Goal: Task Accomplishment & Management: Complete application form

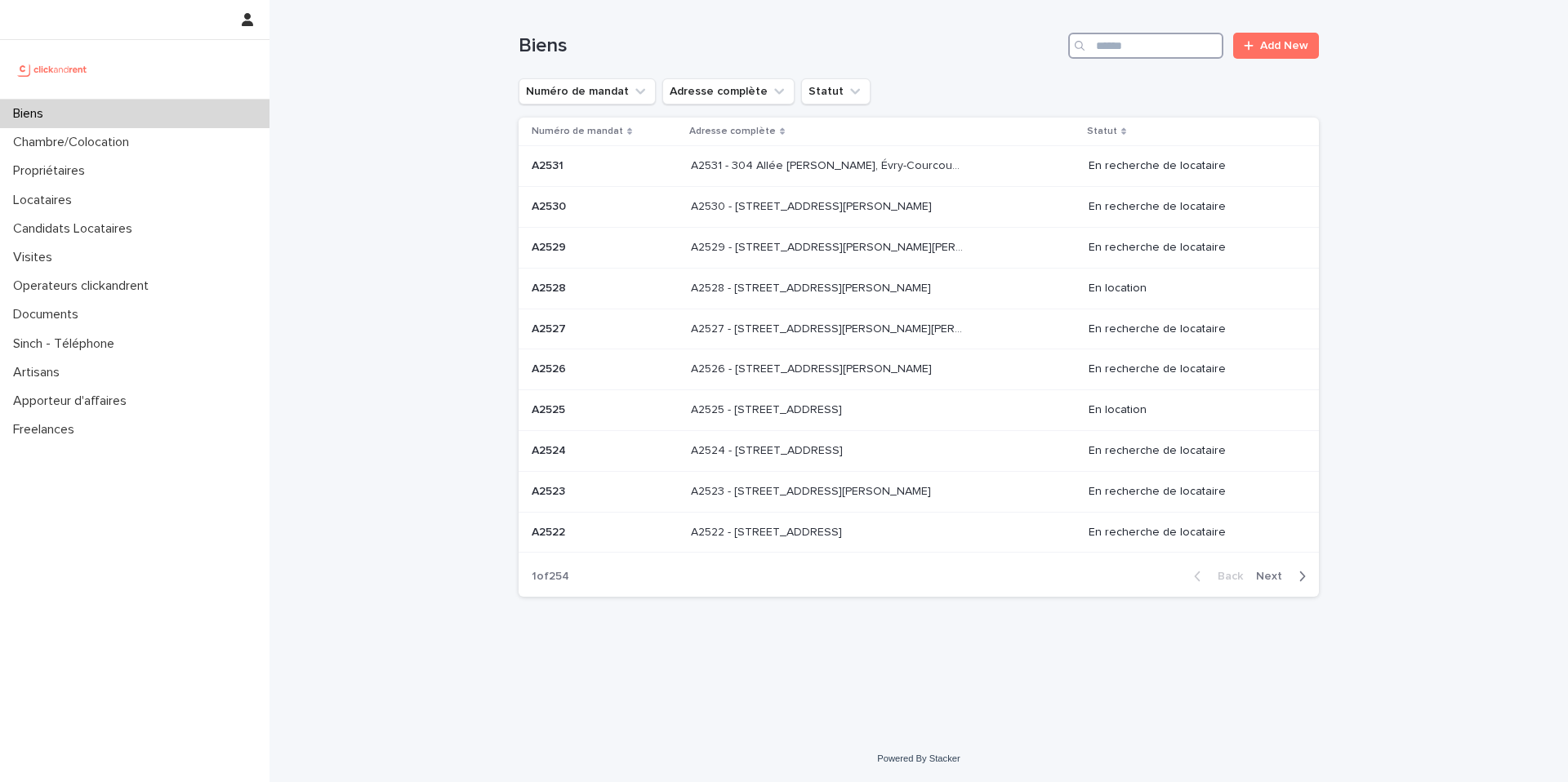
click at [1145, 51] on input "Search" at bounding box center [1146, 46] width 155 height 26
paste input "**********"
type input "**********"
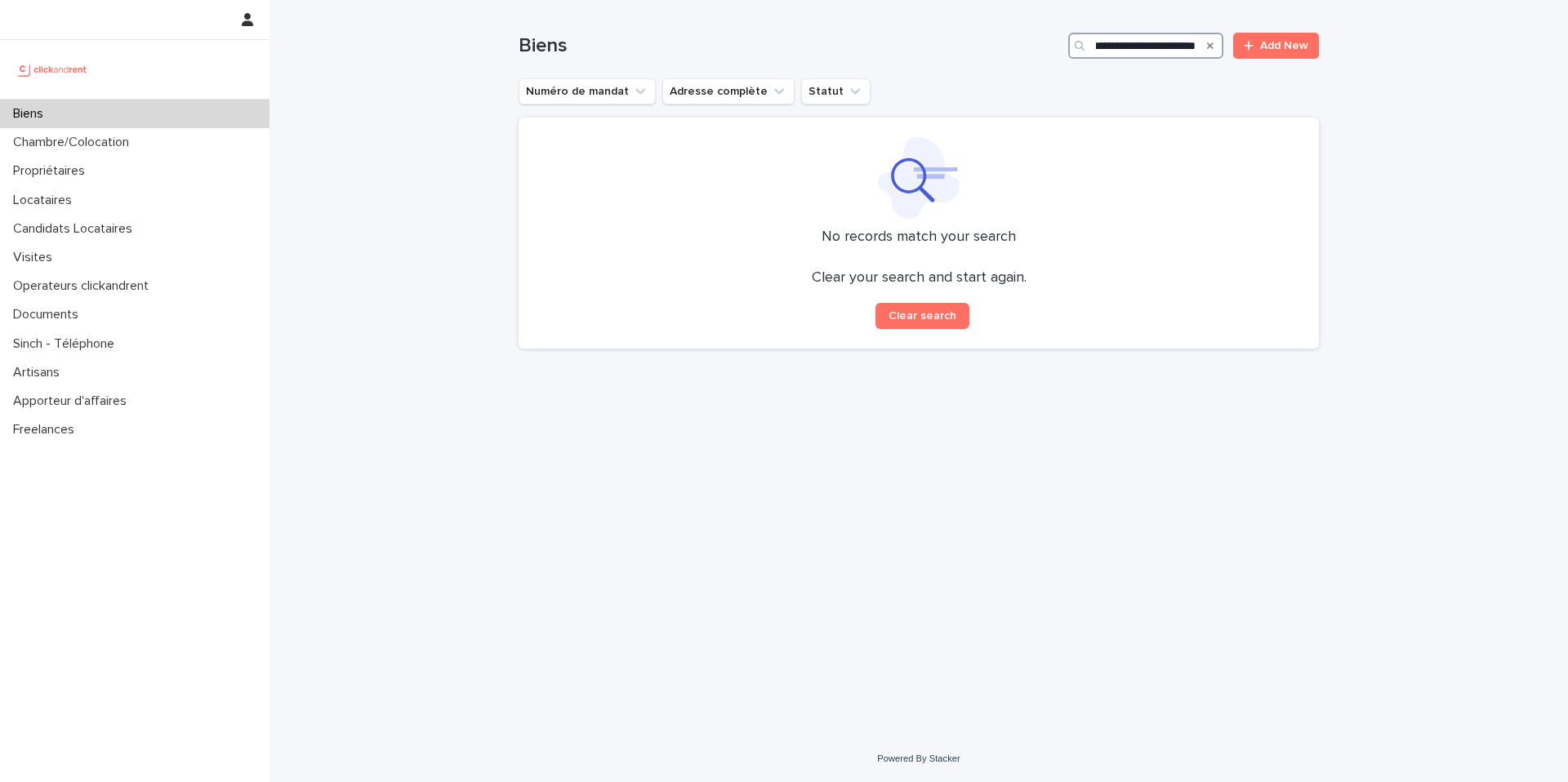
click at [1170, 45] on input "**********" at bounding box center [1146, 46] width 155 height 26
click at [1109, 40] on input "**********" at bounding box center [1146, 46] width 155 height 26
click at [1157, 41] on input "**********" at bounding box center [1146, 46] width 155 height 26
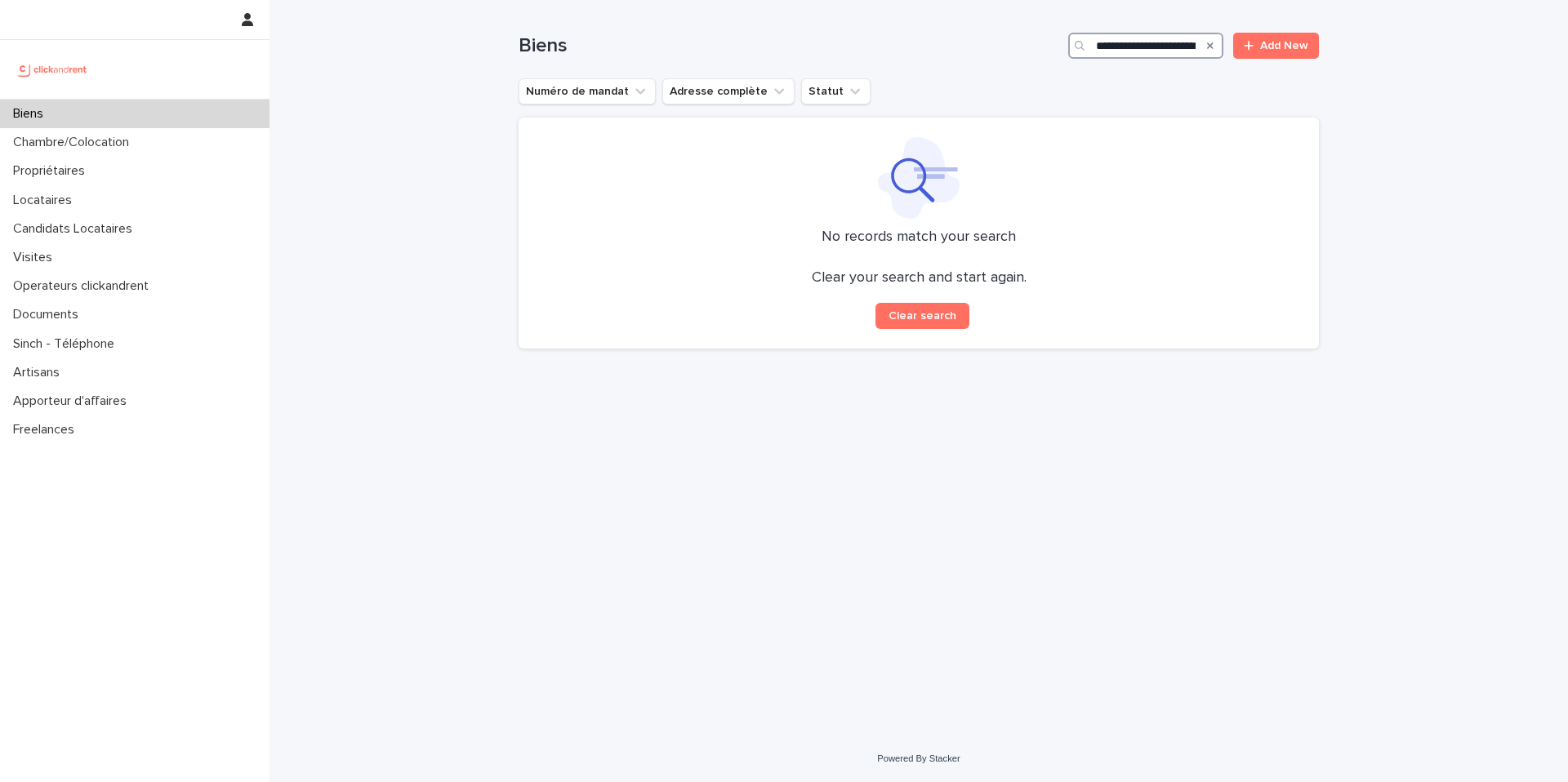
click at [1157, 41] on input "**********" at bounding box center [1146, 46] width 155 height 26
click at [148, 215] on div "Candidats Locataires" at bounding box center [134, 228] width 269 height 29
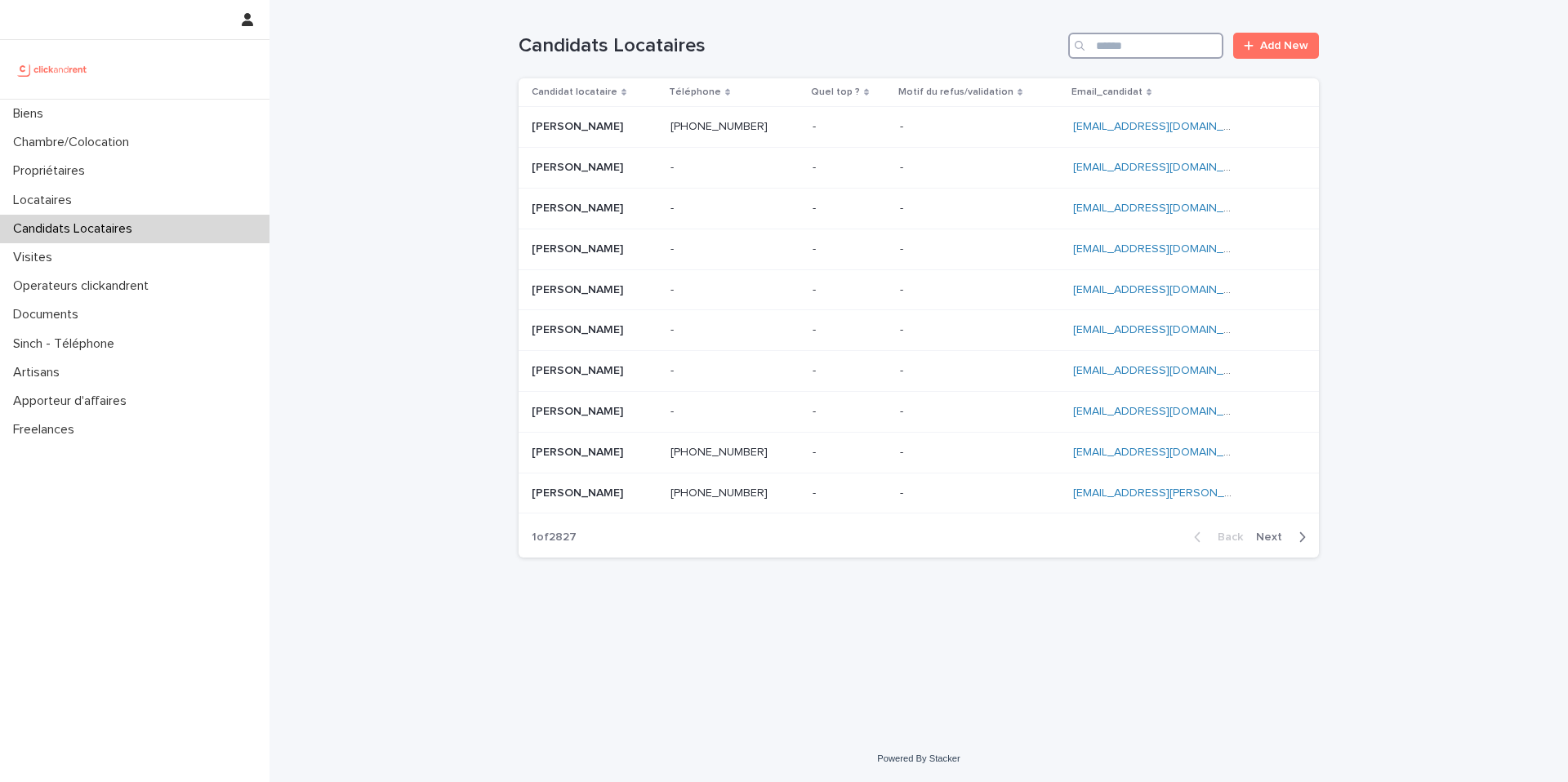
click at [1166, 39] on input "Search" at bounding box center [1146, 46] width 155 height 26
paste input "**********"
type input "**********"
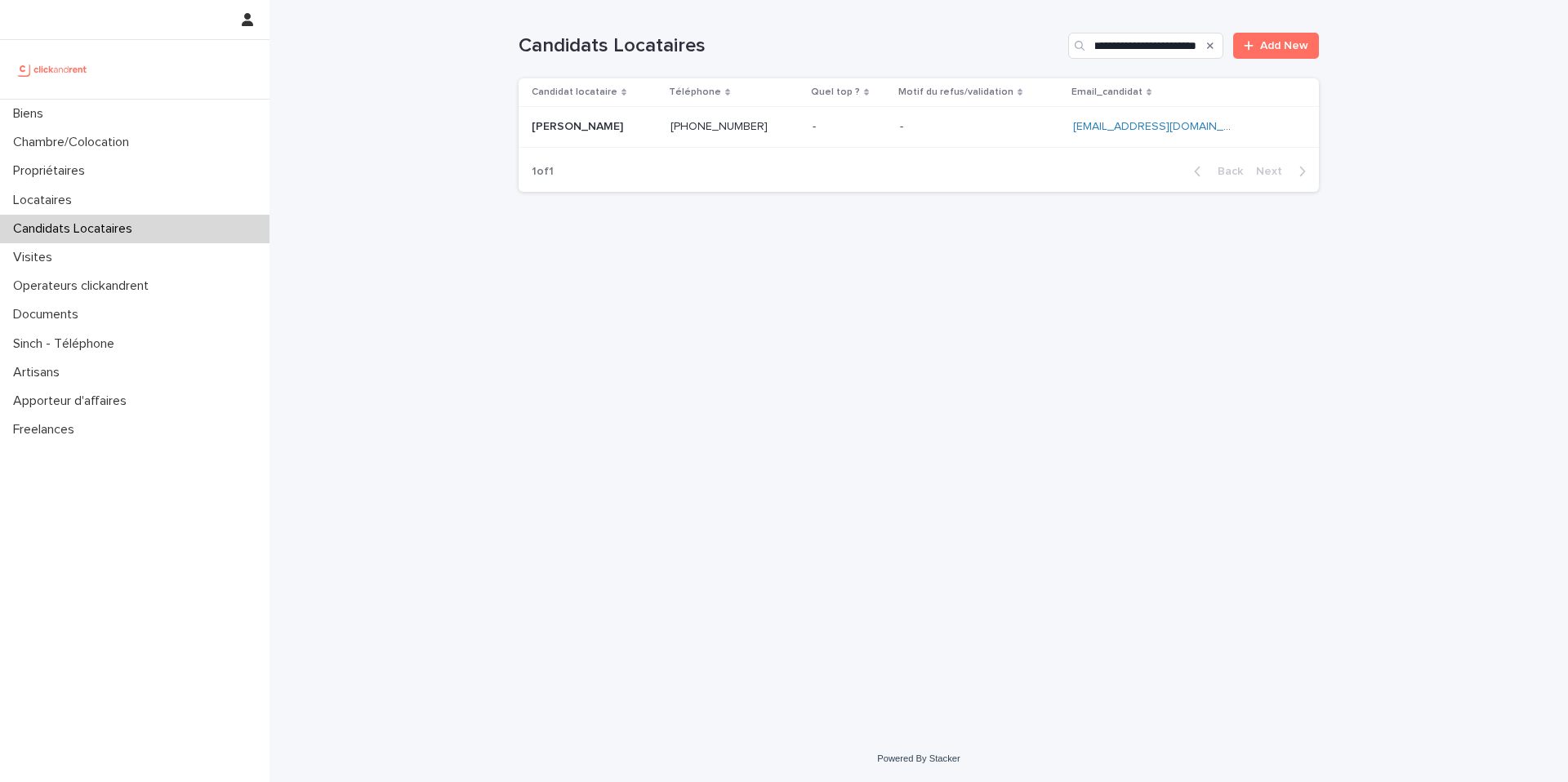
click at [965, 131] on p at bounding box center [980, 127] width 160 height 14
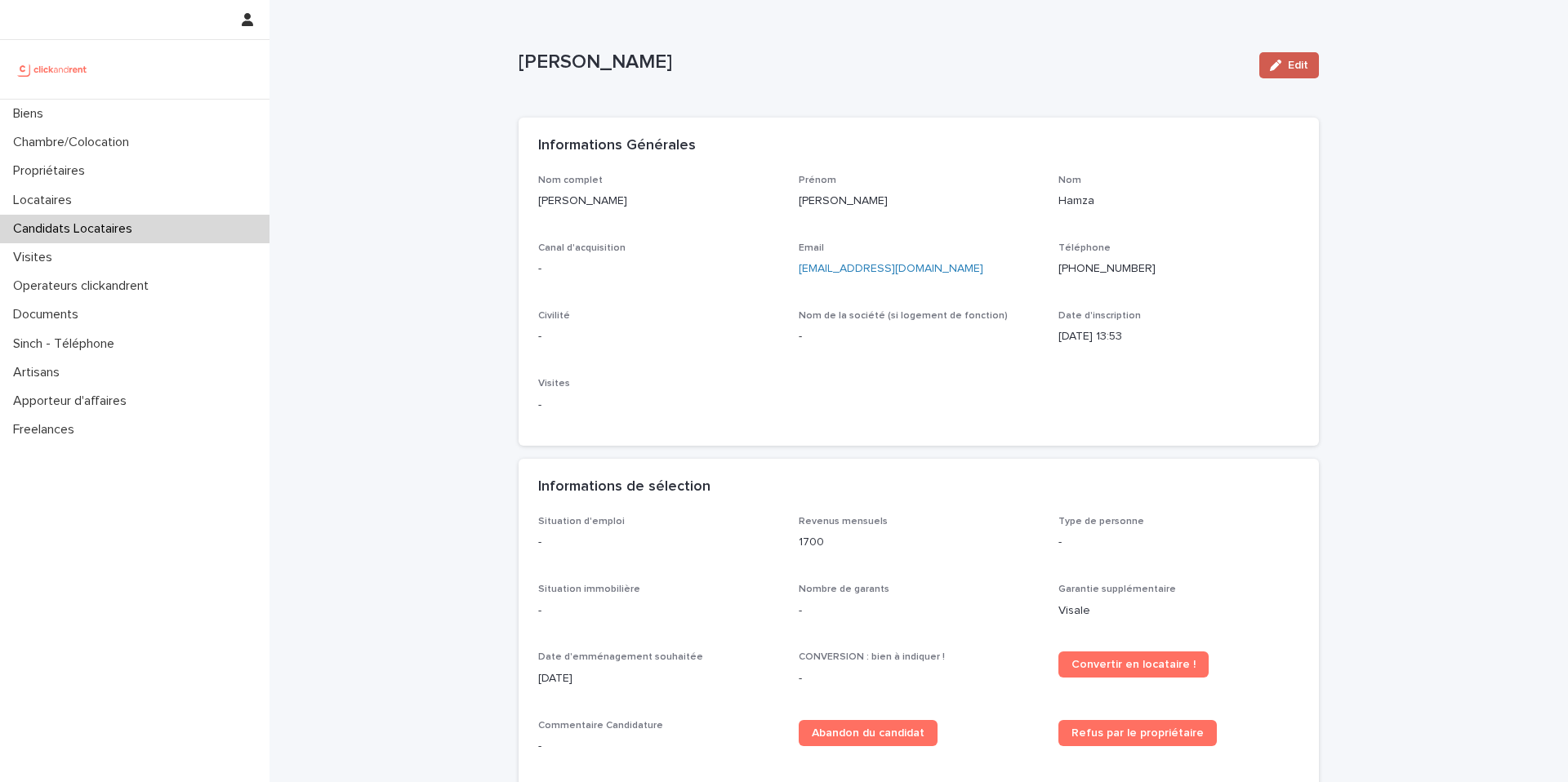
click at [1284, 69] on div "button" at bounding box center [1279, 65] width 18 height 11
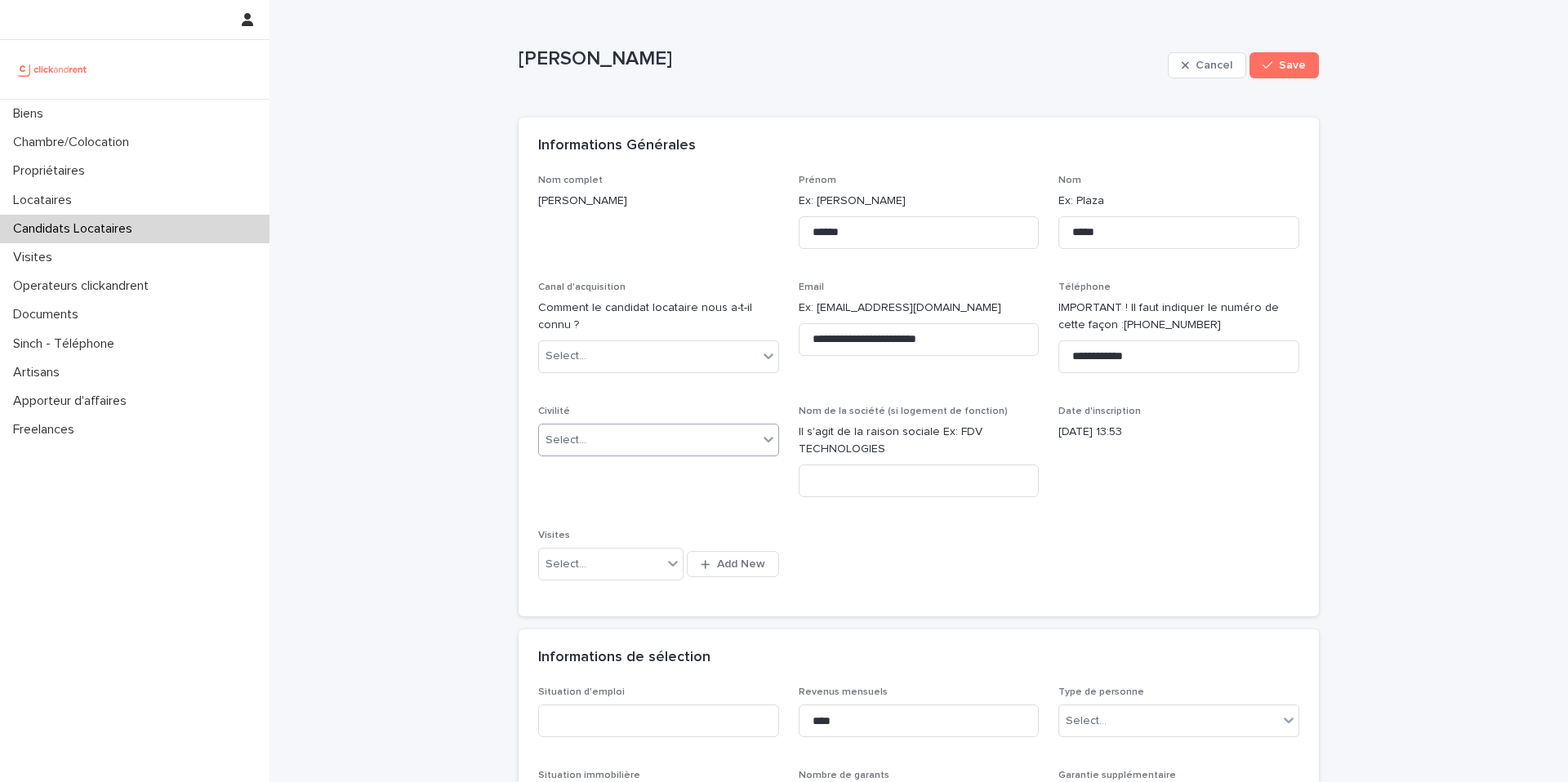
click at [659, 435] on div "Select..." at bounding box center [648, 440] width 219 height 27
click at [652, 495] on div "Monsieur" at bounding box center [659, 500] width 240 height 29
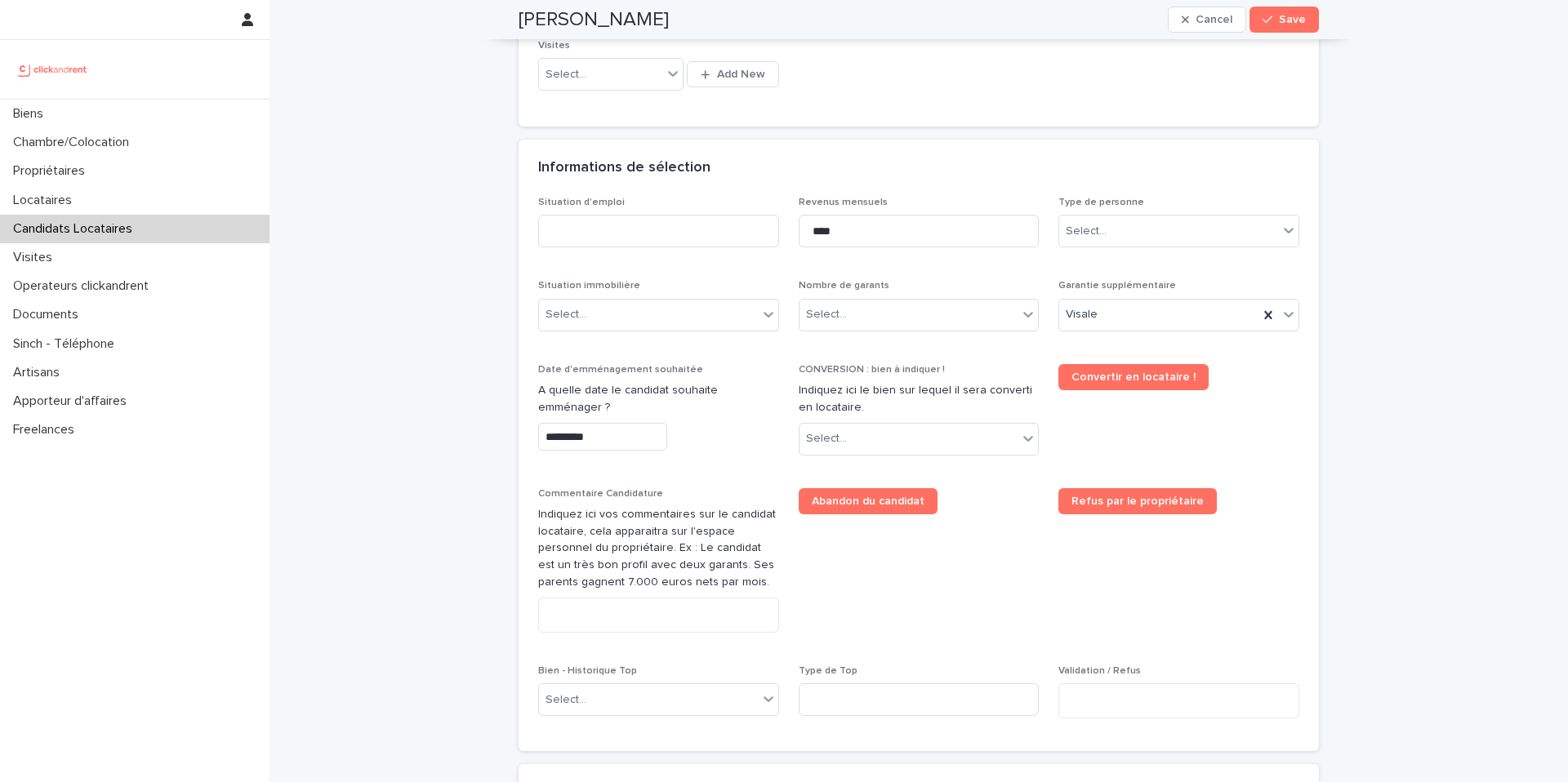
scroll to position [481, 0]
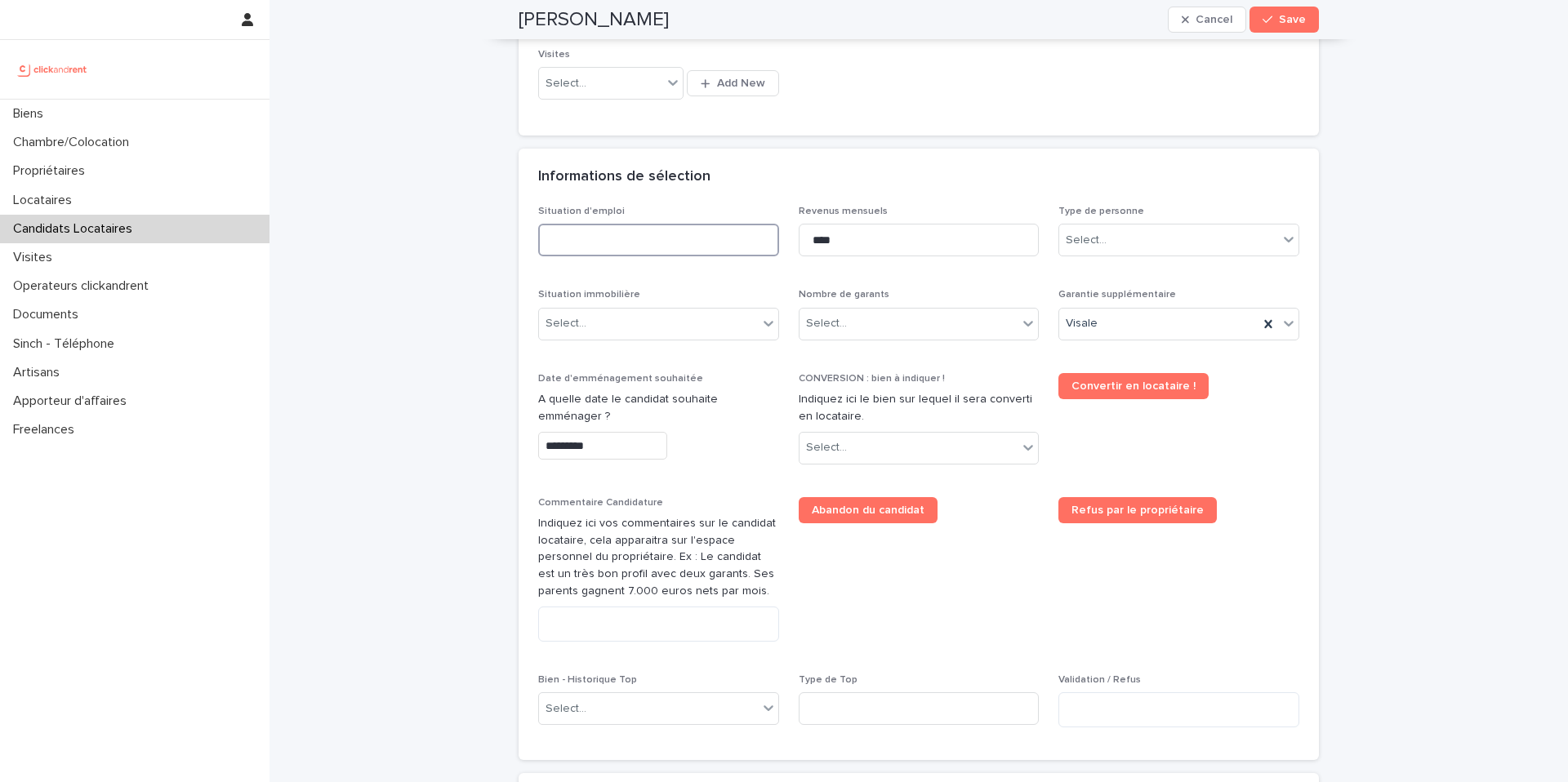
click at [637, 230] on input at bounding box center [659, 240] width 241 height 33
type input "***"
click at [880, 241] on input "****" at bounding box center [919, 240] width 241 height 33
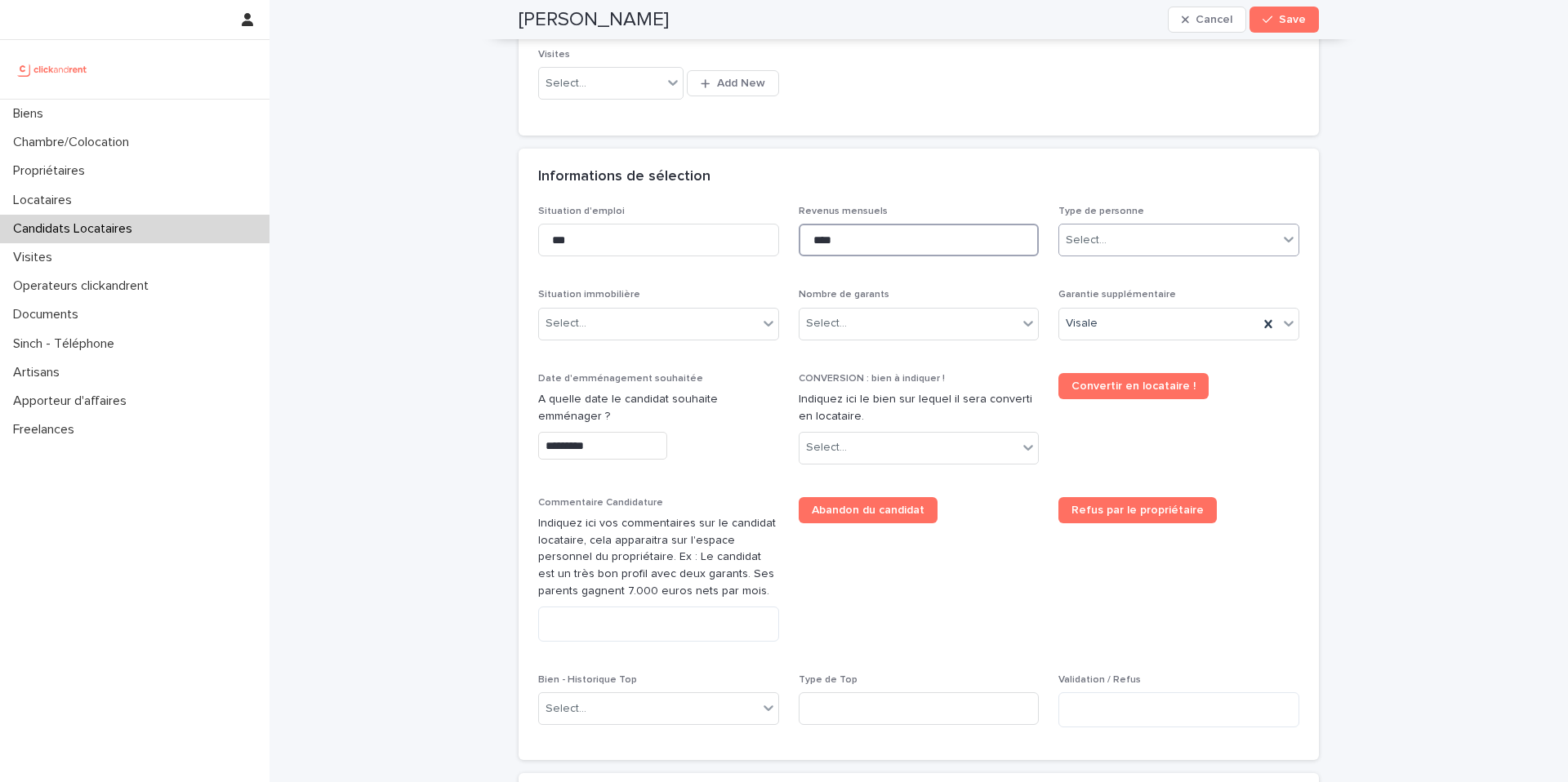
type input "****"
click at [1148, 230] on div "Select..." at bounding box center [1168, 240] width 219 height 27
click at [1143, 264] on div "Particulier" at bounding box center [1179, 271] width 240 height 29
click at [675, 324] on div "Select..." at bounding box center [648, 324] width 219 height 27
click at [660, 394] on div "Locataire" at bounding box center [659, 384] width 240 height 29
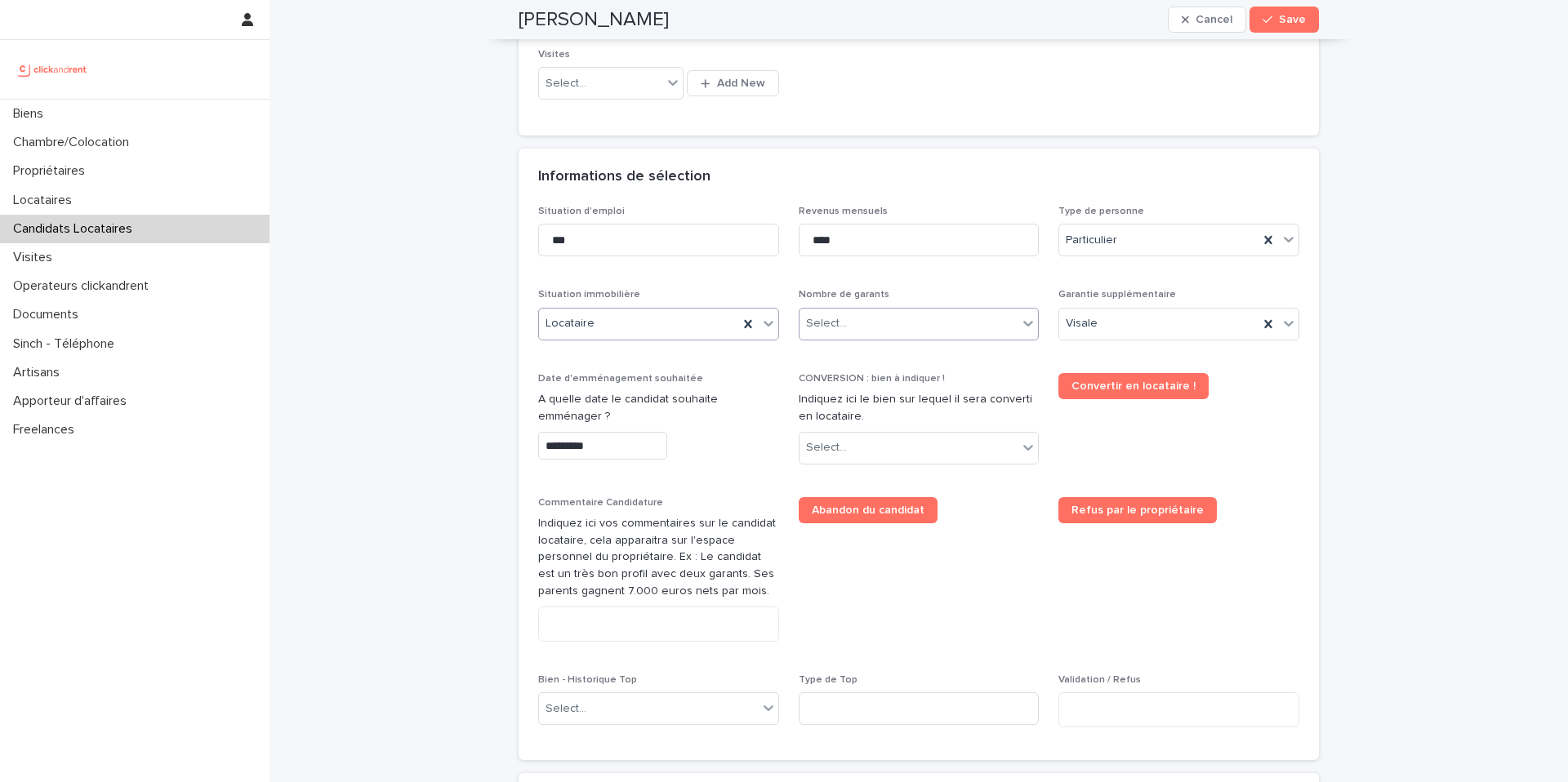
click at [888, 316] on div "Select..." at bounding box center [909, 324] width 219 height 27
click at [907, 362] on div "Pas de garant Personne Physique" at bounding box center [919, 356] width 240 height 29
click at [918, 448] on div "Select..." at bounding box center [909, 447] width 219 height 27
type input "*****"
click at [938, 478] on div "A2384 - 2 All. des Découvertes, Cergy 95000" at bounding box center [919, 479] width 240 height 29
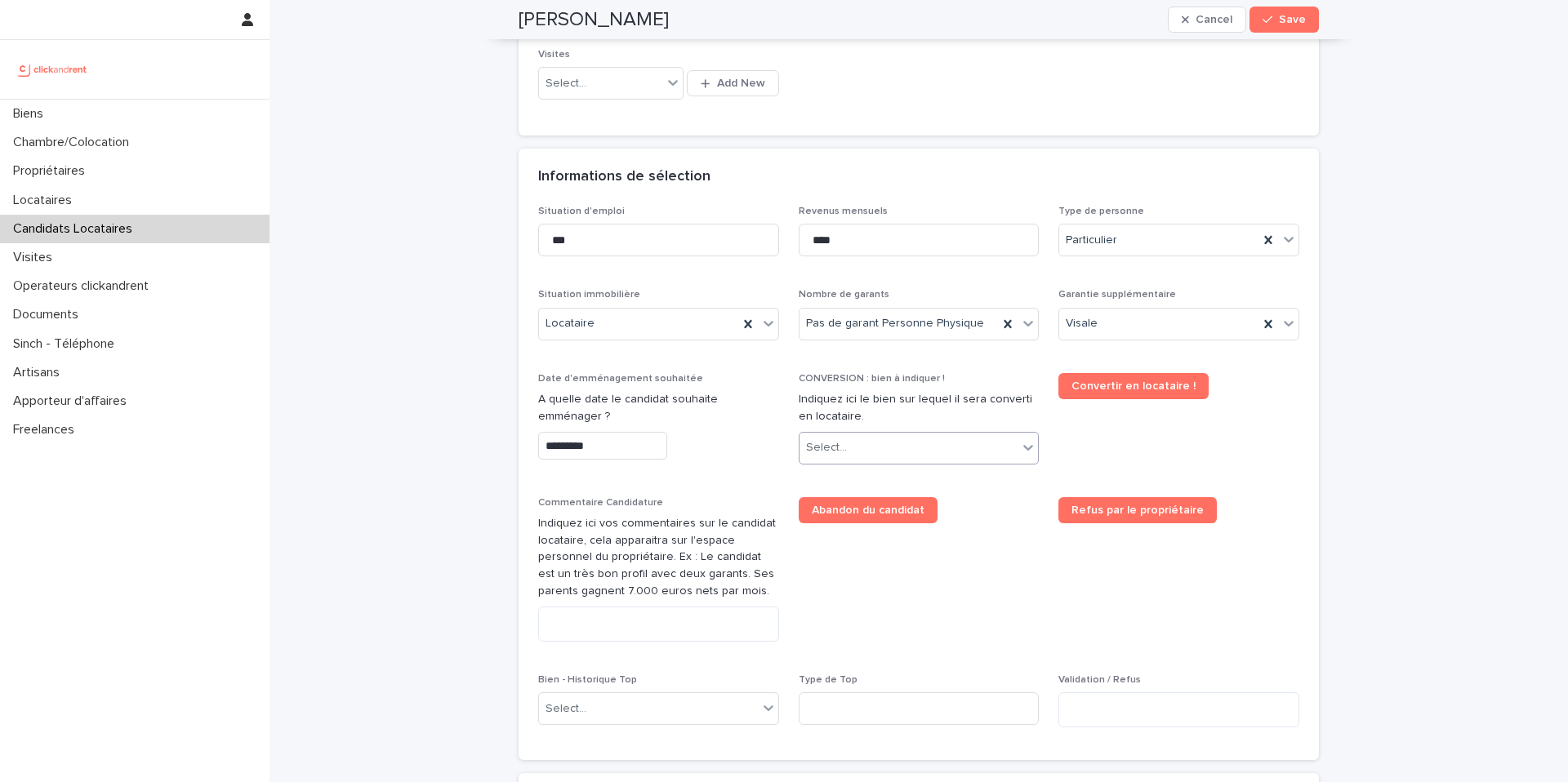
scroll to position [497, 0]
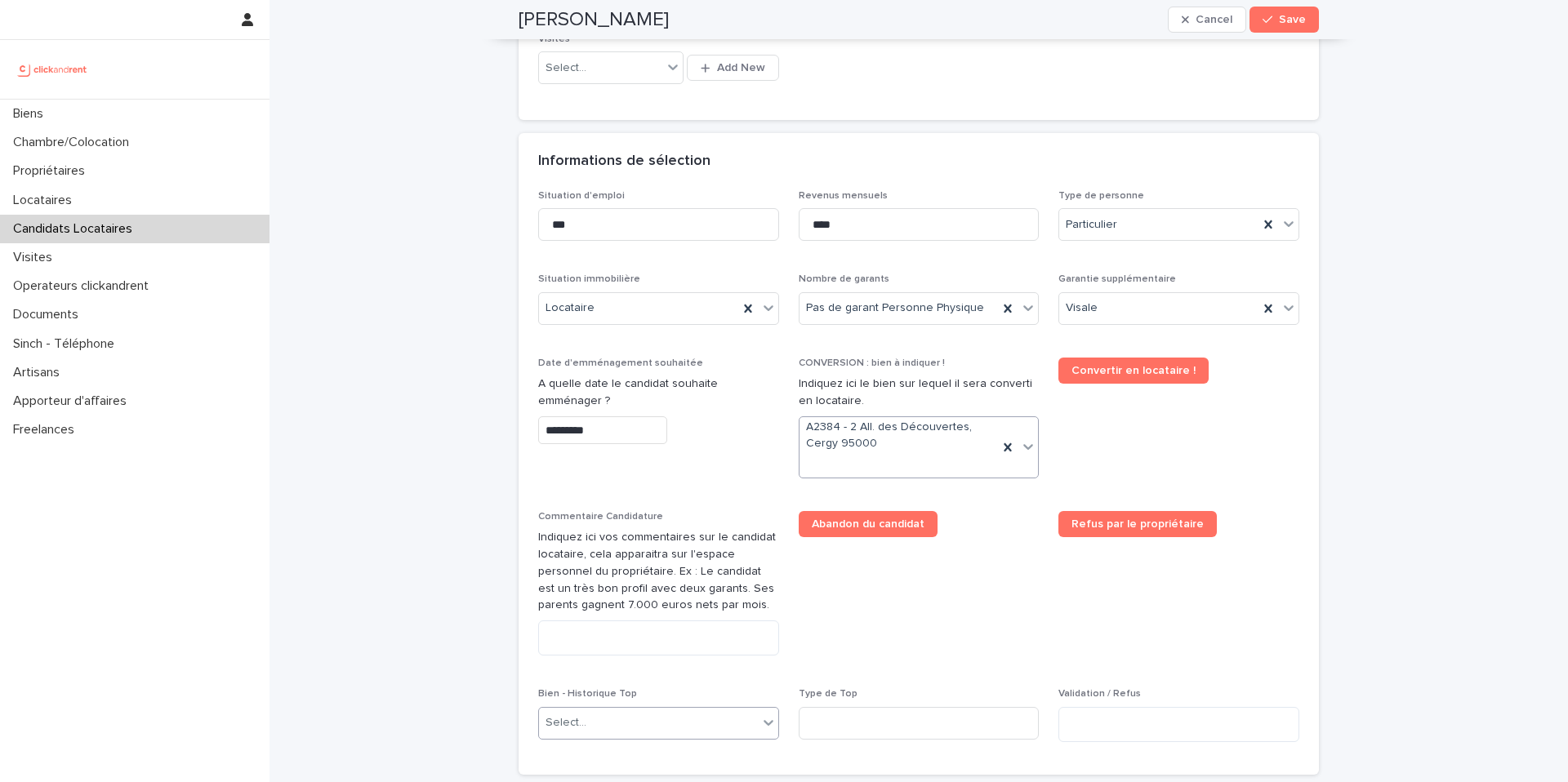
click at [643, 720] on div "Select..." at bounding box center [648, 722] width 219 height 27
type input "*****"
click at [686, 691] on div "A2384 - 2 All. des Découvertes, Cergy 95000" at bounding box center [659, 691] width 240 height 29
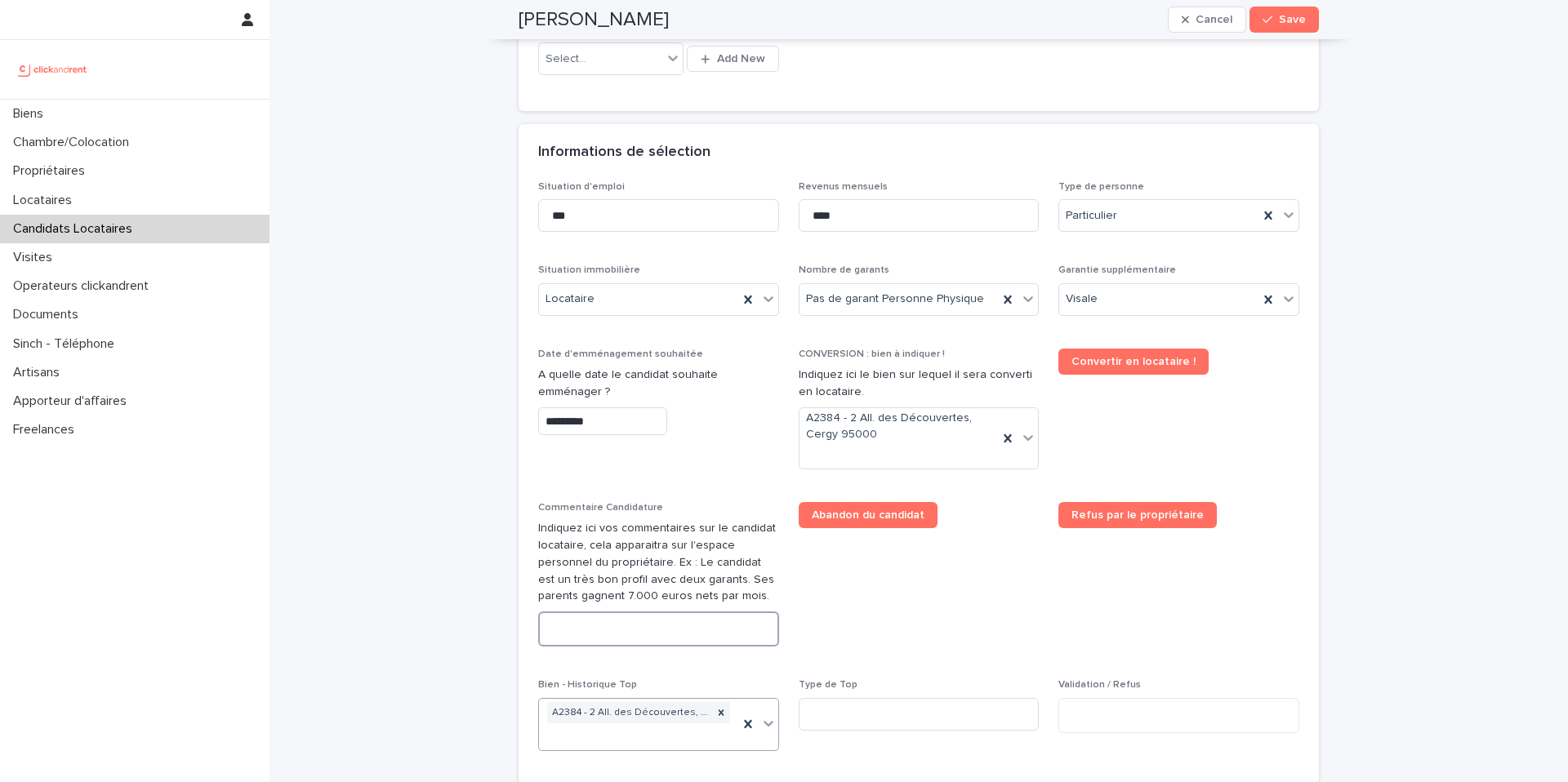
click at [624, 622] on textarea at bounding box center [659, 629] width 241 height 35
paste textarea "**********"
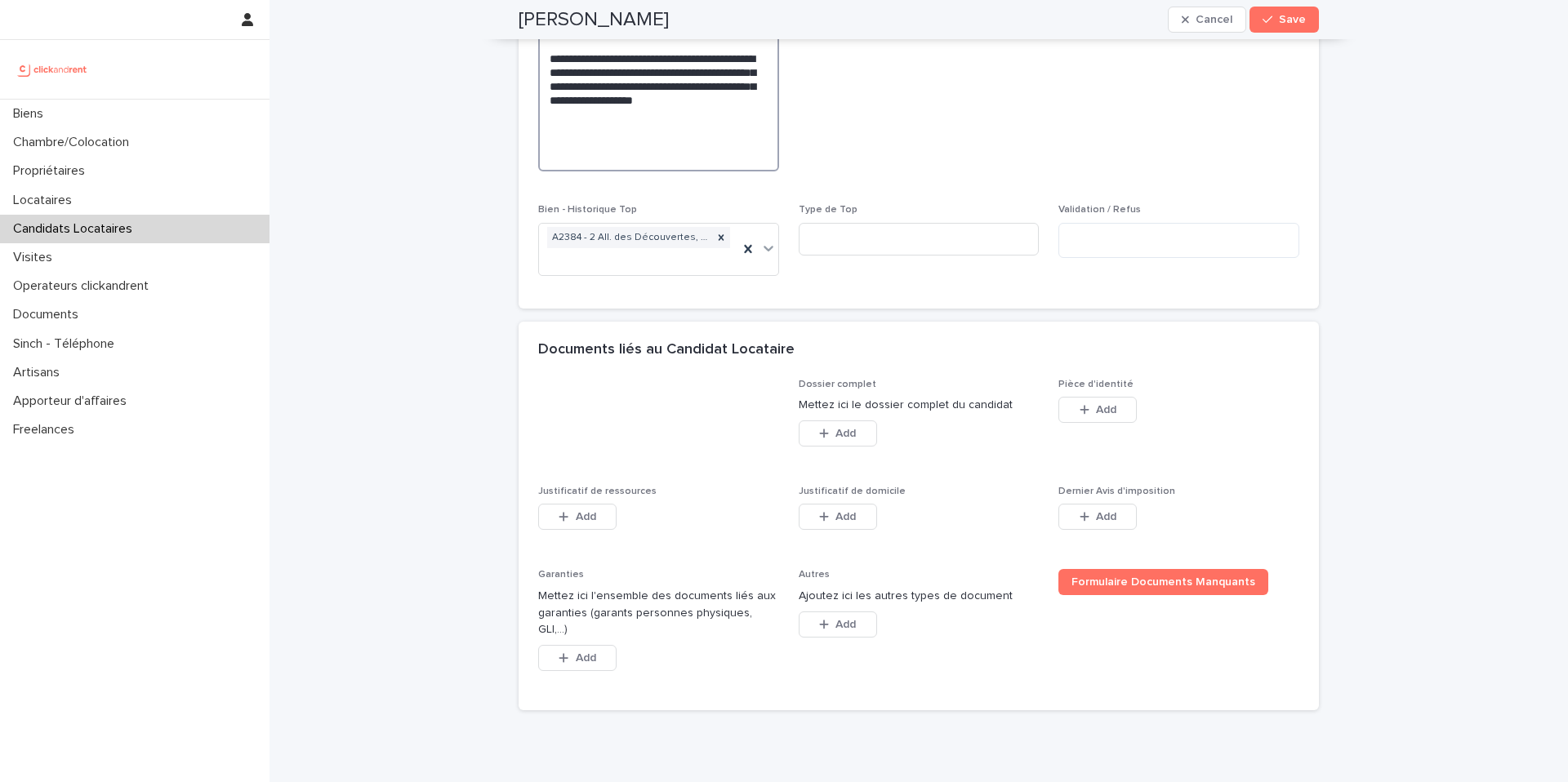
scroll to position [1284, 0]
type textarea "**********"
click at [1107, 407] on span "Add" at bounding box center [1107, 407] width 21 height 11
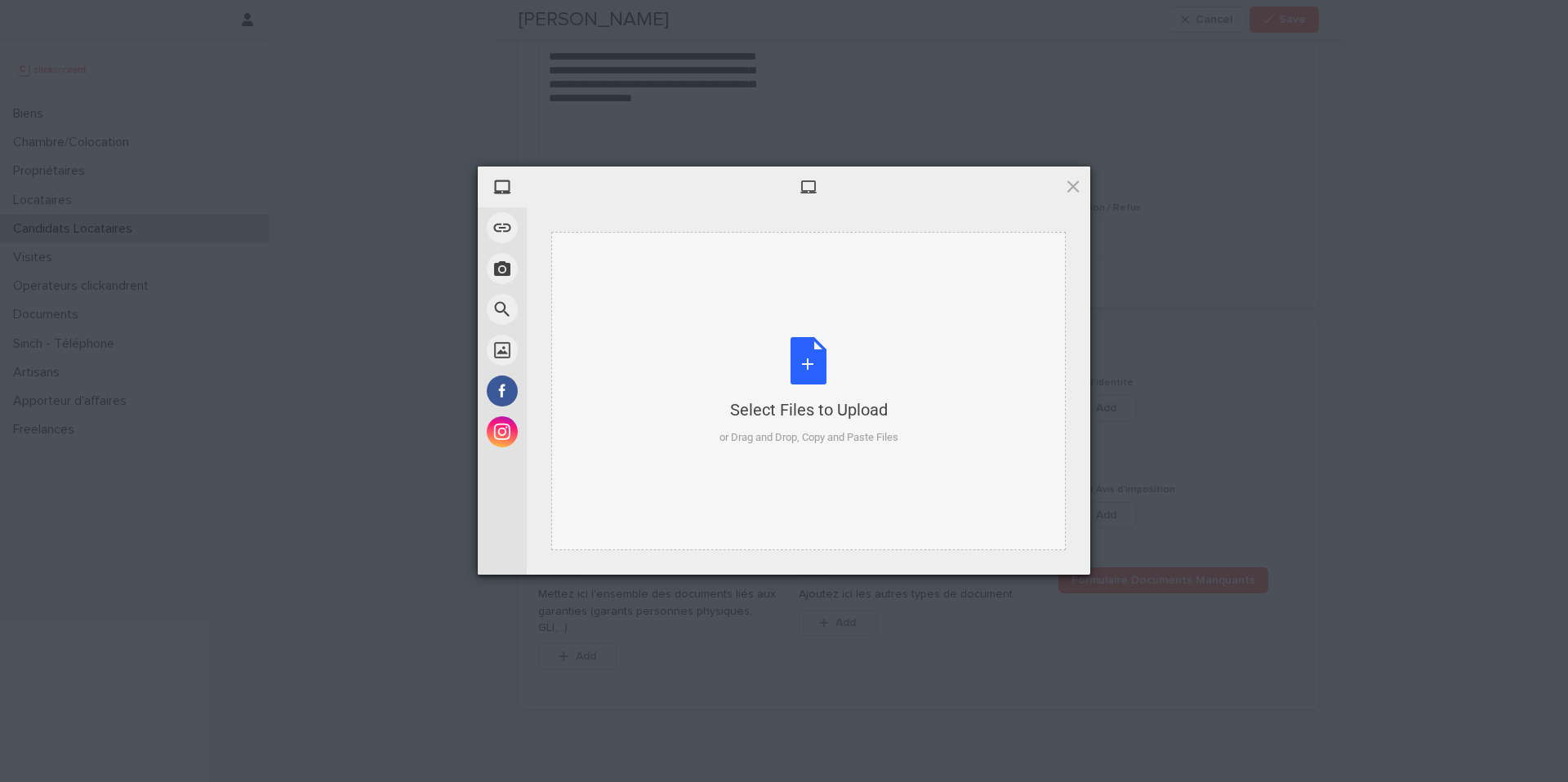
click at [789, 356] on div "Select Files to Upload or Drag and Drop, Copy and Paste Files" at bounding box center [809, 392] width 179 height 109
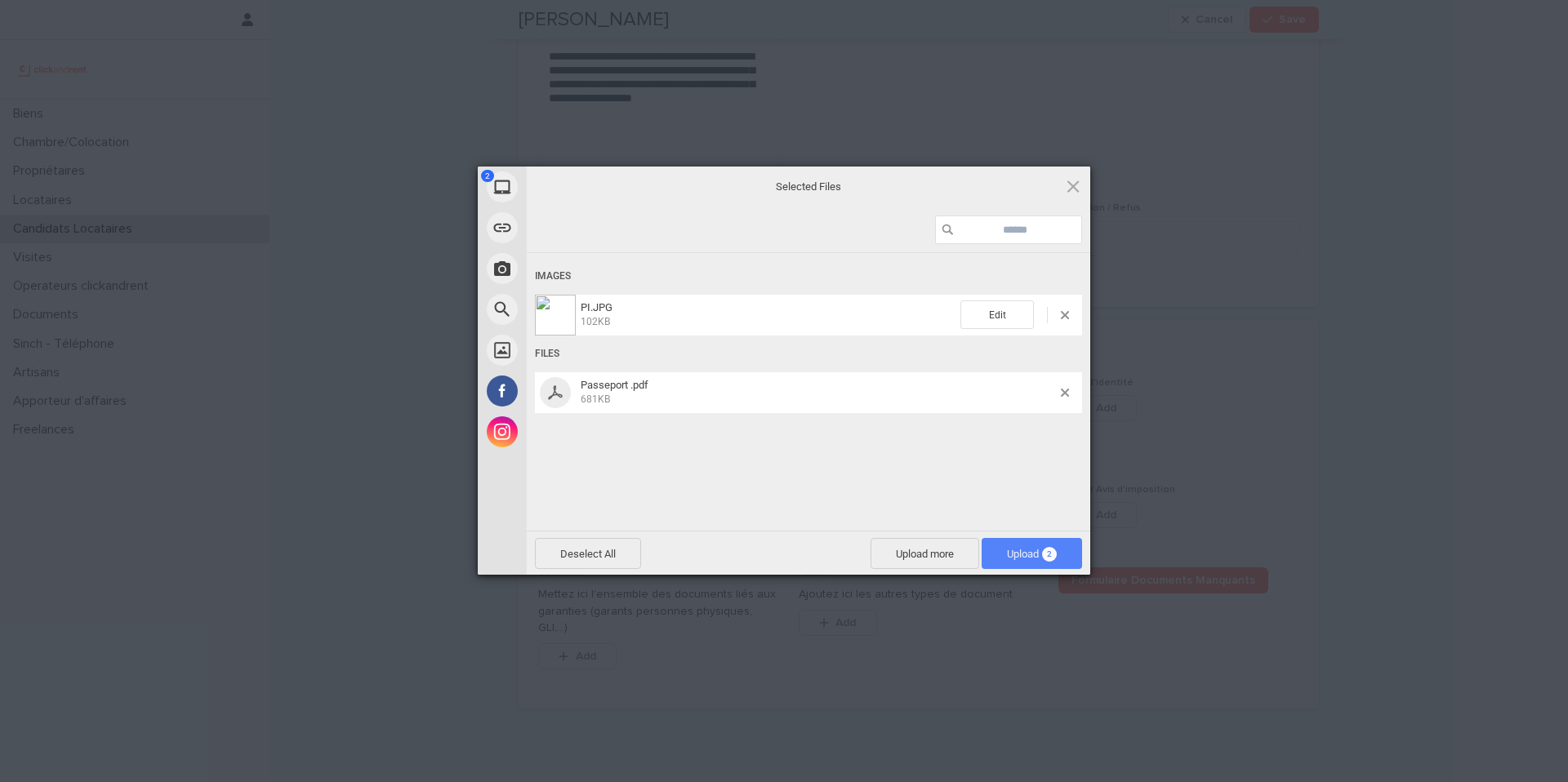
click at [1033, 550] on span "Upload 2" at bounding box center [1032, 554] width 50 height 12
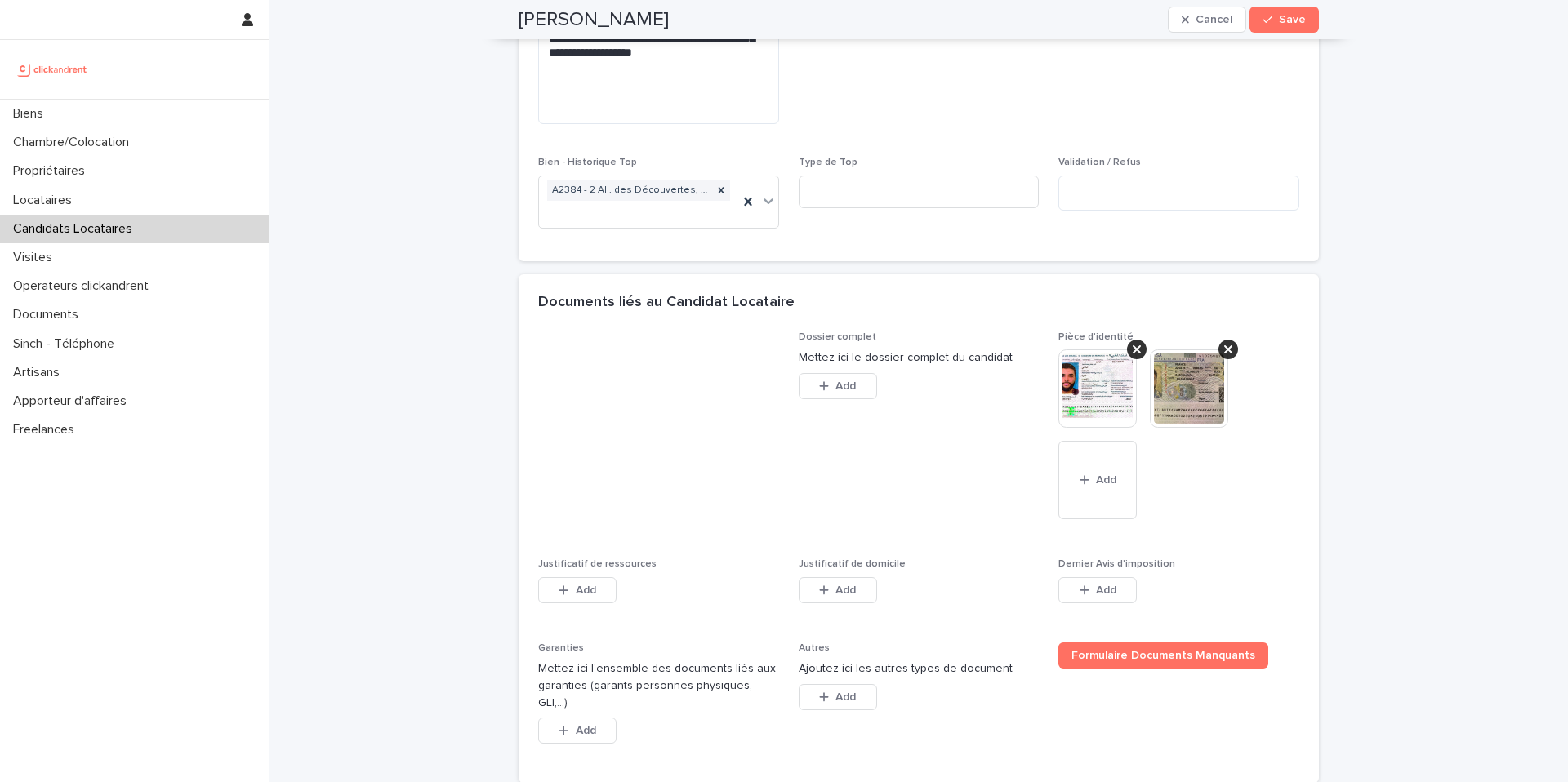
scroll to position [1454, 0]
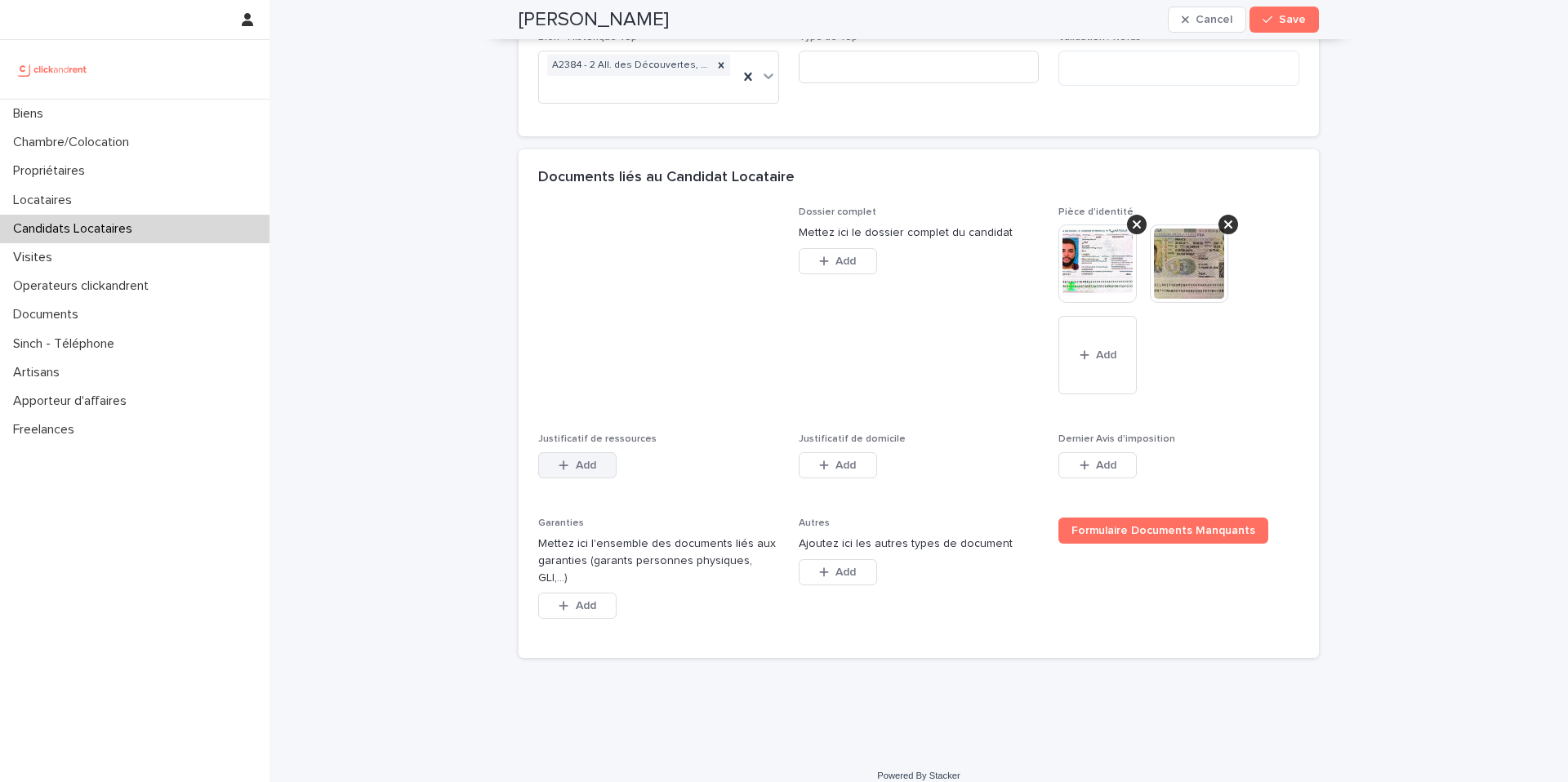
click at [603, 459] on button "Add" at bounding box center [577, 465] width 79 height 26
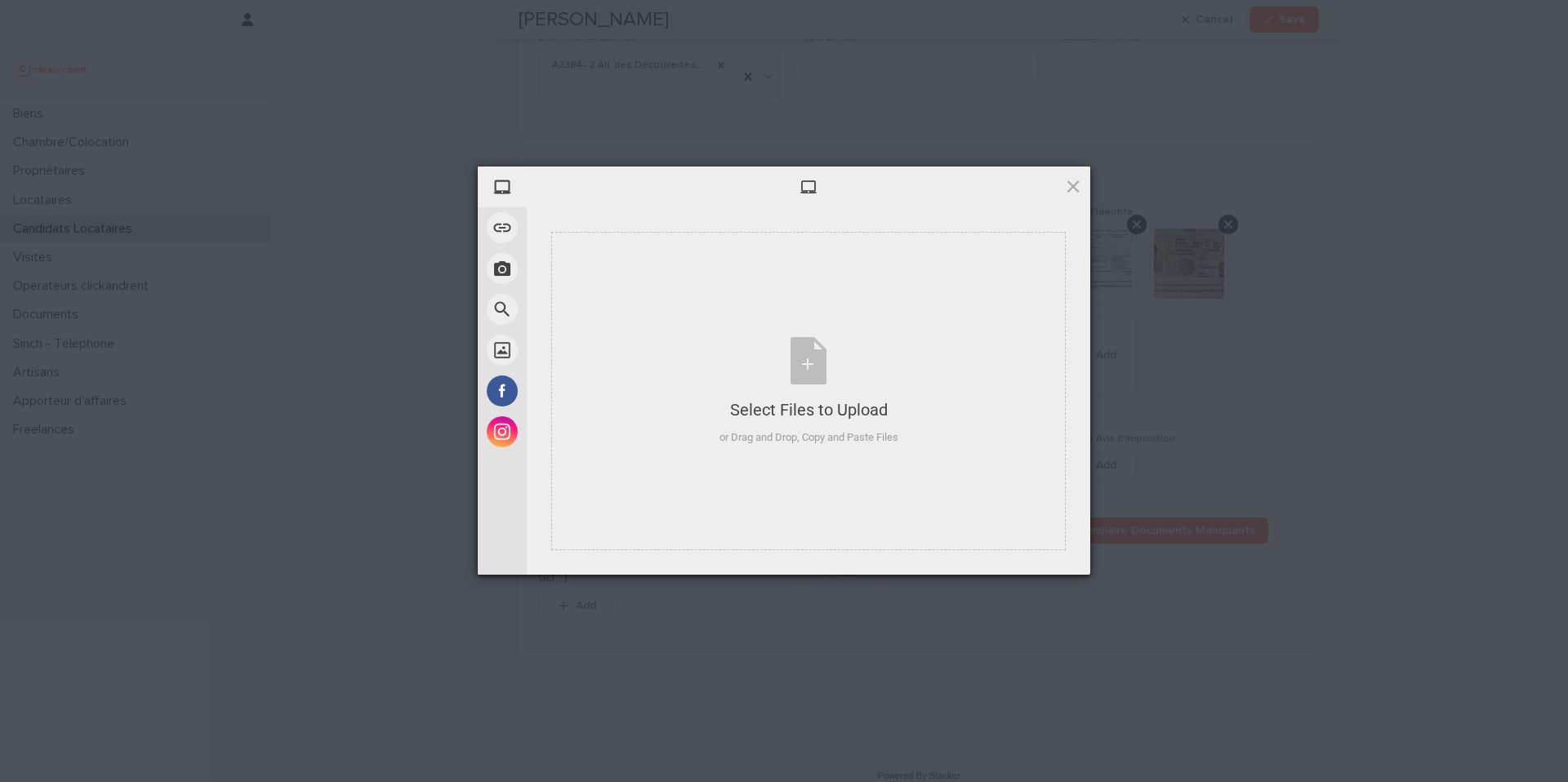
click at [1069, 200] on div at bounding box center [808, 187] width 563 height 41
click at [1071, 183] on span at bounding box center [1073, 186] width 18 height 18
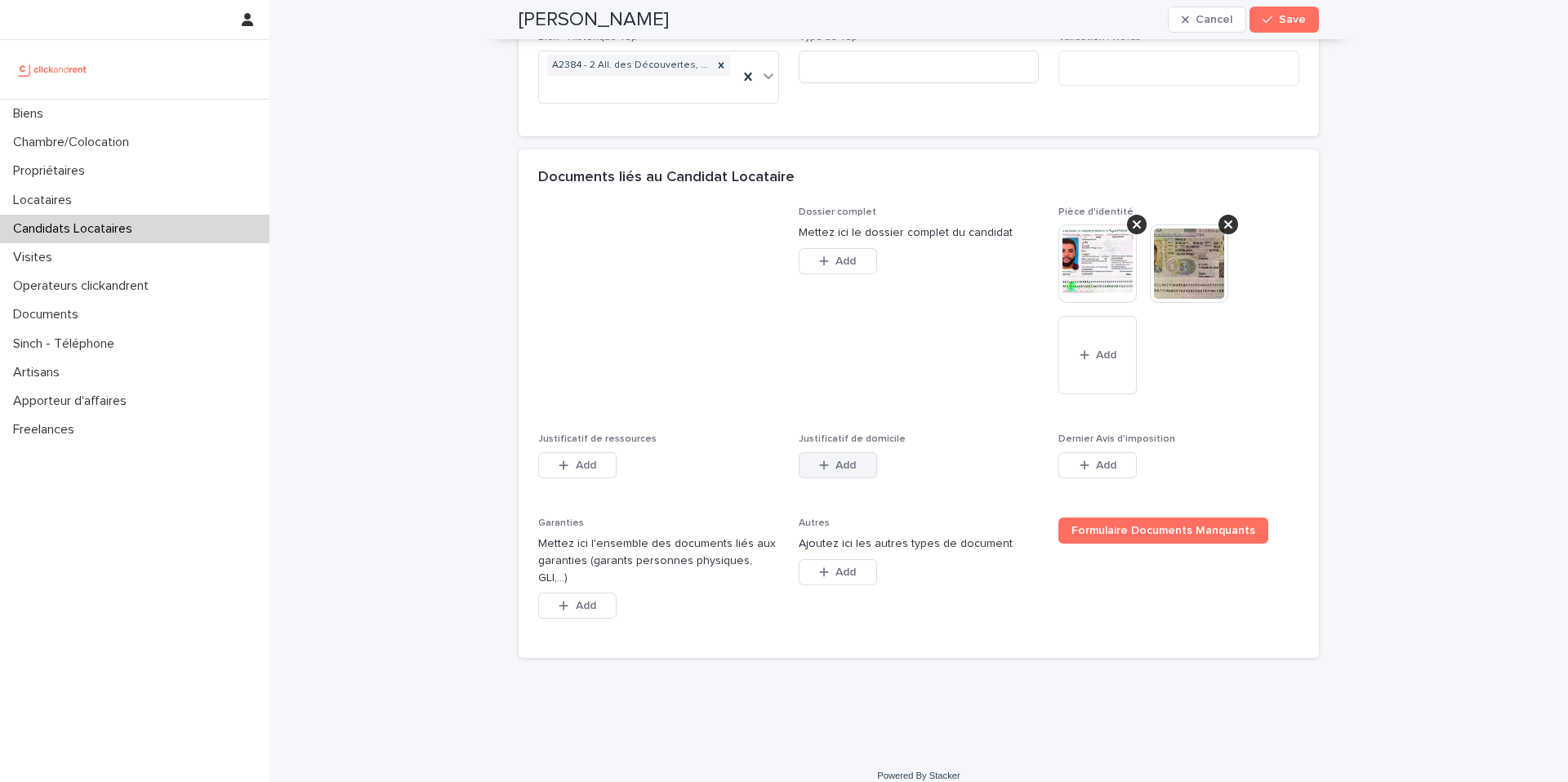
click at [868, 465] on button "Add" at bounding box center [838, 465] width 79 height 26
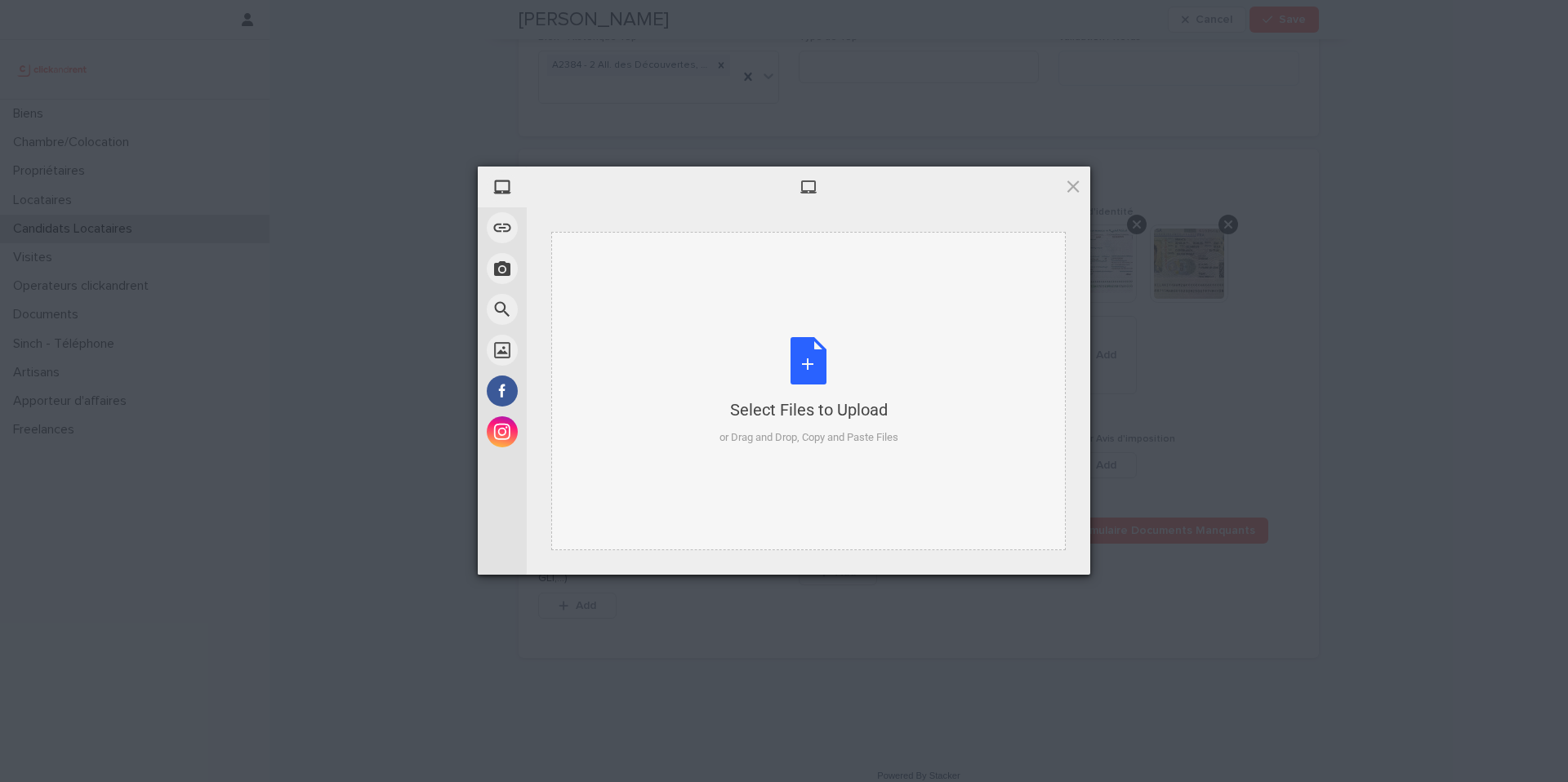
click at [807, 359] on div "Select Files to Upload or Drag and Drop, Copy and Paste Files" at bounding box center [809, 392] width 179 height 109
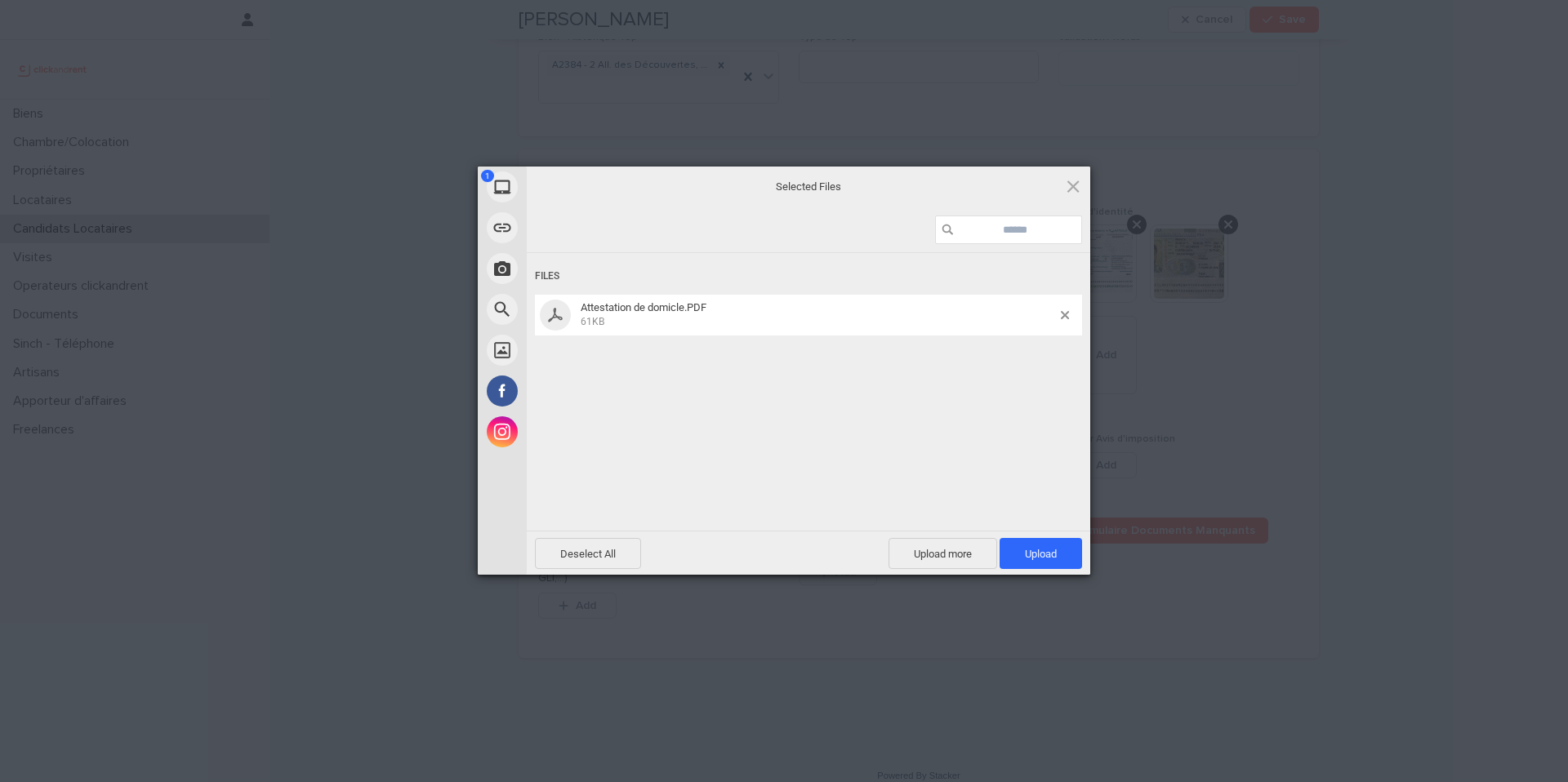
click at [1071, 551] on span "Upload 1" at bounding box center [1040, 554] width 82 height 31
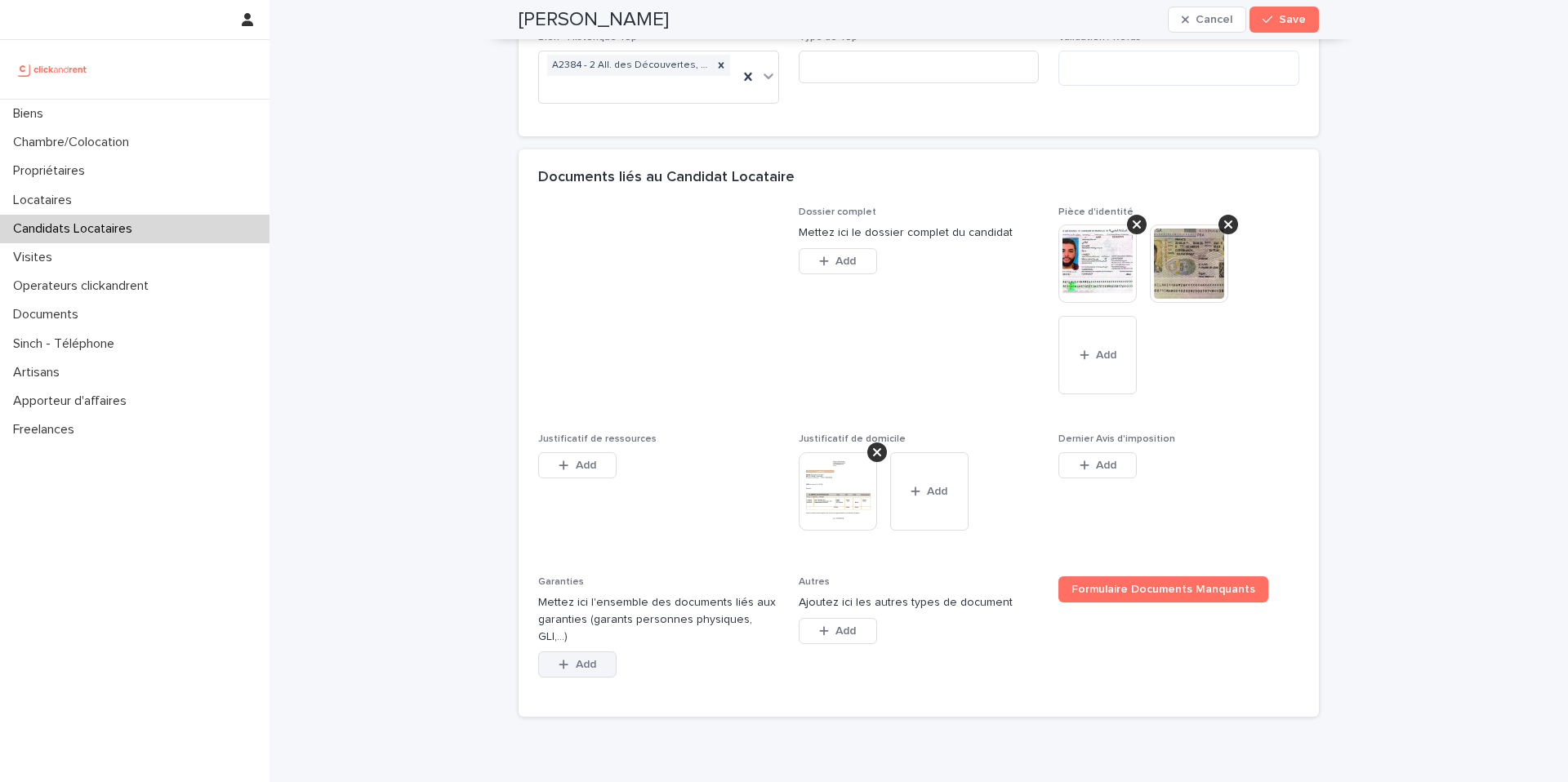
click at [588, 659] on span "Add" at bounding box center [586, 664] width 21 height 11
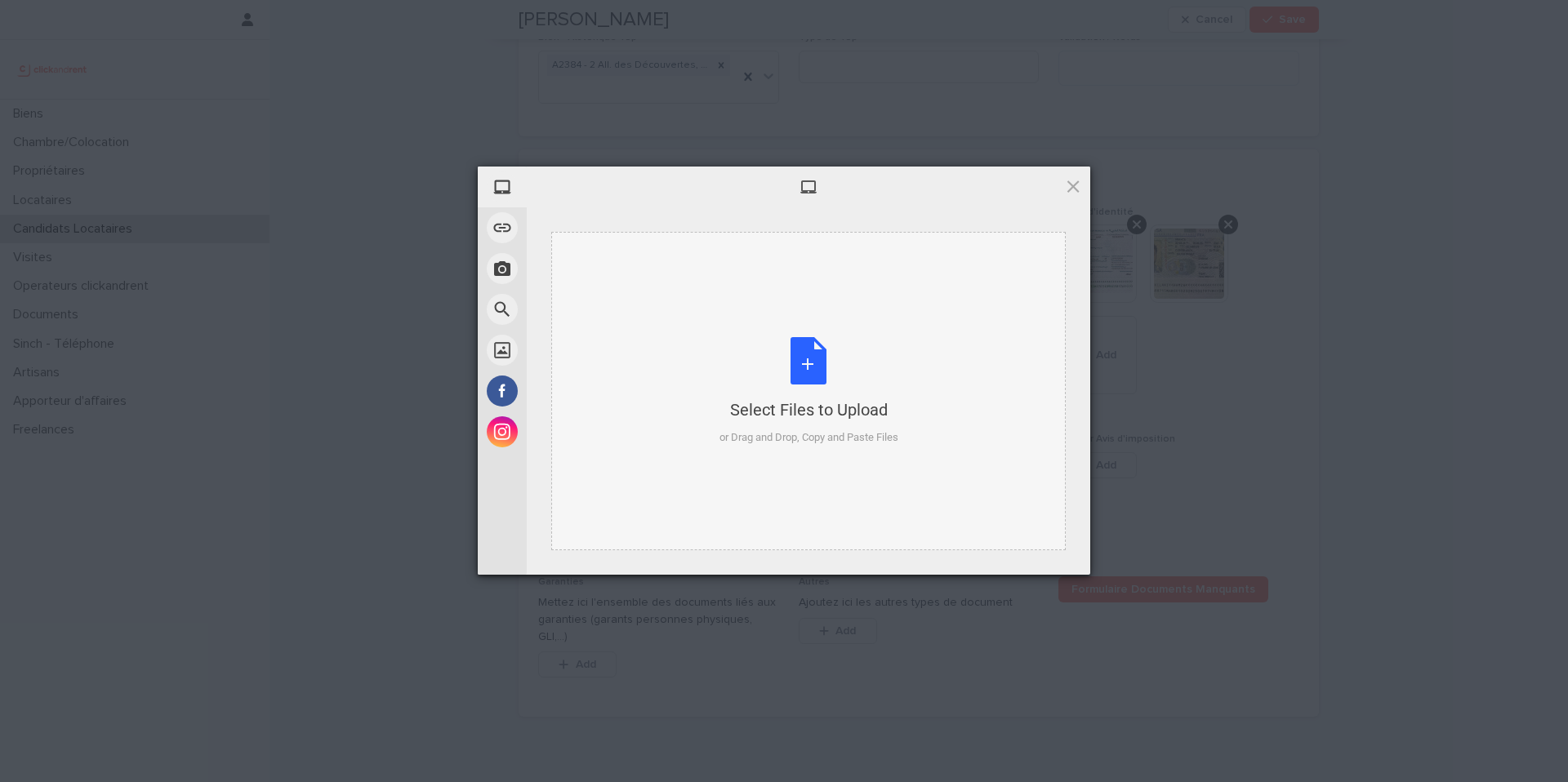
click at [815, 369] on div "Select Files to Upload or Drag and Drop, Copy and Paste Files" at bounding box center [809, 392] width 179 height 109
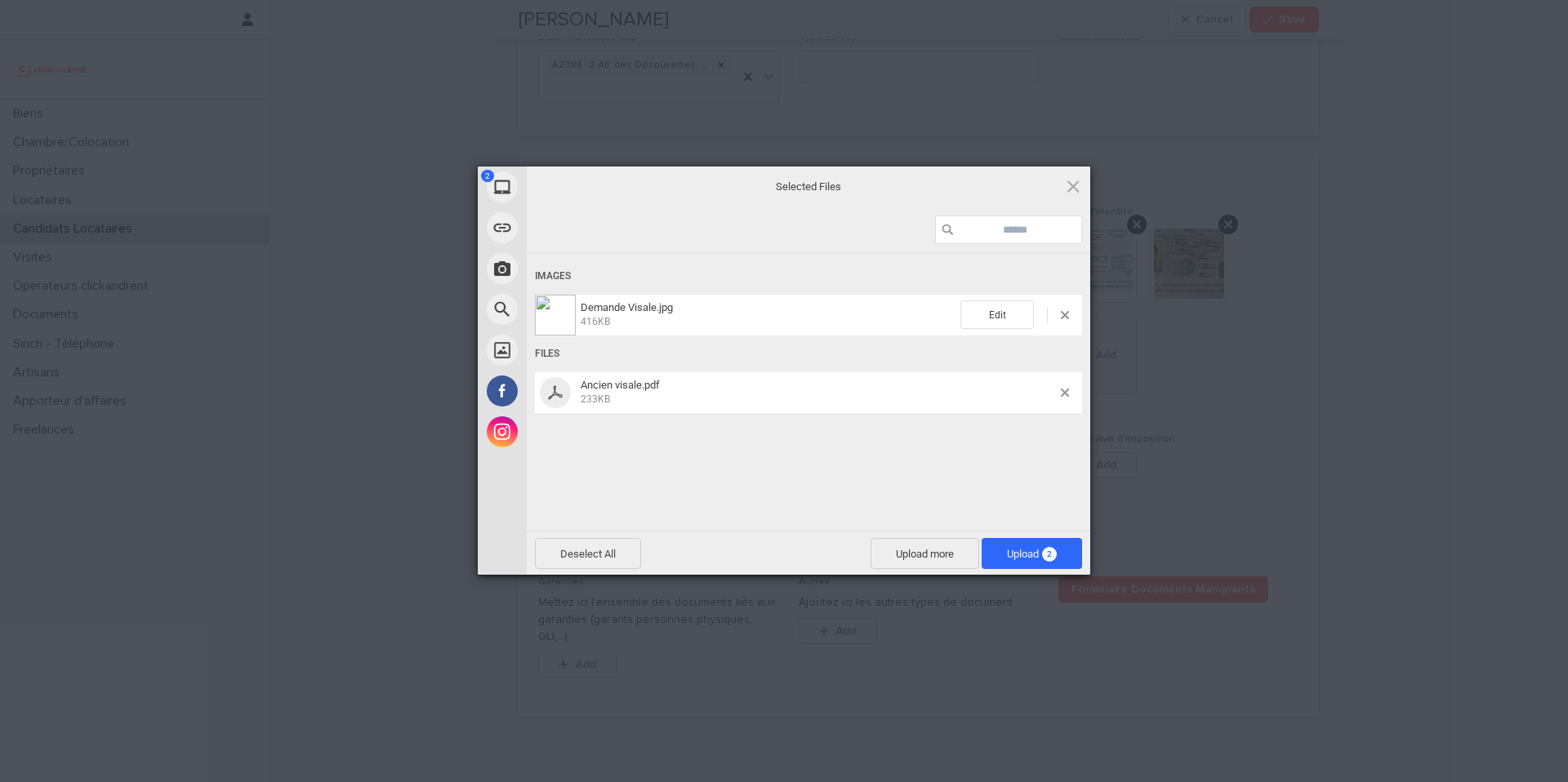
click at [1077, 546] on span "Upload 2" at bounding box center [1032, 554] width 100 height 31
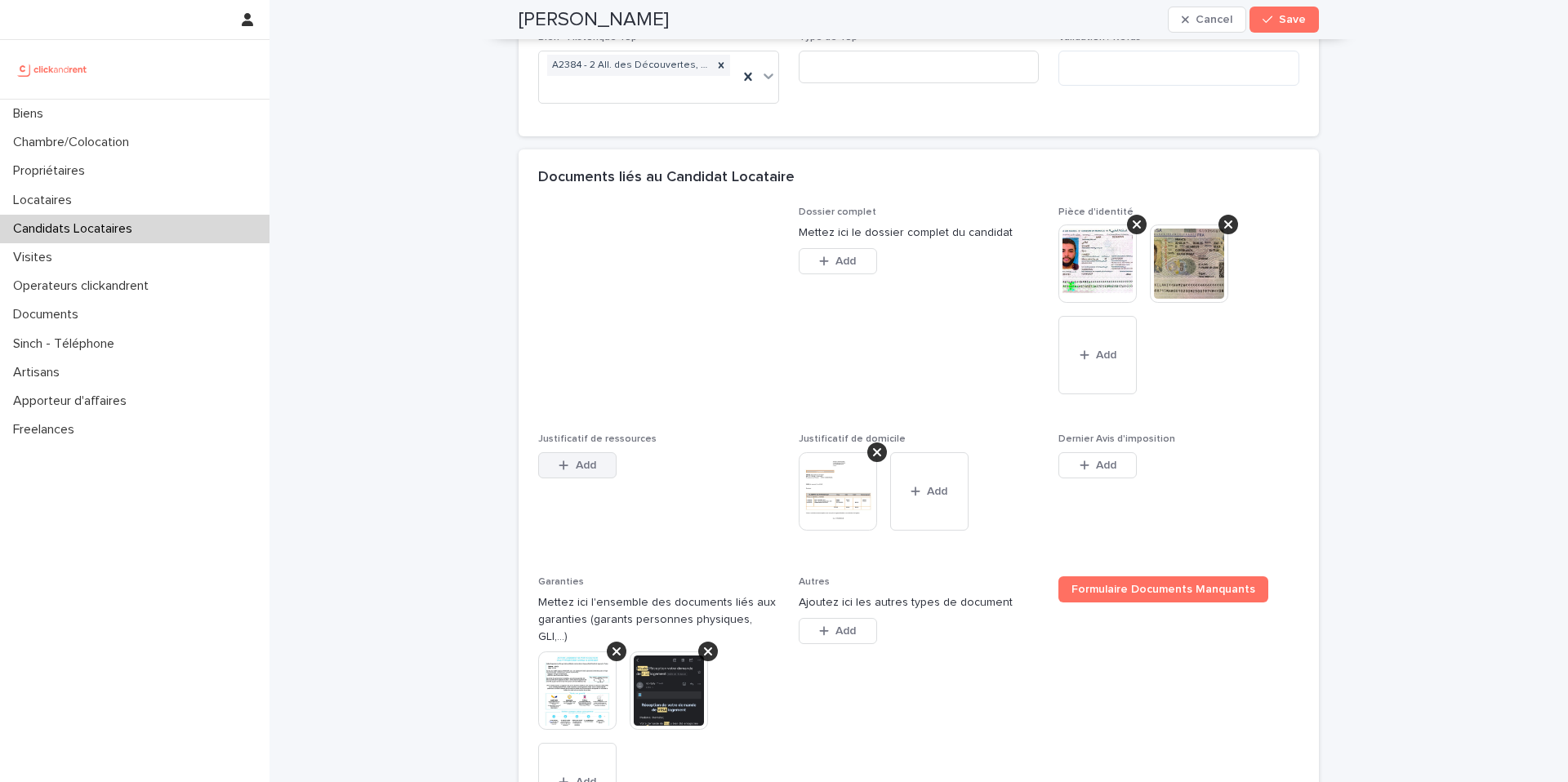
click at [573, 460] on div "button" at bounding box center [567, 465] width 16 height 11
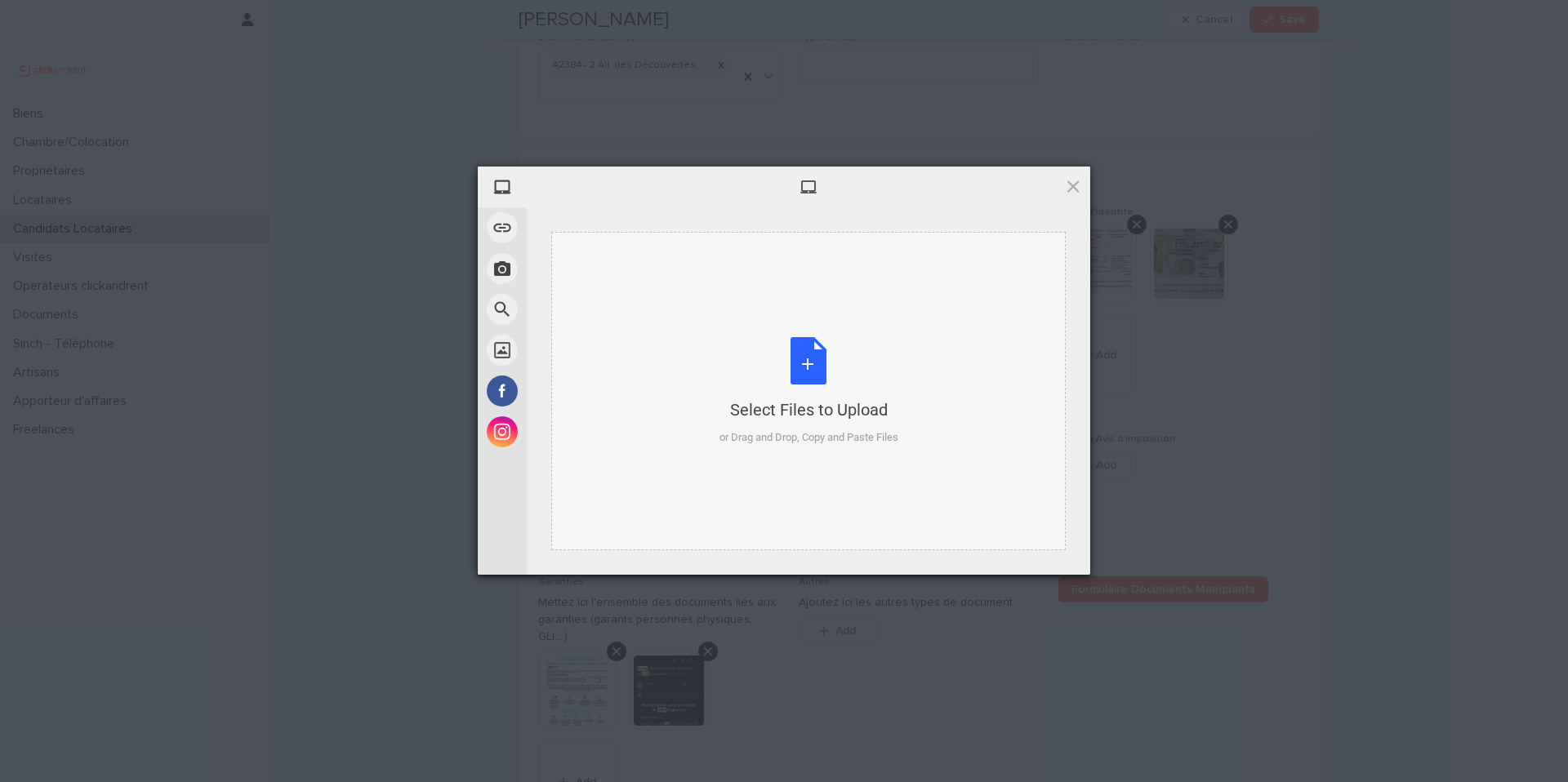
click at [827, 347] on div "Select Files to Upload or Drag and Drop, Copy and Paste Files" at bounding box center [809, 392] width 179 height 109
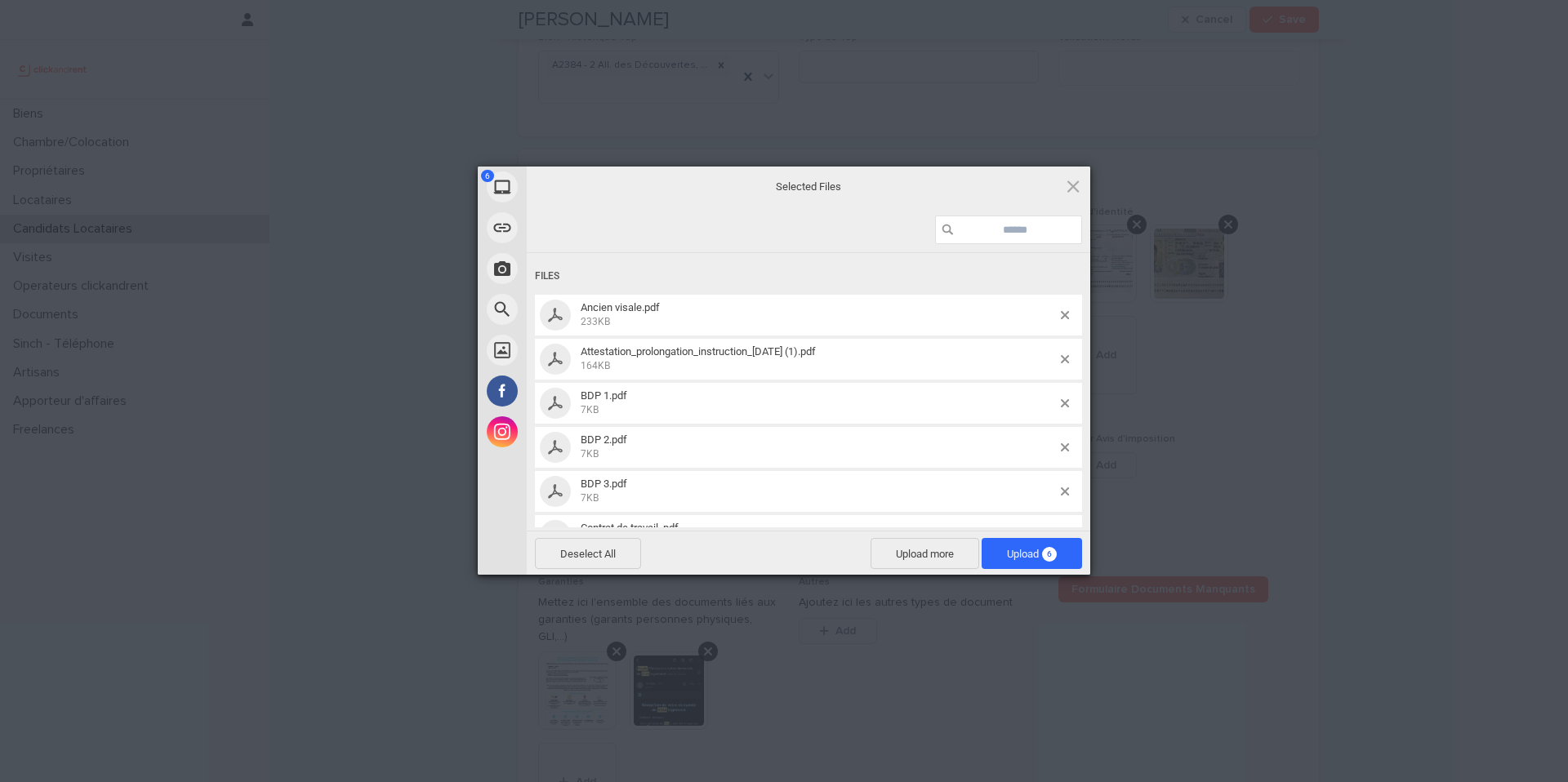
click at [1074, 546] on span "Upload 6" at bounding box center [1032, 554] width 100 height 31
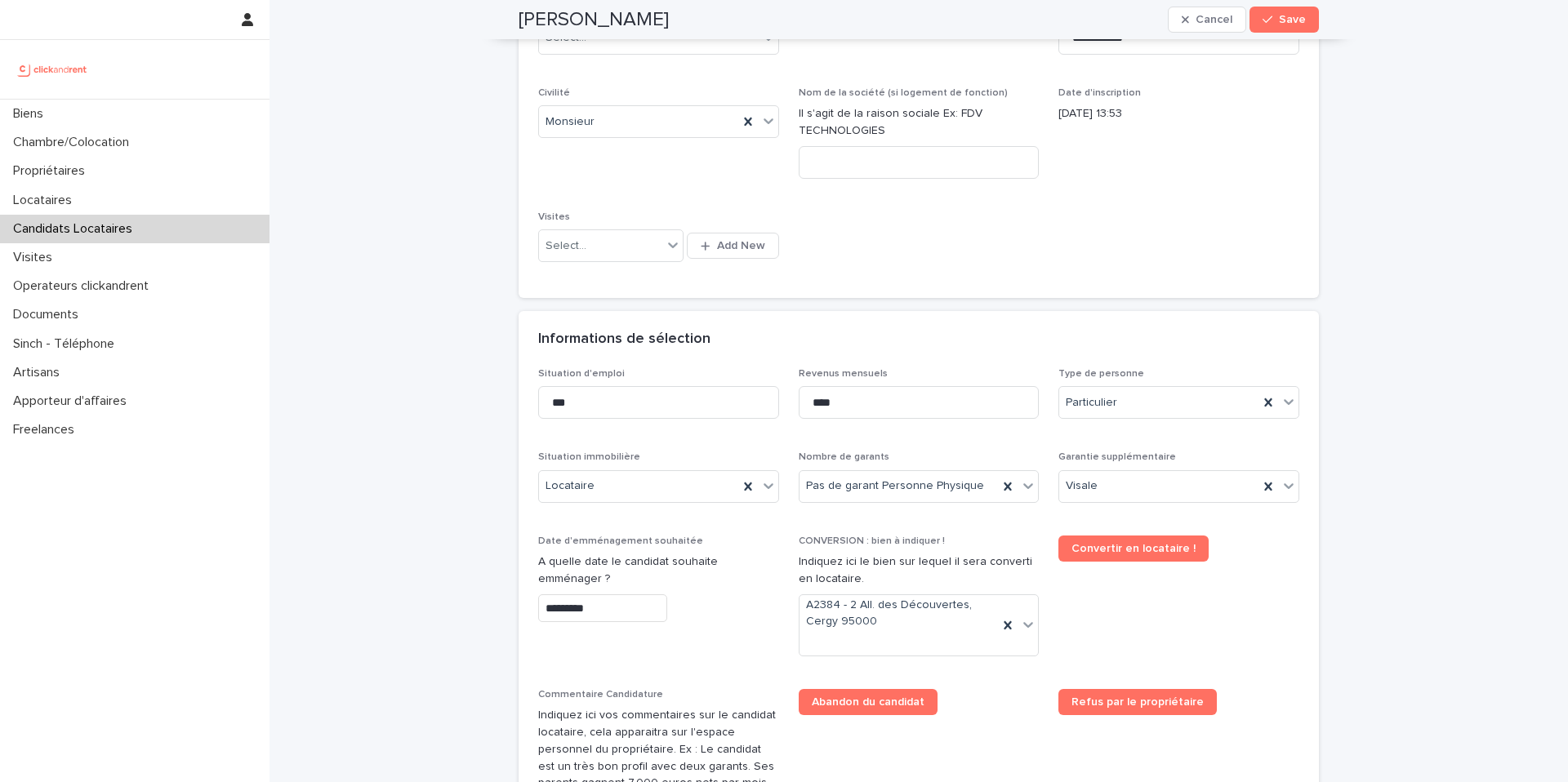
scroll to position [0, 0]
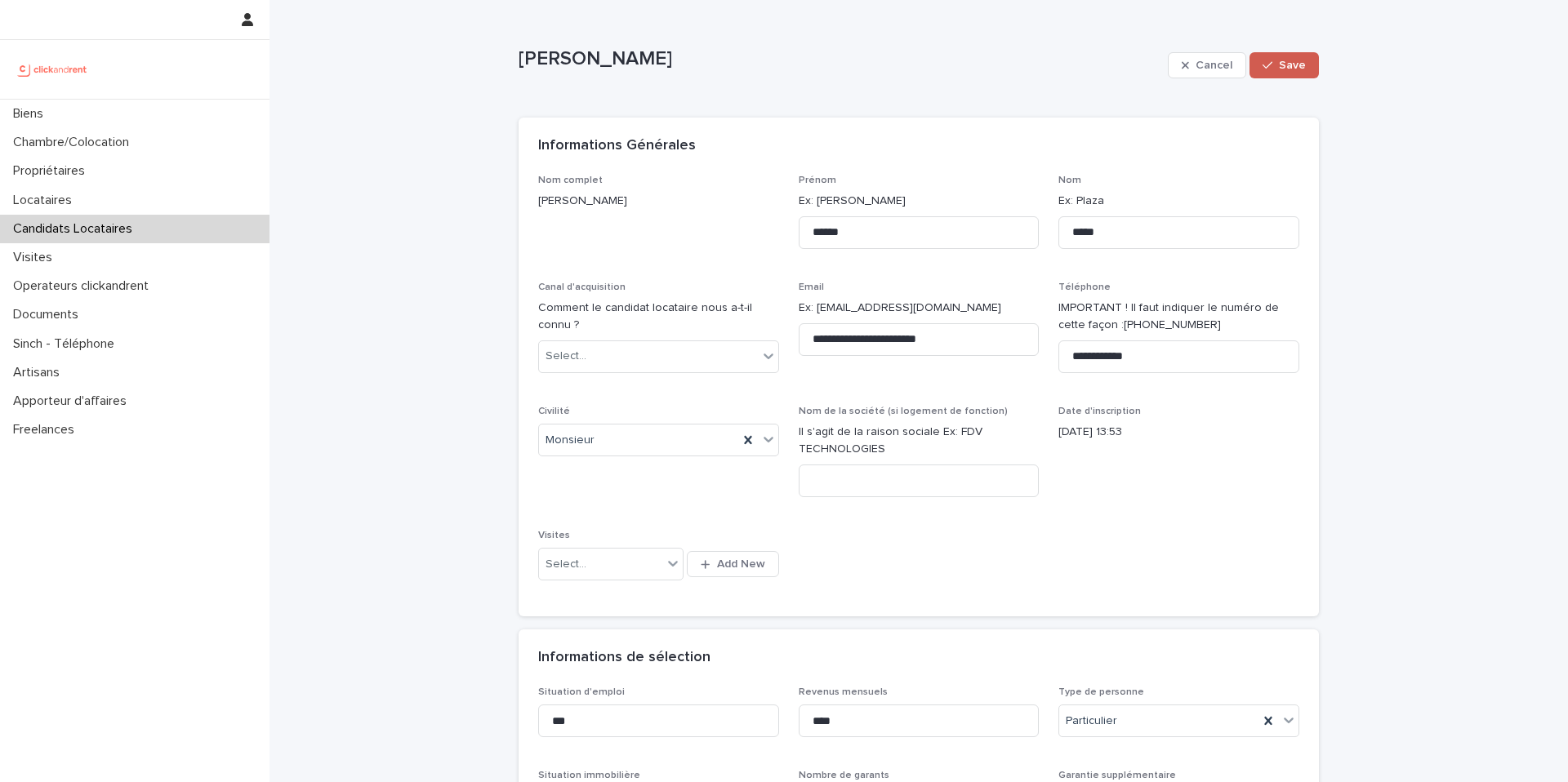
click at [1299, 67] on span "Save" at bounding box center [1292, 65] width 27 height 11
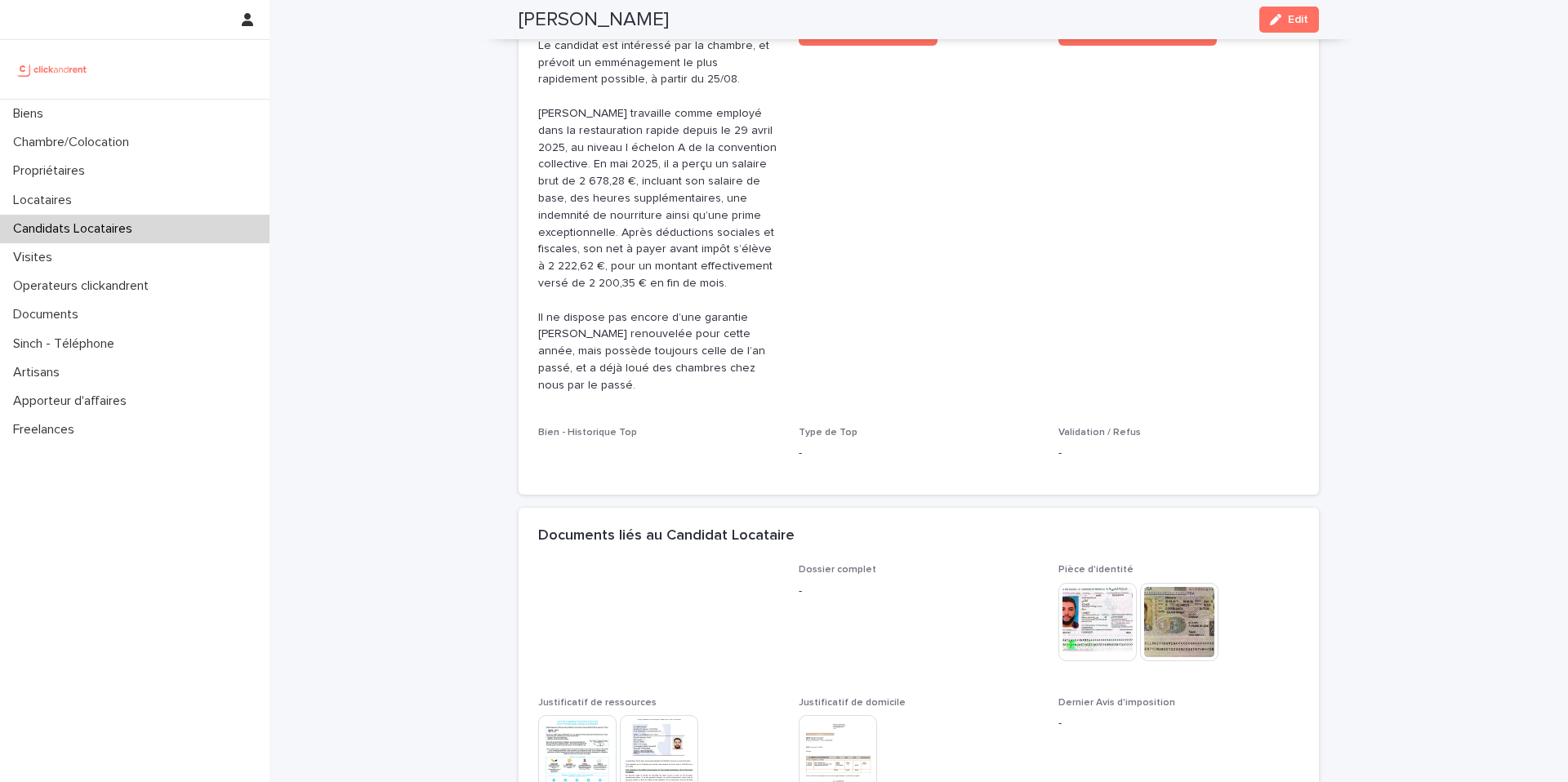
scroll to position [706, 0]
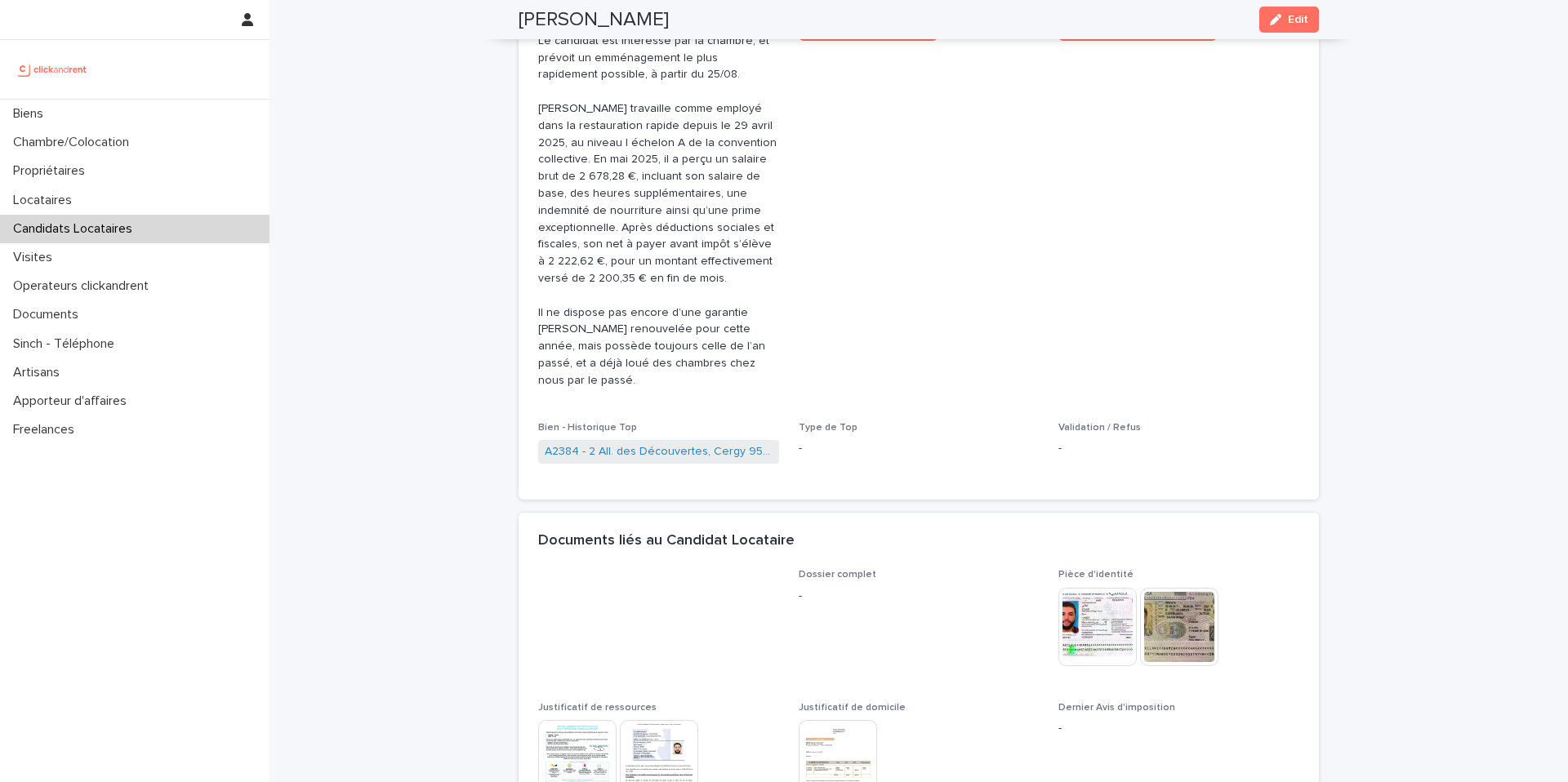
click at [639, 444] on link "A2384 - 2 All. des Découvertes, Cergy 95000" at bounding box center [659, 452] width 228 height 17
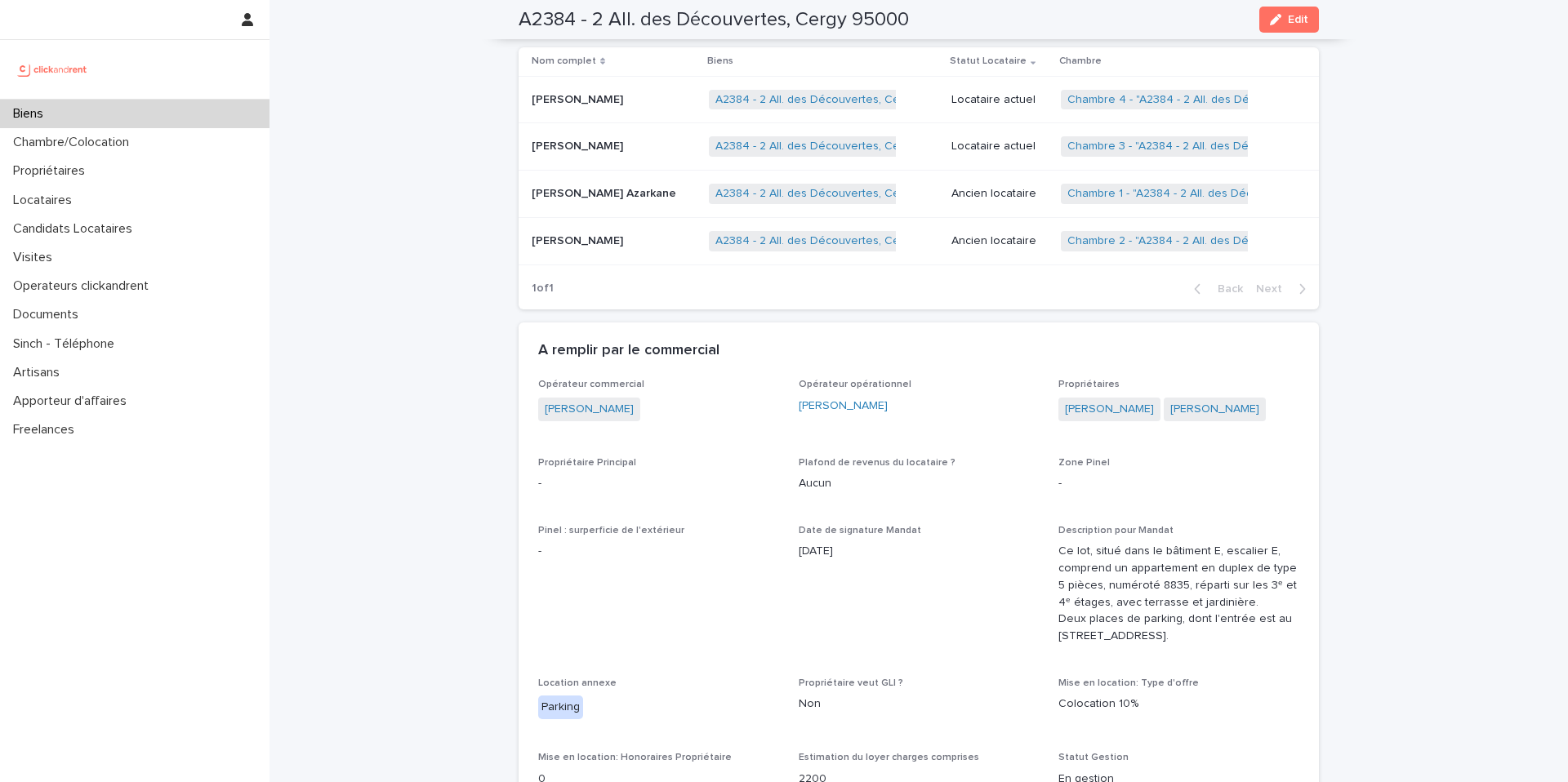
scroll to position [4634, 0]
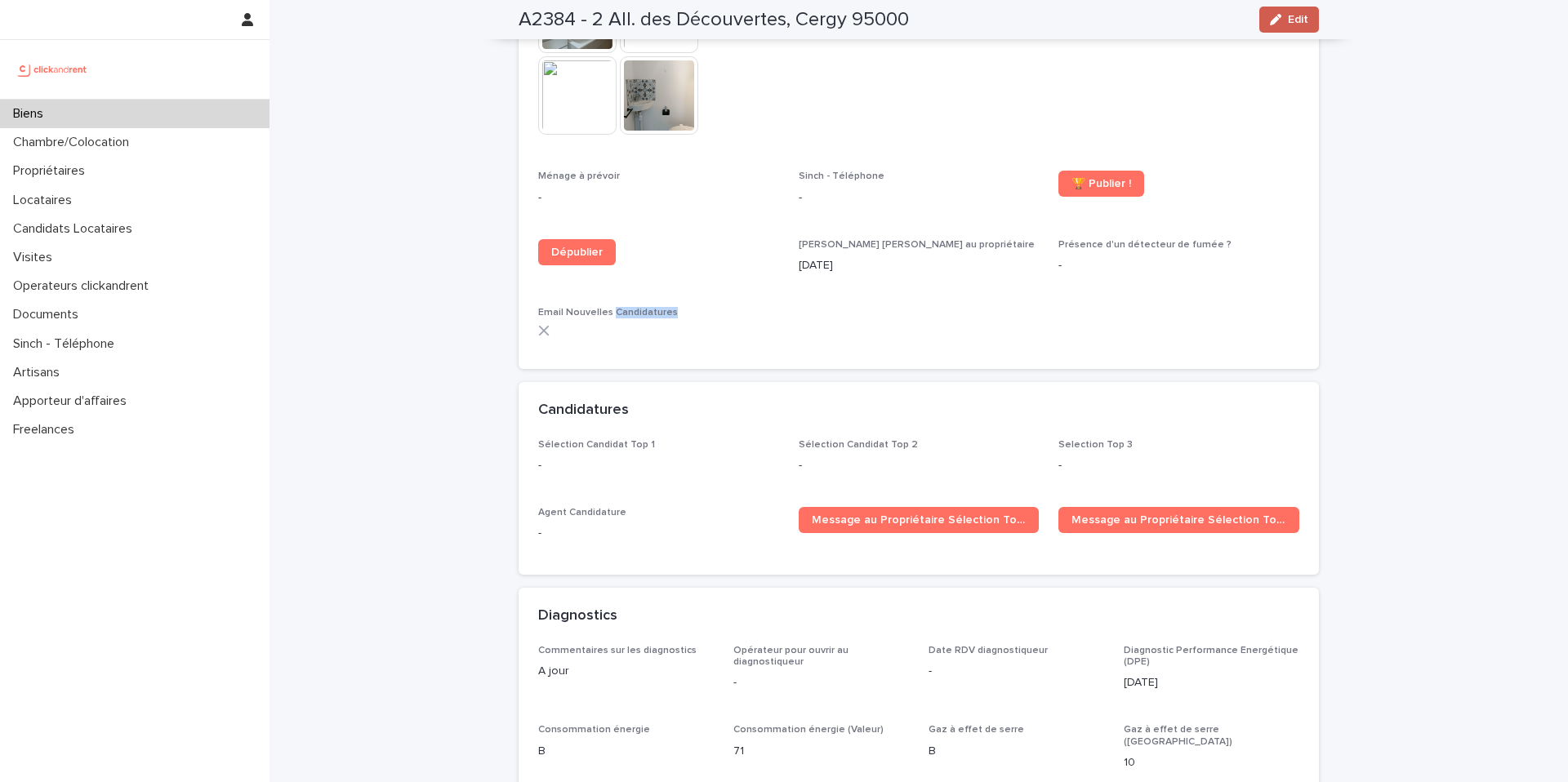
click at [1302, 25] on button "Edit" at bounding box center [1288, 20] width 60 height 26
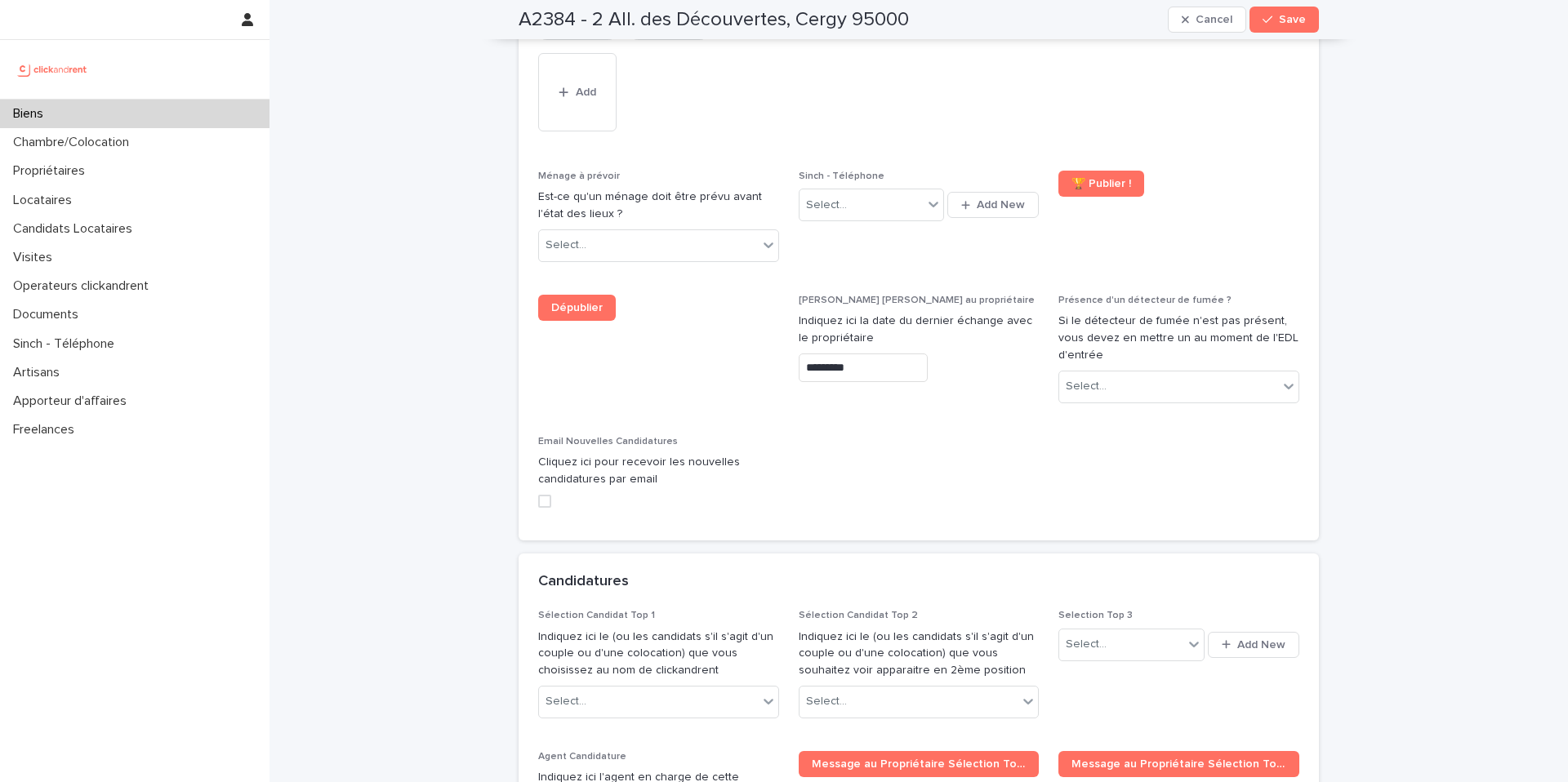
scroll to position [7596, 0]
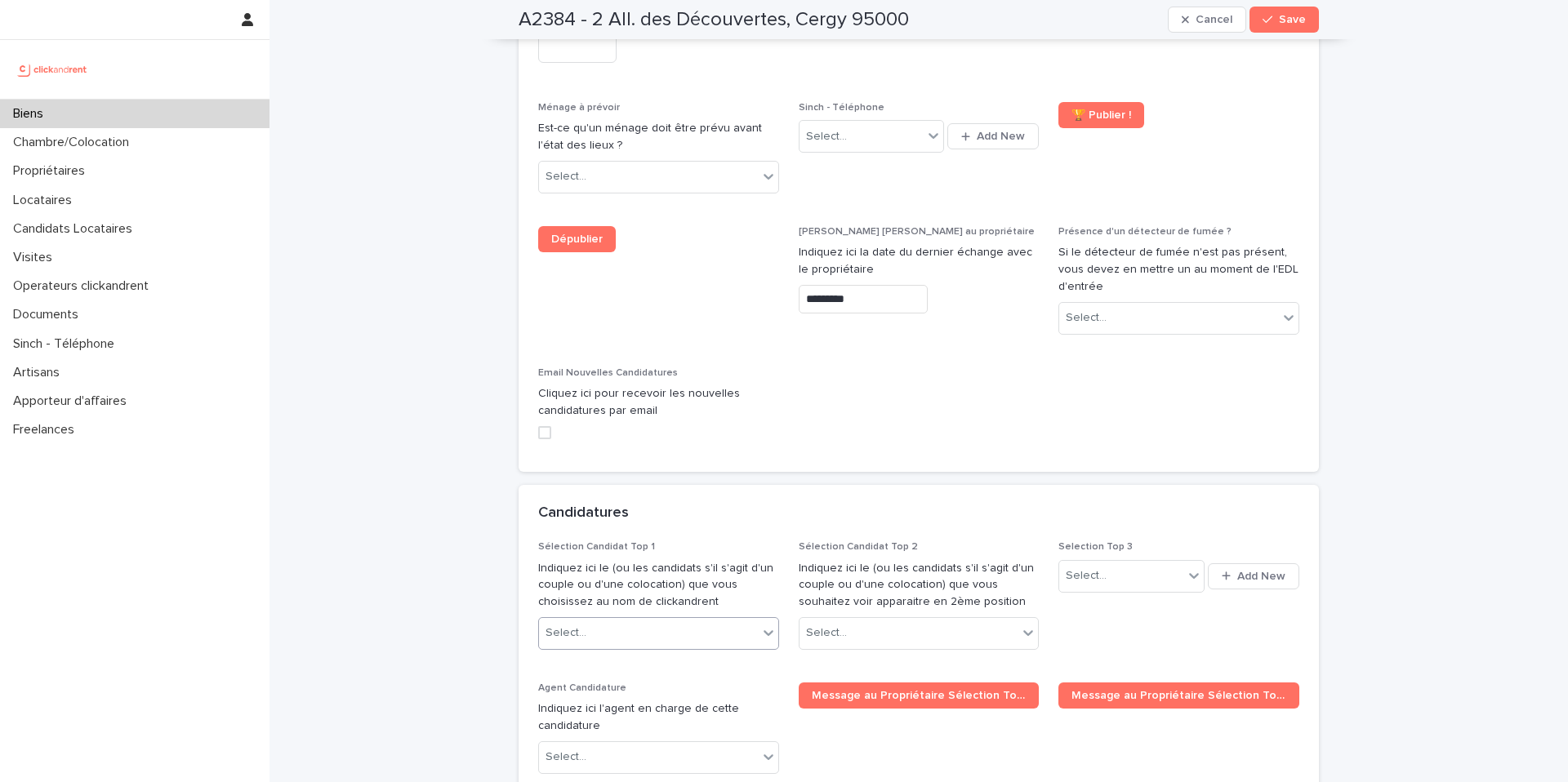
click at [691, 619] on div "Select..." at bounding box center [648, 632] width 219 height 27
type input "******"
click at [622, 542] on div "[PERSON_NAME]" at bounding box center [659, 537] width 240 height 29
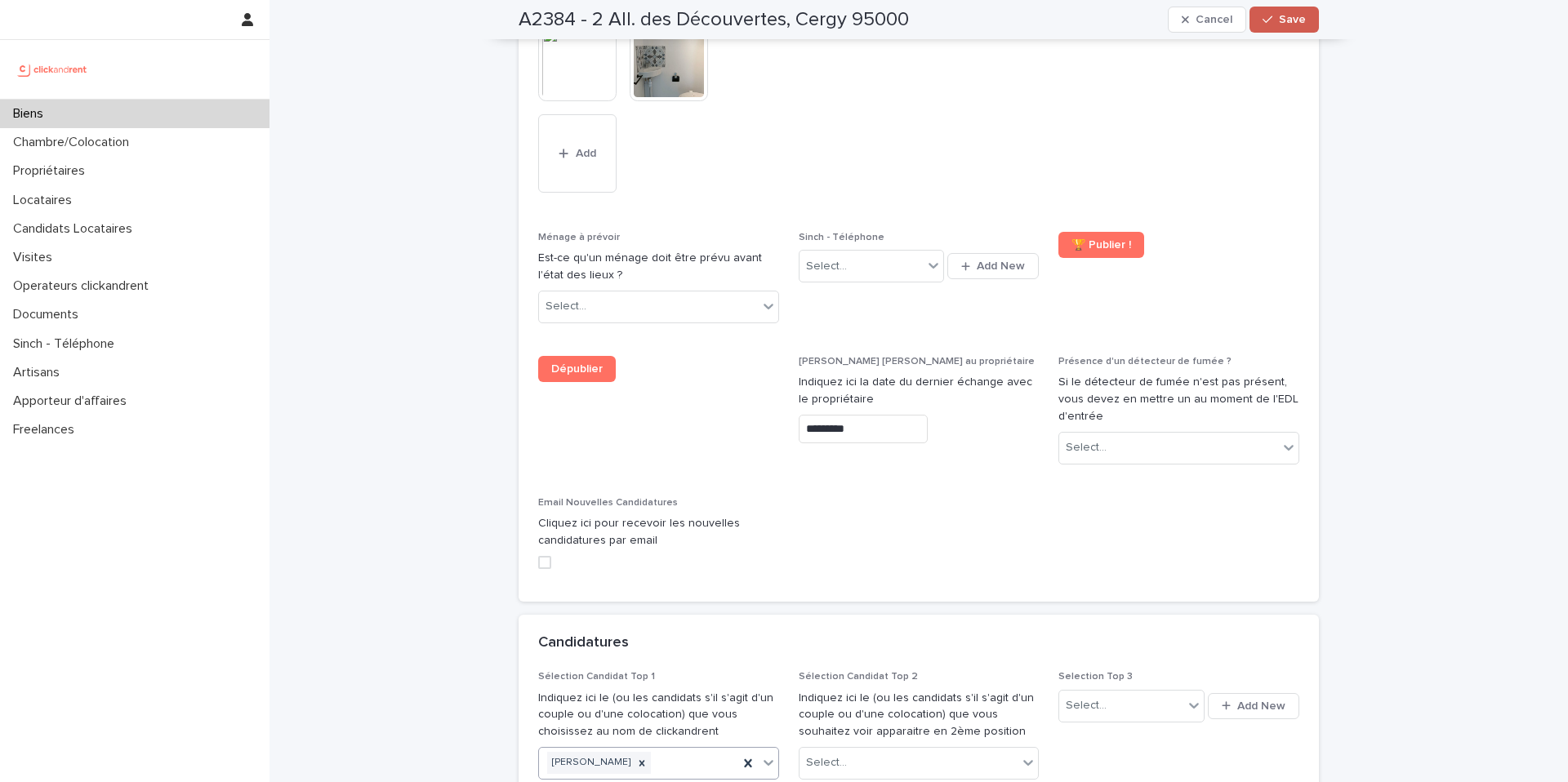
scroll to position [7460, 0]
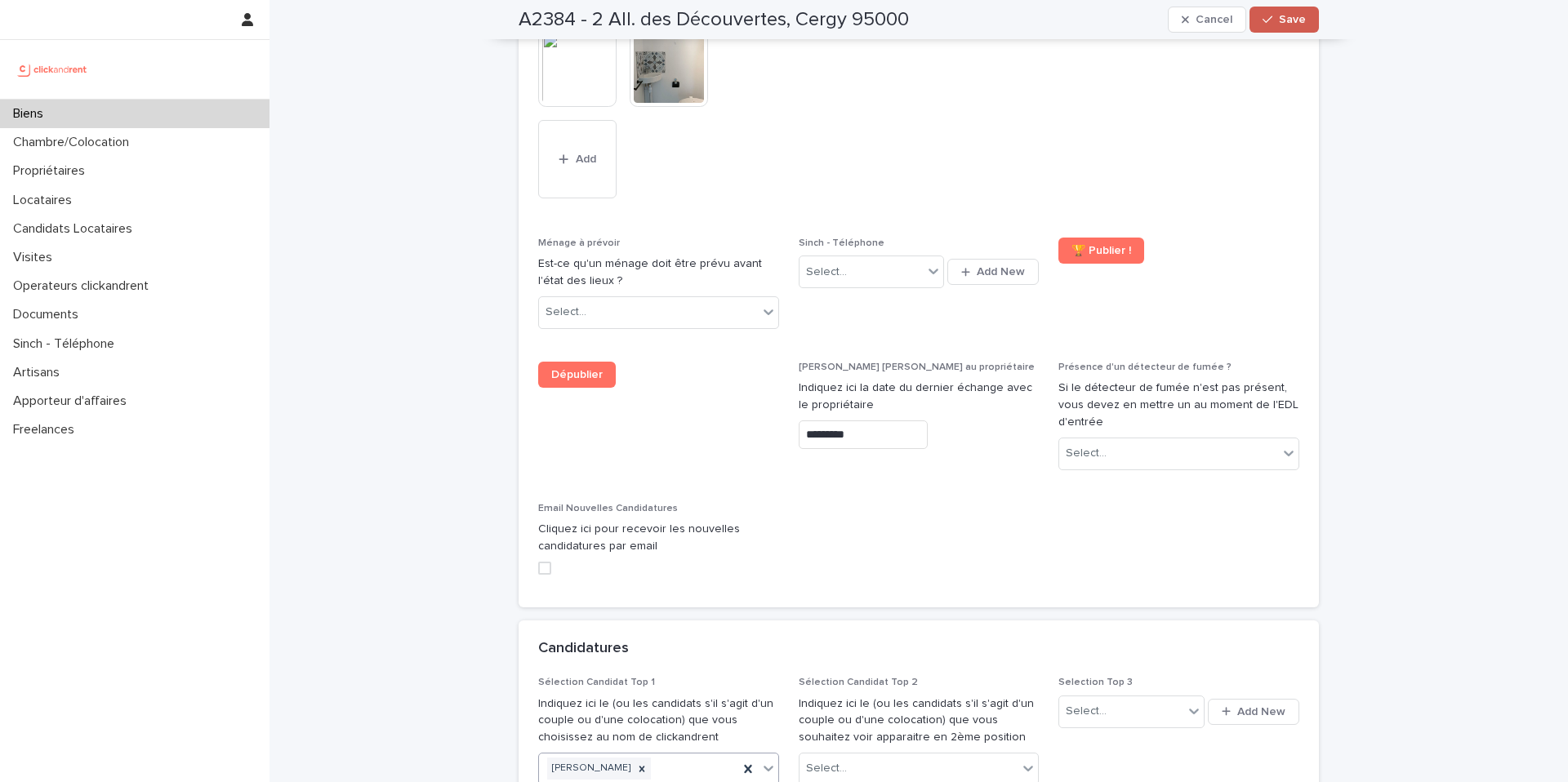
click at [1282, 14] on span "Save" at bounding box center [1292, 19] width 27 height 11
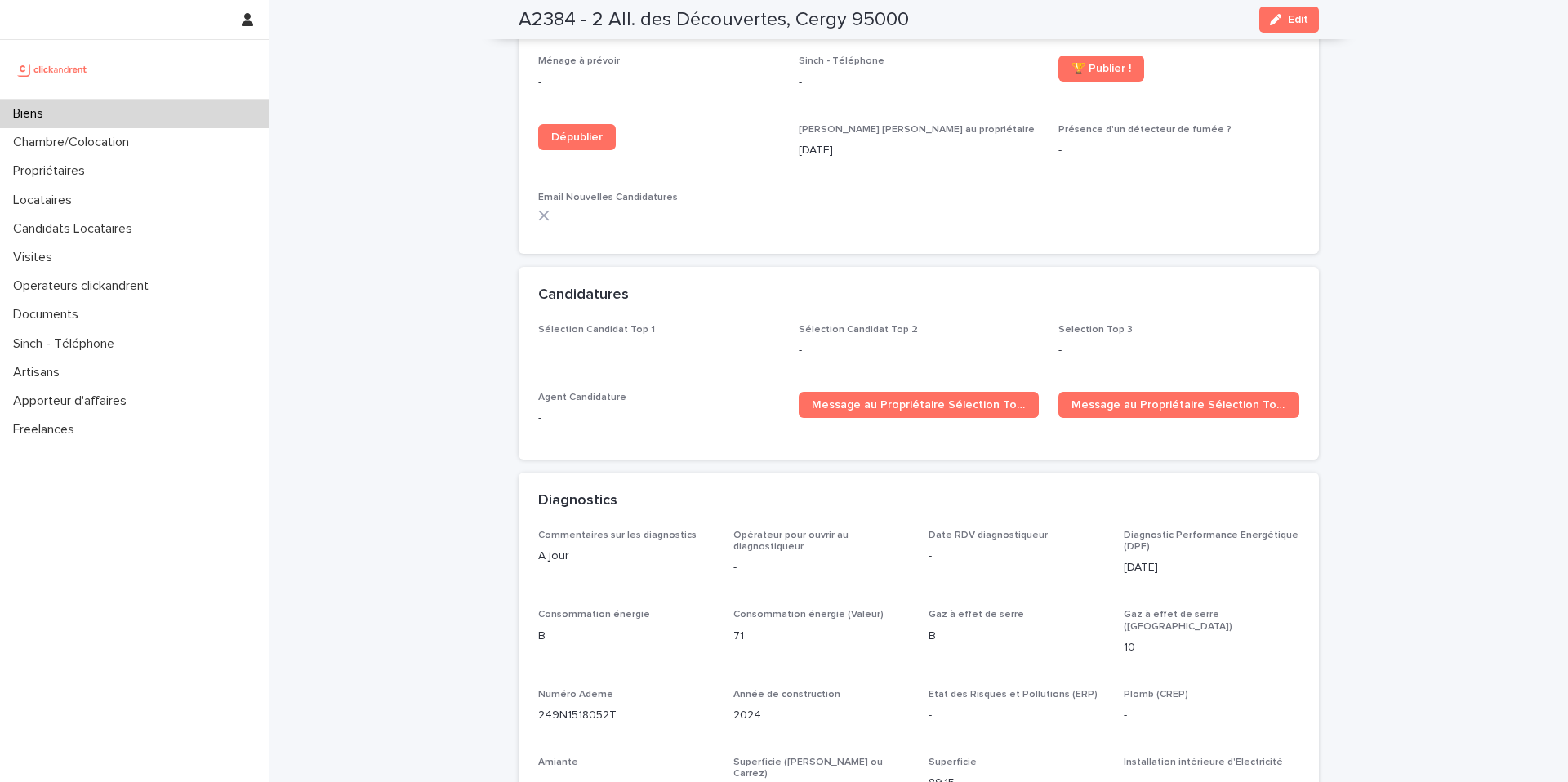
scroll to position [4746, 0]
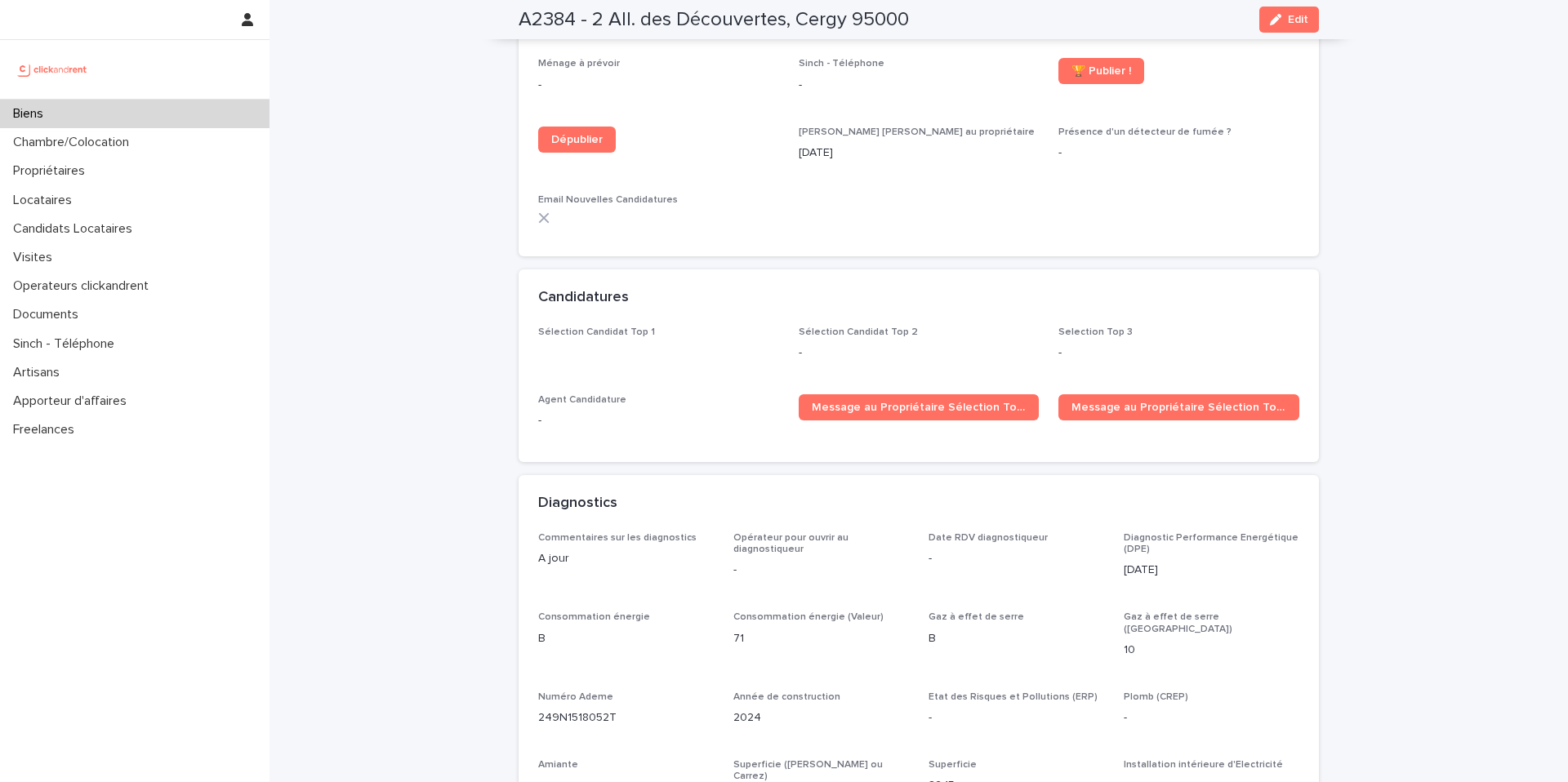
click at [665, 357] on div "Sélection Candidat Top 1" at bounding box center [659, 343] width 241 height 31
click at [749, 375] on span "Sélection Candidat Top 1" at bounding box center [659, 351] width 241 height 48
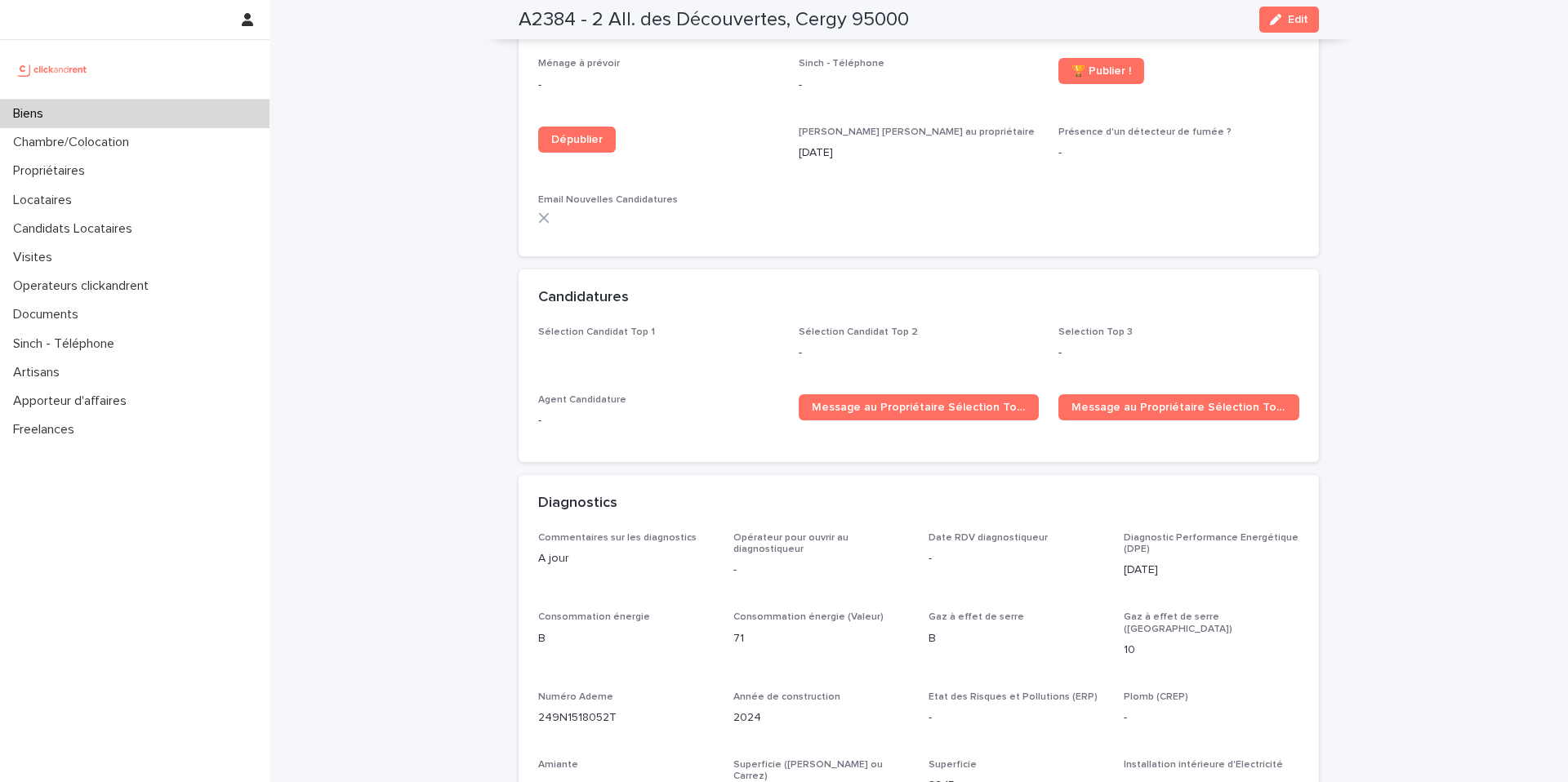
click at [749, 375] on span "Sélection Candidat Top 1" at bounding box center [659, 351] width 241 height 48
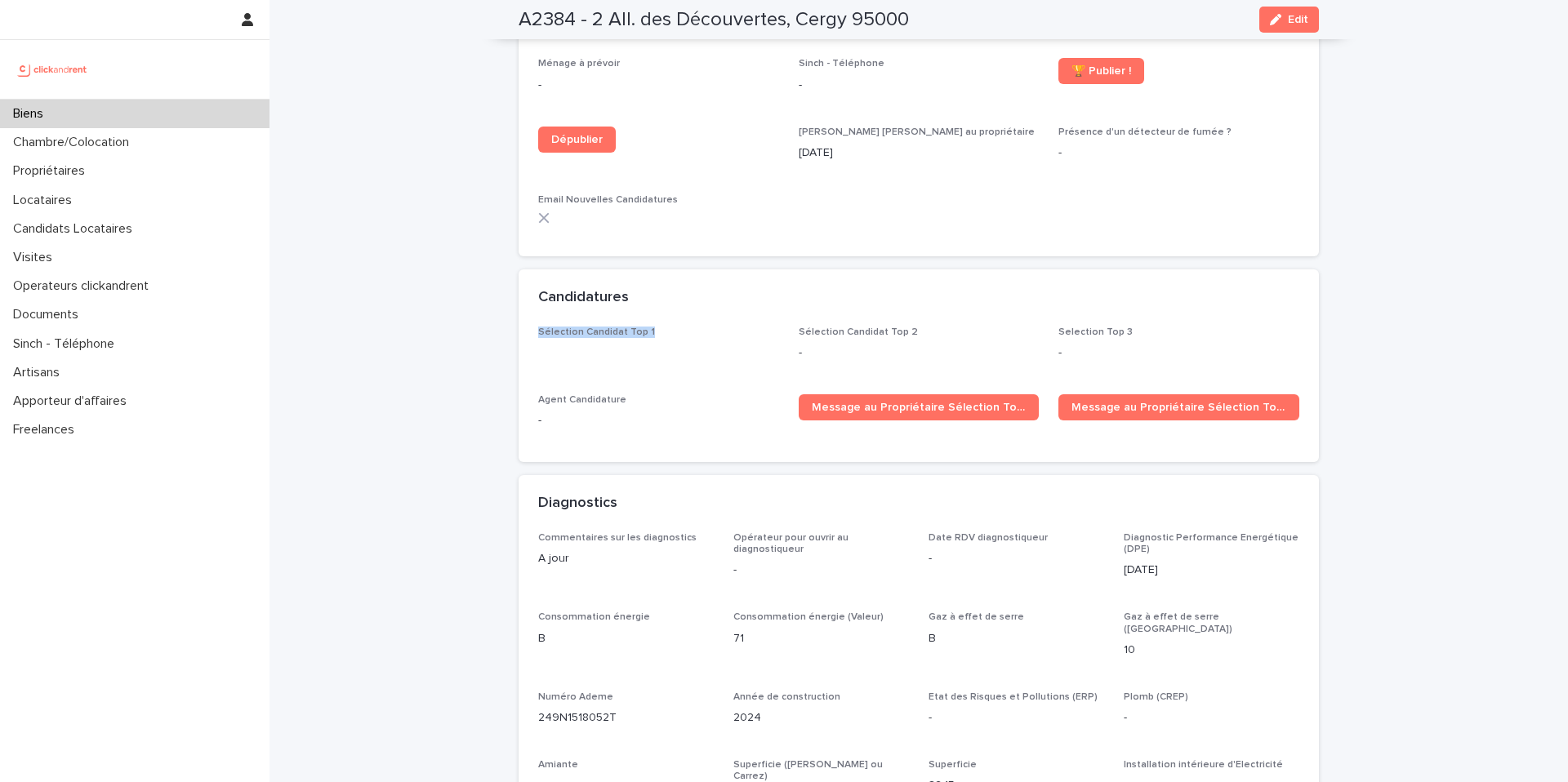
click at [749, 375] on span "Sélection Candidat Top 1" at bounding box center [659, 351] width 241 height 48
click at [1301, 14] on span "Edit" at bounding box center [1299, 19] width 21 height 11
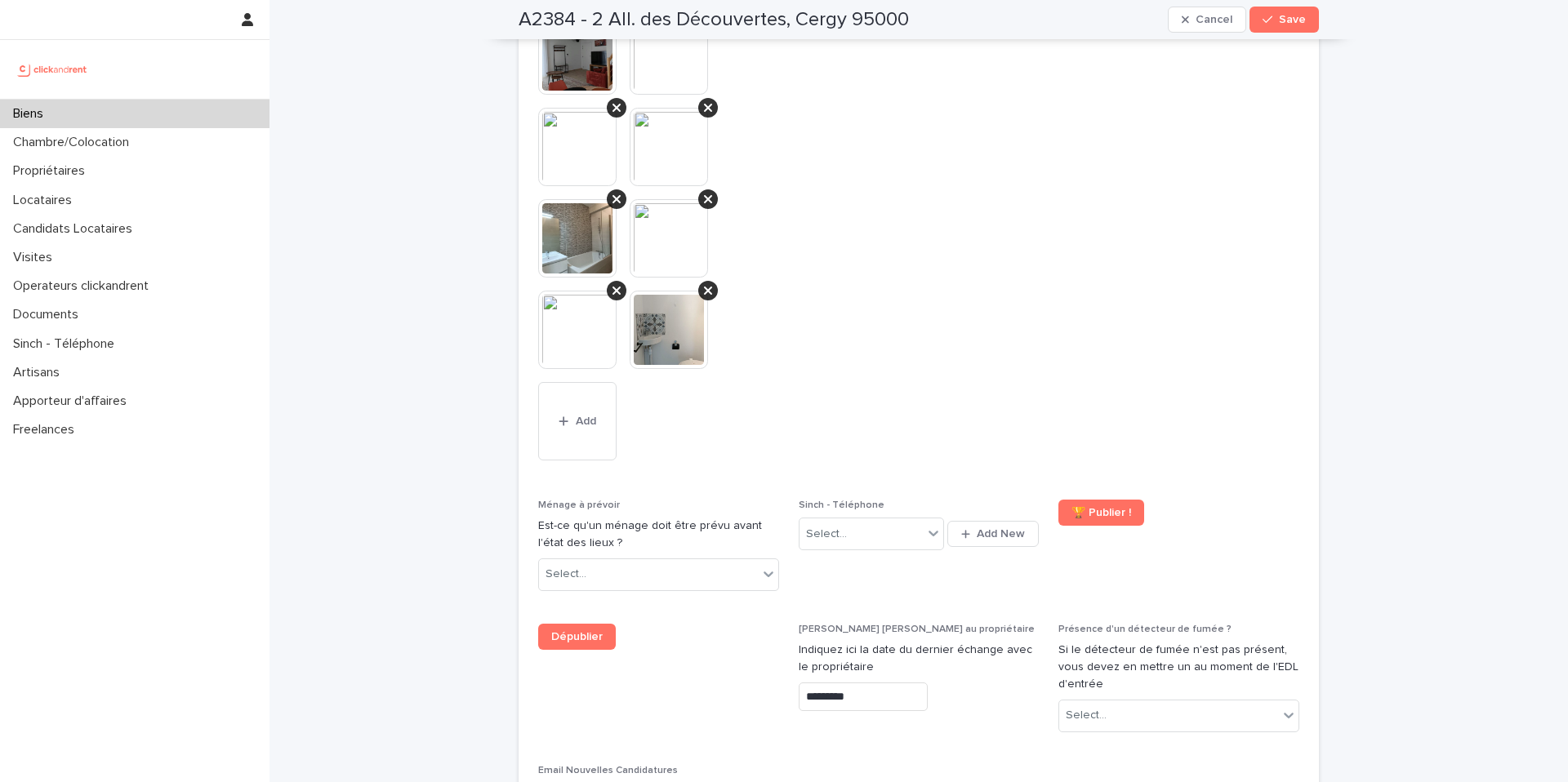
scroll to position [7597, 0]
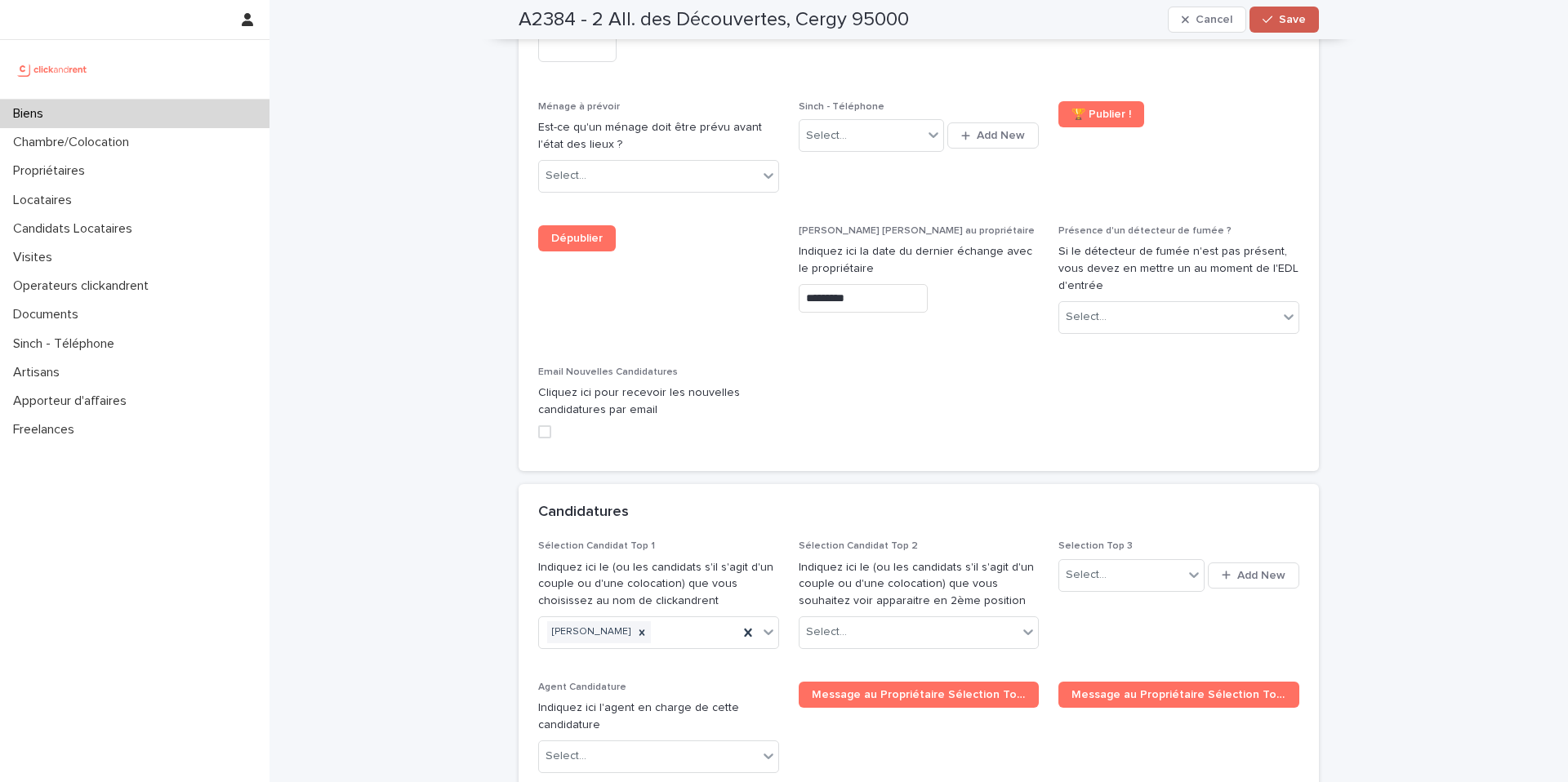
click at [1291, 20] on span "Save" at bounding box center [1292, 19] width 27 height 11
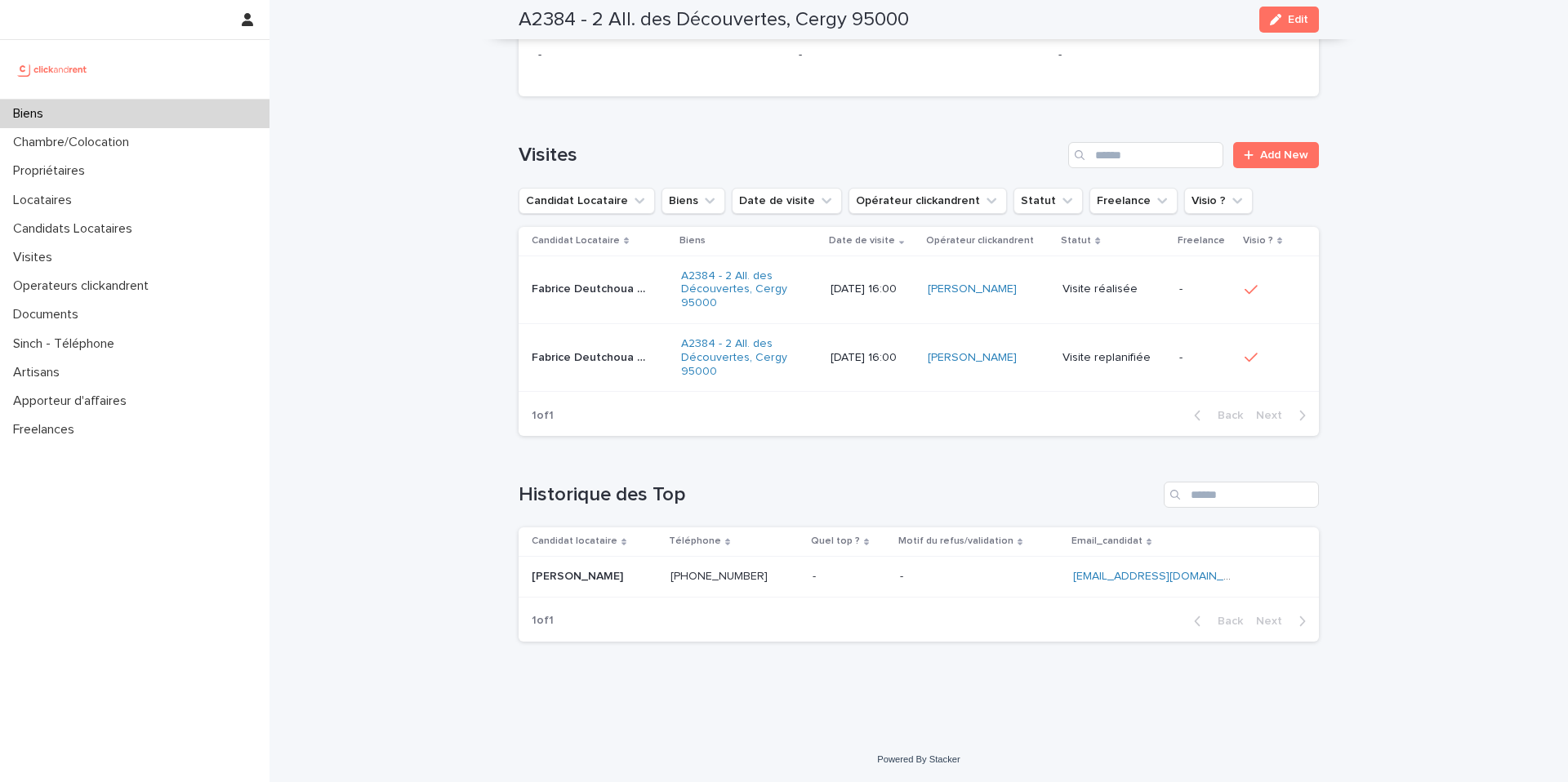
scroll to position [4766, 0]
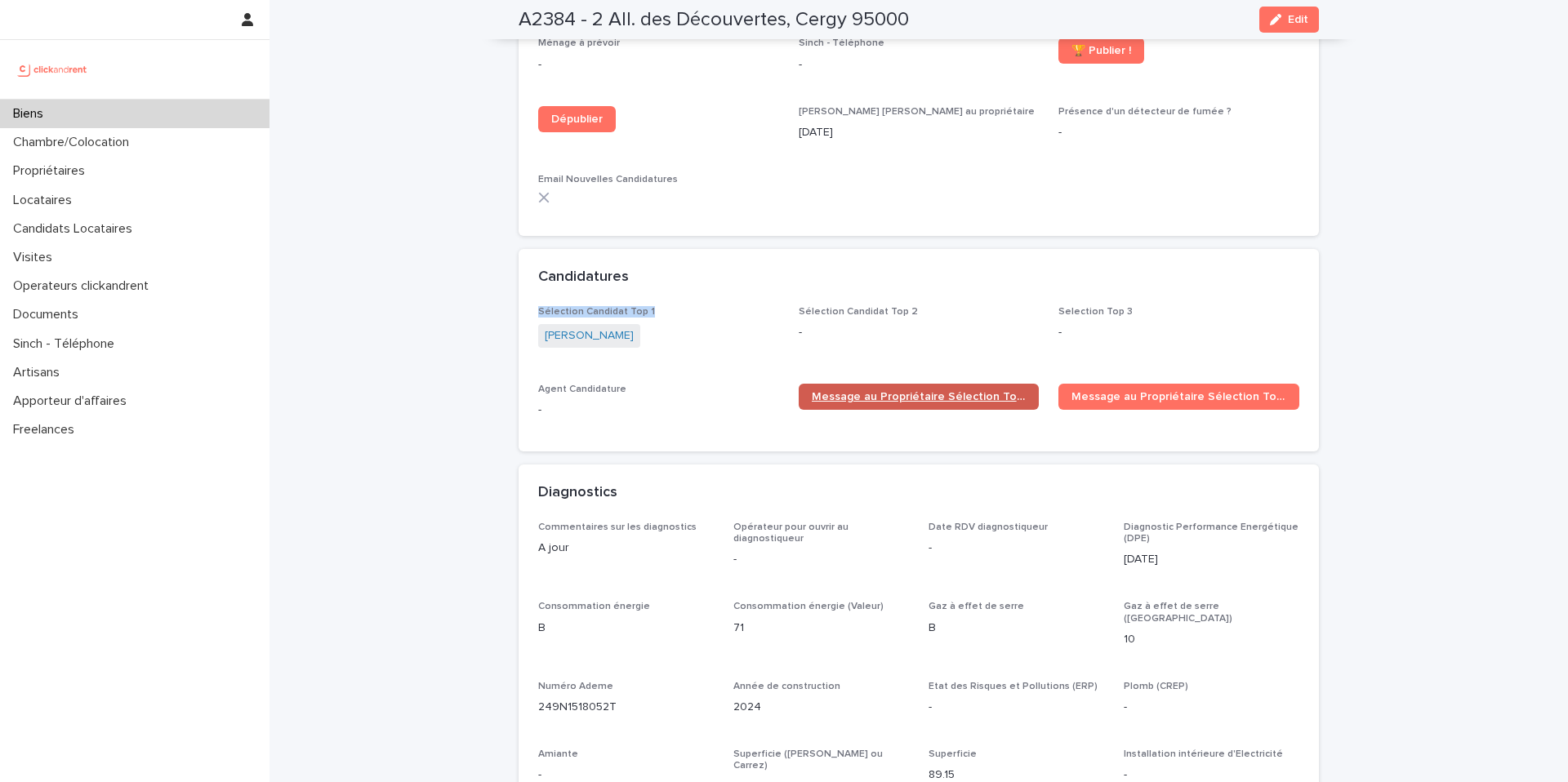
click at [934, 402] on span "Message au Propriétaire Sélection Top 1" at bounding box center [919, 396] width 215 height 11
click at [192, 102] on div "Biens" at bounding box center [134, 113] width 269 height 29
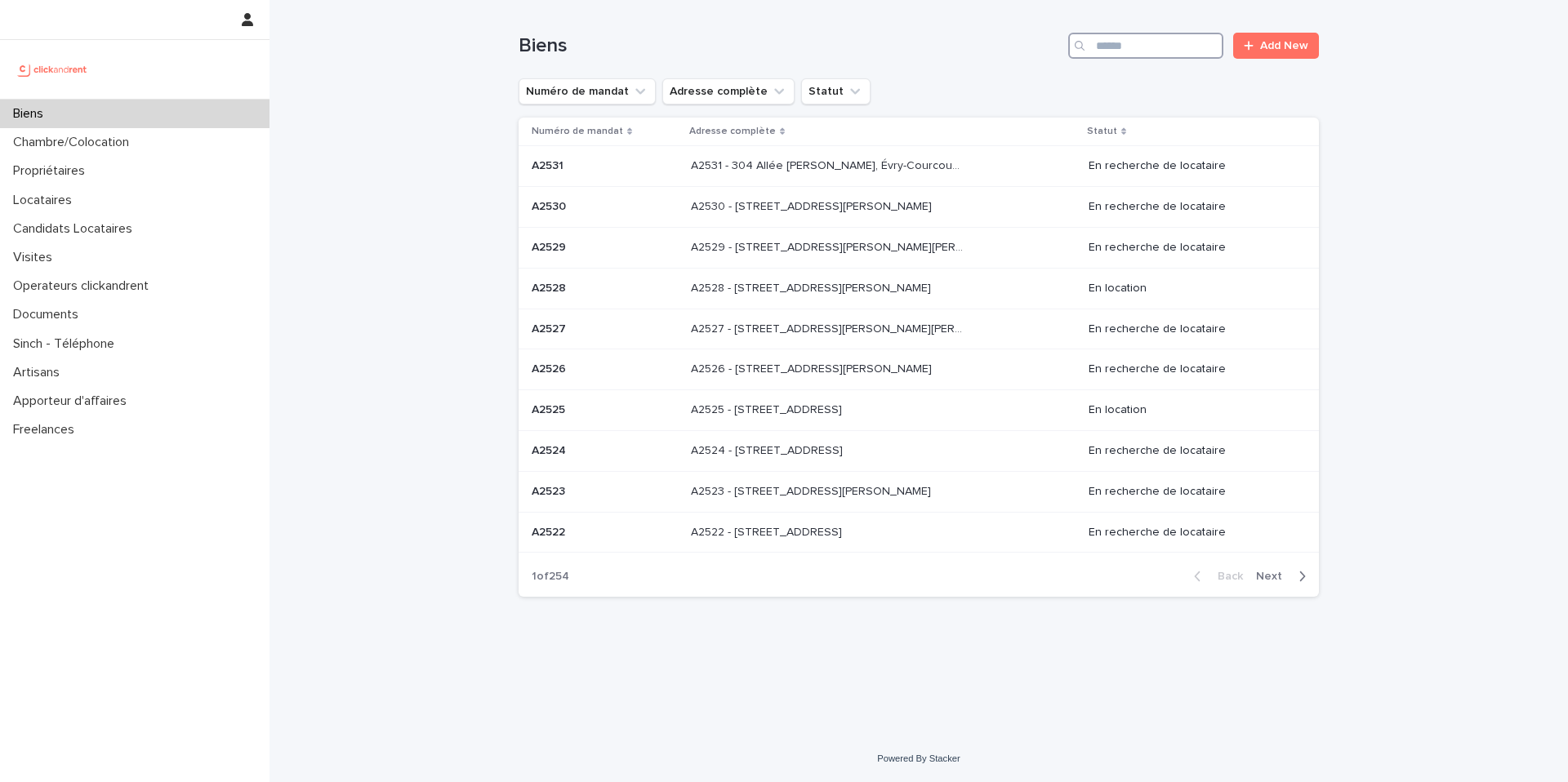
click at [1171, 34] on input "Search" at bounding box center [1146, 46] width 155 height 26
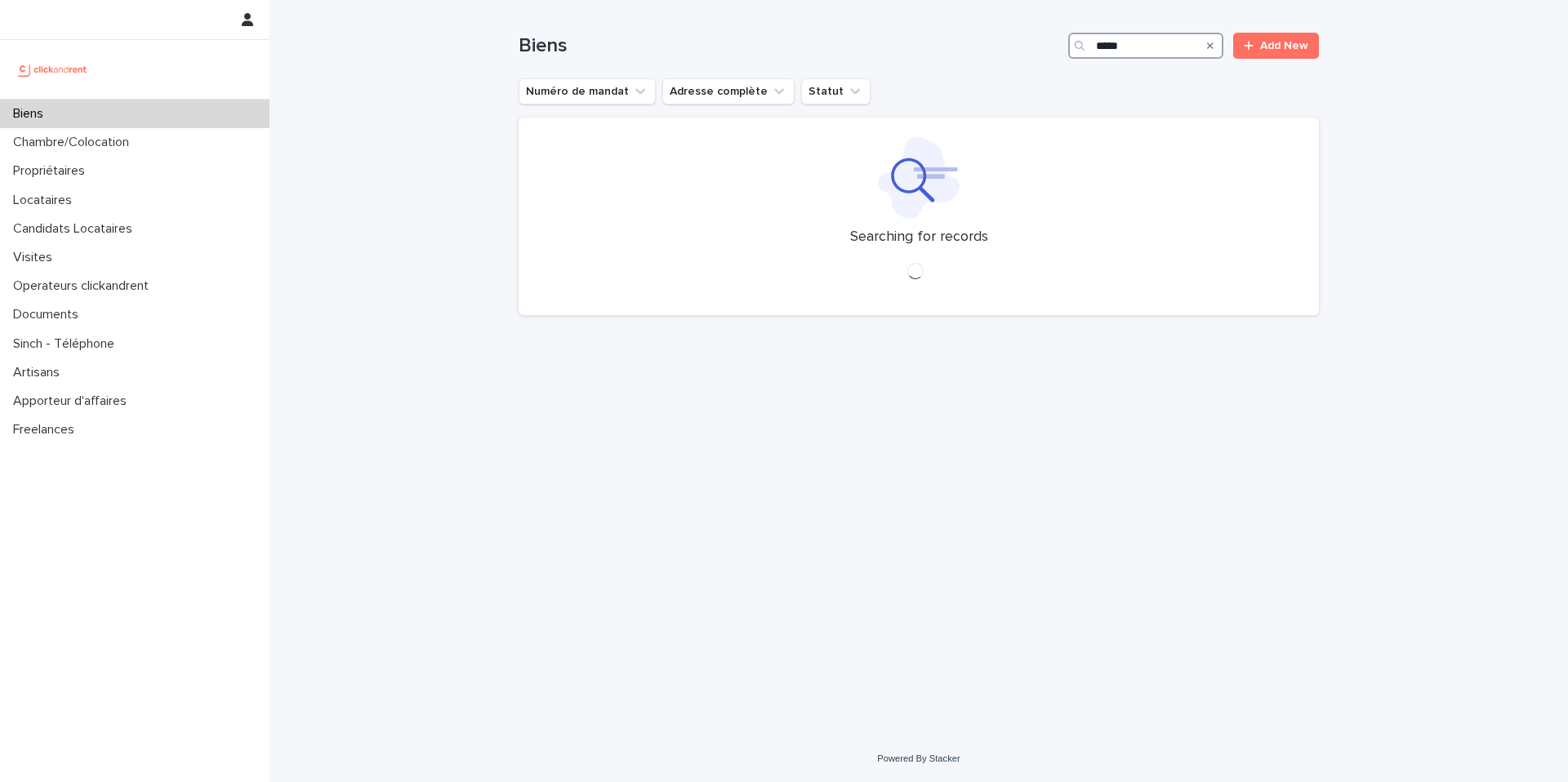
type input "*****"
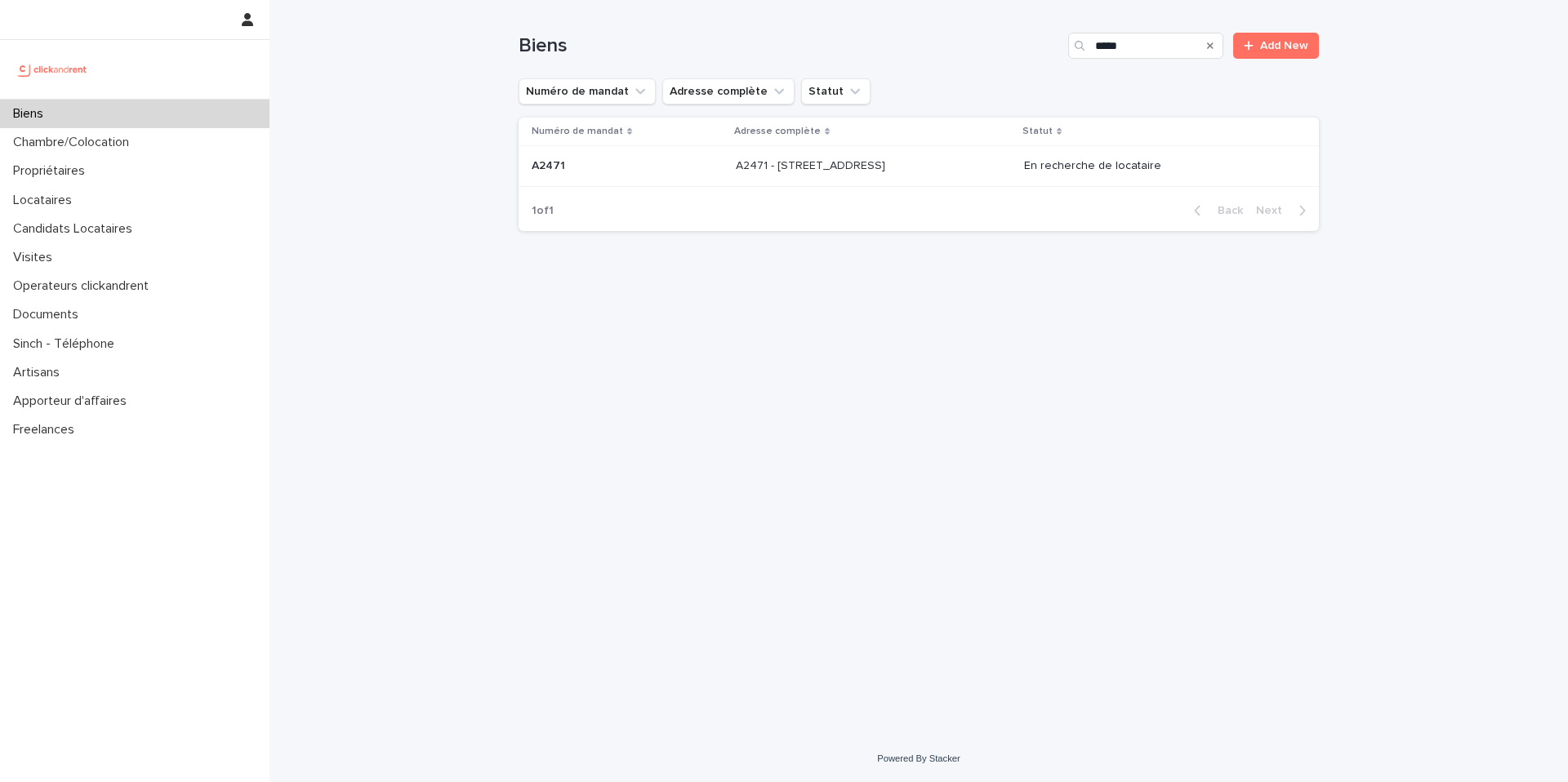
click at [890, 153] on div "A2471 - [STREET_ADDRESS] - [STREET_ADDRESS]" at bounding box center [873, 166] width 275 height 27
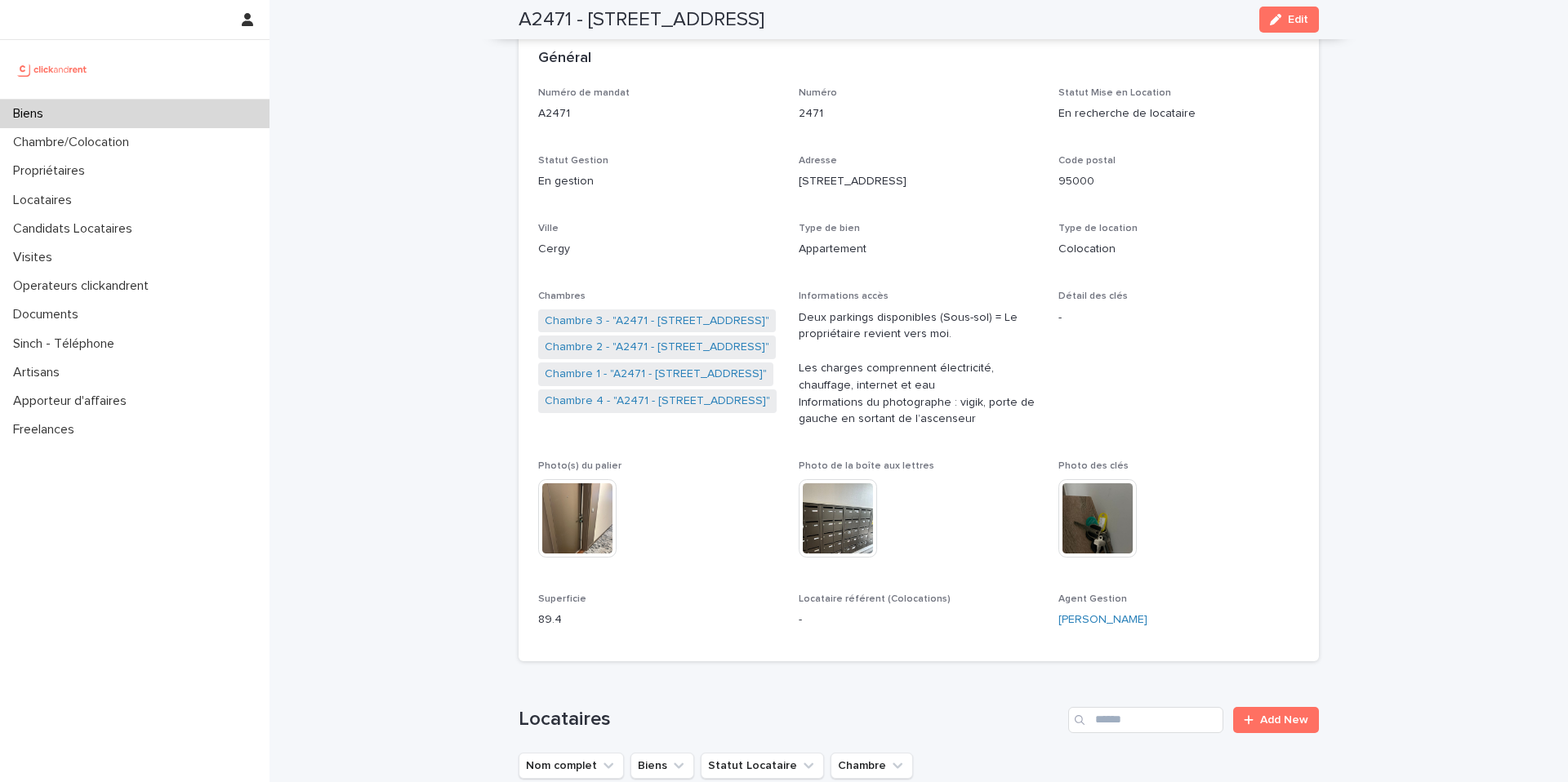
scroll to position [47, 0]
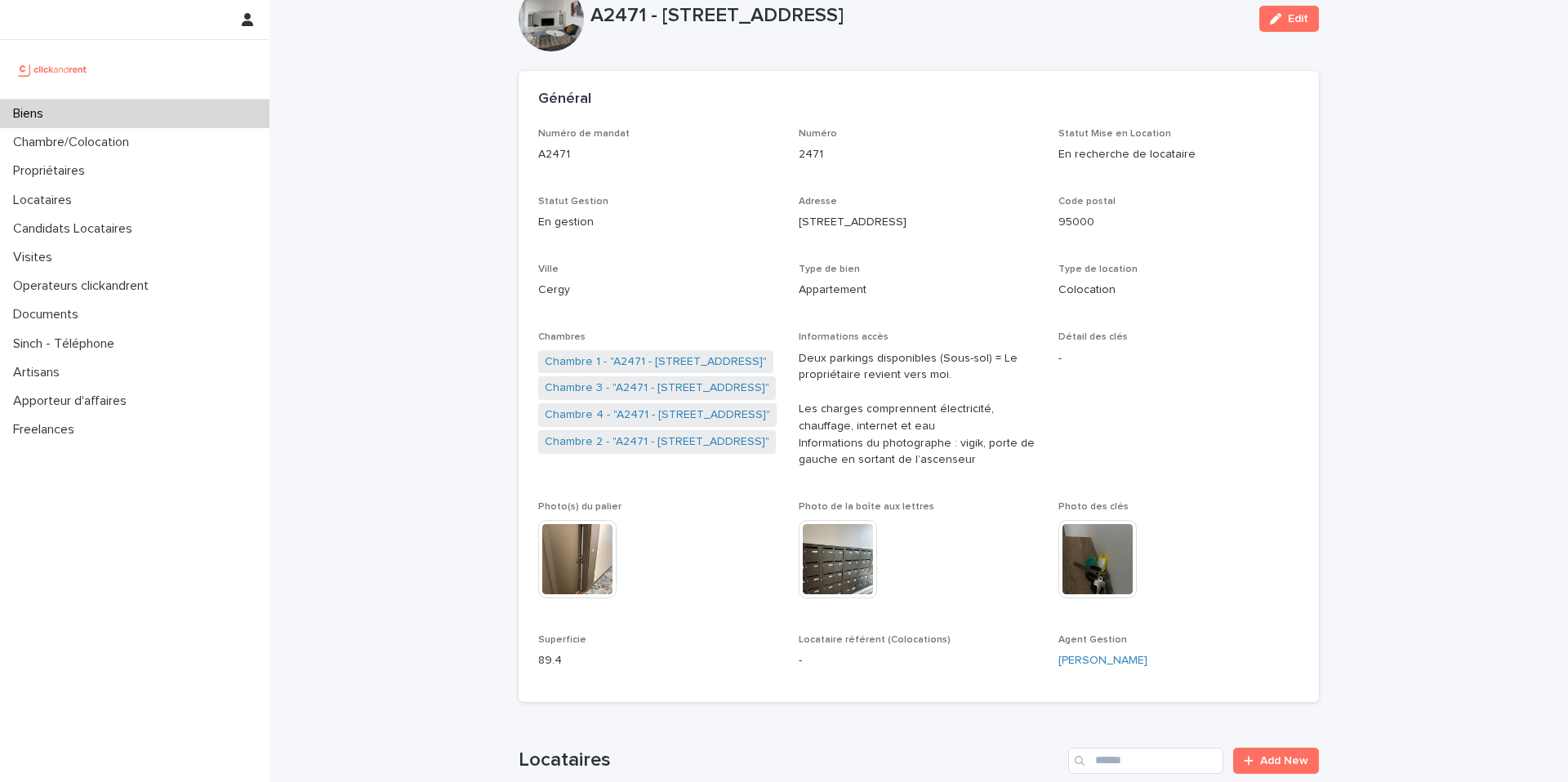
click at [196, 115] on div "Biens" at bounding box center [134, 113] width 269 height 29
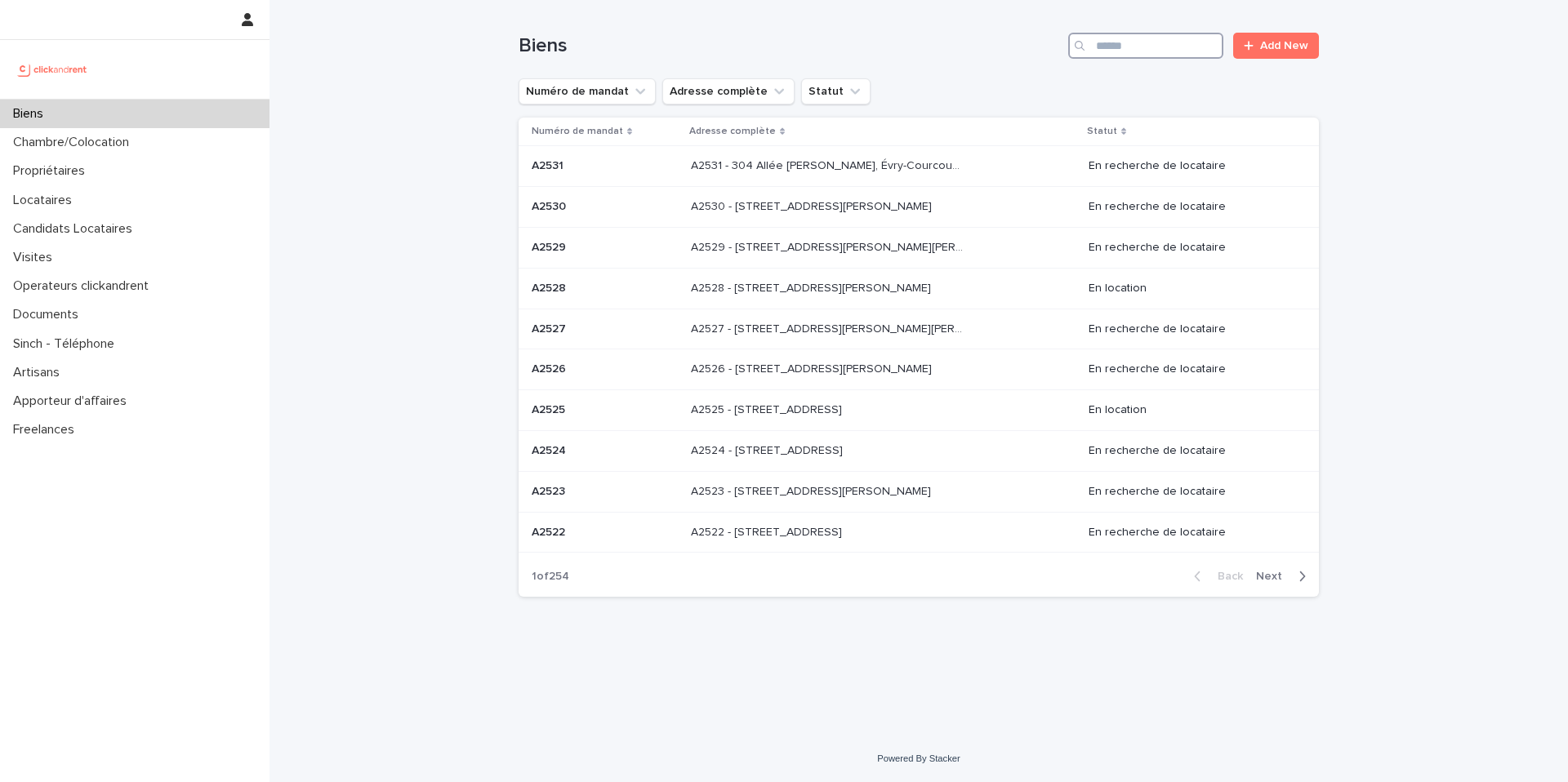
click at [1114, 46] on input "Search" at bounding box center [1146, 46] width 155 height 26
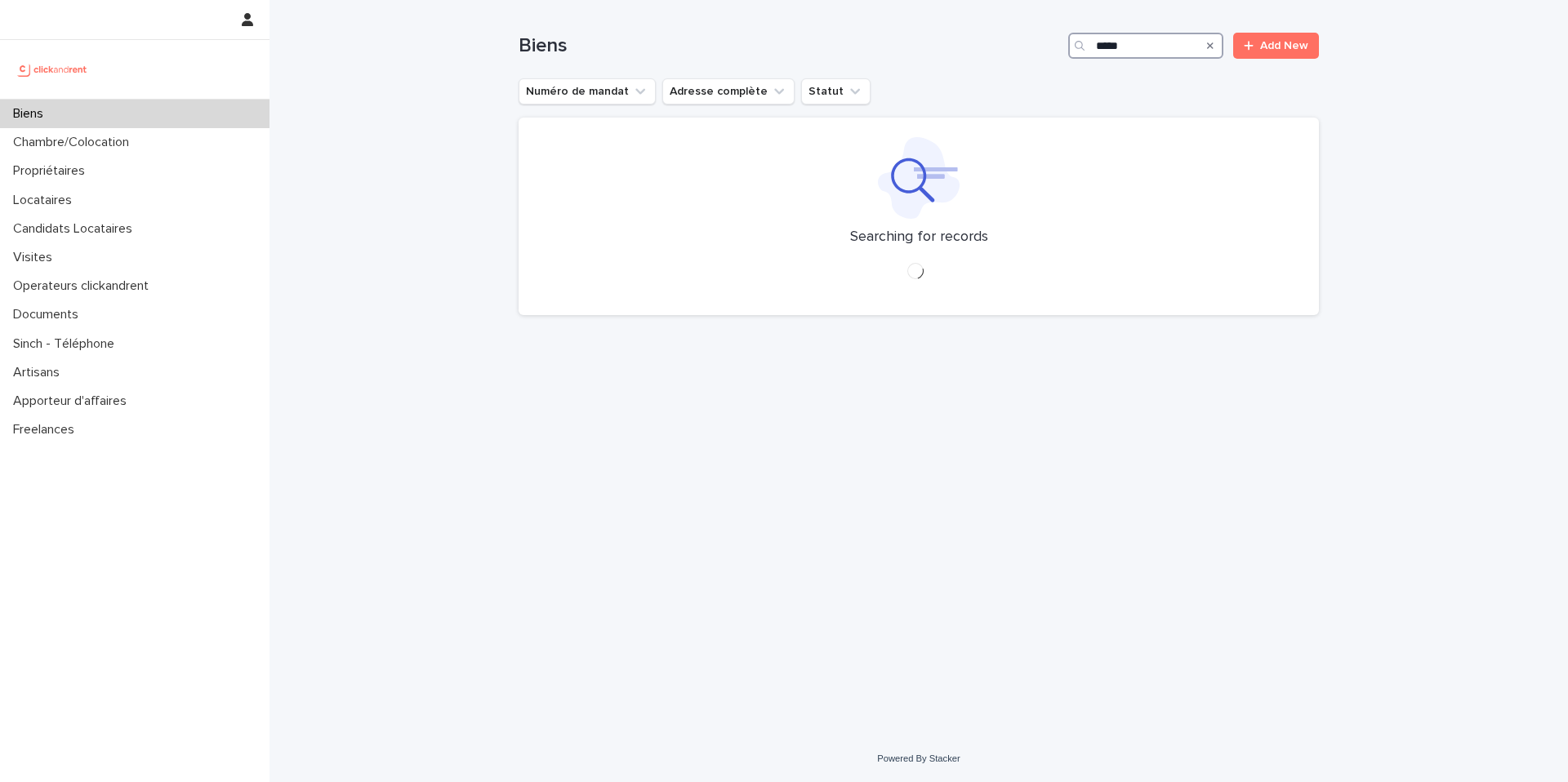
type input "*****"
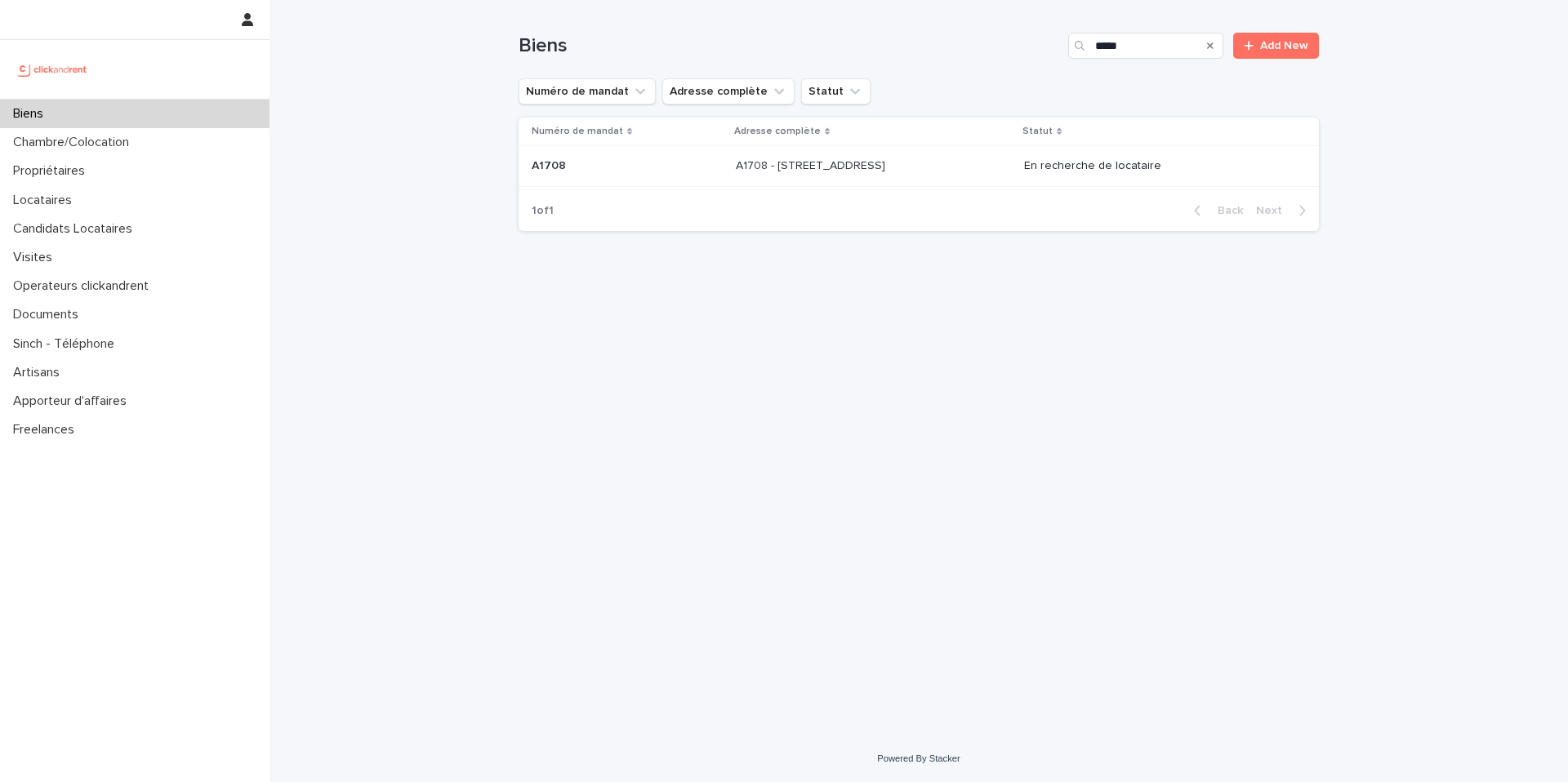
click at [875, 173] on div "A1708 - [STREET_ADDRESS][GEOGRAPHIC_DATA][STREET_ADDRESS]" at bounding box center [873, 166] width 275 height 27
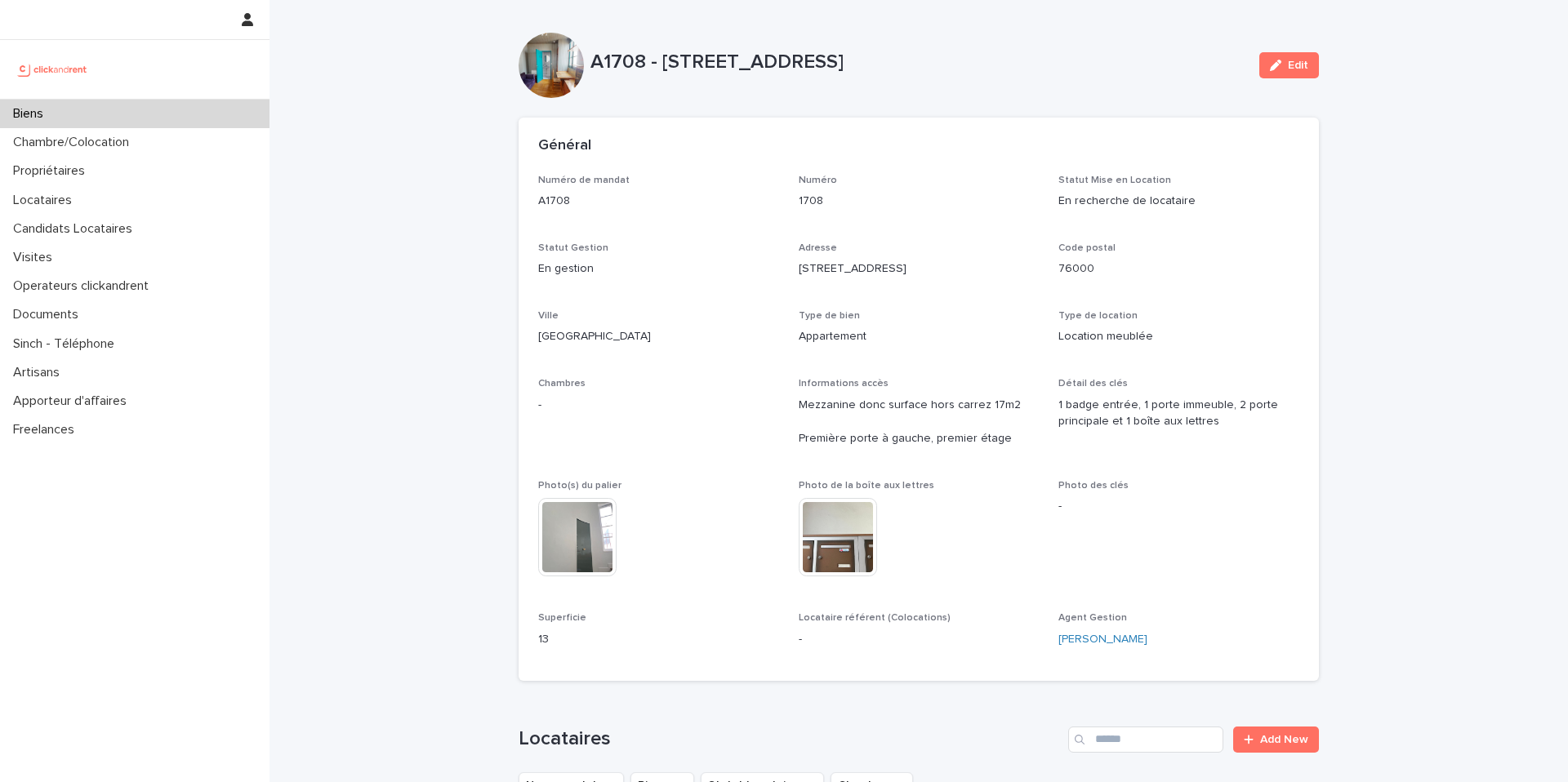
click at [119, 117] on div "Biens" at bounding box center [134, 113] width 269 height 29
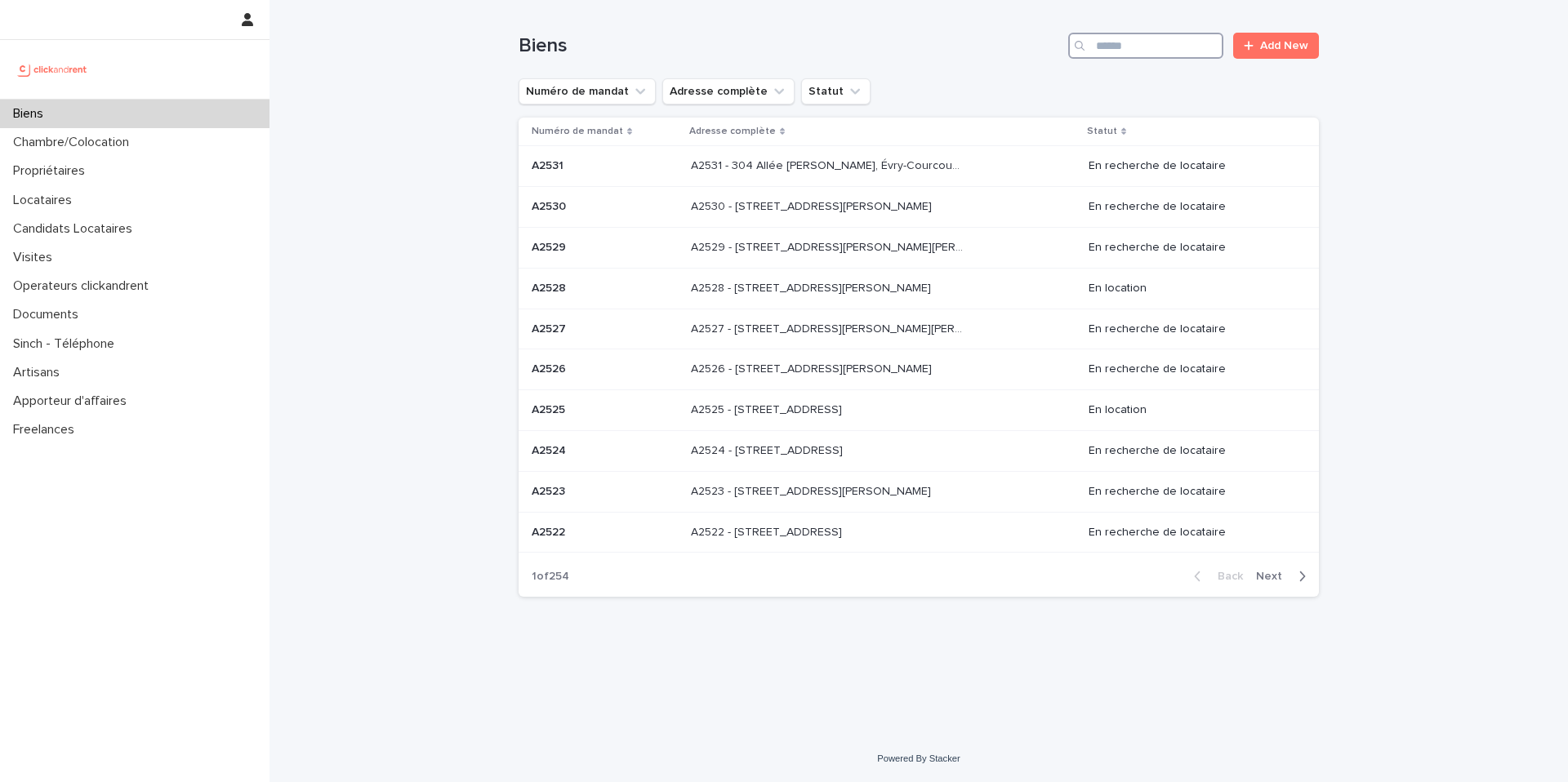
click at [1128, 35] on input "Search" at bounding box center [1146, 46] width 155 height 26
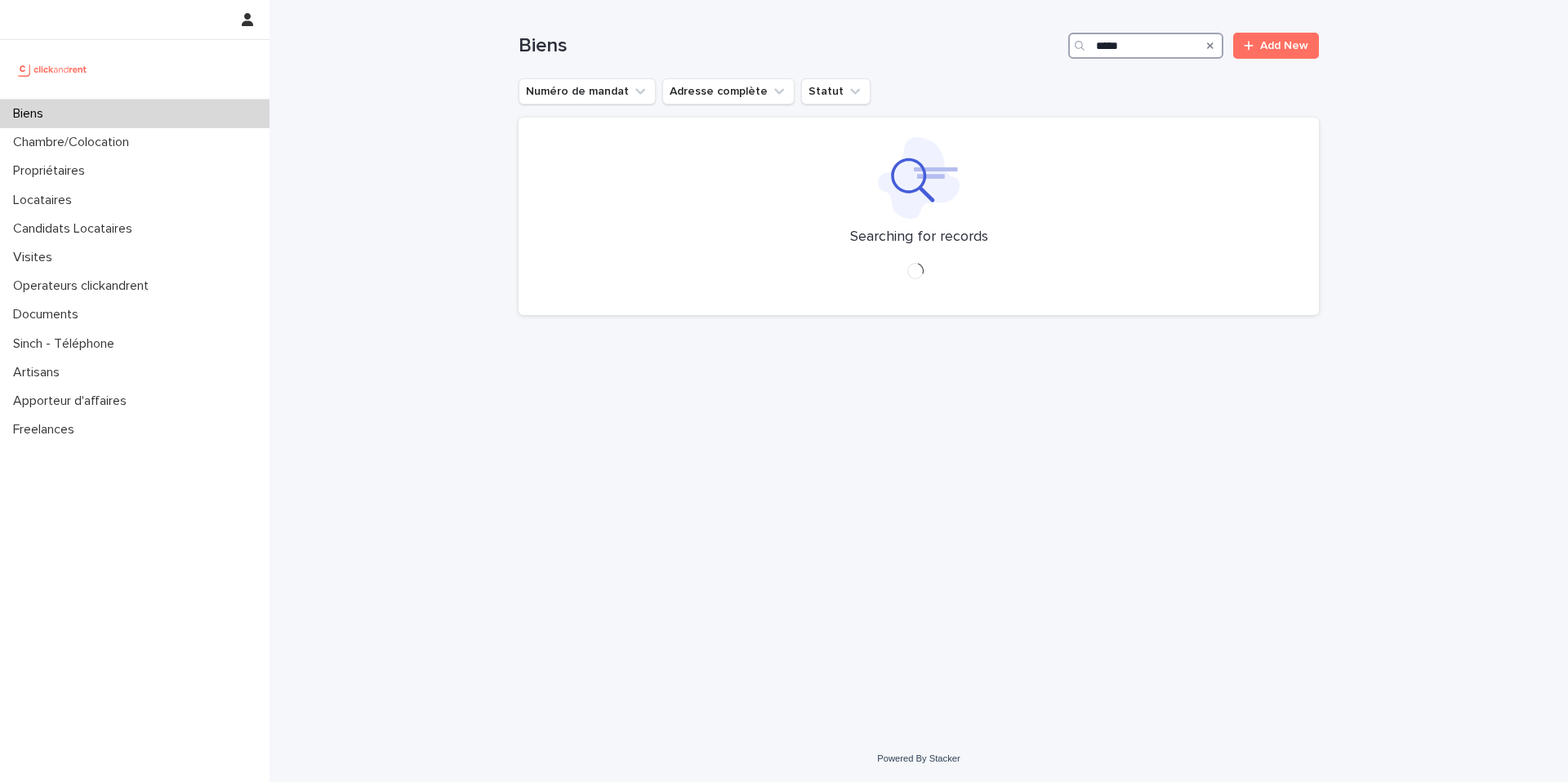
type input "*****"
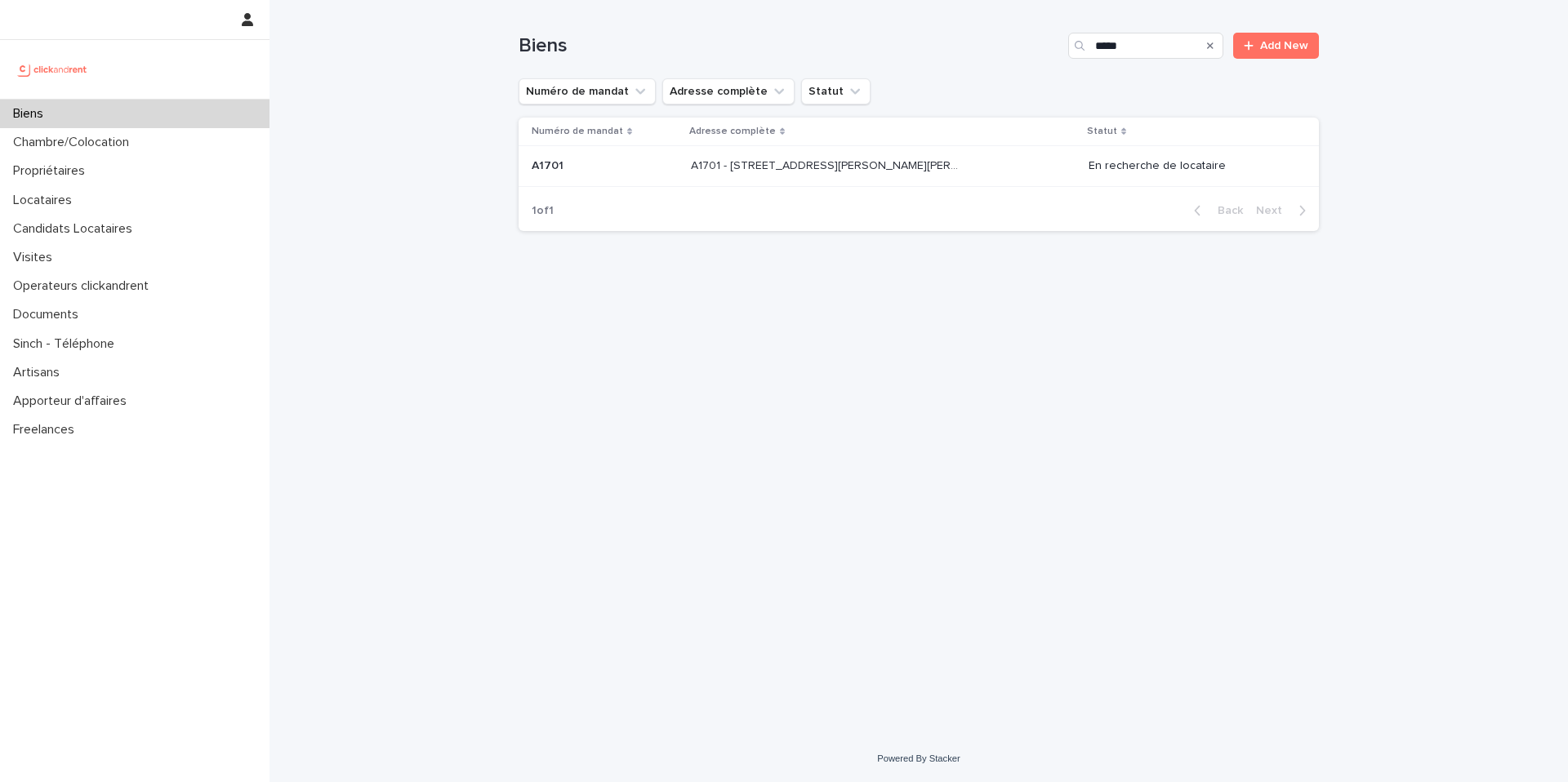
click at [873, 170] on p "A1701 - [STREET_ADDRESS][PERSON_NAME][PERSON_NAME]" at bounding box center [829, 164] width 275 height 17
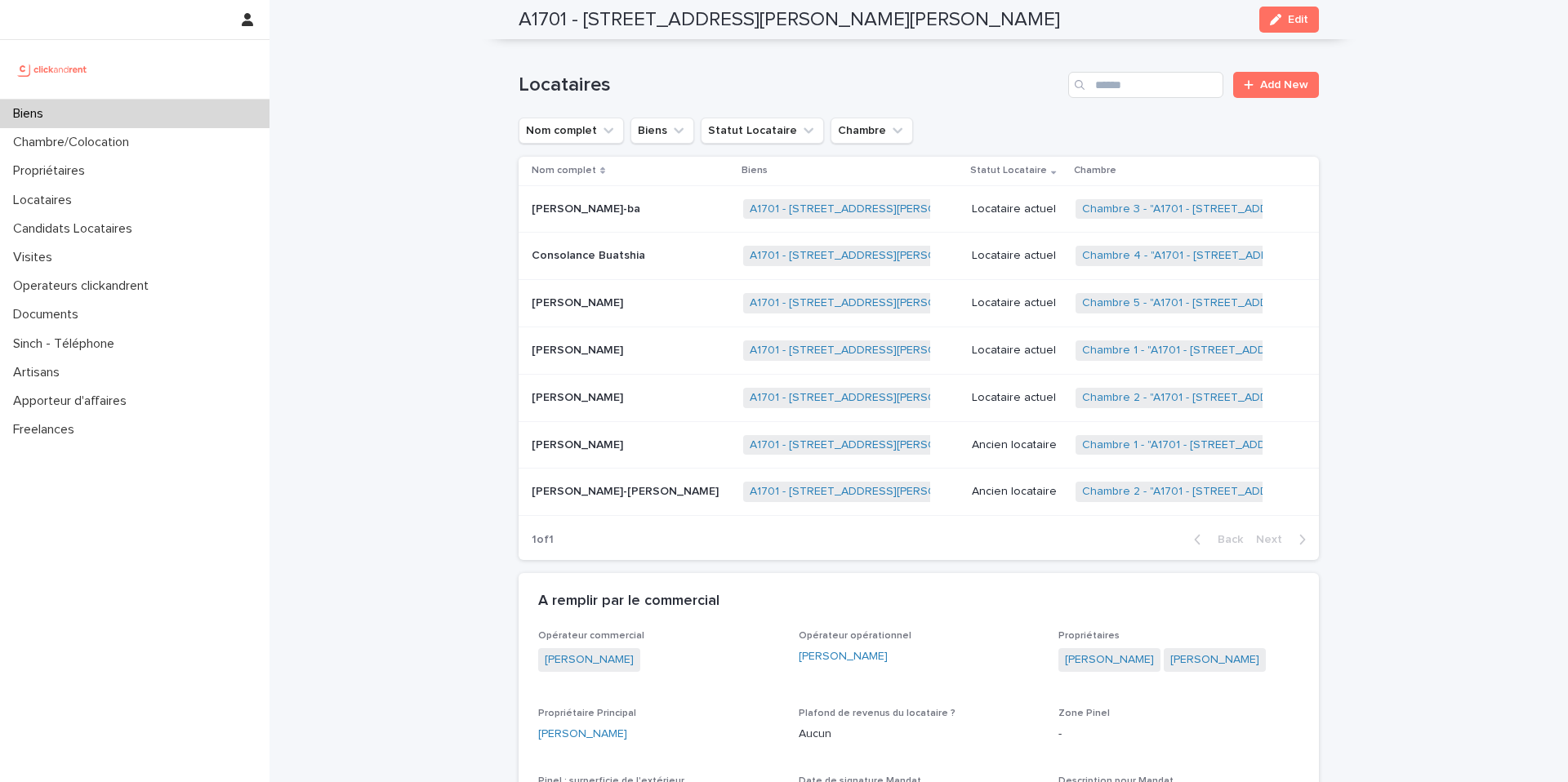
scroll to position [842, 0]
click at [201, 108] on div "Biens" at bounding box center [134, 113] width 269 height 29
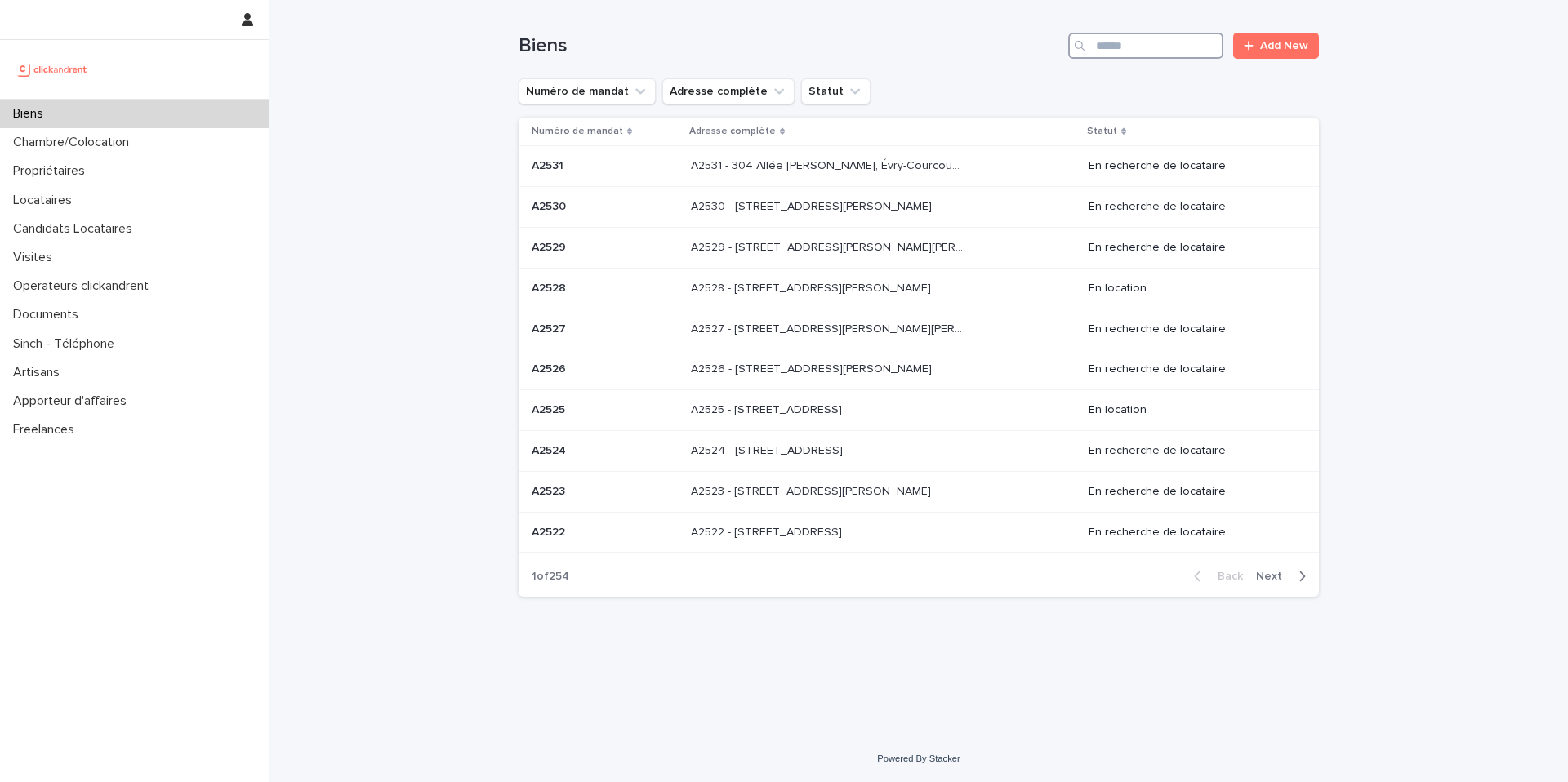
click at [1158, 54] on input "Search" at bounding box center [1146, 46] width 155 height 26
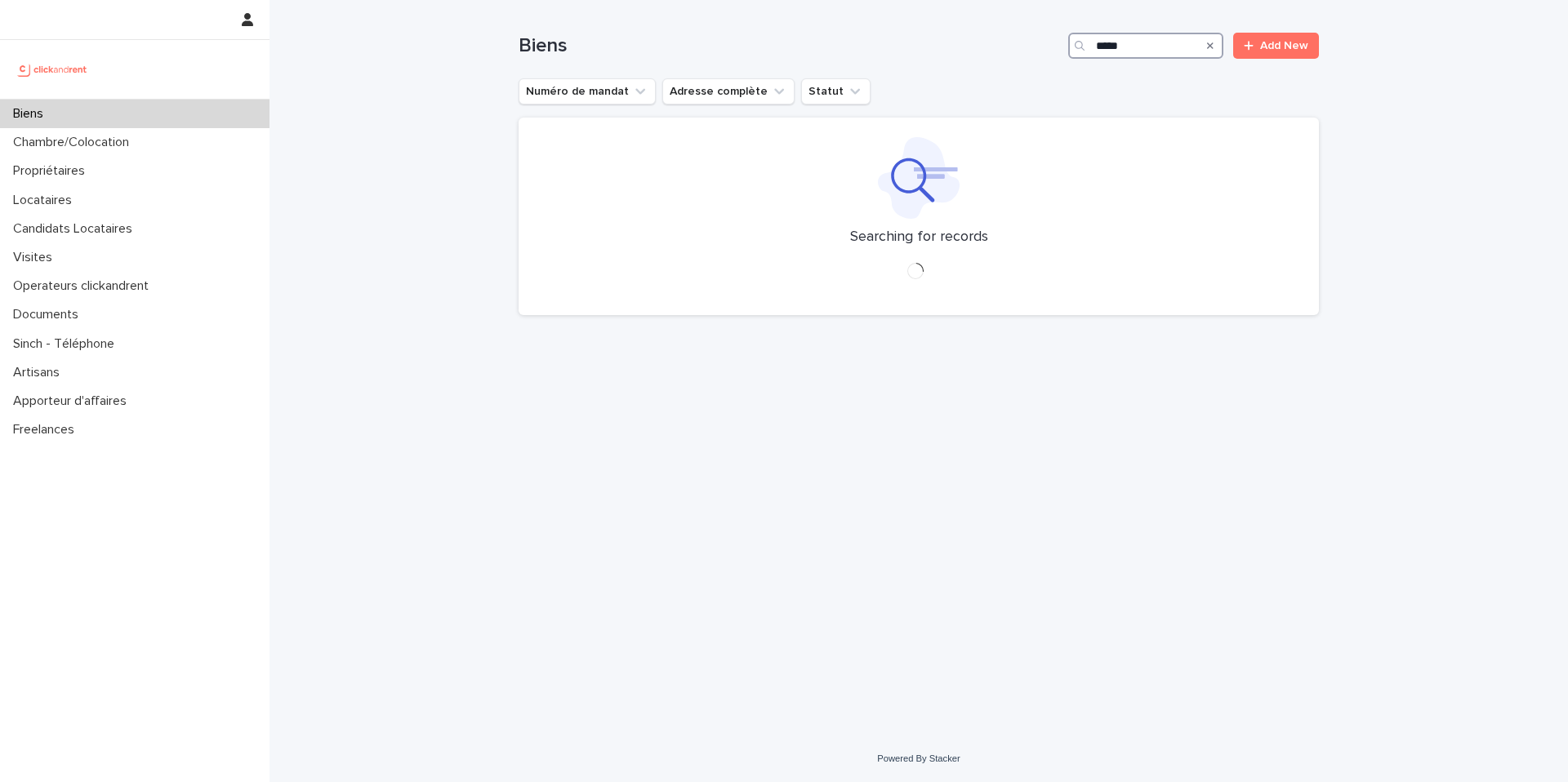
type input "*****"
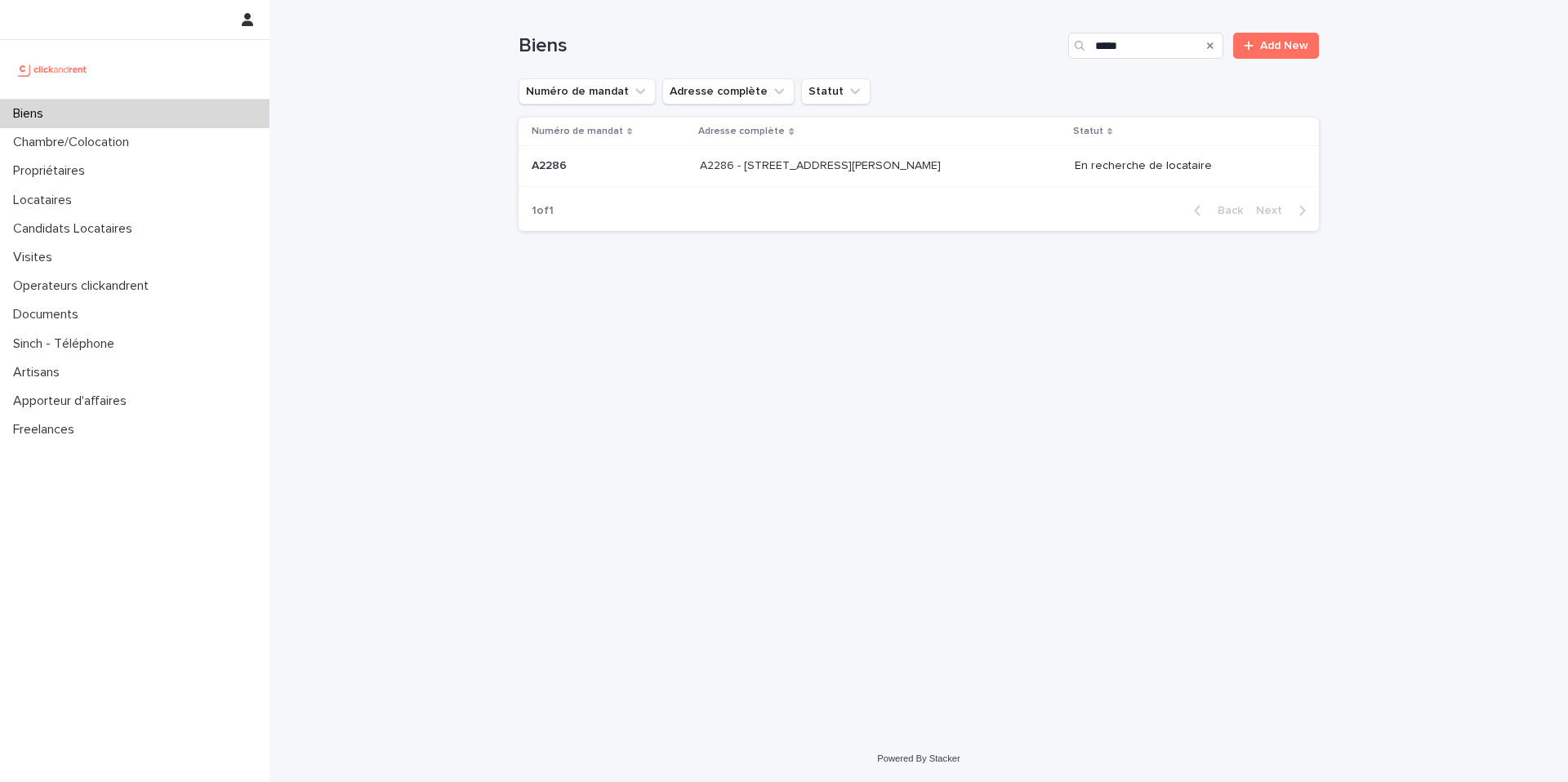
click at [924, 170] on p "A2286 - [STREET_ADDRESS][PERSON_NAME]" at bounding box center [822, 164] width 244 height 17
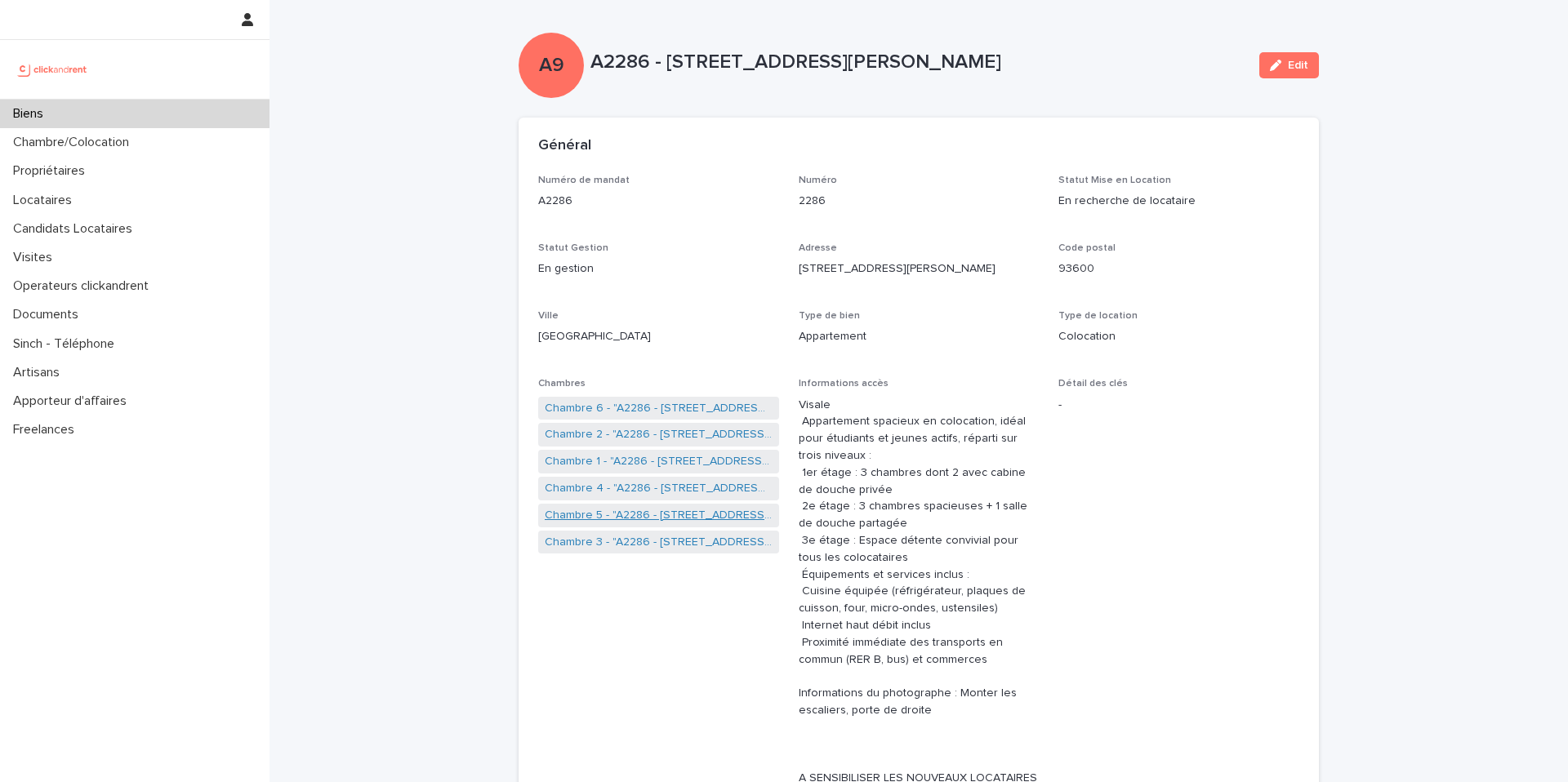
click at [677, 516] on link "Chambre 5 - "A2286 - [STREET_ADDRESS][PERSON_NAME]"" at bounding box center [659, 516] width 228 height 17
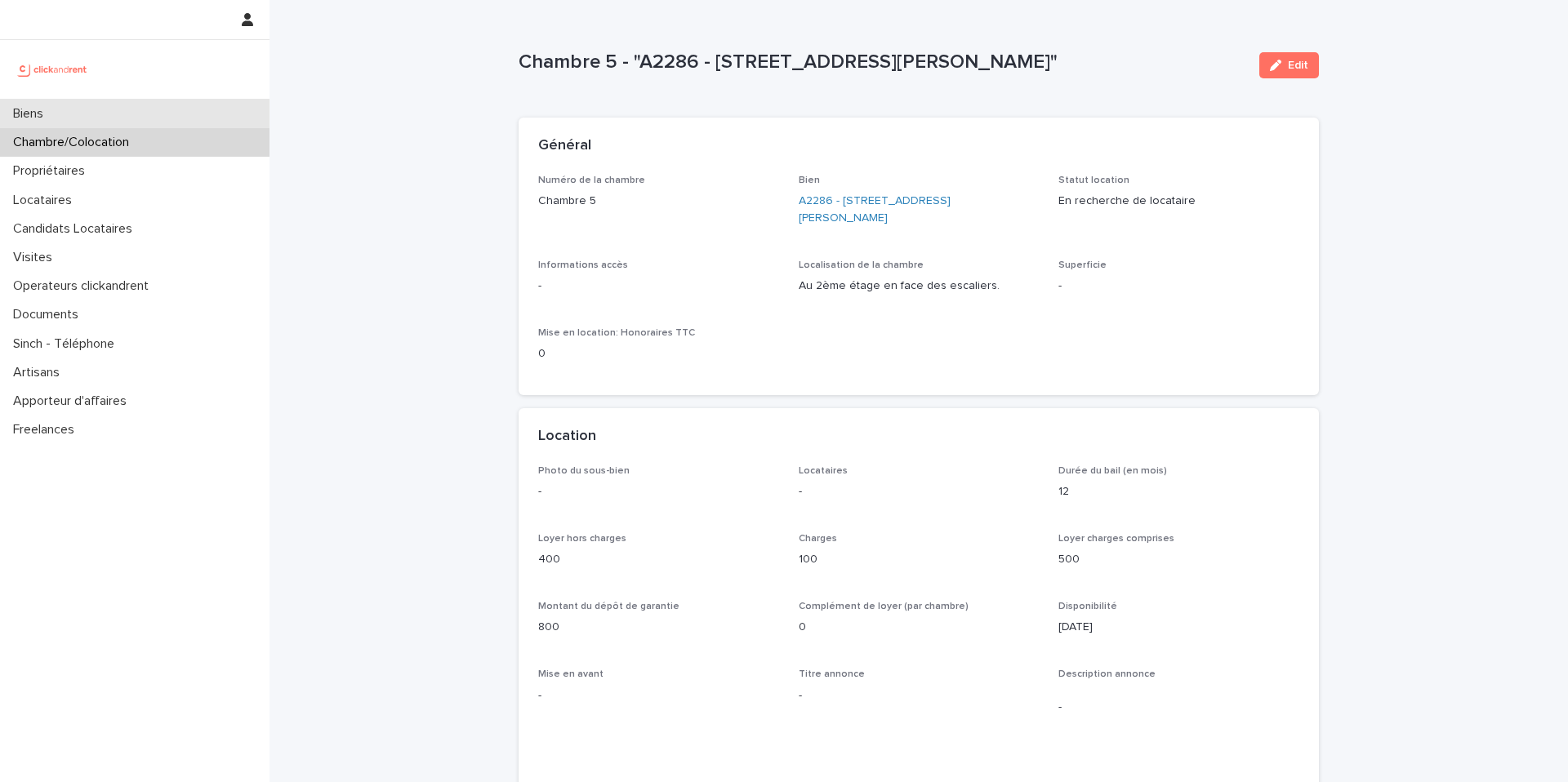
click at [184, 113] on div "Biens" at bounding box center [134, 113] width 269 height 29
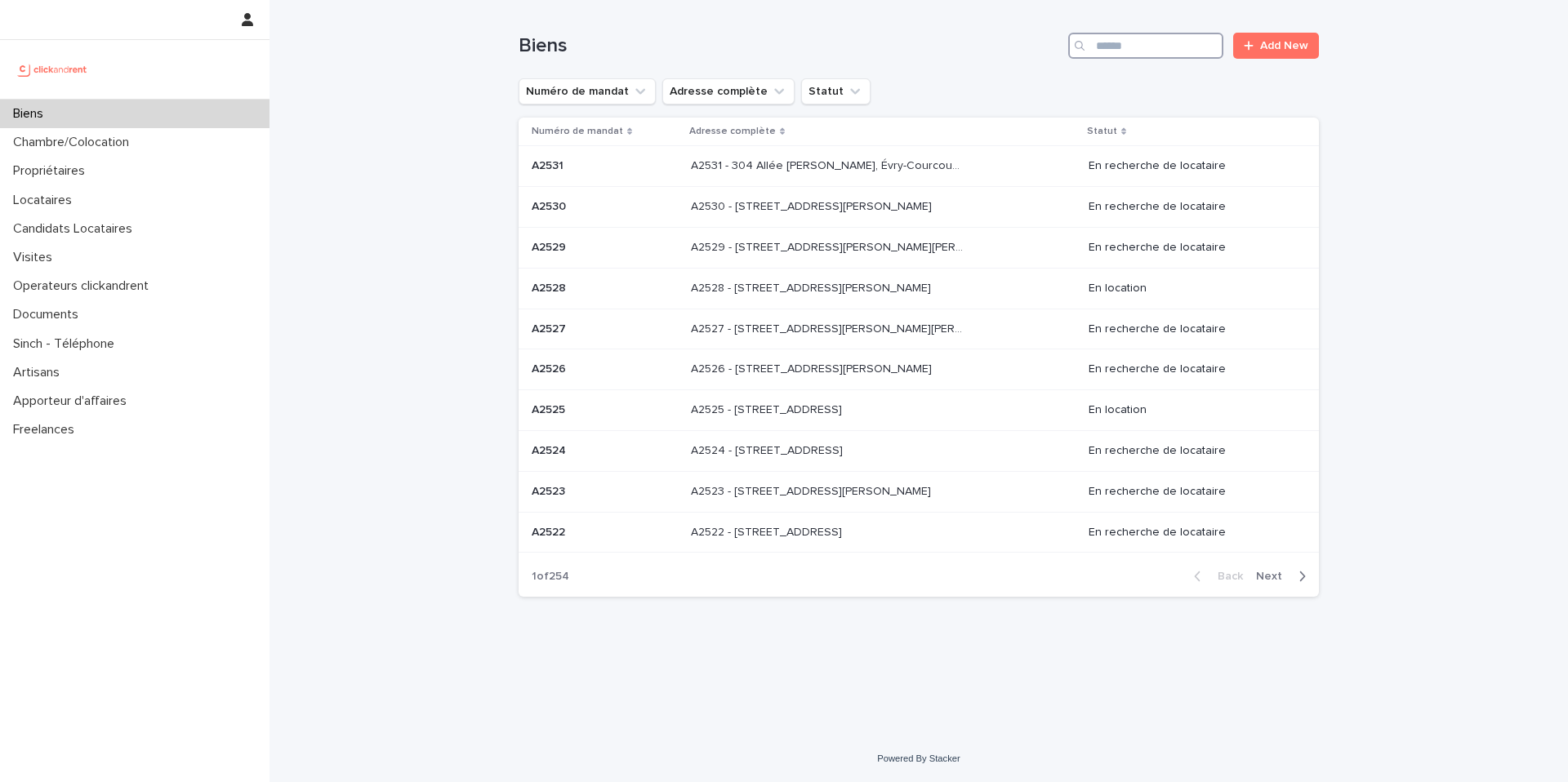
click at [1166, 37] on input "Search" at bounding box center [1146, 46] width 155 height 26
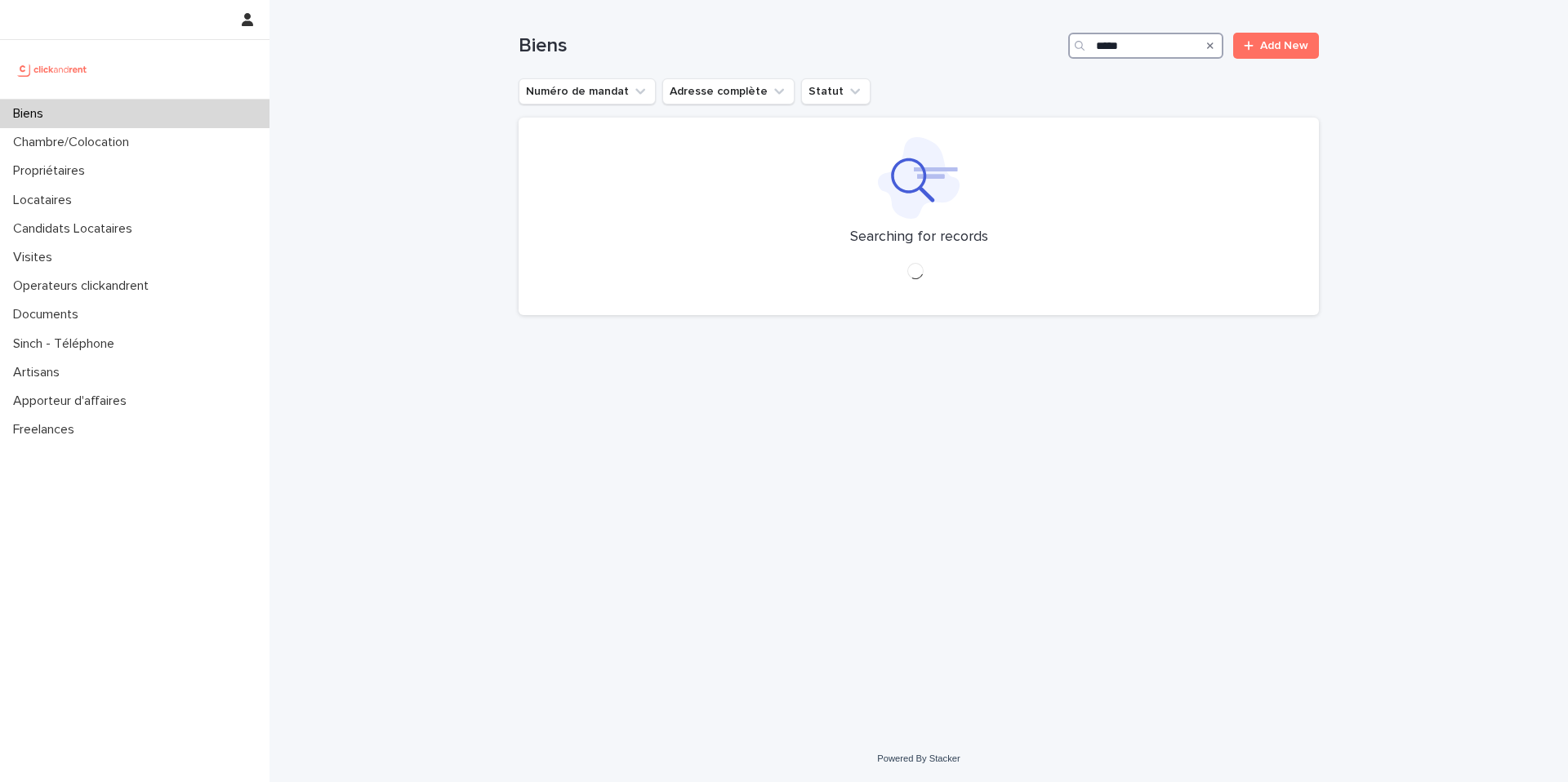
type input "*****"
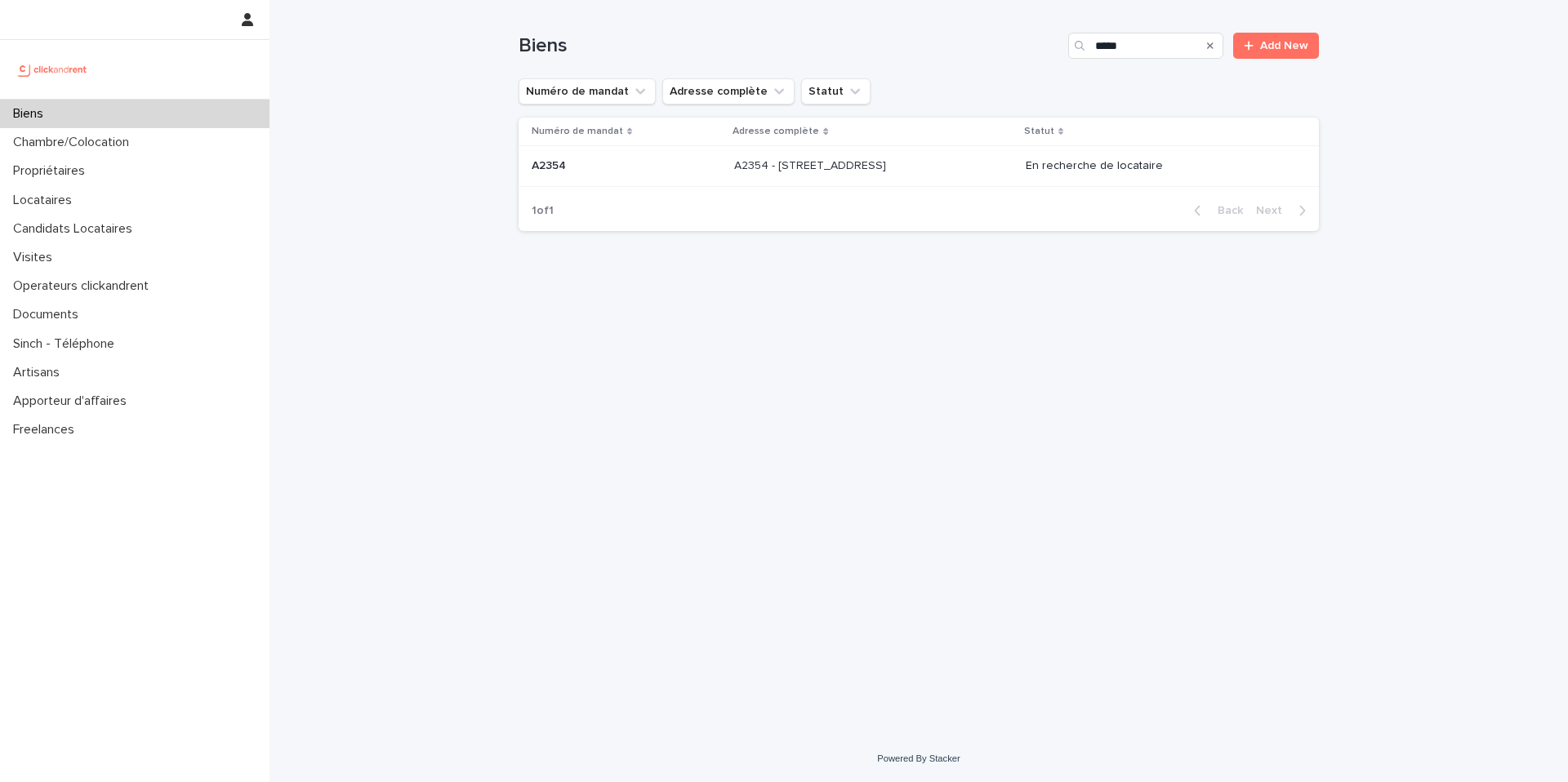
click at [890, 163] on p "A2354 - [STREET_ADDRESS]" at bounding box center [812, 164] width 155 height 17
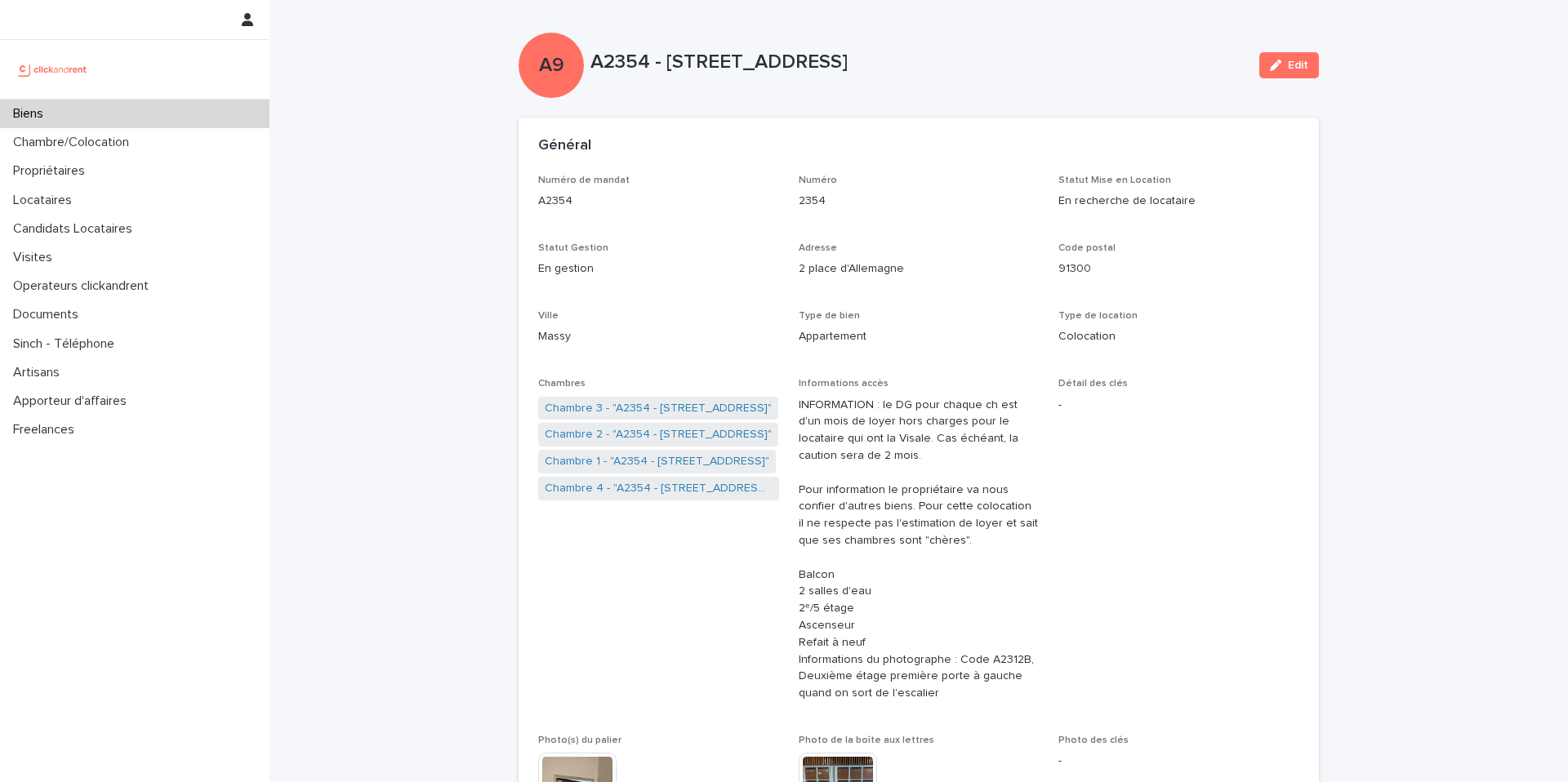
click at [728, 119] on div "Général" at bounding box center [918, 146] width 800 height 57
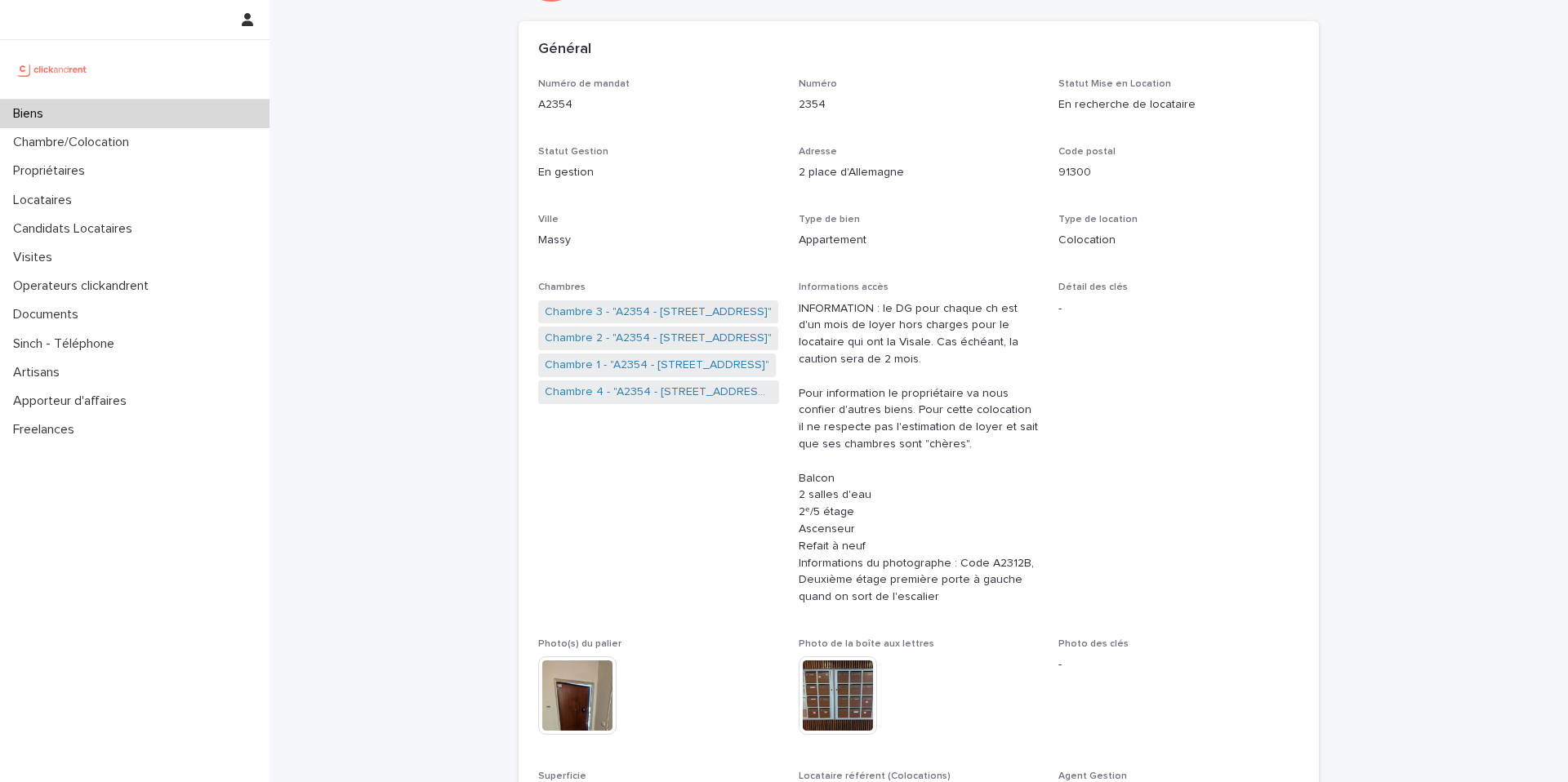
scroll to position [111, 0]
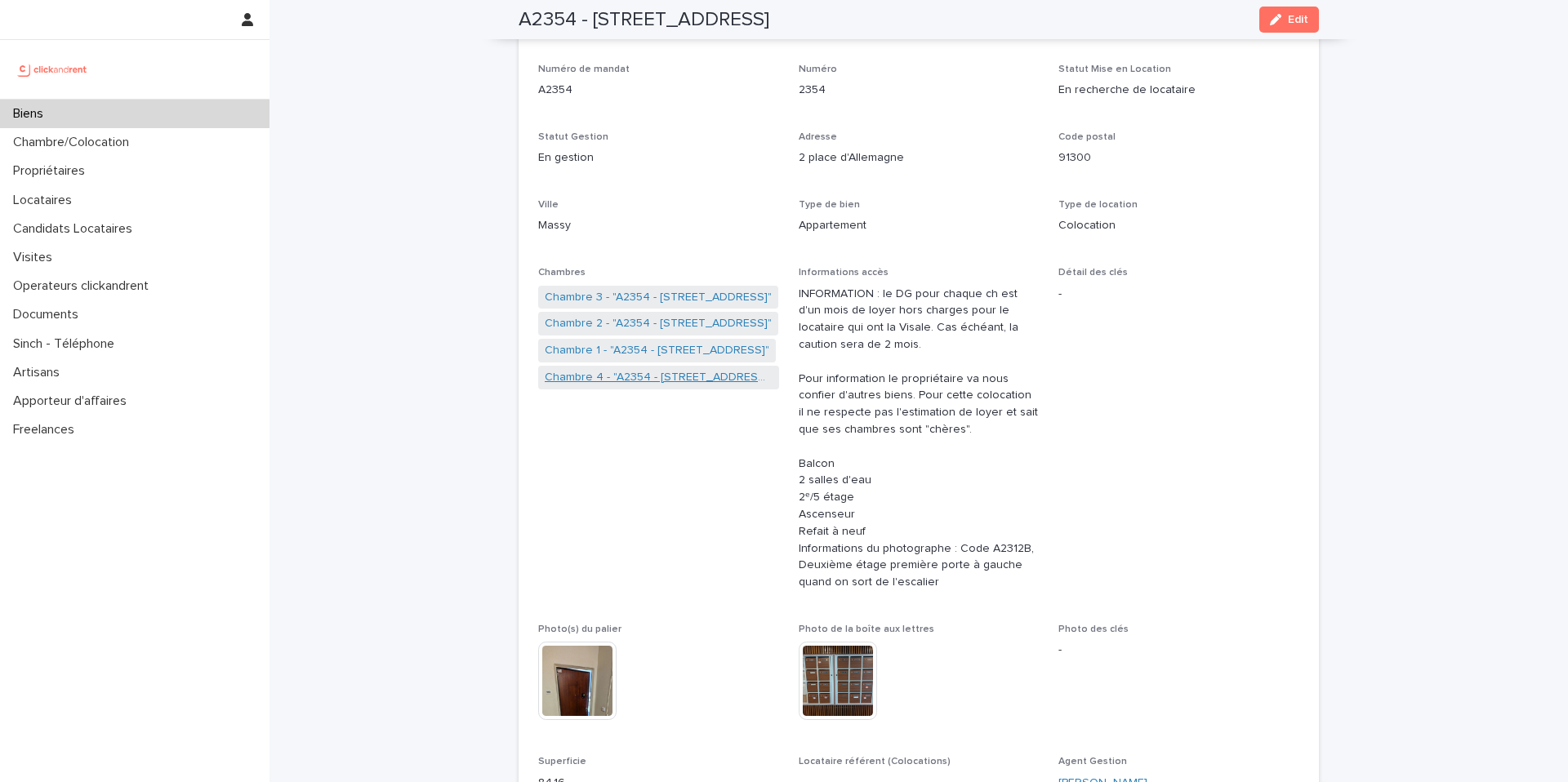
click at [657, 375] on link "Chambre 4 - "A2354 - [STREET_ADDRESS]"" at bounding box center [659, 378] width 228 height 17
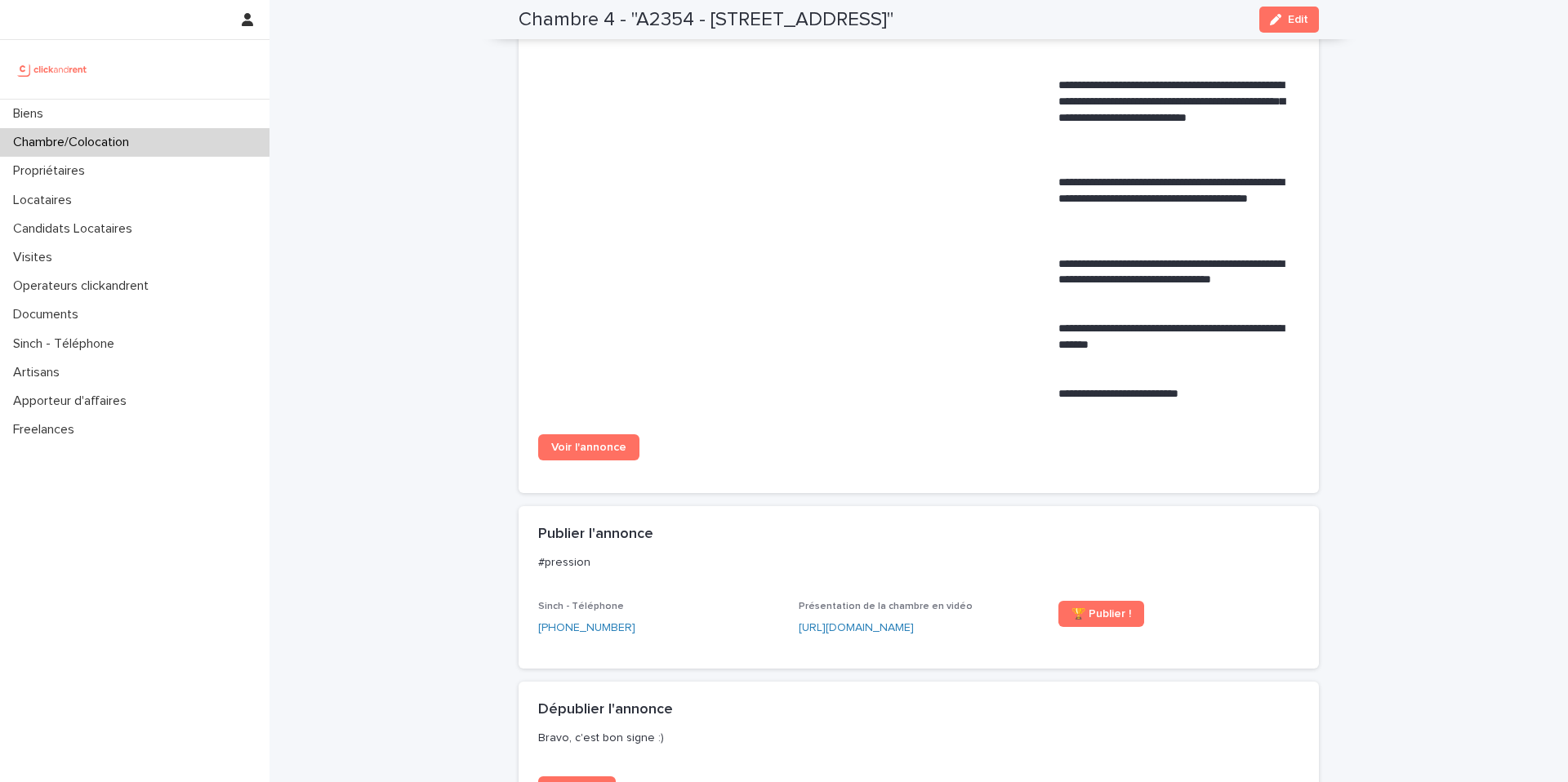
scroll to position [788, 0]
click at [608, 450] on span "Voir l'annonce" at bounding box center [588, 446] width 75 height 11
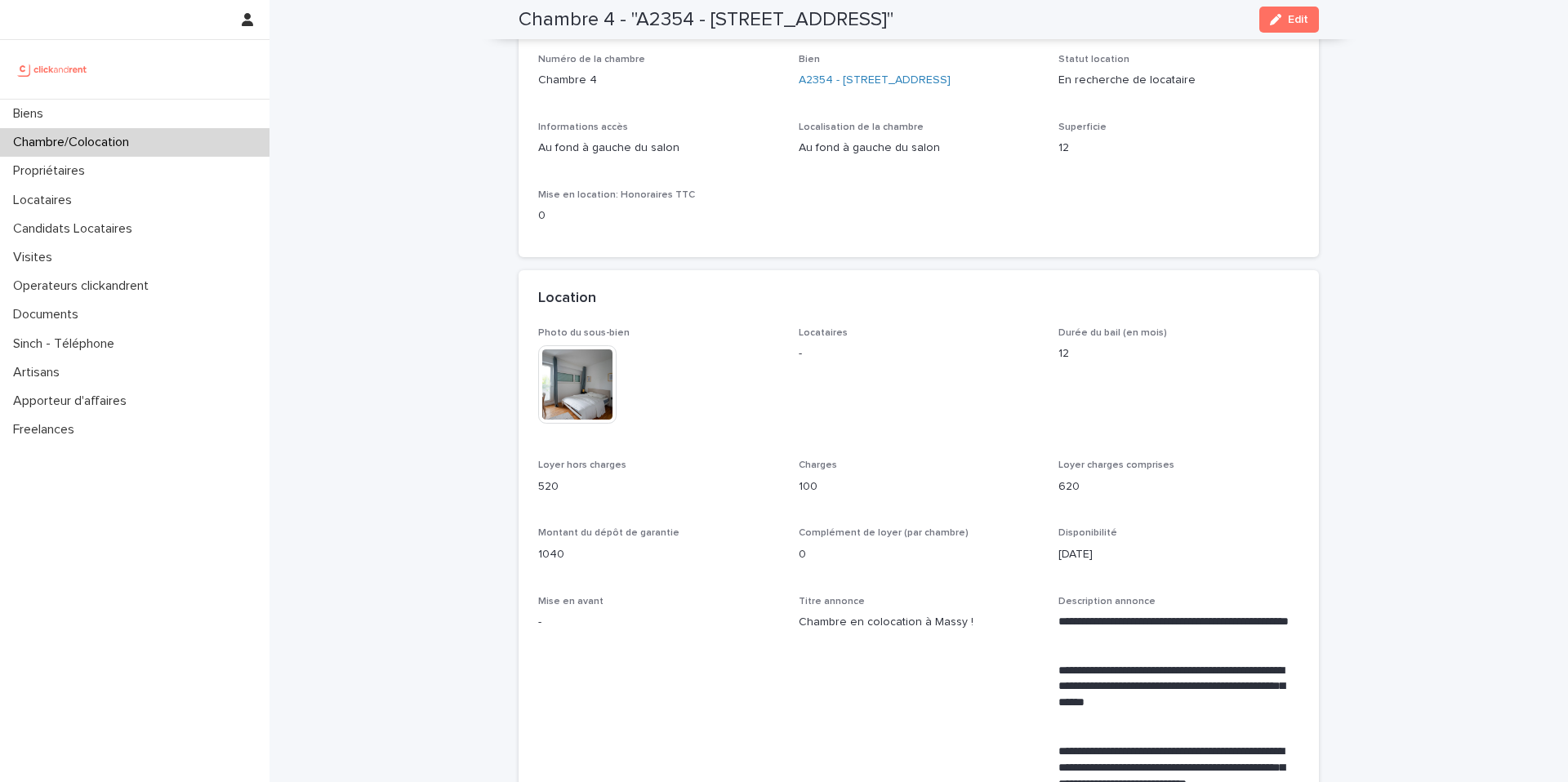
scroll to position [0, 0]
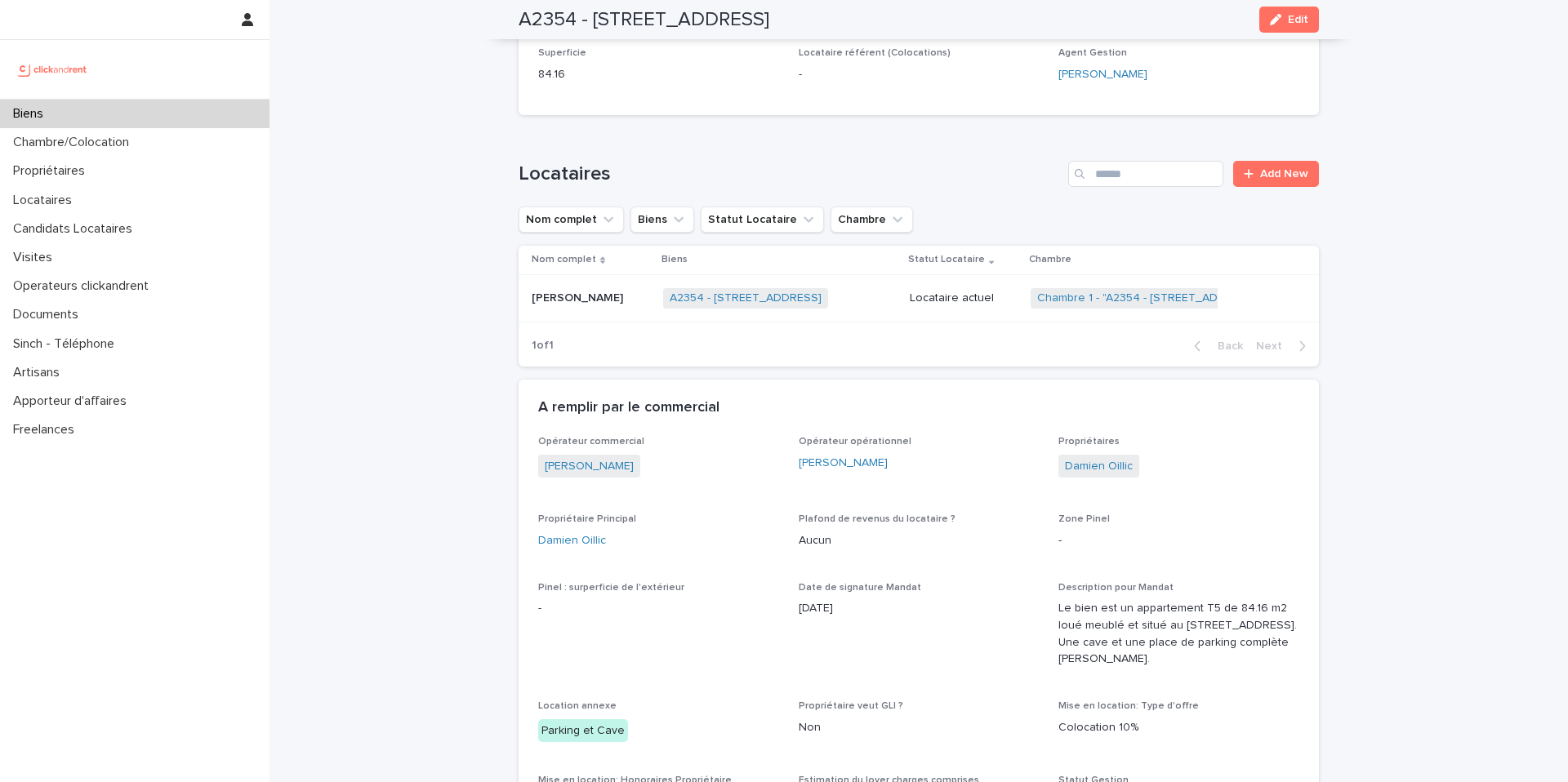
scroll to position [811, 0]
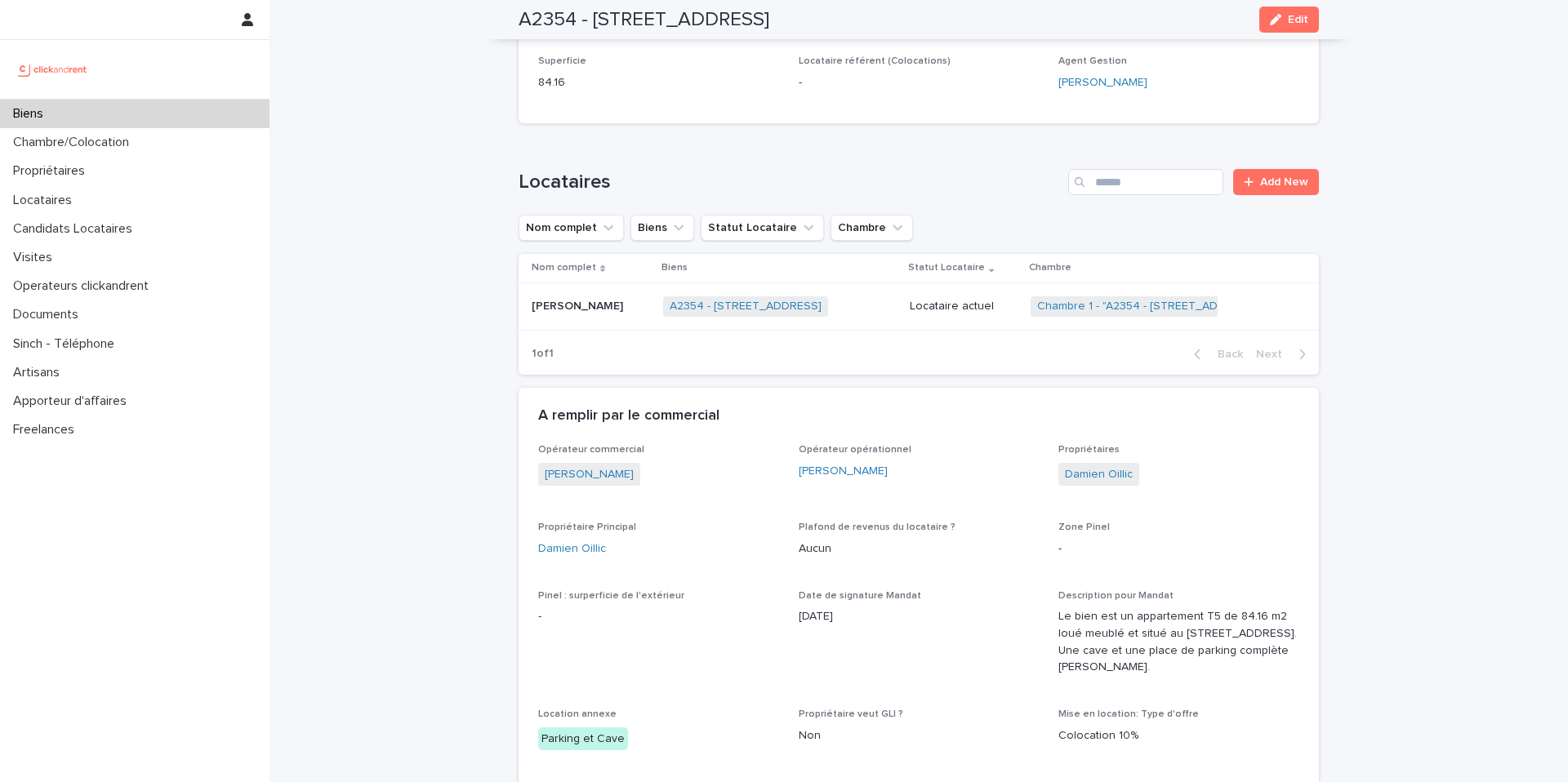
click at [963, 297] on div "Locataire actuel" at bounding box center [963, 305] width 108 height 17
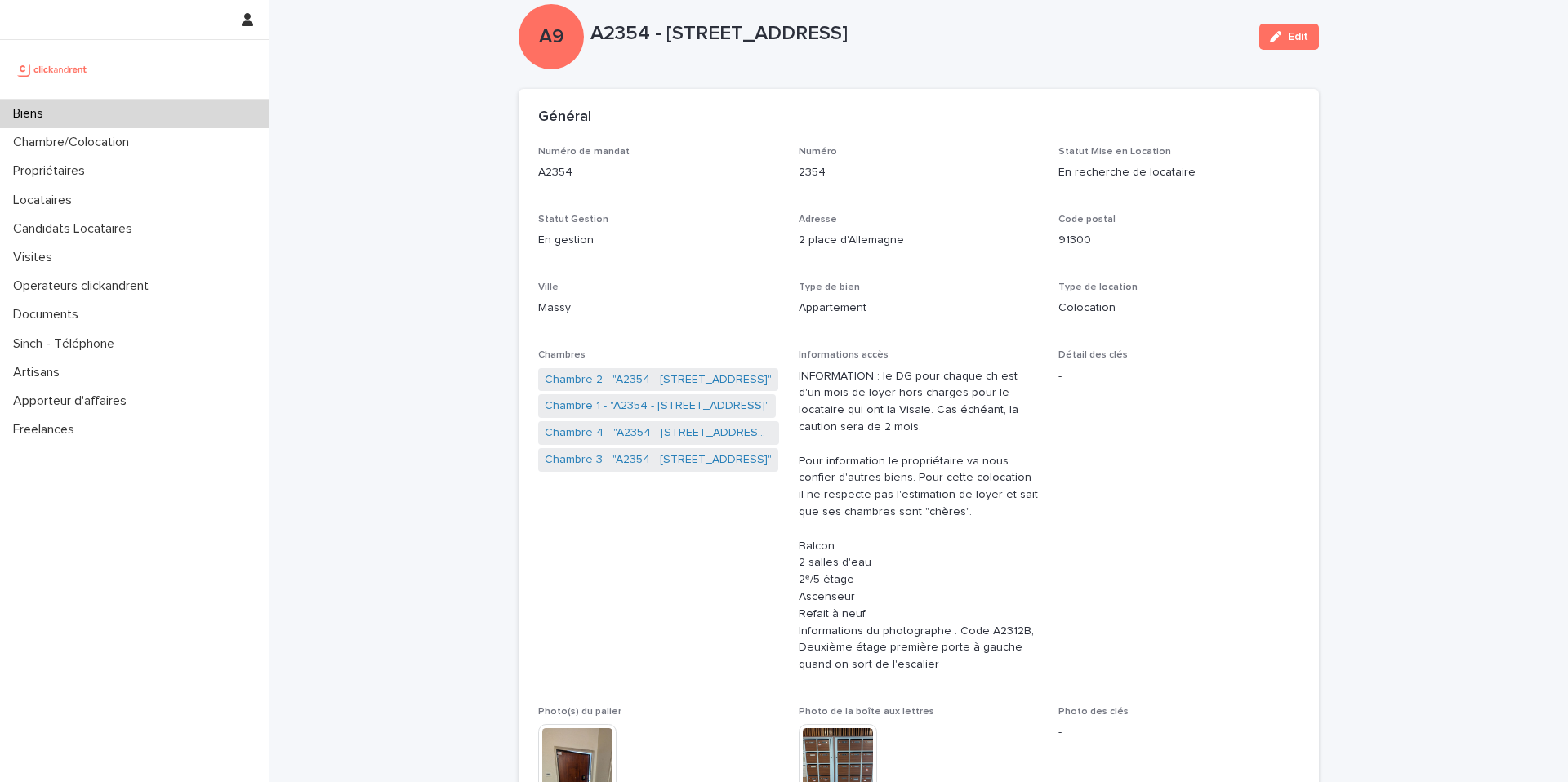
scroll to position [29, 0]
click at [638, 407] on link "Chambre 3 - "A2354 - [STREET_ADDRESS]"" at bounding box center [659, 406] width 227 height 17
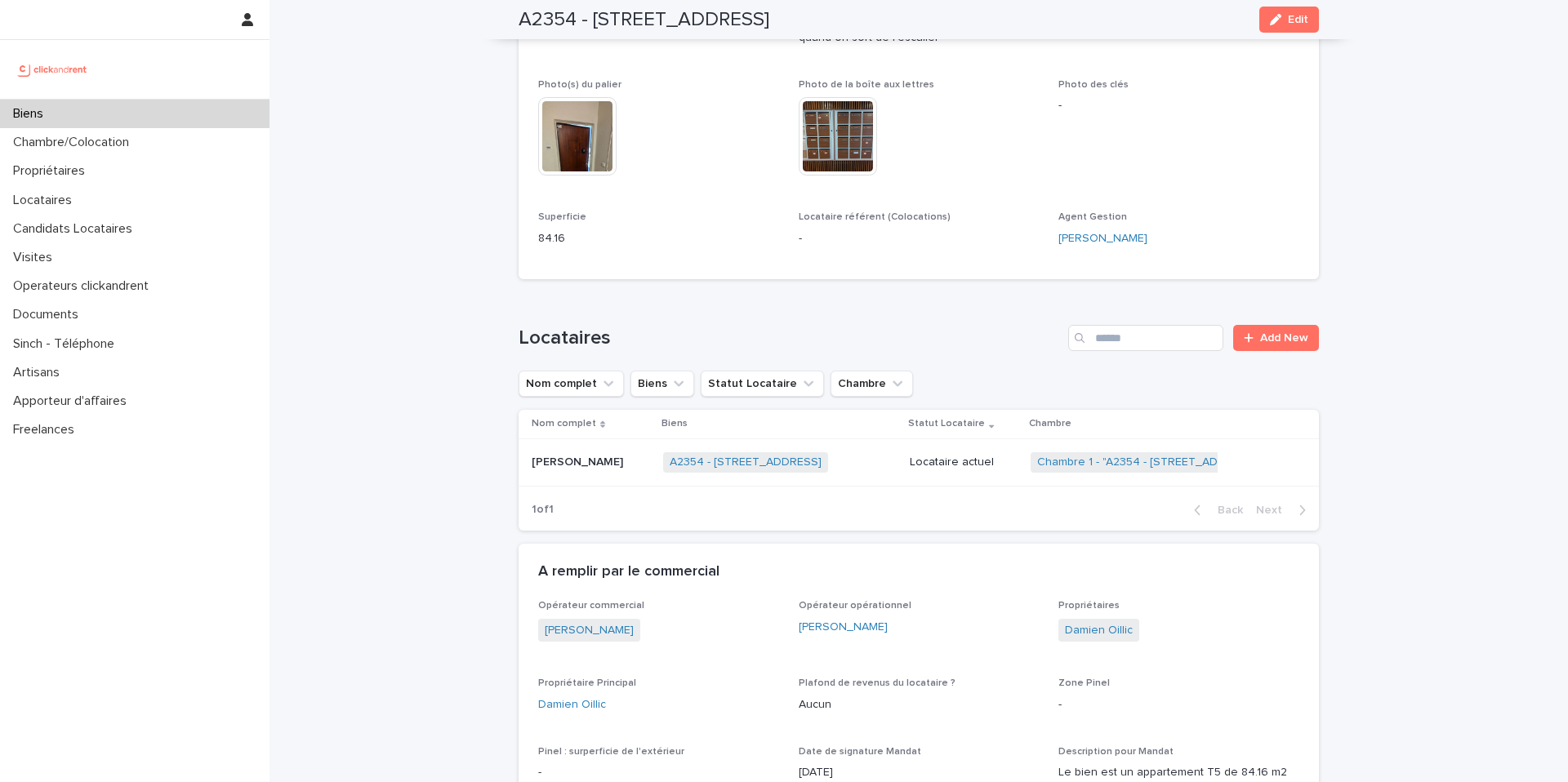
scroll to position [676, 0]
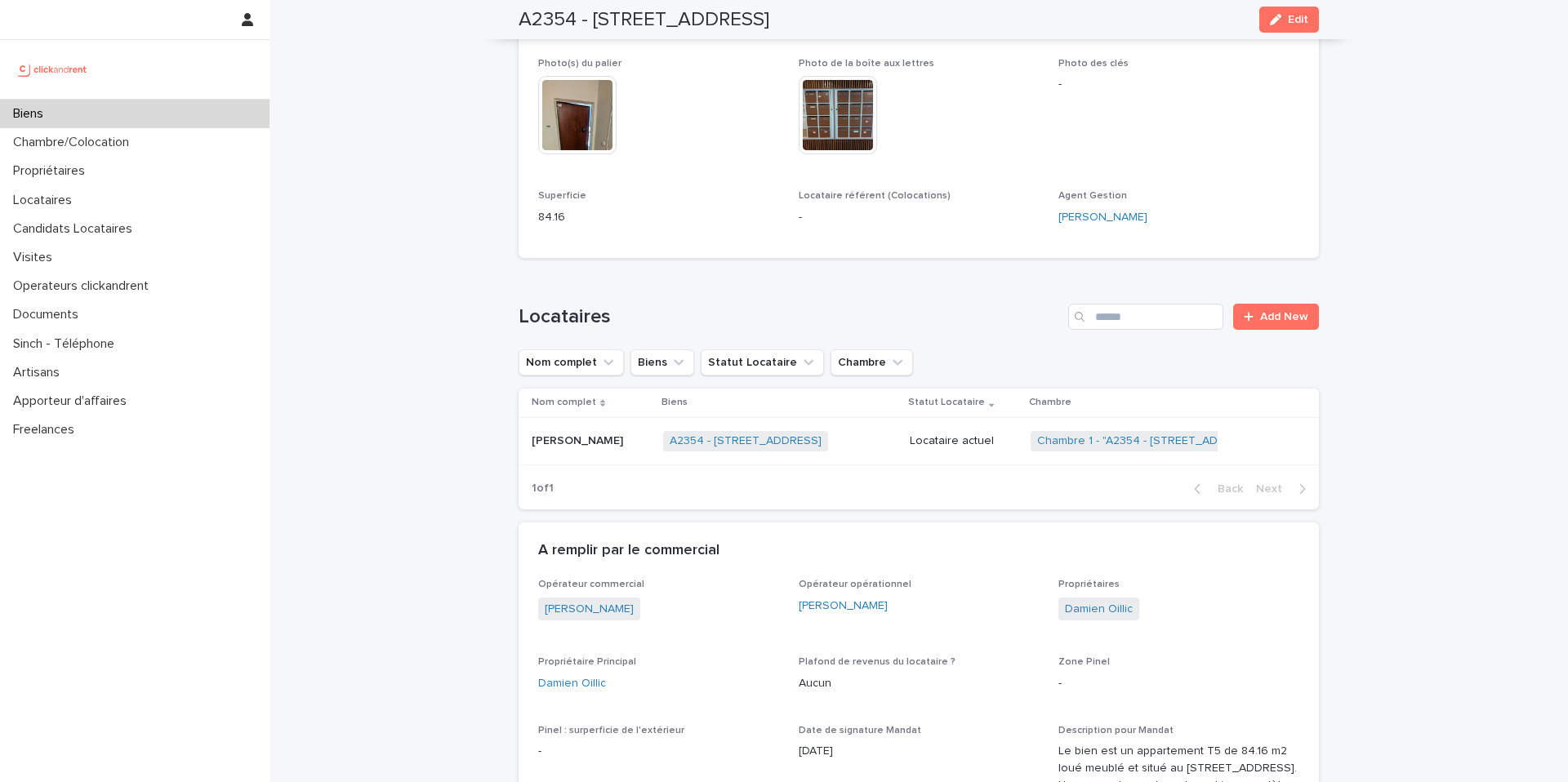
click at [945, 443] on p "Locataire actuel" at bounding box center [963, 441] width 108 height 14
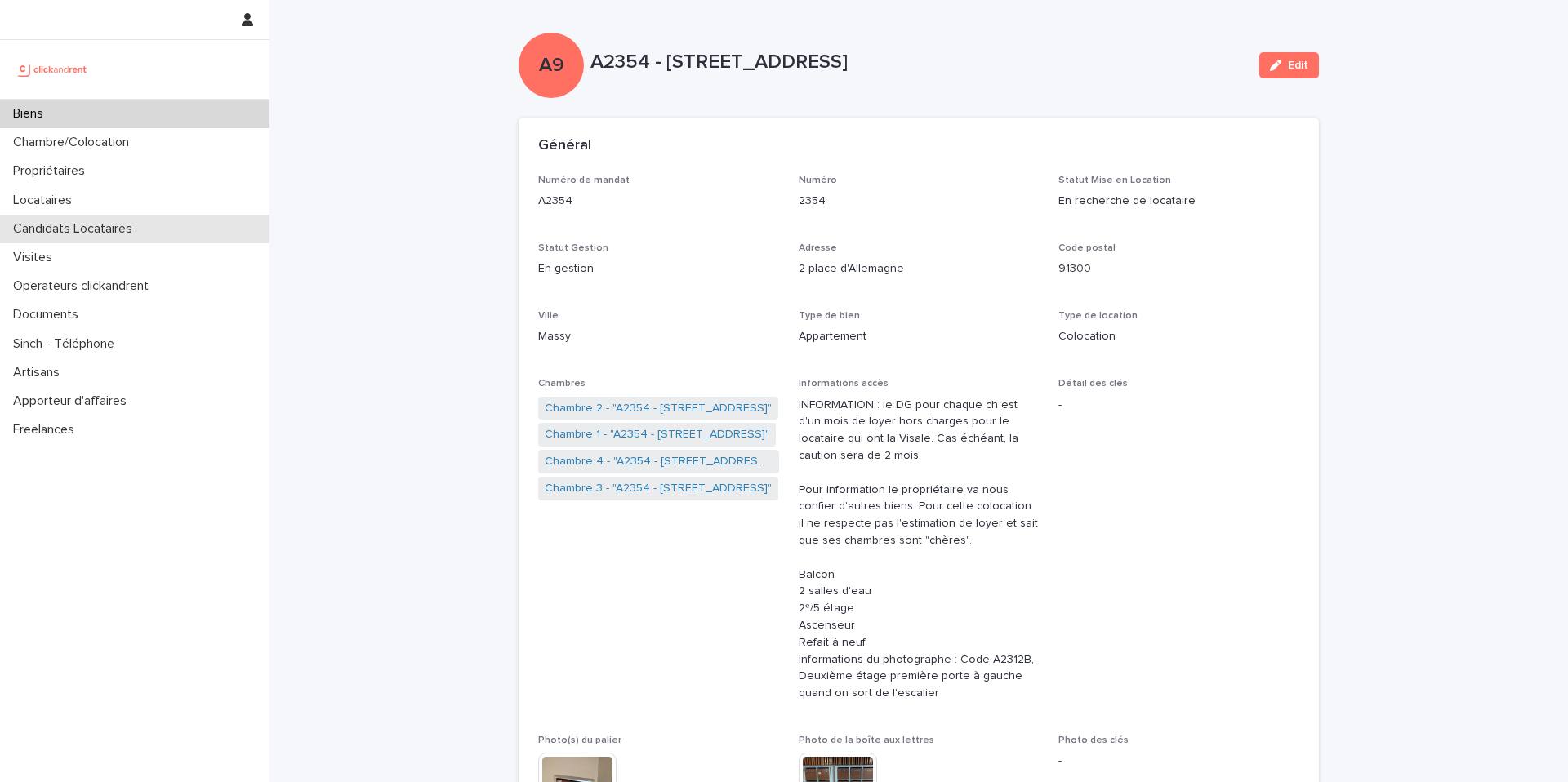
click at [100, 235] on p "Candidats Locataires" at bounding box center [76, 229] width 138 height 16
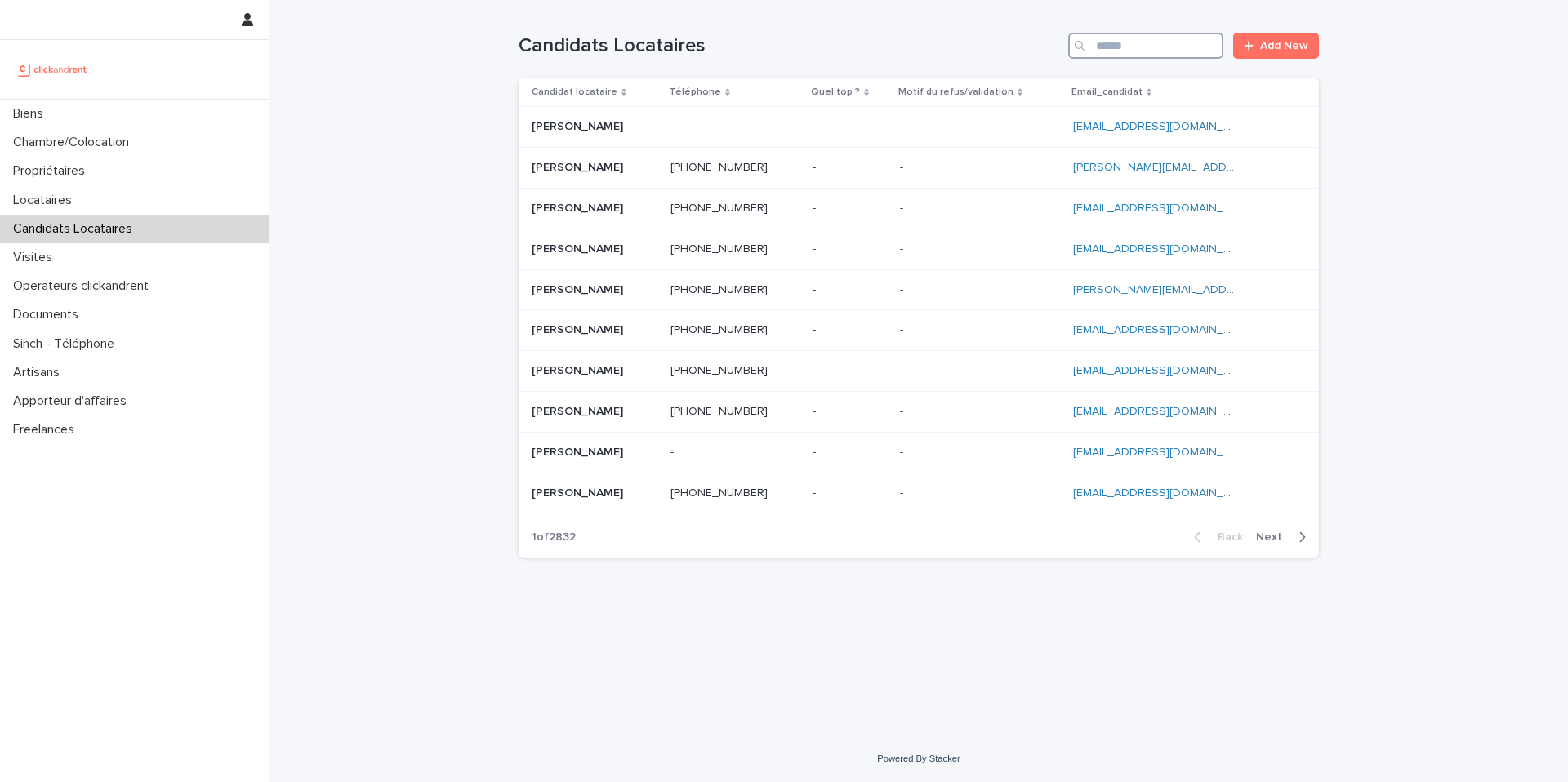
click at [1134, 45] on input "Search" at bounding box center [1146, 46] width 155 height 26
paste input "**********"
type input "**********"
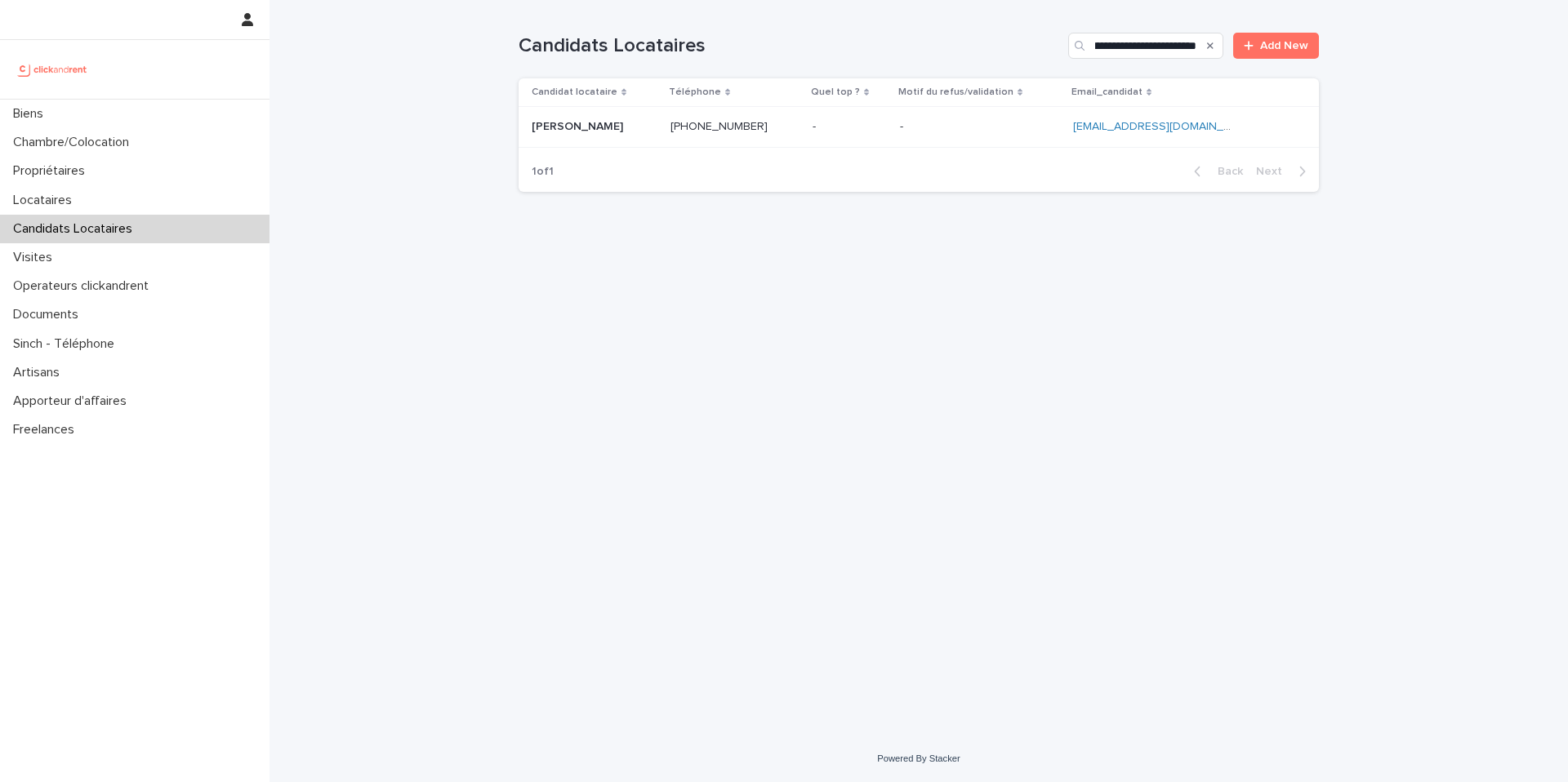
click at [1009, 120] on p at bounding box center [980, 127] width 160 height 14
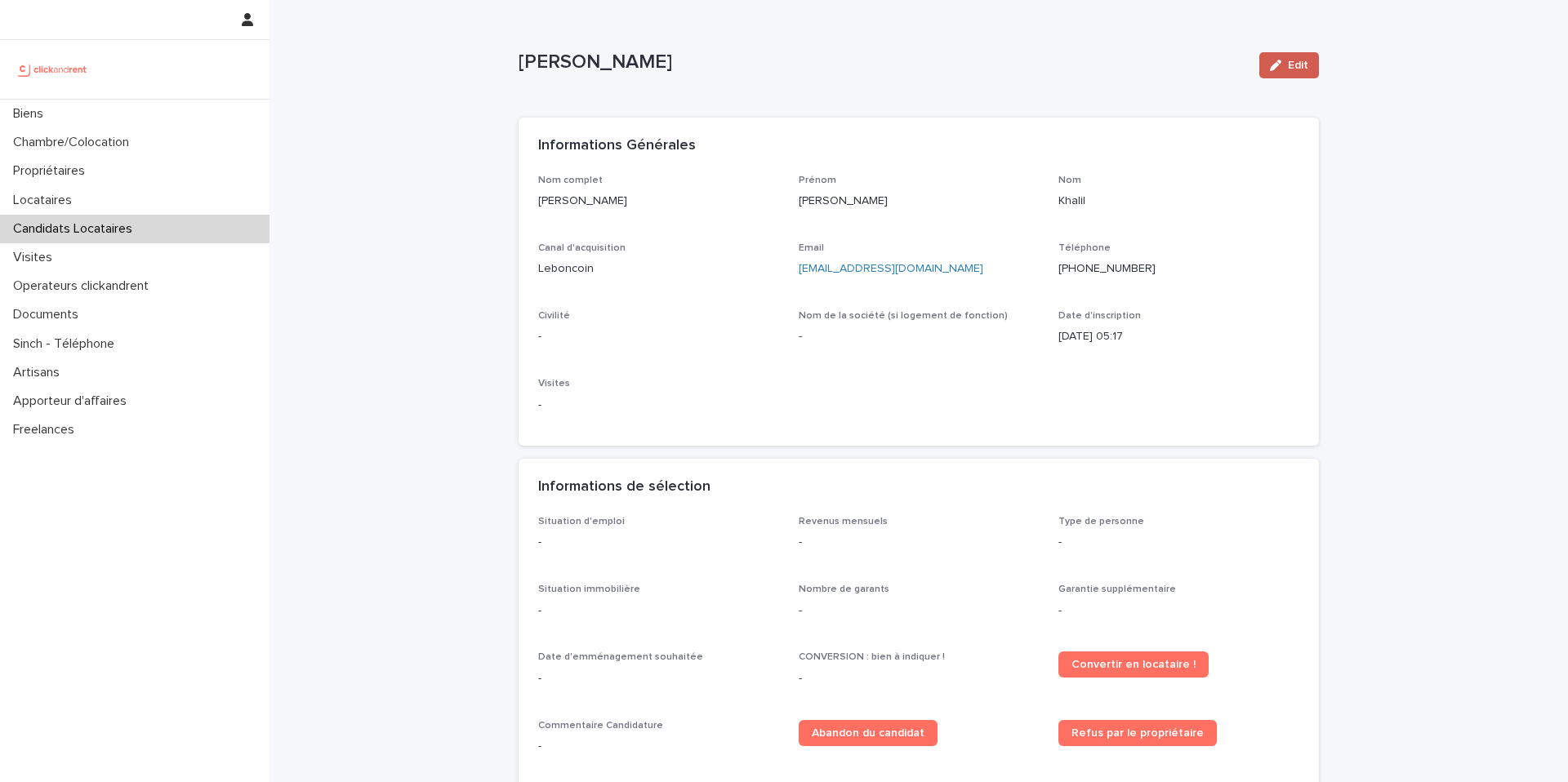
click at [1297, 67] on span "Edit" at bounding box center [1299, 65] width 21 height 11
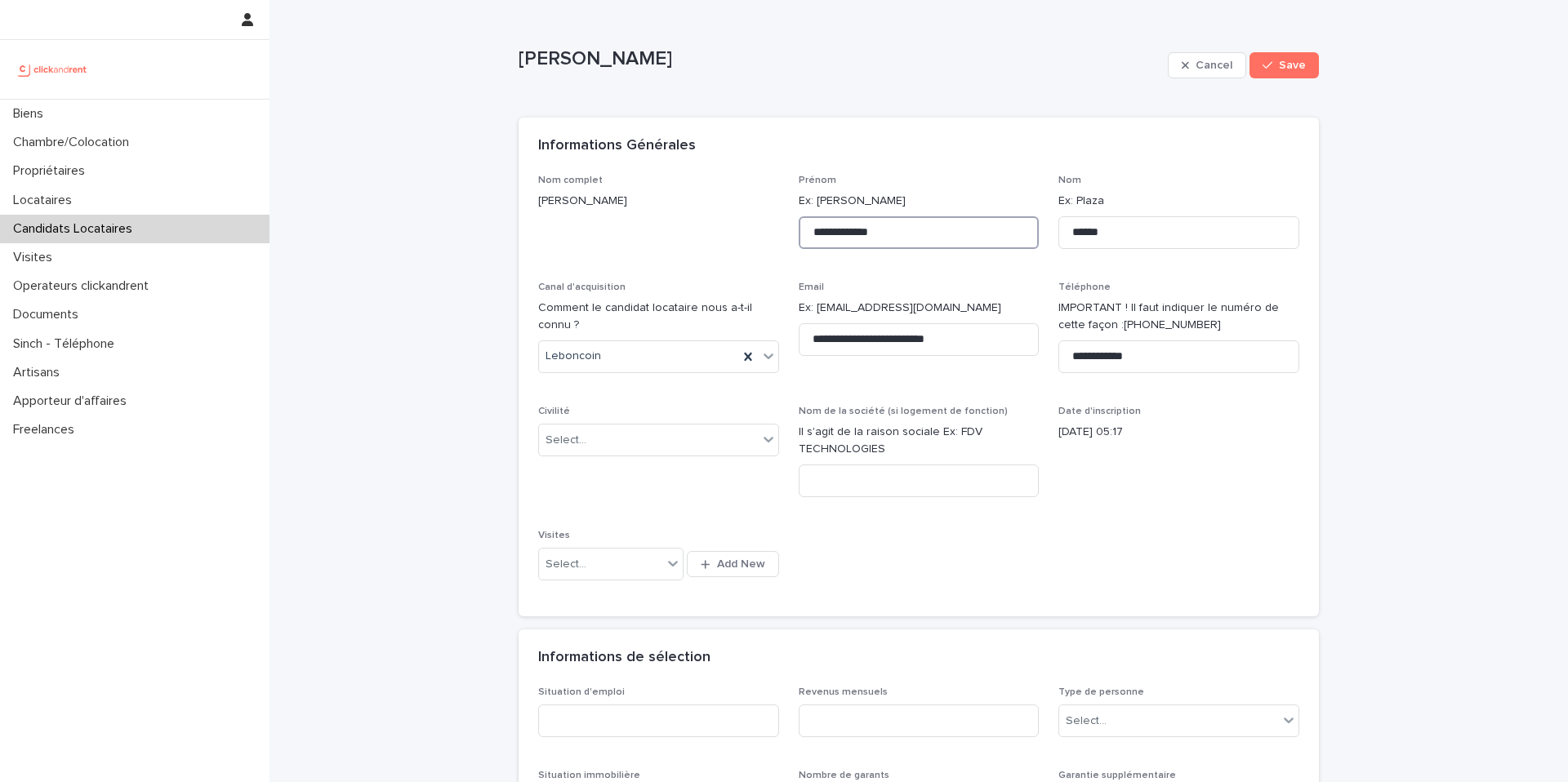
click at [851, 236] on input "**********" at bounding box center [919, 233] width 241 height 33
type input "**********"
click at [674, 430] on div "Select..." at bounding box center [648, 440] width 219 height 27
click at [668, 499] on div "Monsieur" at bounding box center [659, 500] width 240 height 29
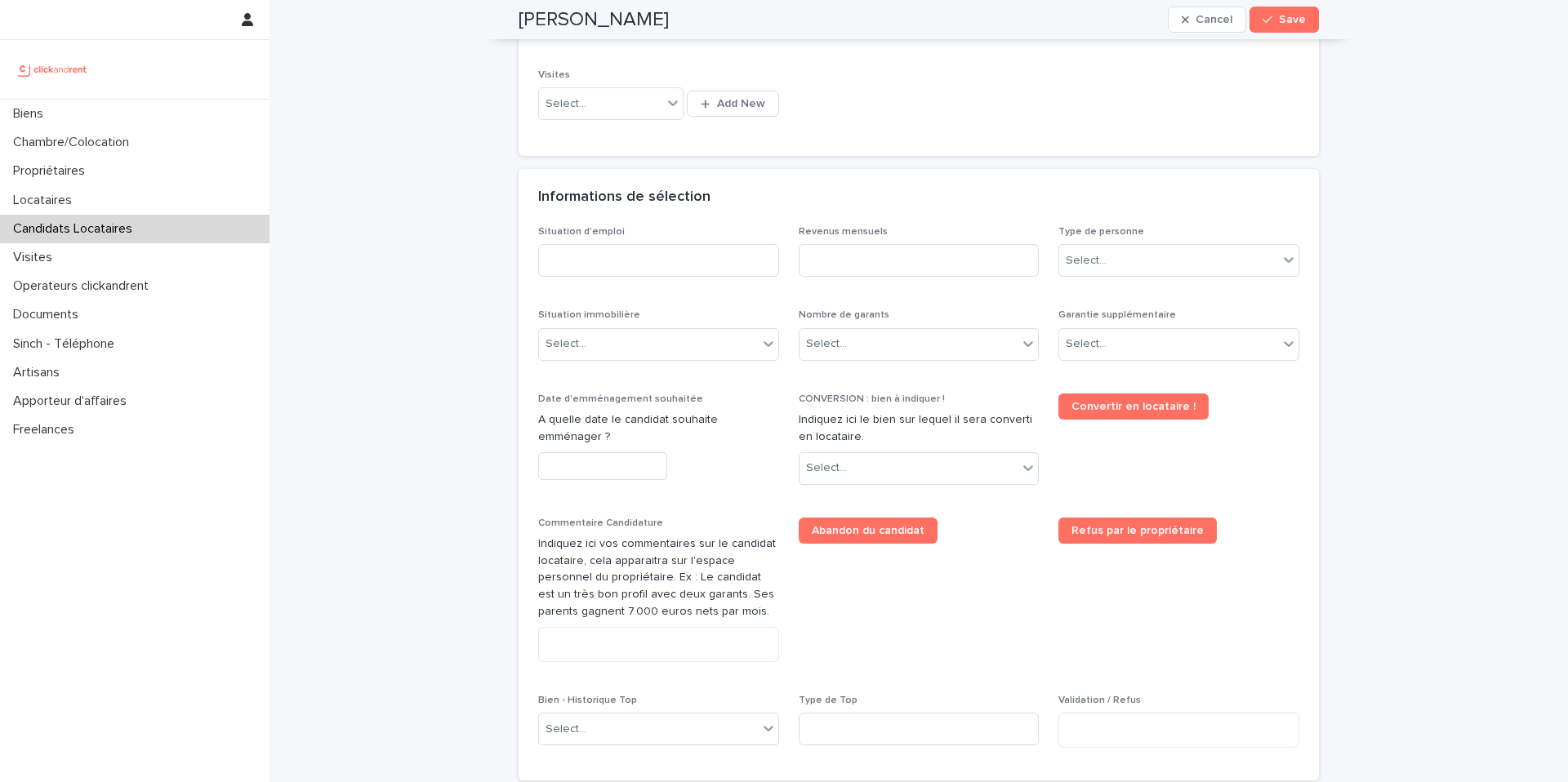
scroll to position [448, 0]
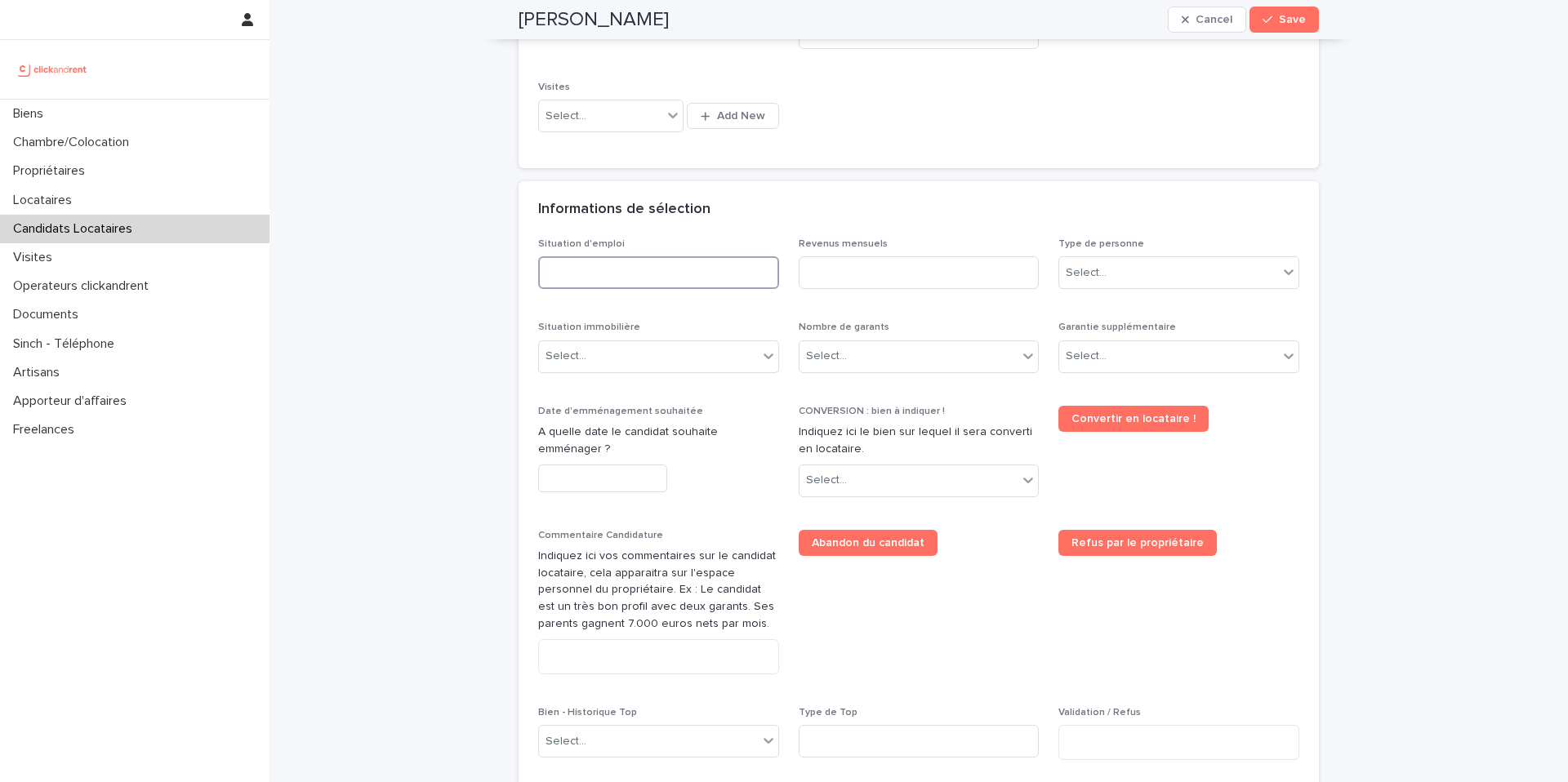
click at [691, 268] on input at bounding box center [659, 272] width 241 height 33
type input "***"
click at [892, 276] on input at bounding box center [919, 272] width 241 height 33
click at [916, 273] on input at bounding box center [919, 272] width 241 height 33
type input "****"
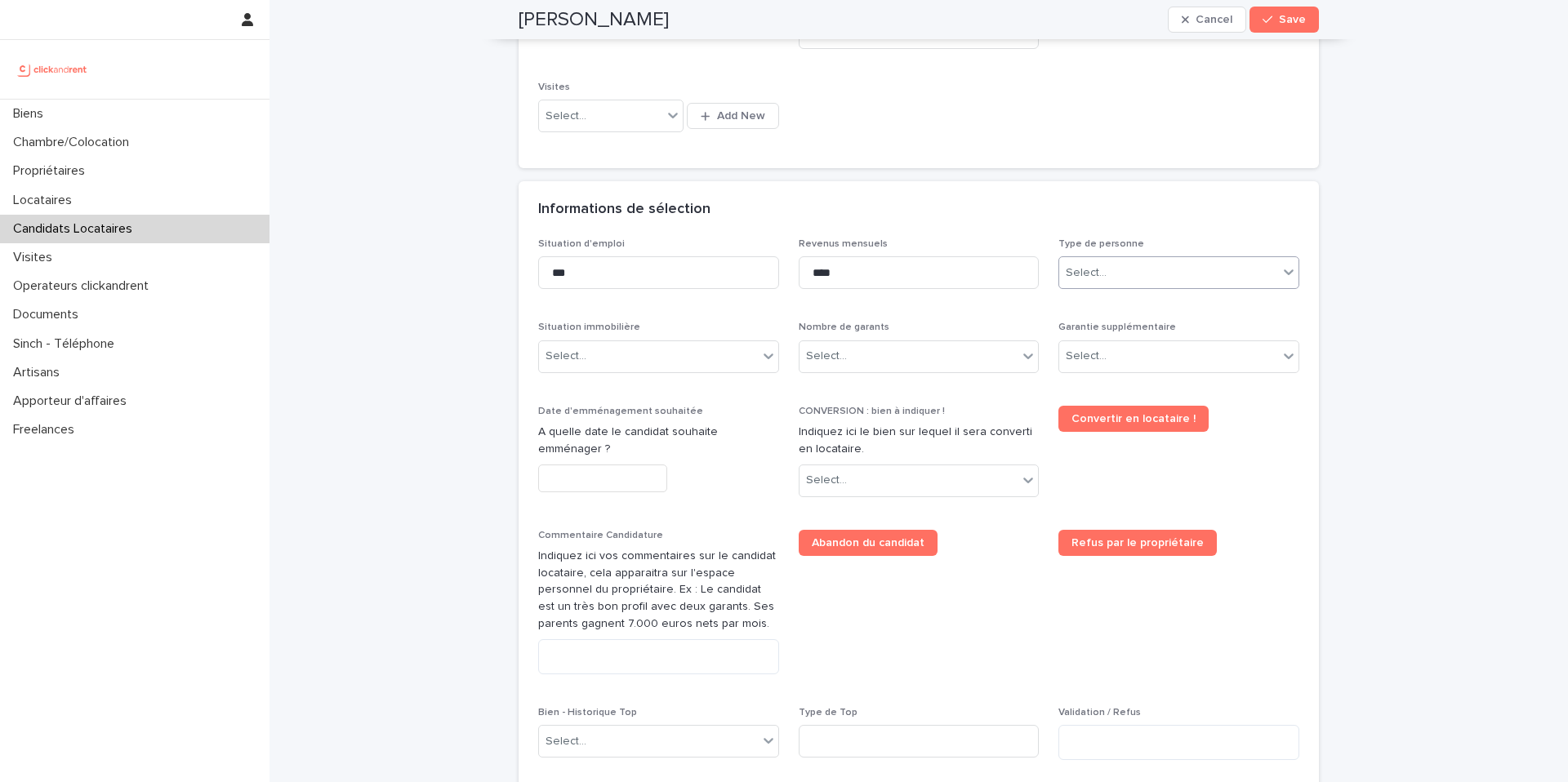
click at [1168, 266] on div "Select..." at bounding box center [1168, 272] width 219 height 27
click at [1142, 310] on div "Particulier" at bounding box center [1179, 304] width 240 height 29
click at [673, 366] on div "Select..." at bounding box center [648, 356] width 219 height 27
click at [651, 419] on div "Locataire" at bounding box center [659, 416] width 240 height 29
click at [910, 349] on div "Select..." at bounding box center [909, 356] width 219 height 27
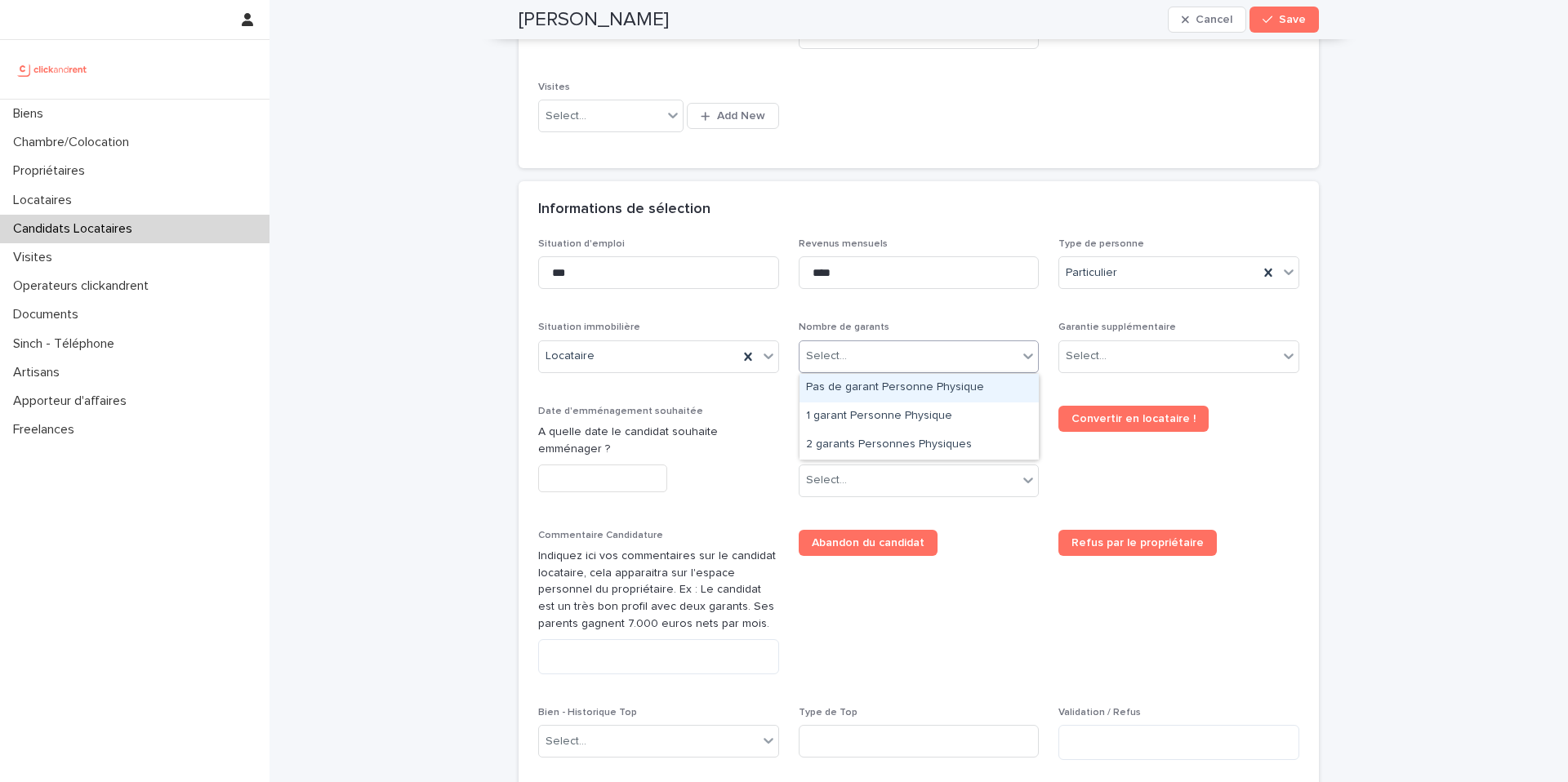
click at [909, 389] on div "Pas de garant Personne Physique" at bounding box center [919, 388] width 240 height 29
click at [1143, 360] on div "Select..." at bounding box center [1168, 356] width 219 height 27
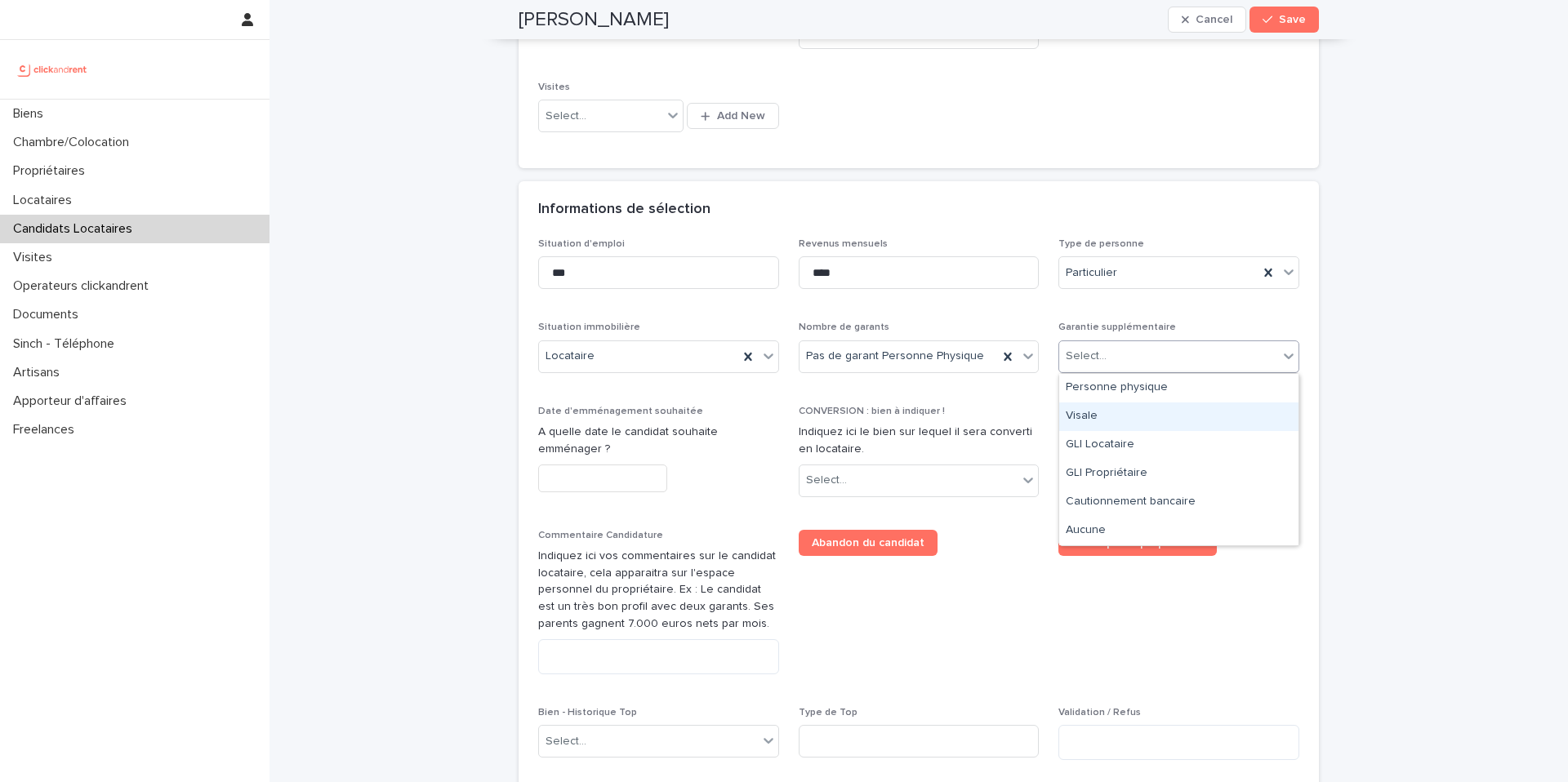
click at [1139, 411] on div "Visale" at bounding box center [1179, 416] width 240 height 29
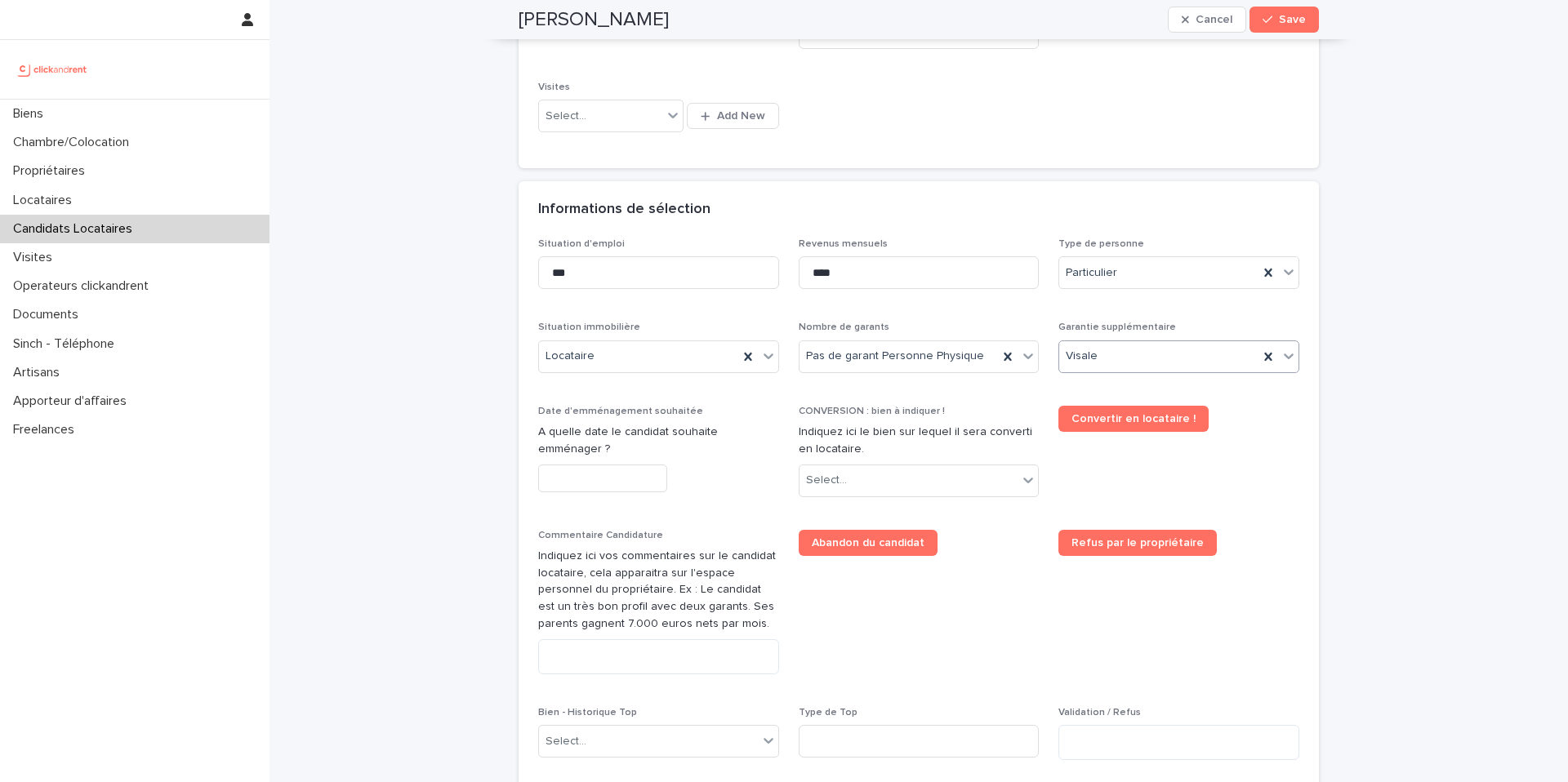
click at [584, 476] on input "text" at bounding box center [602, 478] width 129 height 29
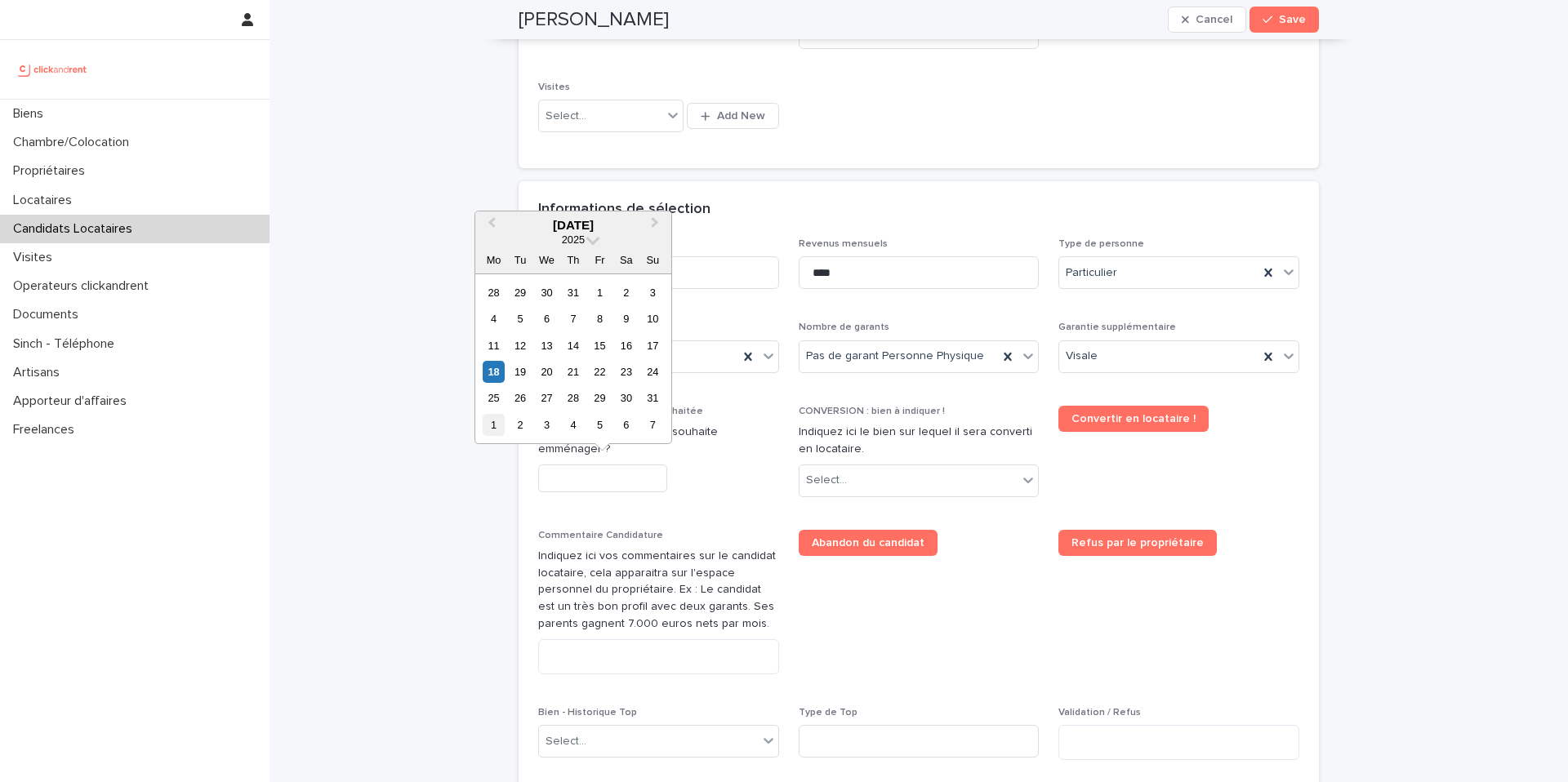
click at [492, 427] on div "1" at bounding box center [493, 425] width 22 height 22
type input "********"
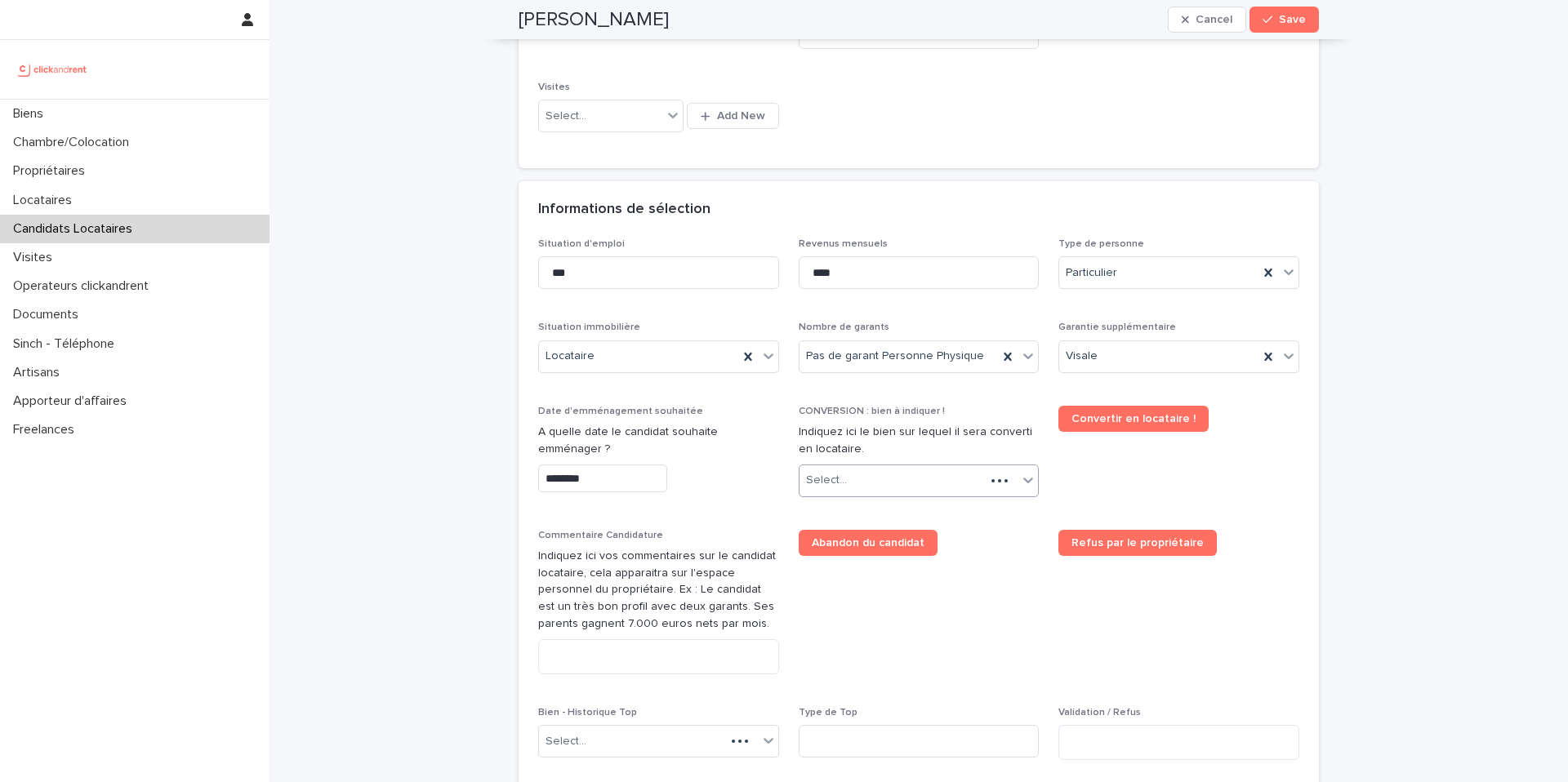
click at [882, 486] on div "Select..." at bounding box center [892, 480] width 186 height 27
type input "*****"
click at [896, 511] on div "A2354 - [STREET_ADDRESS]" at bounding box center [919, 512] width 240 height 29
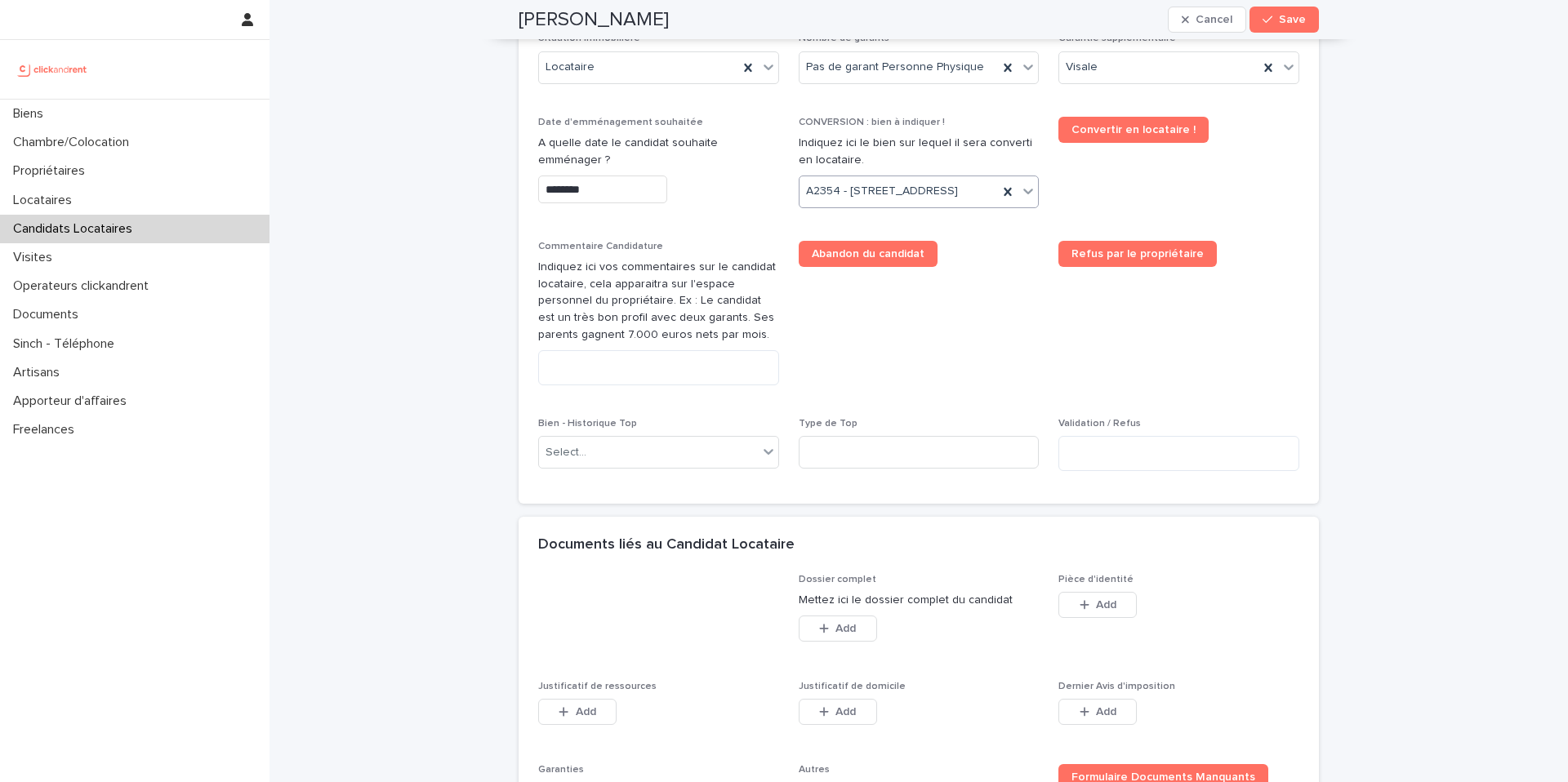
scroll to position [780, 0]
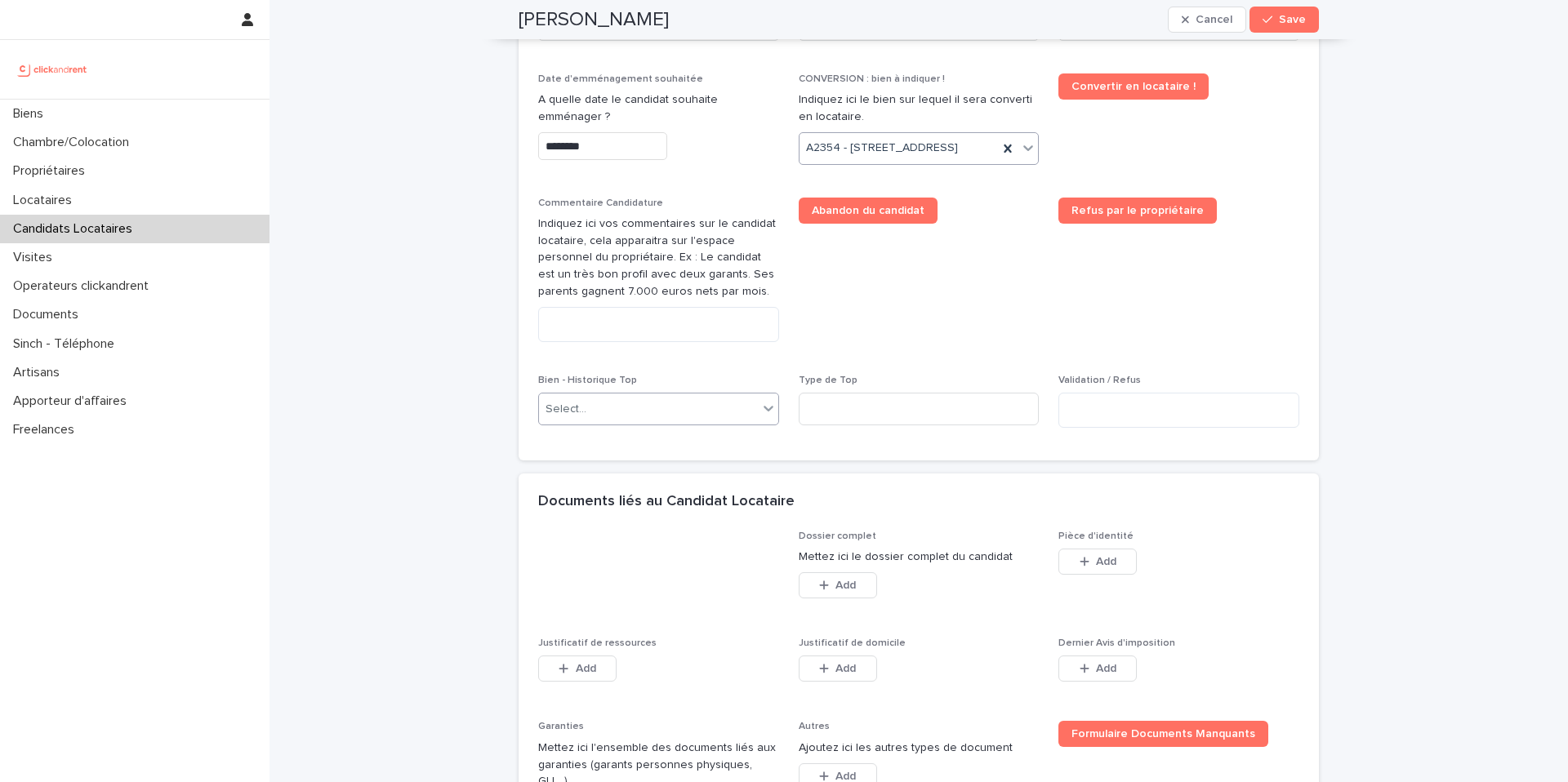
click at [631, 423] on div "Select..." at bounding box center [648, 409] width 219 height 27
type input "*****"
click at [632, 473] on div "A2354 - [STREET_ADDRESS]" at bounding box center [659, 471] width 240 height 29
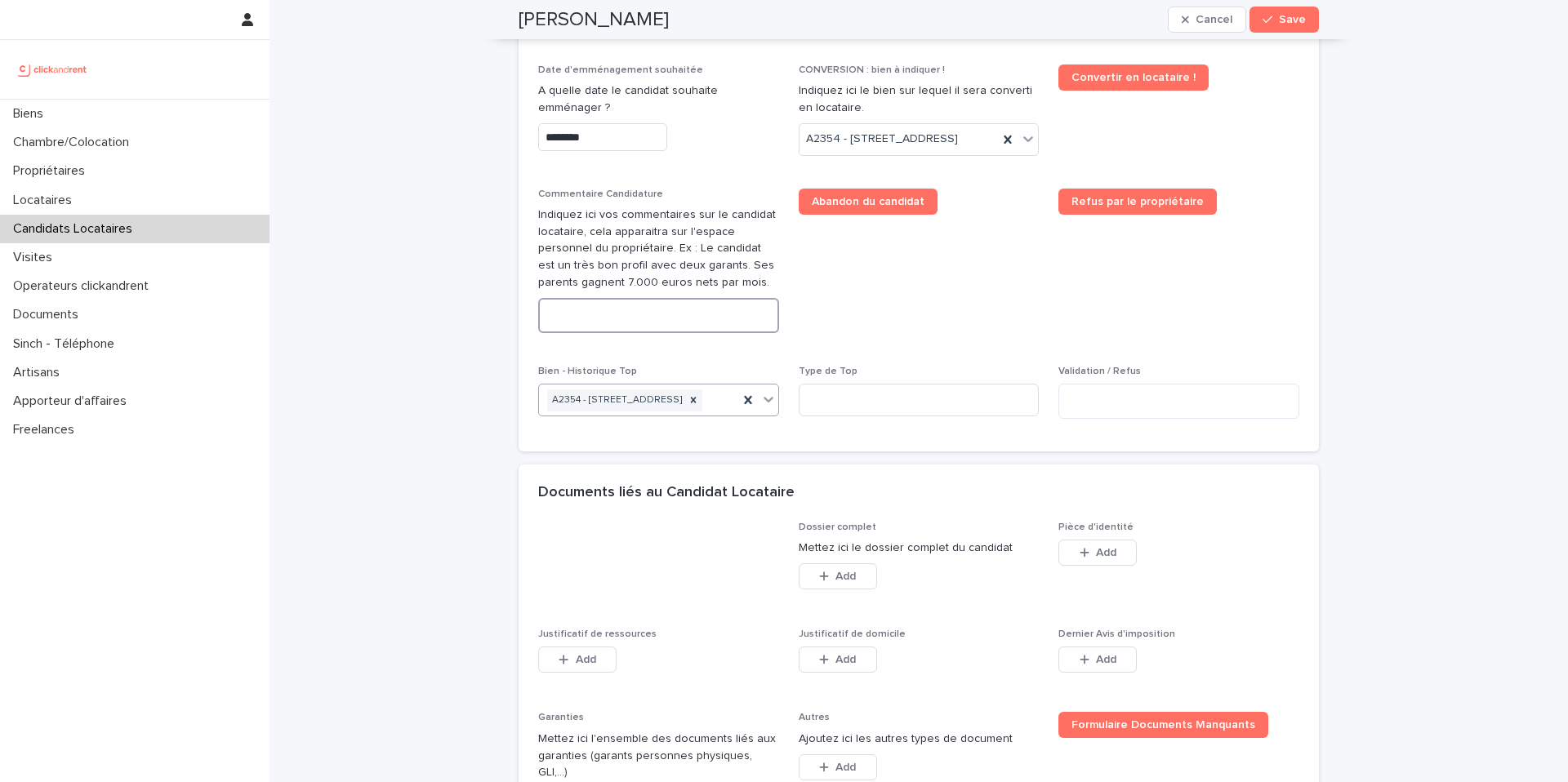
click at [725, 333] on textarea at bounding box center [659, 316] width 241 height 35
paste textarea "**********"
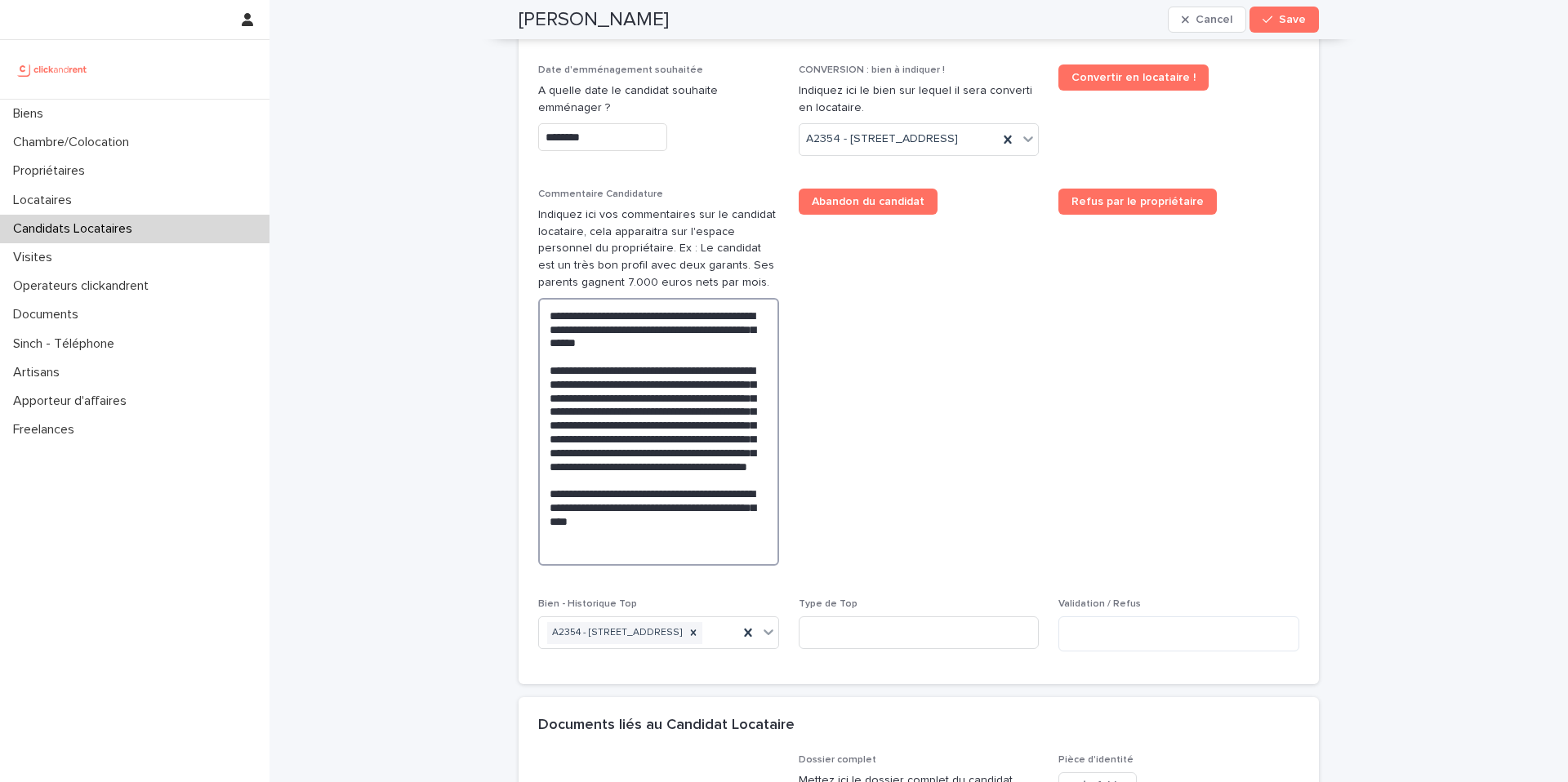
type textarea "**********"
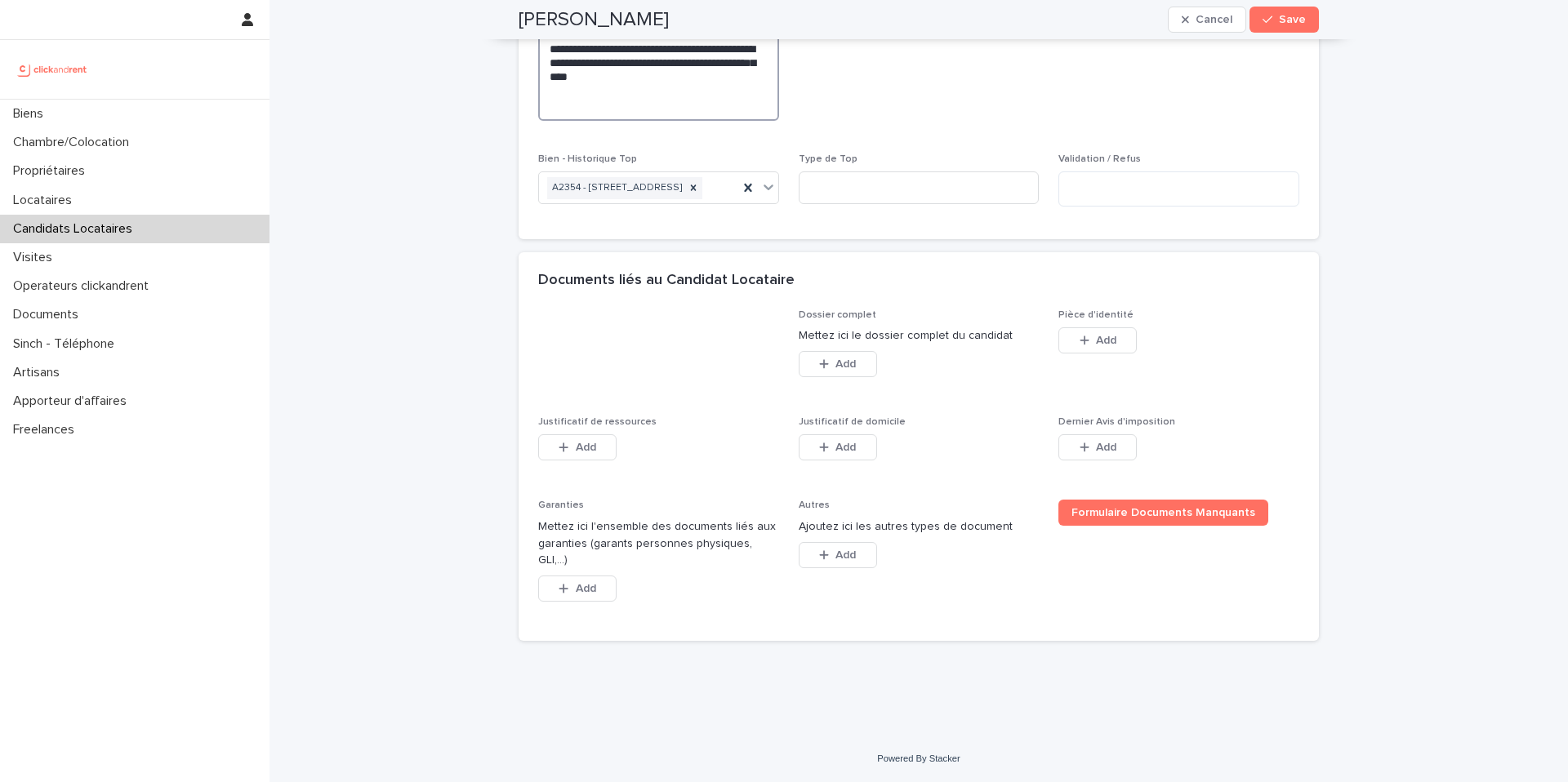
scroll to position [1266, 0]
click at [1103, 346] on span "Add" at bounding box center [1107, 340] width 21 height 11
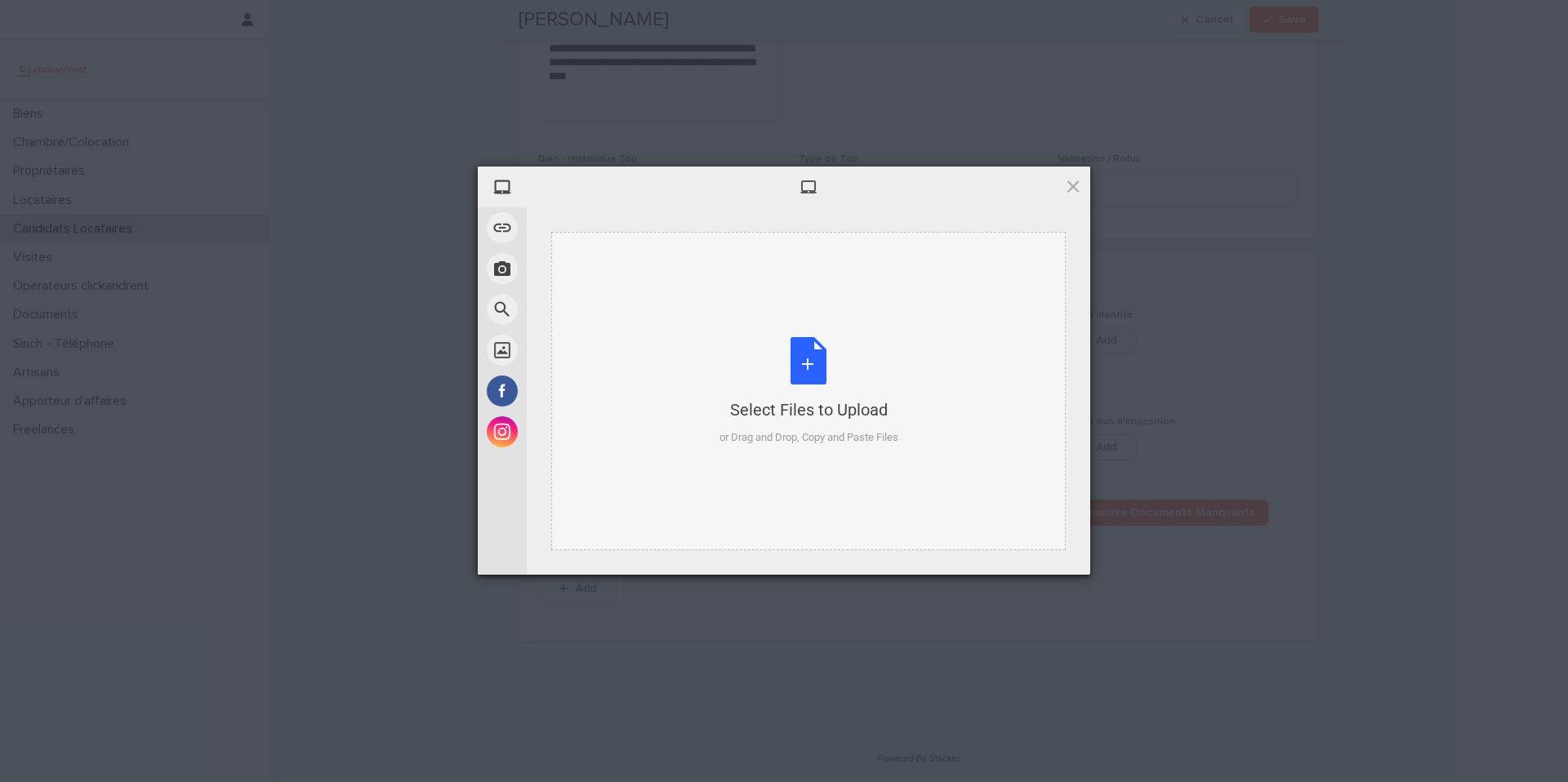
click at [796, 367] on div "Select Files to Upload or Drag and Drop, Copy and Paste Files" at bounding box center [809, 392] width 179 height 109
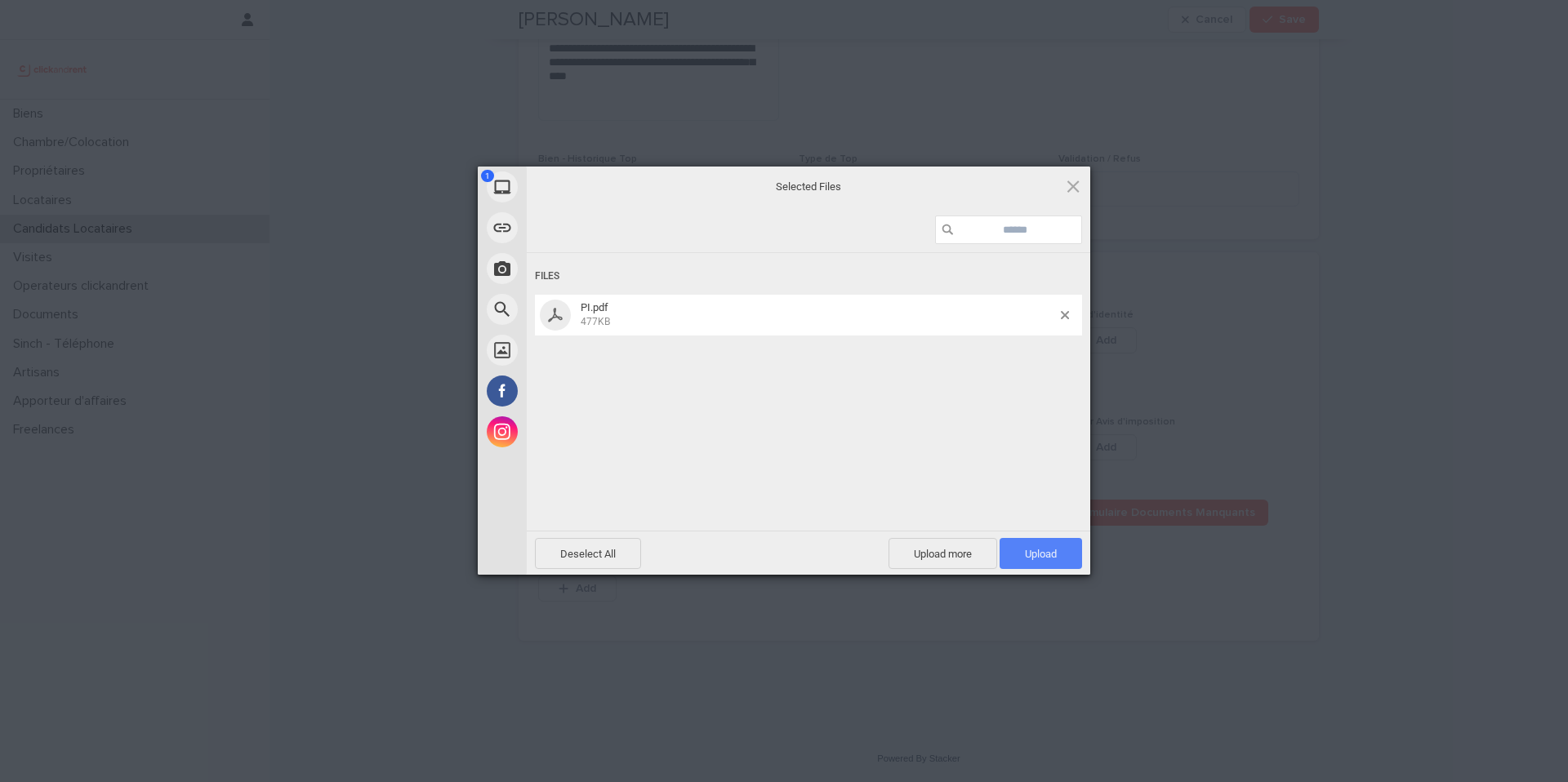
click at [1034, 559] on span "Upload 1" at bounding box center [1041, 554] width 32 height 12
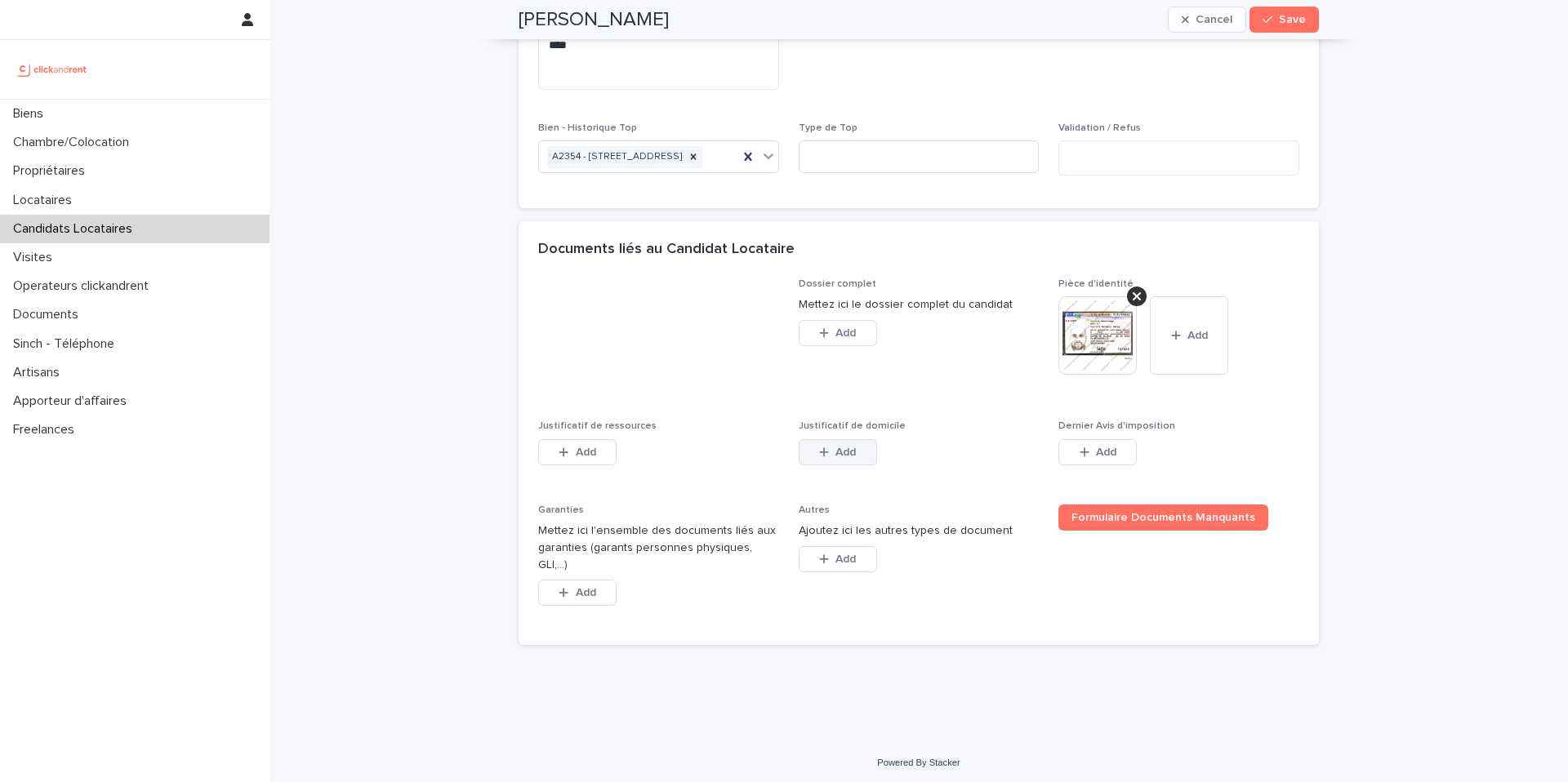
click at [841, 465] on button "Add" at bounding box center [838, 452] width 79 height 26
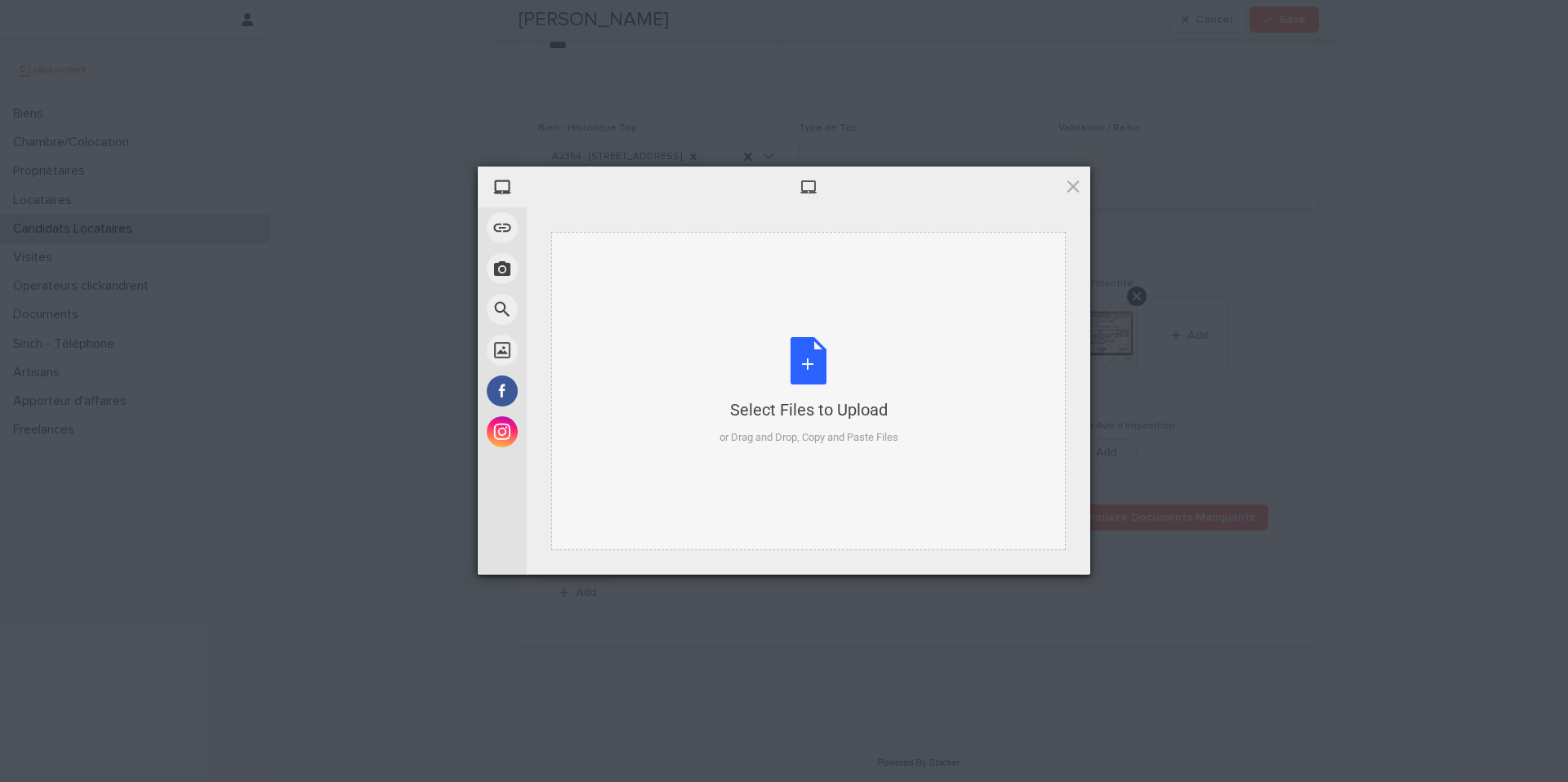
click at [809, 373] on div "Select Files to Upload or Drag and Drop, Copy and Paste Files" at bounding box center [809, 392] width 179 height 109
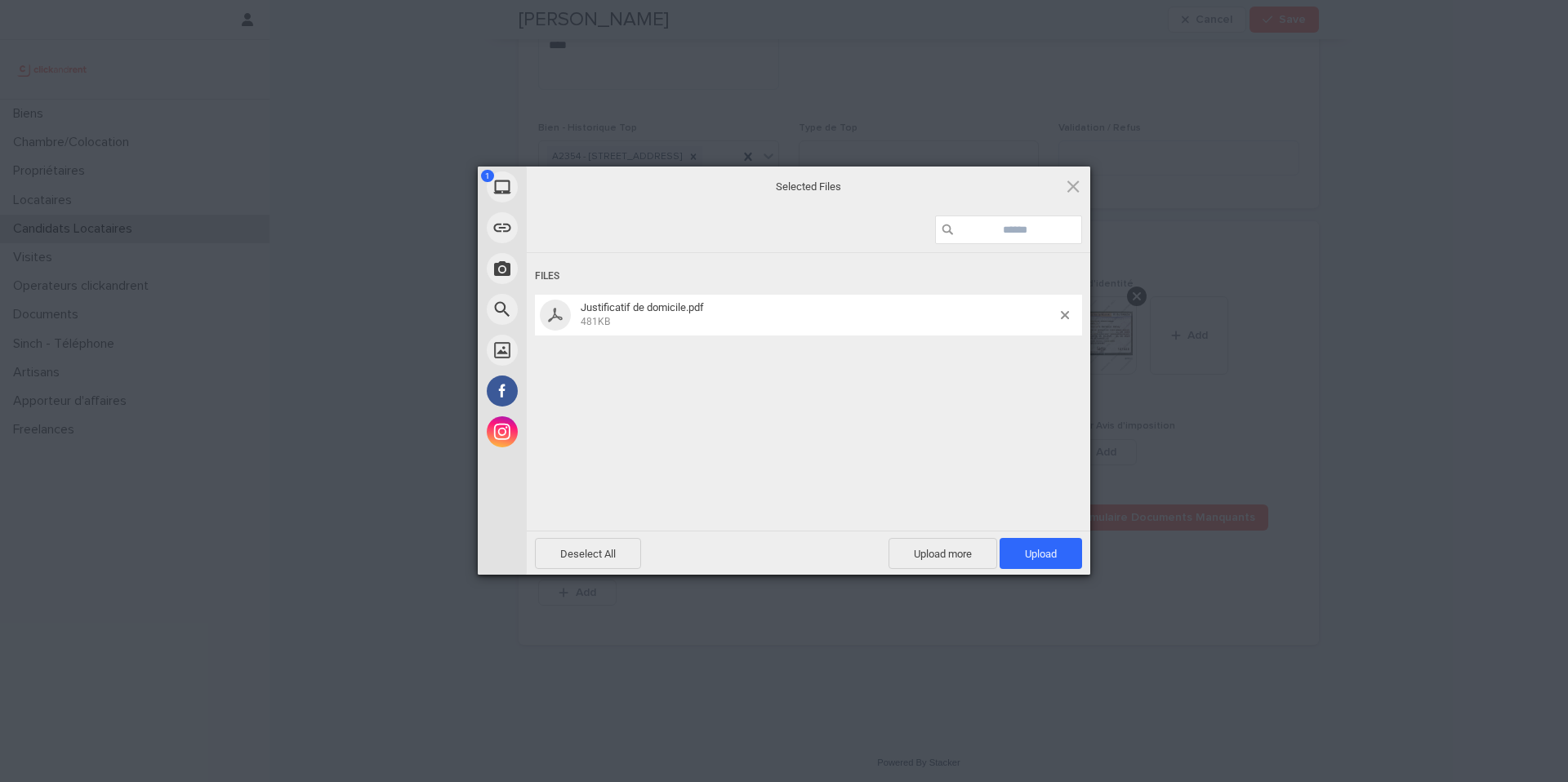
click at [1063, 549] on span "Upload 1" at bounding box center [1040, 554] width 82 height 31
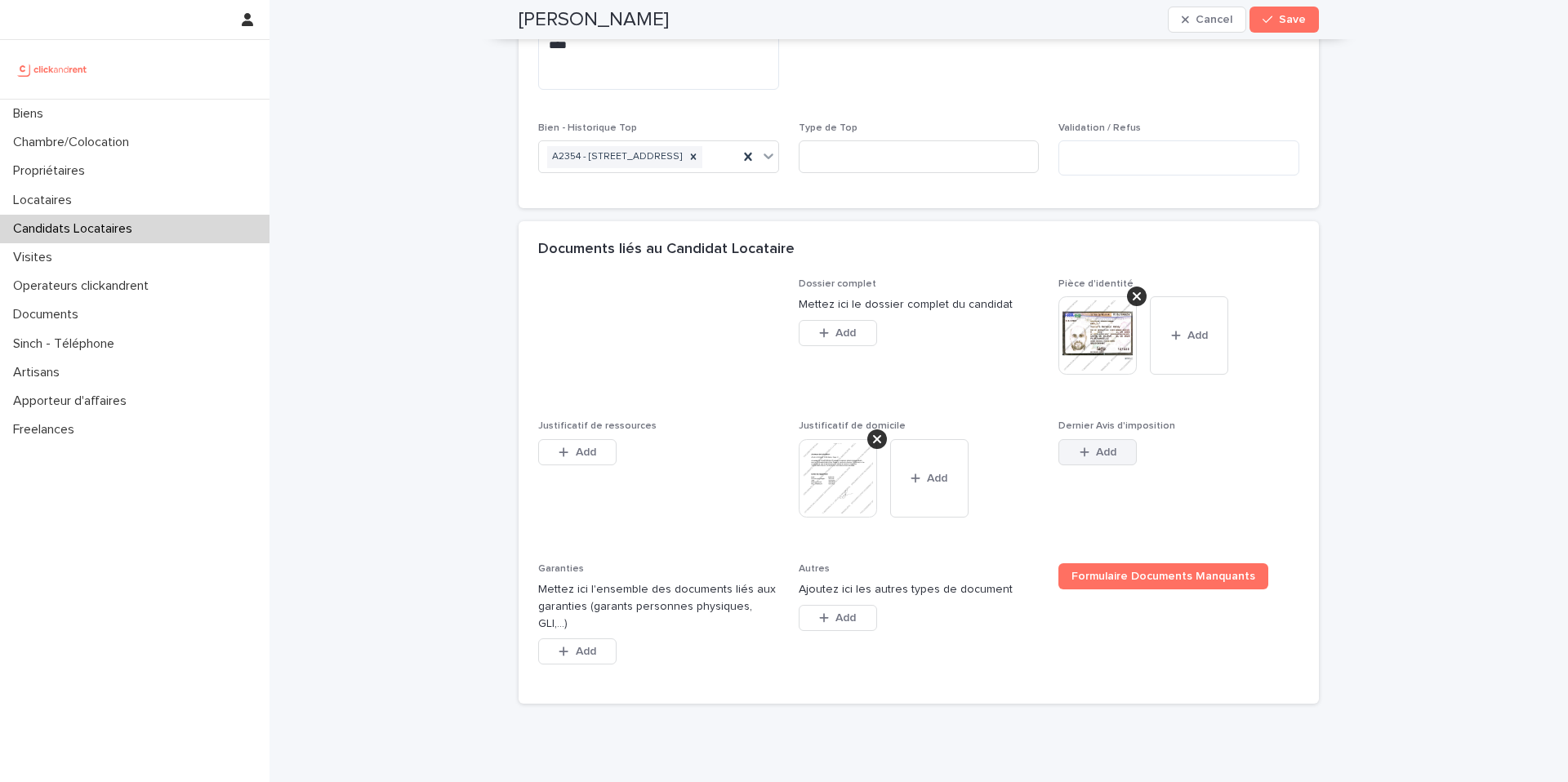
click at [1096, 458] on span "Add" at bounding box center [1107, 452] width 21 height 11
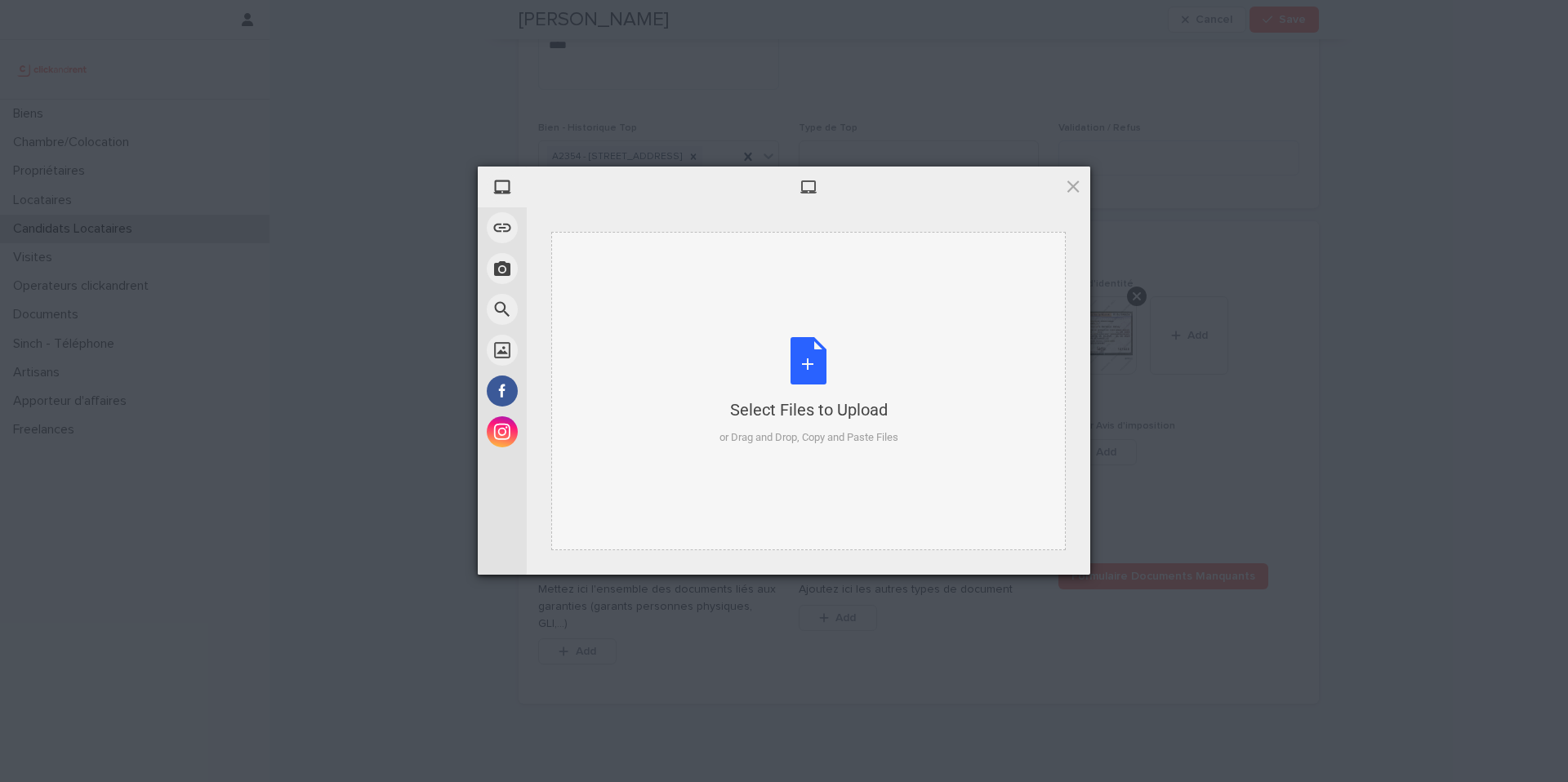
click at [800, 370] on div "Select Files to Upload or Drag and Drop, Copy and Paste Files" at bounding box center [809, 392] width 179 height 109
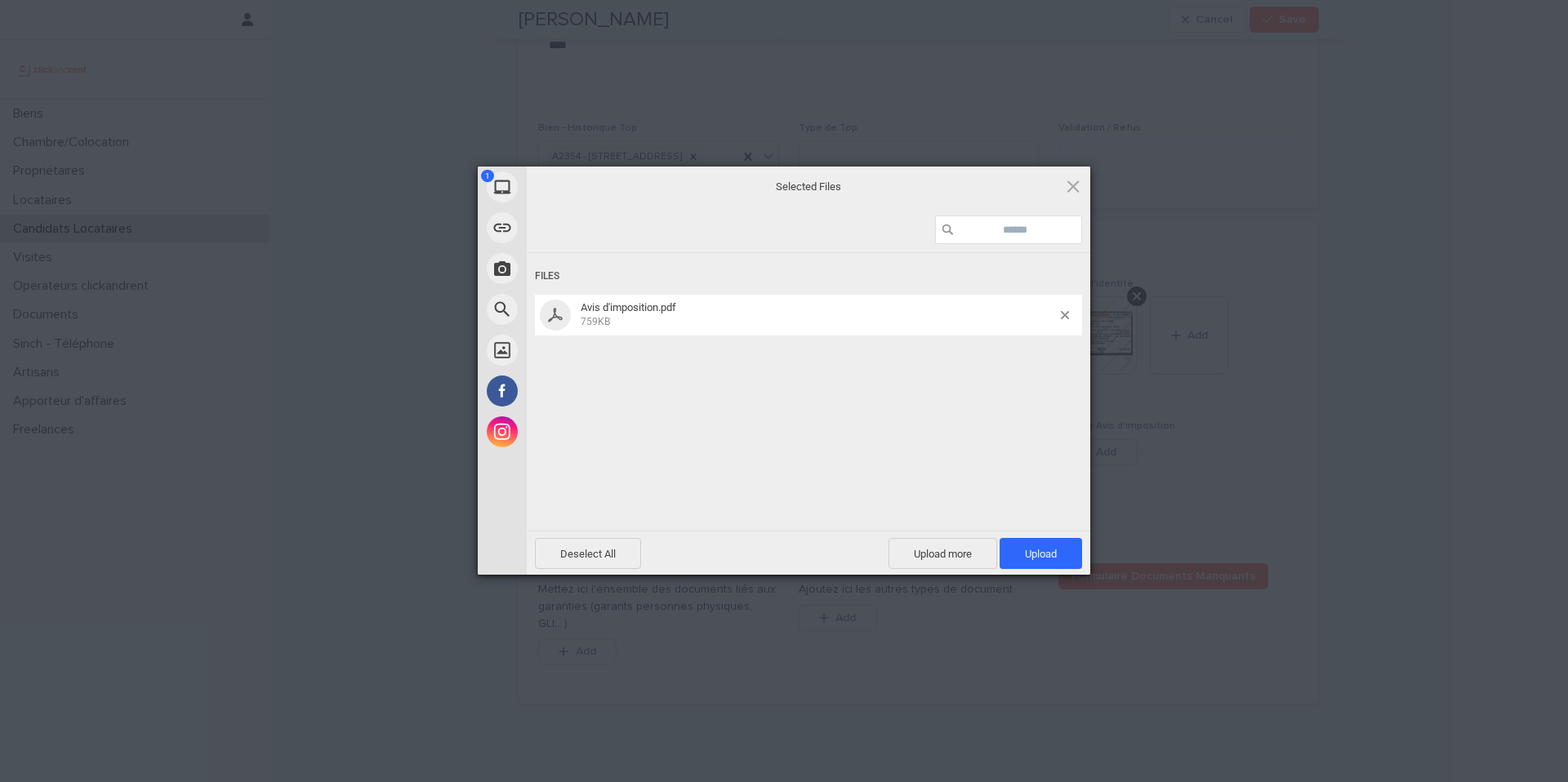
click at [1063, 549] on span "Upload 1" at bounding box center [1040, 554] width 82 height 31
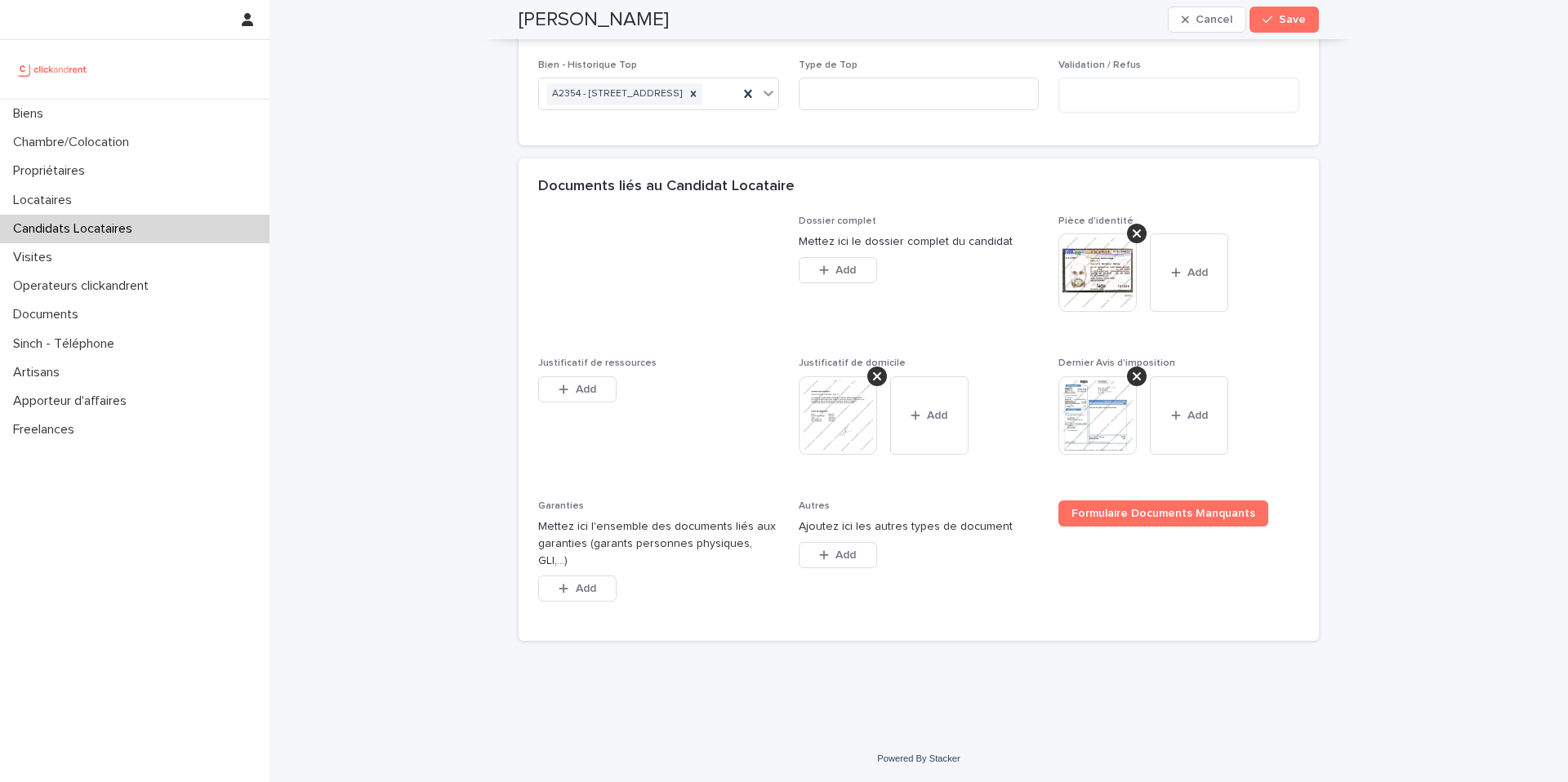
scroll to position [1360, 0]
click at [591, 599] on button "Add" at bounding box center [577, 588] width 79 height 26
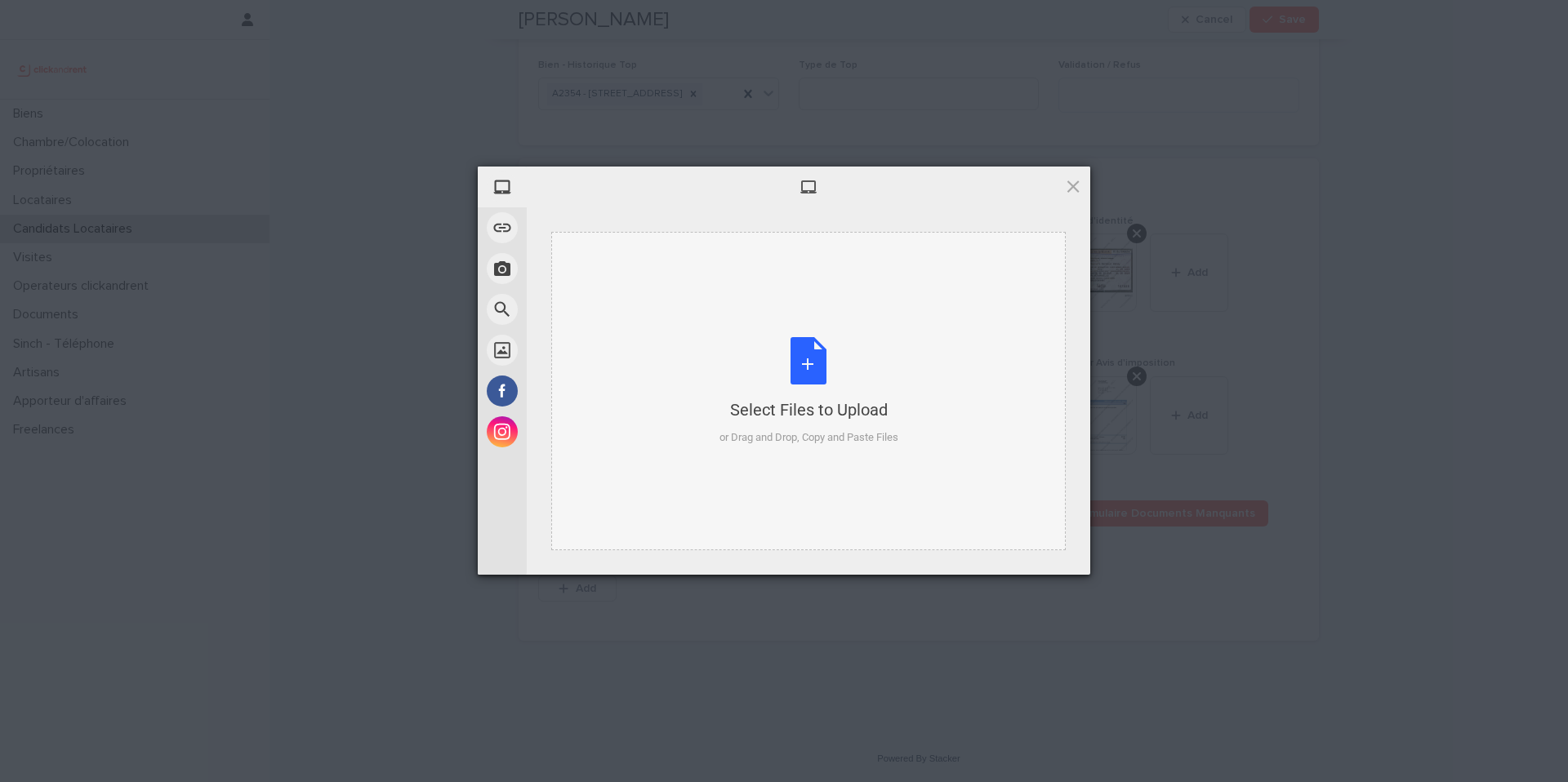
click at [822, 374] on div "Select Files to Upload or Drag and Drop, Copy and Paste Files" at bounding box center [809, 392] width 179 height 109
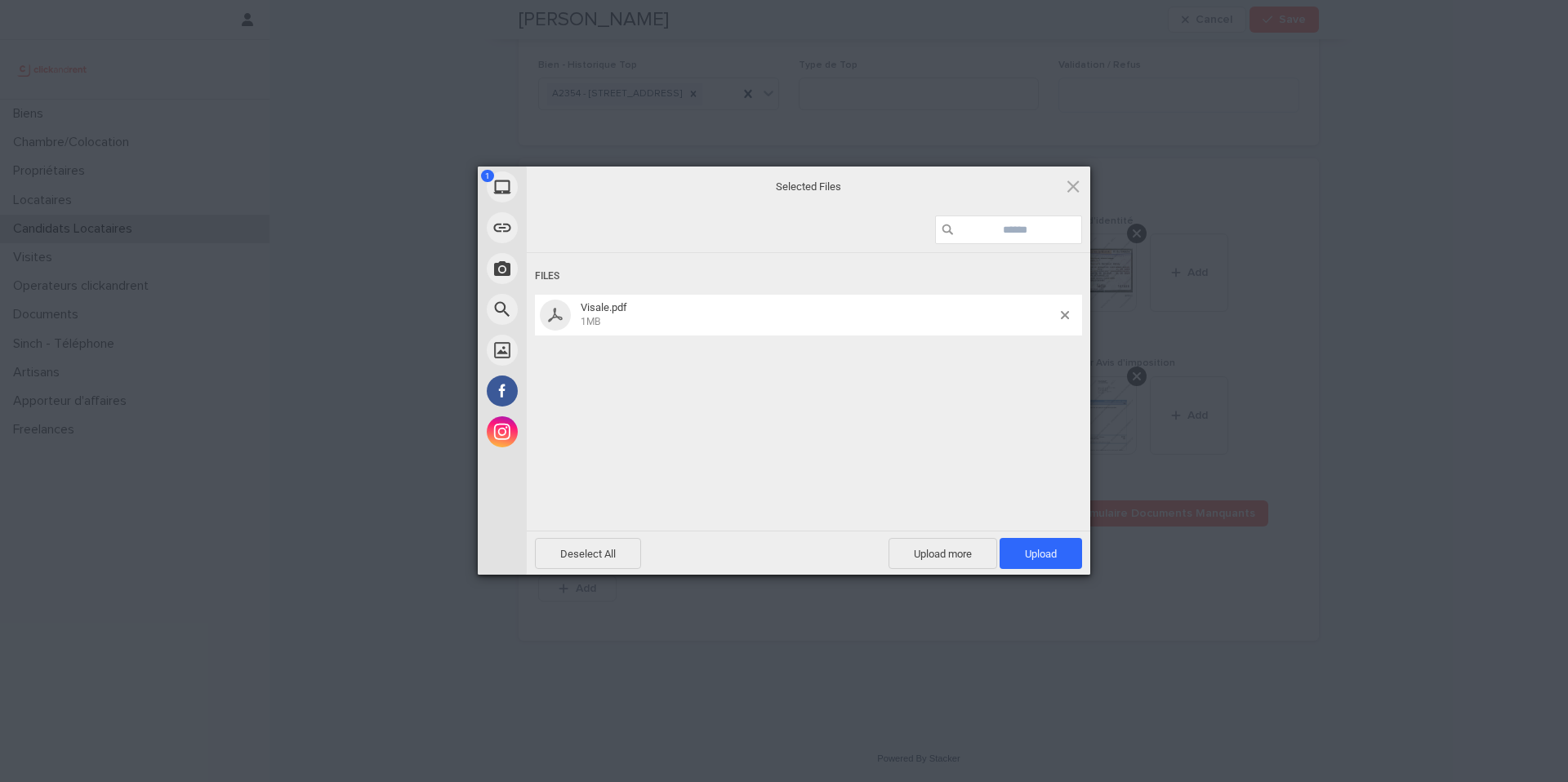
click at [1067, 556] on span "Upload 1" at bounding box center [1040, 554] width 82 height 31
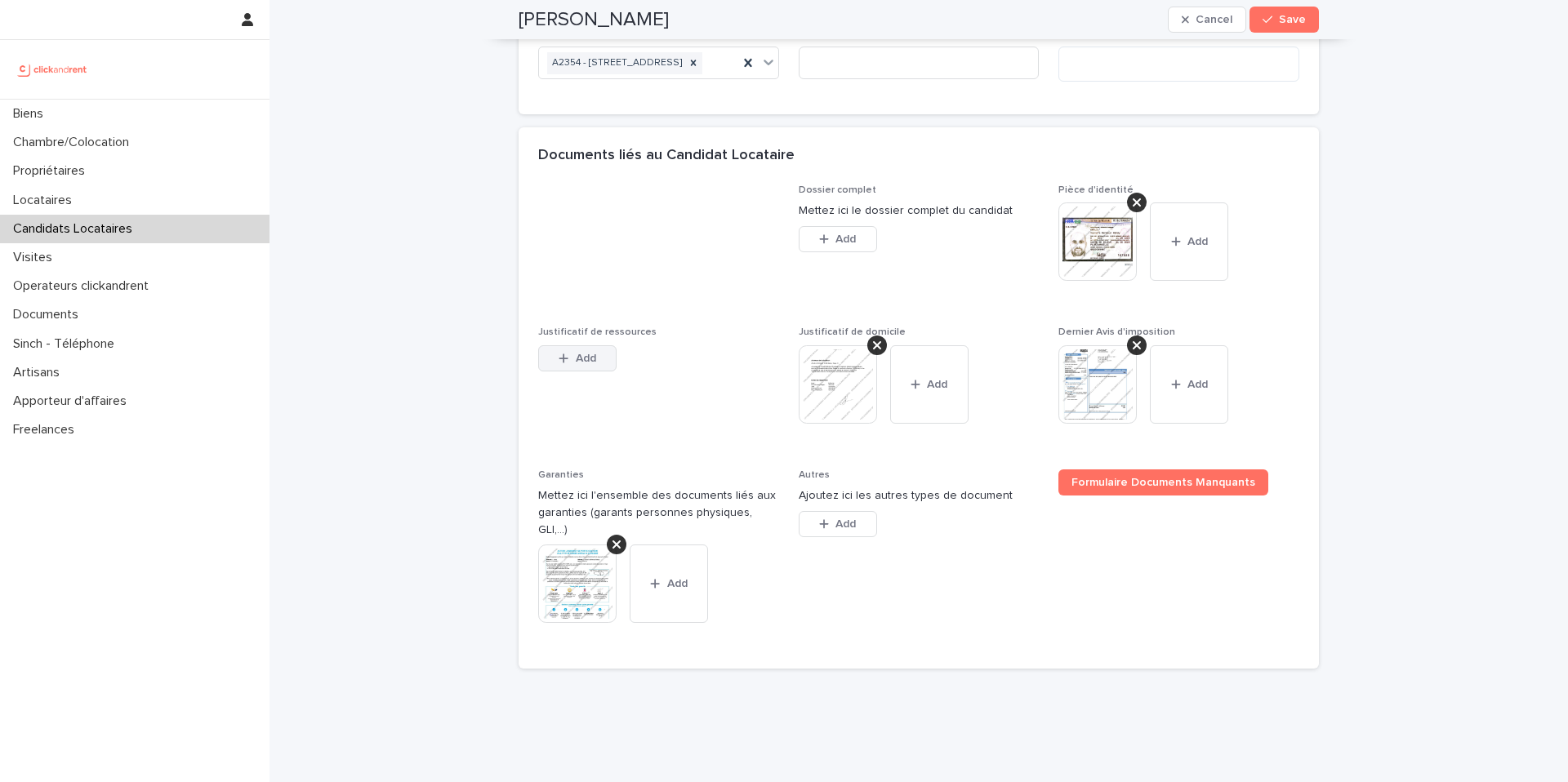
click at [608, 371] on button "Add" at bounding box center [577, 358] width 79 height 26
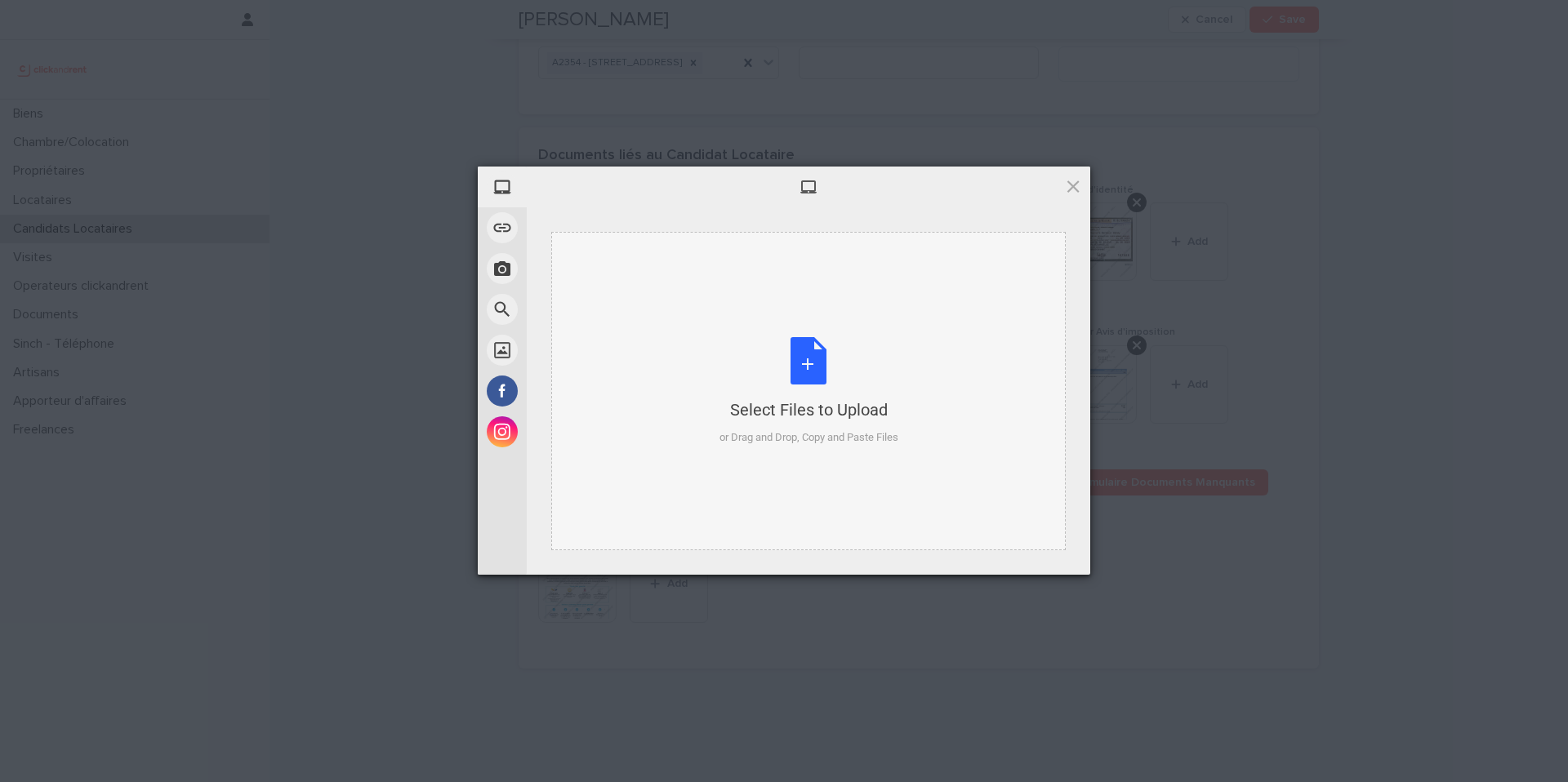
click at [811, 368] on div "Select Files to Upload or Drag and Drop, Copy and Paste Files" at bounding box center [809, 392] width 179 height 109
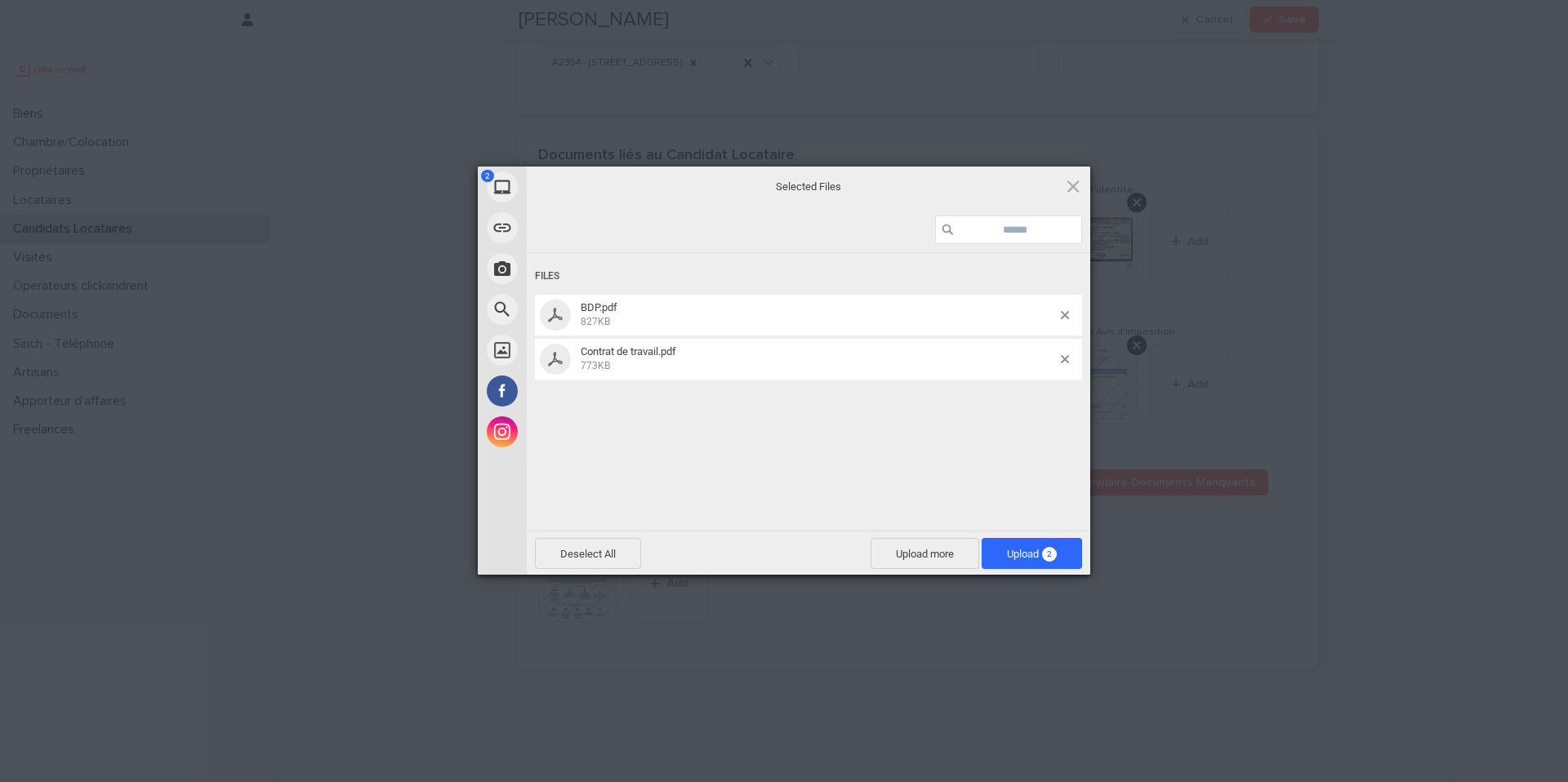
click at [1072, 550] on span "Upload 2" at bounding box center [1032, 554] width 100 height 31
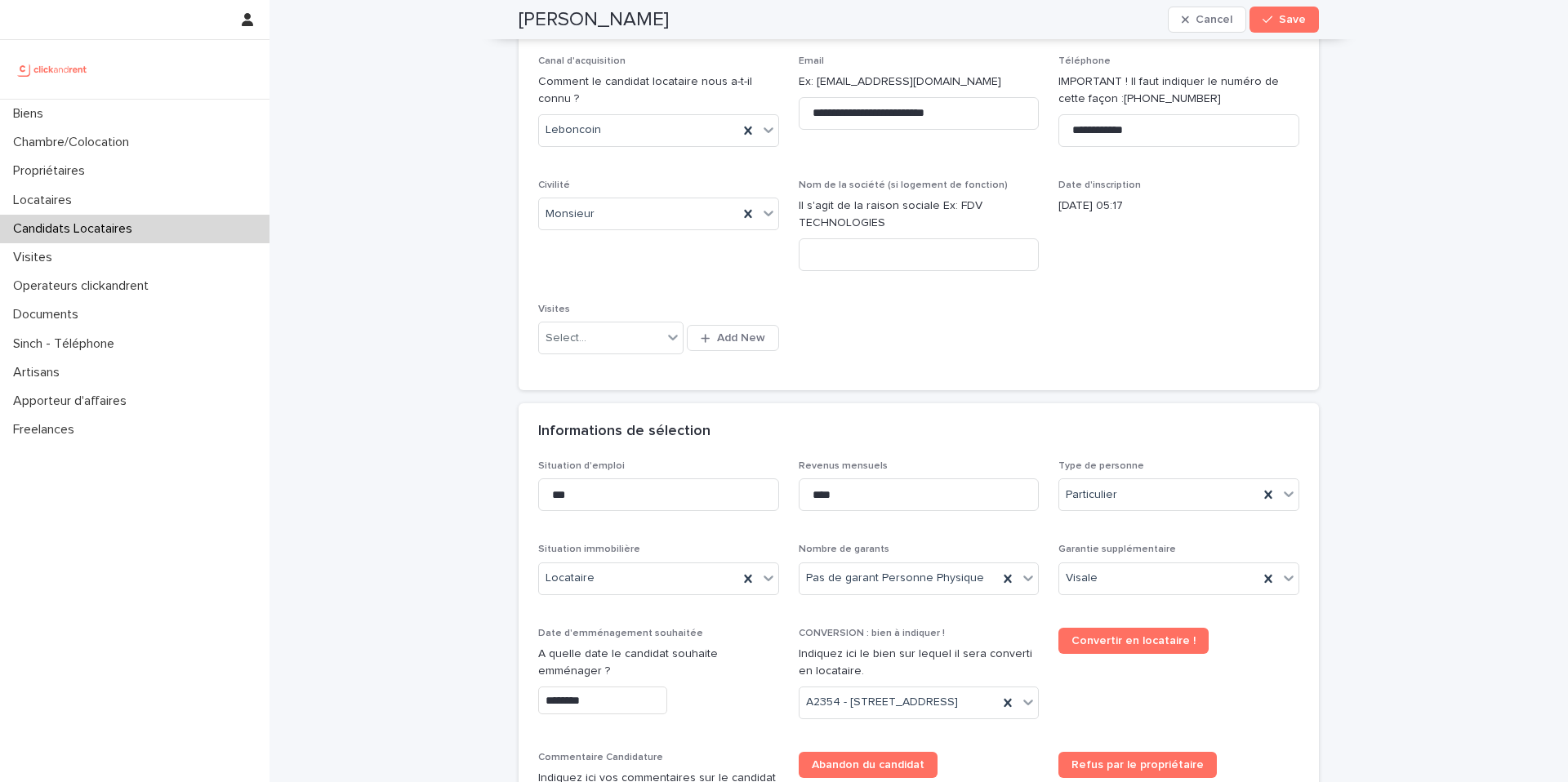
scroll to position [0, 0]
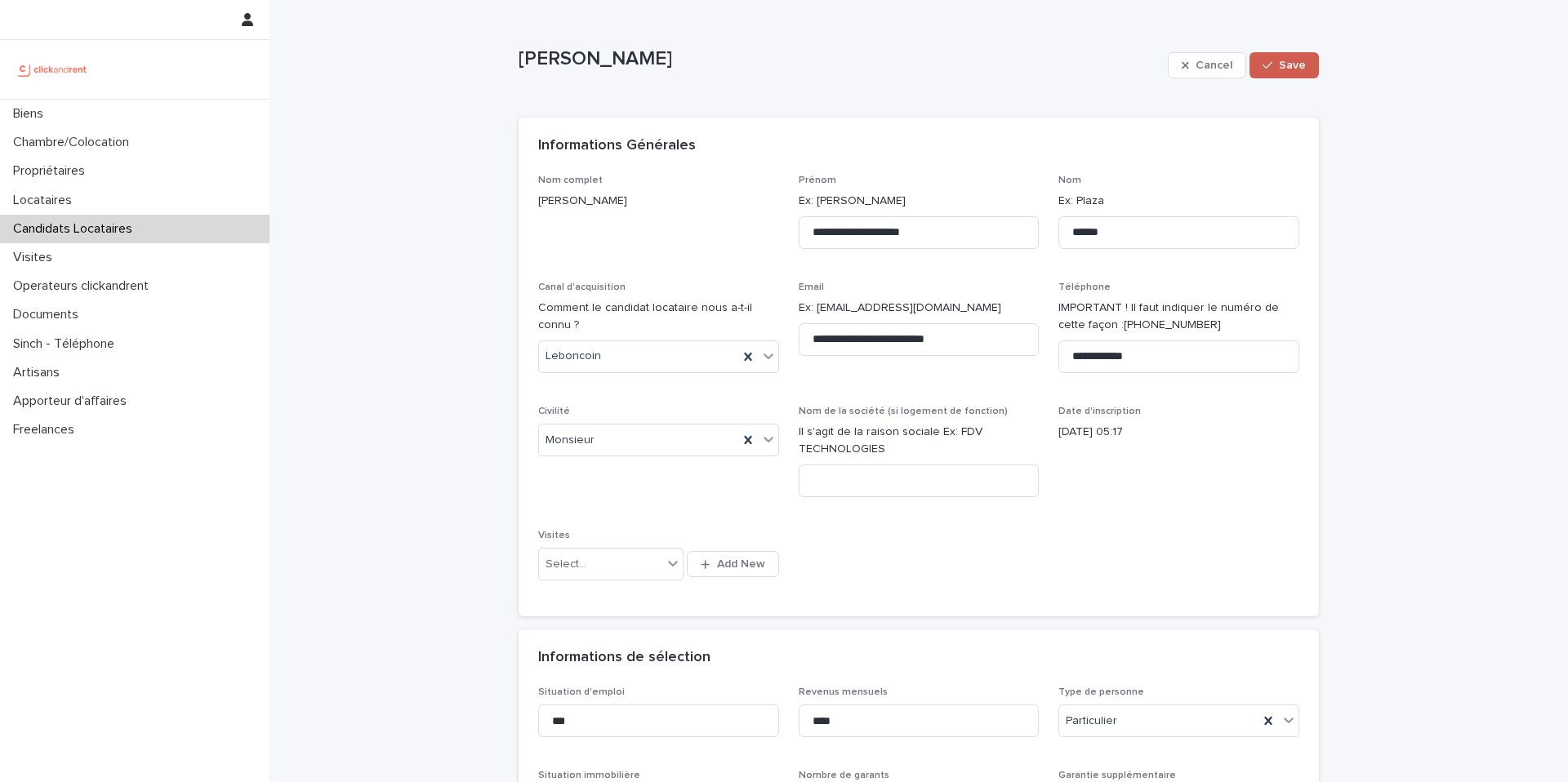
click at [1299, 58] on button "Save" at bounding box center [1284, 65] width 69 height 26
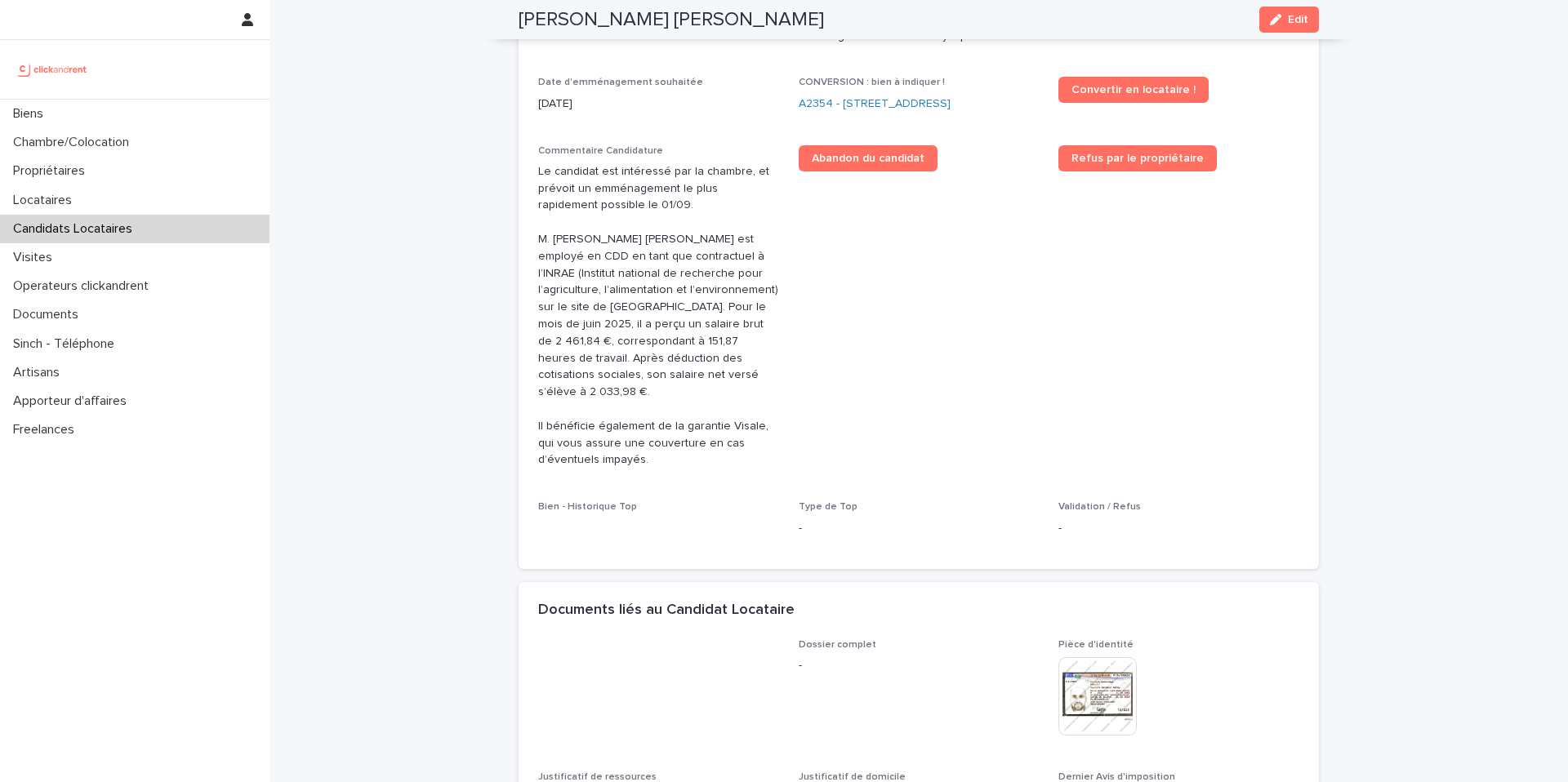
scroll to position [581, 0]
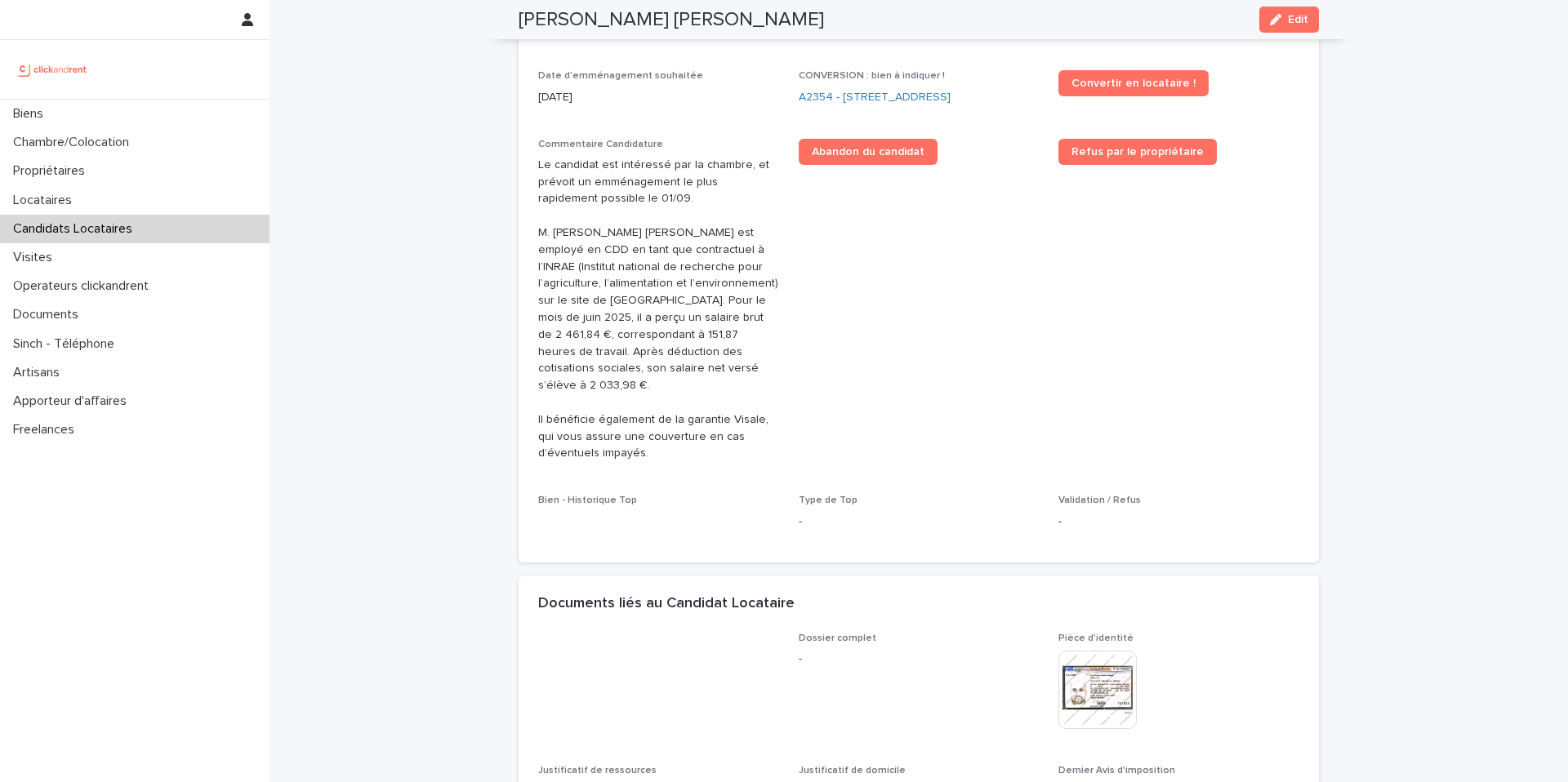
click at [701, 495] on div "Bien - Historique Top" at bounding box center [659, 510] width 241 height 31
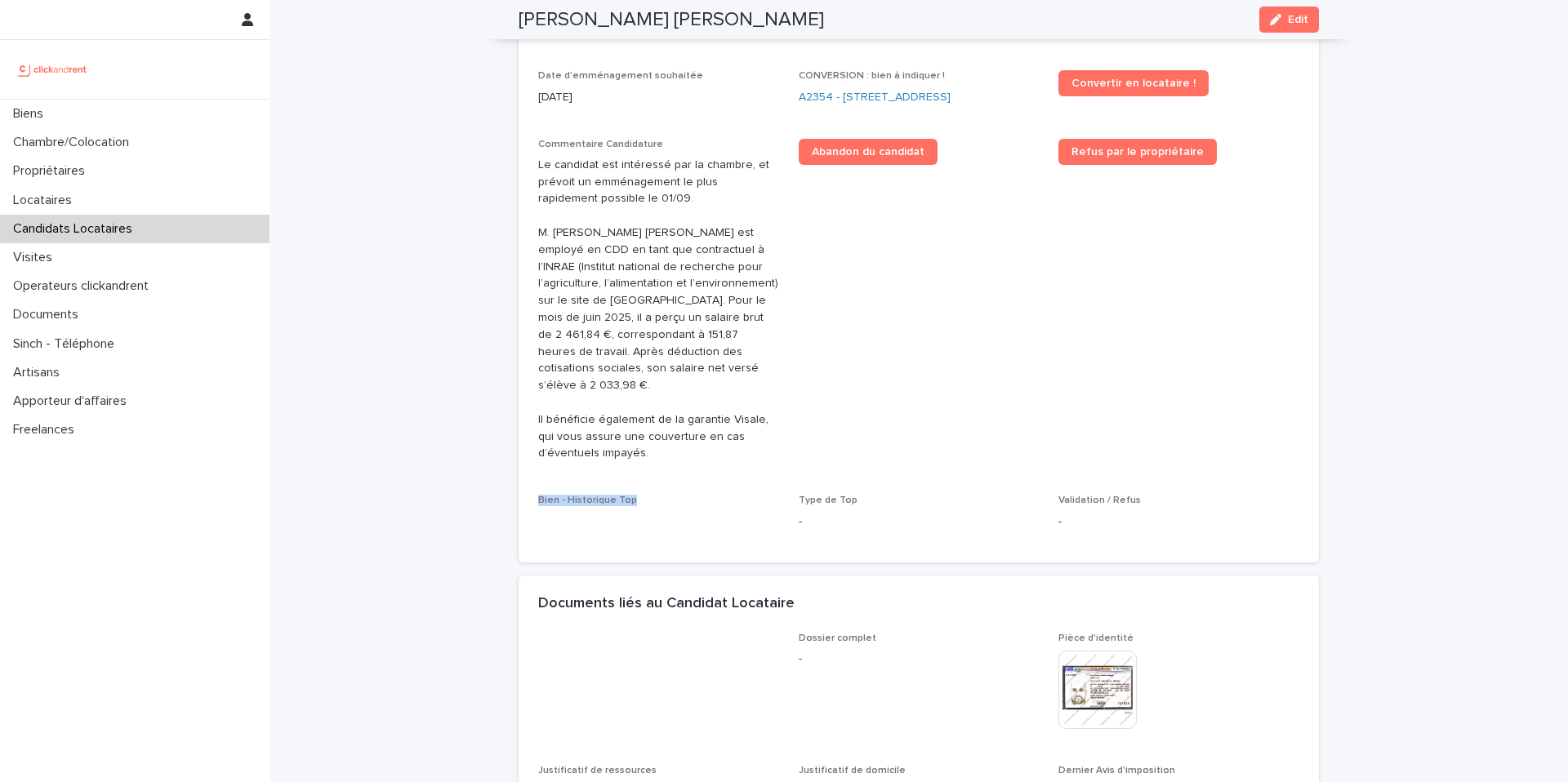
click at [701, 495] on div "Bien - Historique Top" at bounding box center [659, 510] width 241 height 31
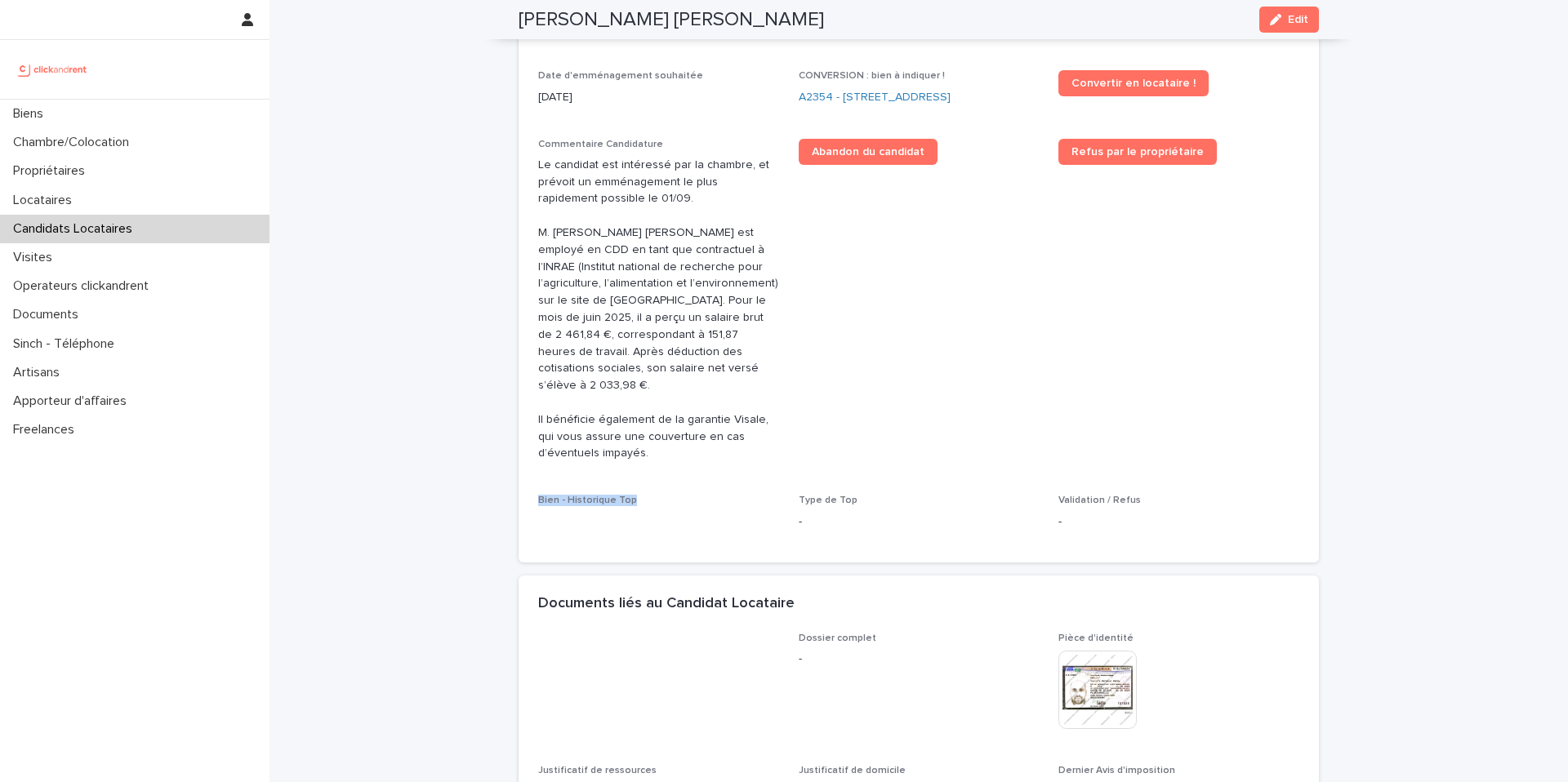
click at [701, 495] on div "Bien - Historique Top" at bounding box center [659, 510] width 241 height 31
click at [1282, 15] on div "button" at bounding box center [1279, 19] width 18 height 11
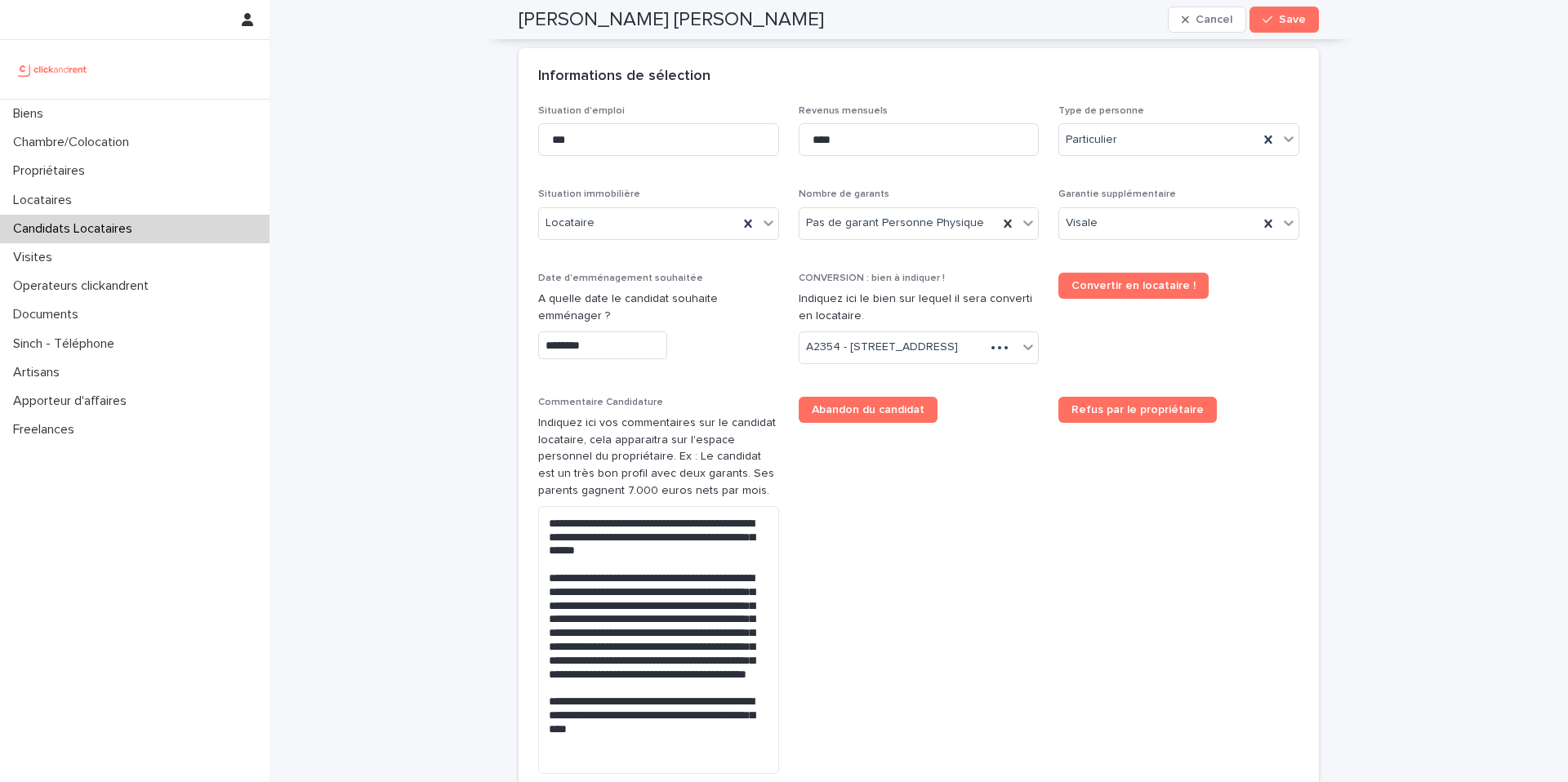
scroll to position [740, 0]
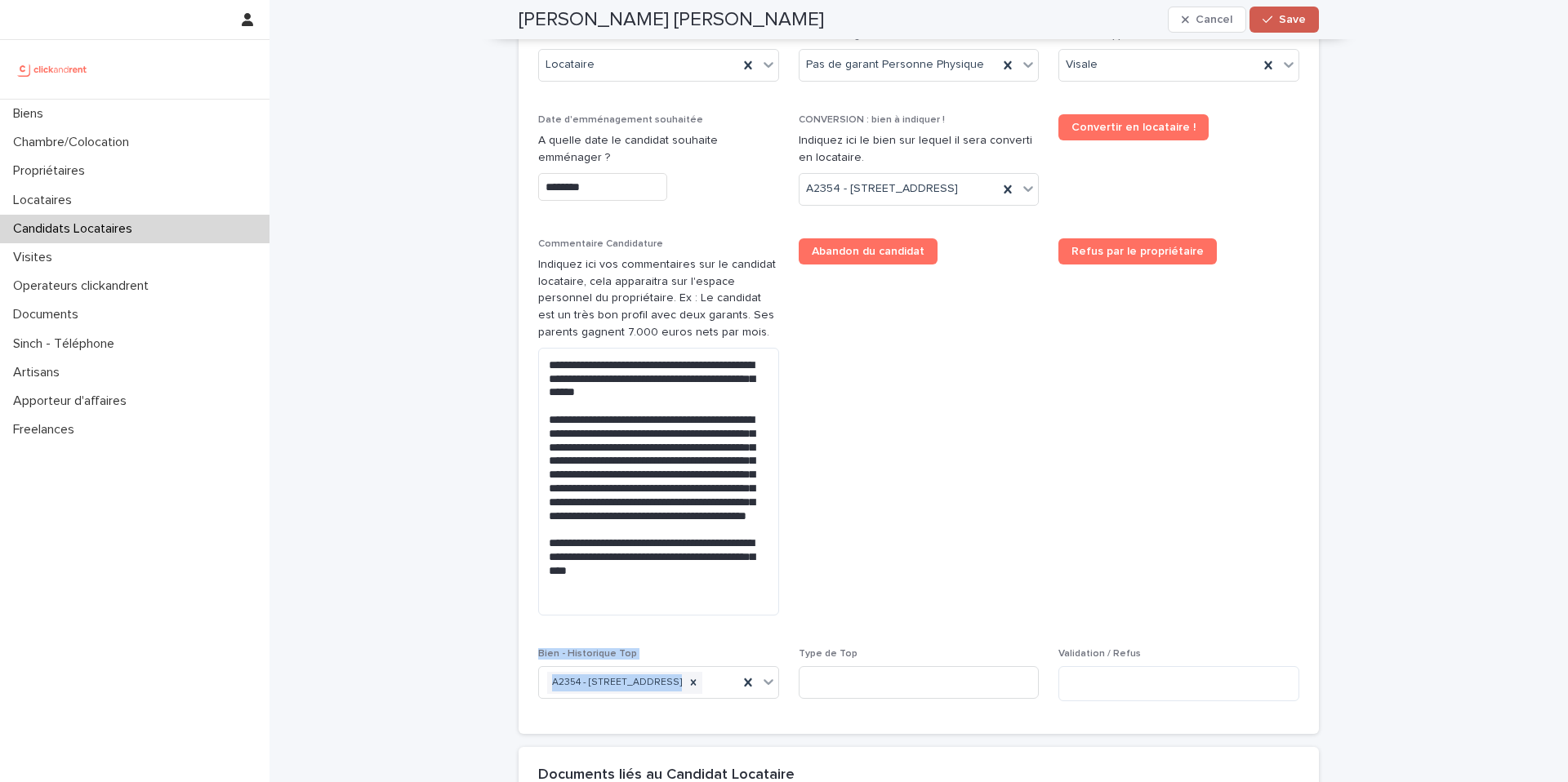
click at [1301, 19] on span "Save" at bounding box center [1292, 19] width 27 height 11
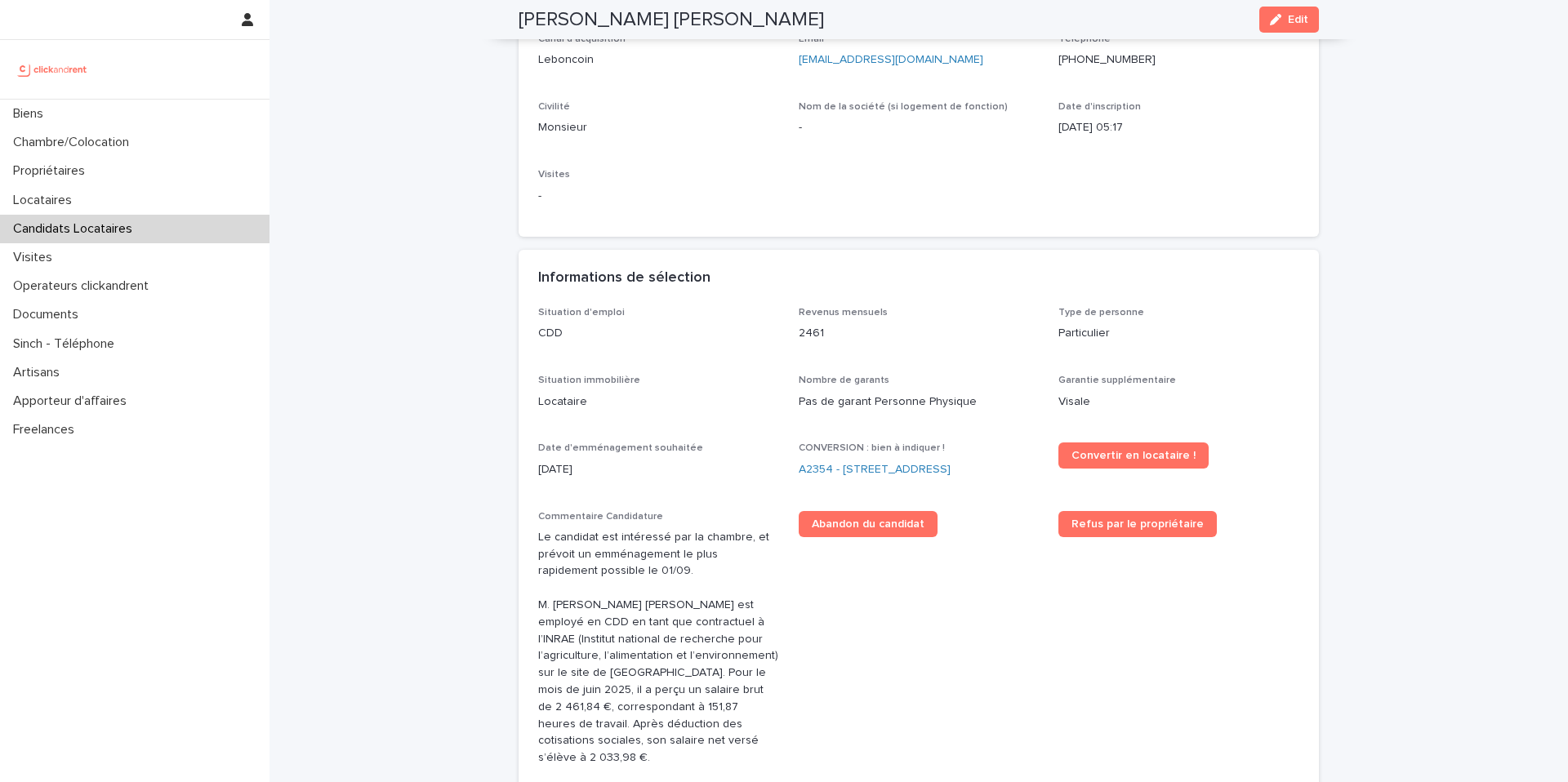
scroll to position [215, 0]
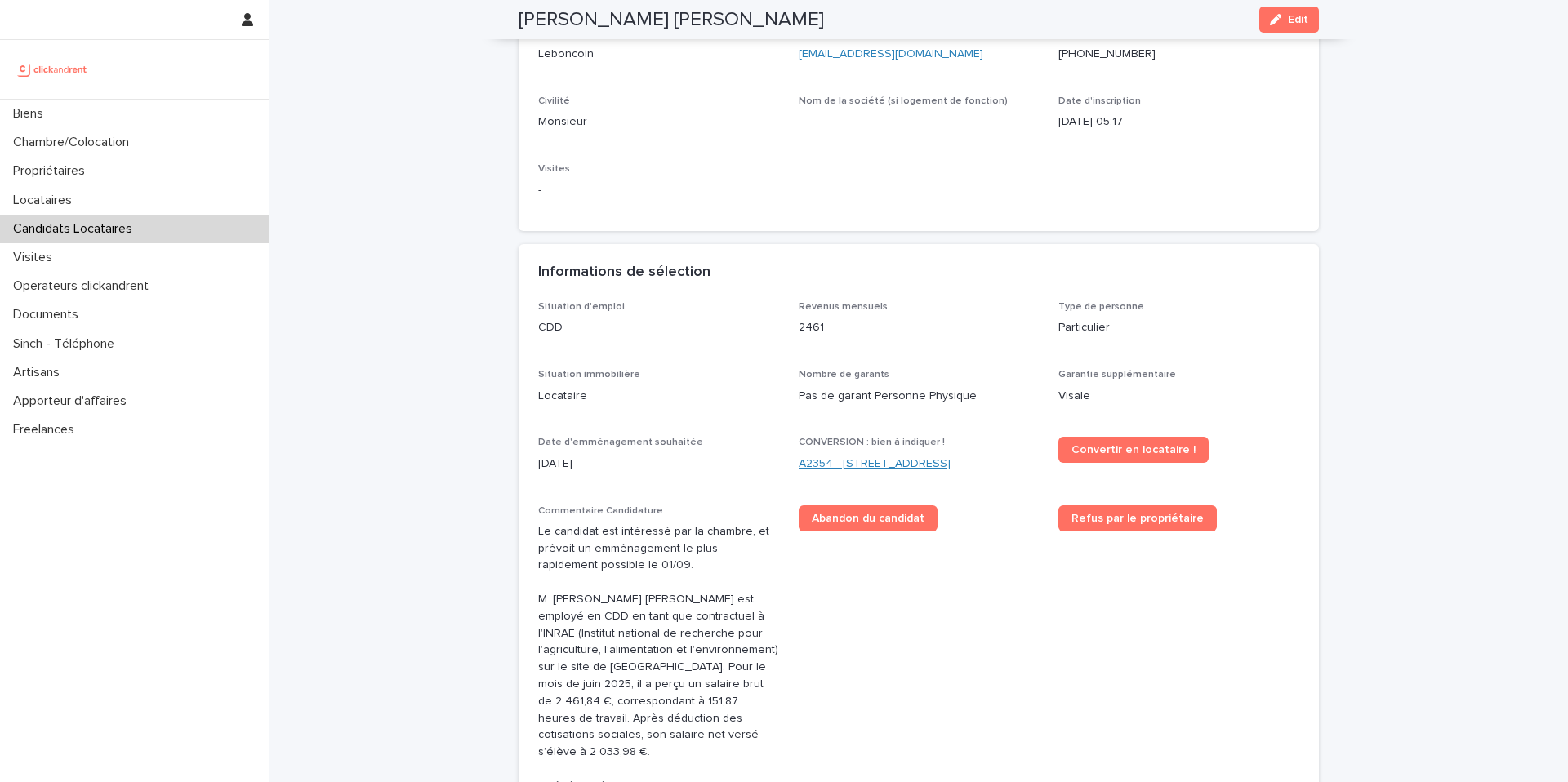
click at [892, 465] on link "A2354 - [STREET_ADDRESS]" at bounding box center [875, 465] width 152 height 17
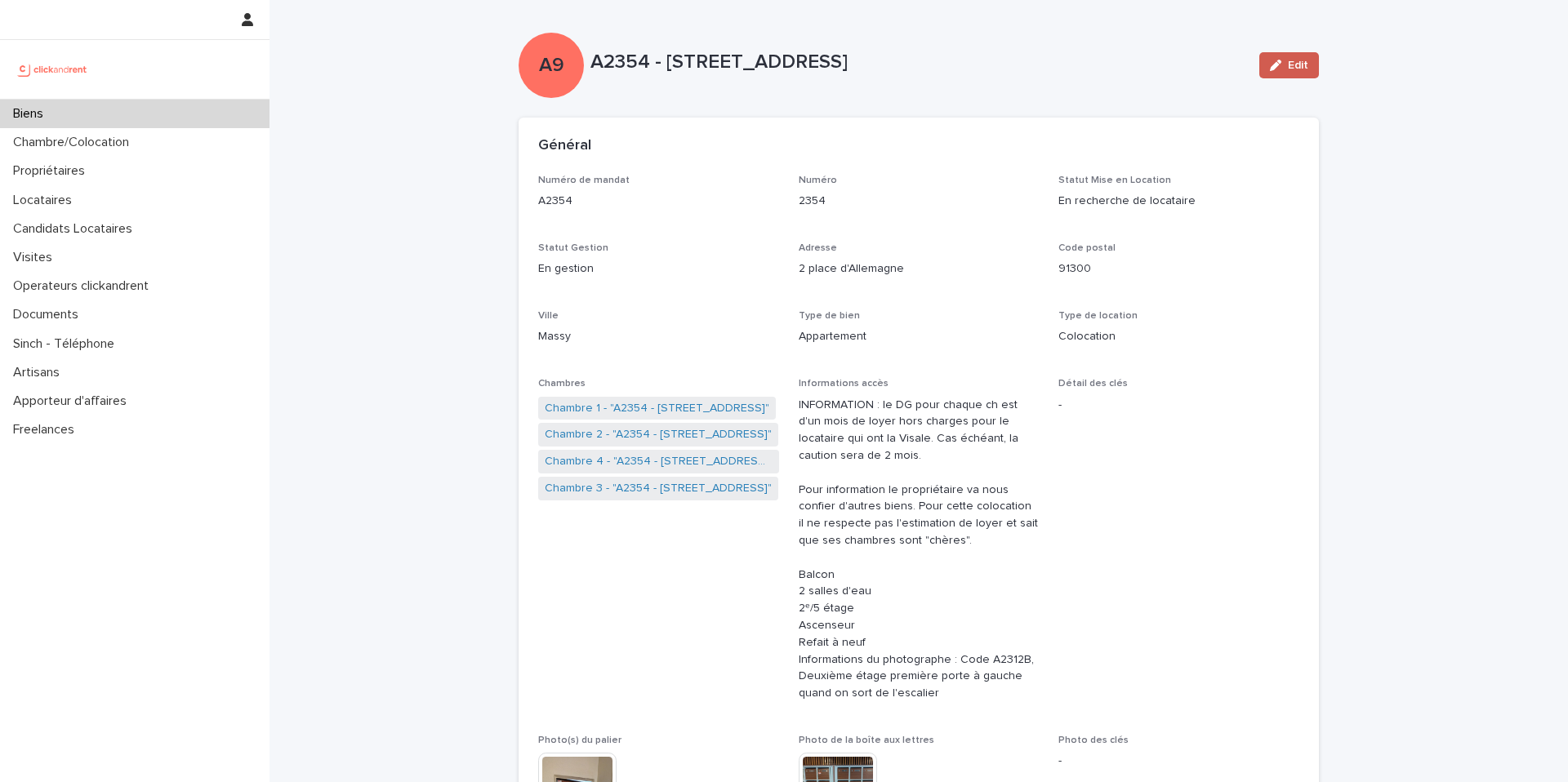
click at [1288, 65] on div "button" at bounding box center [1279, 65] width 18 height 11
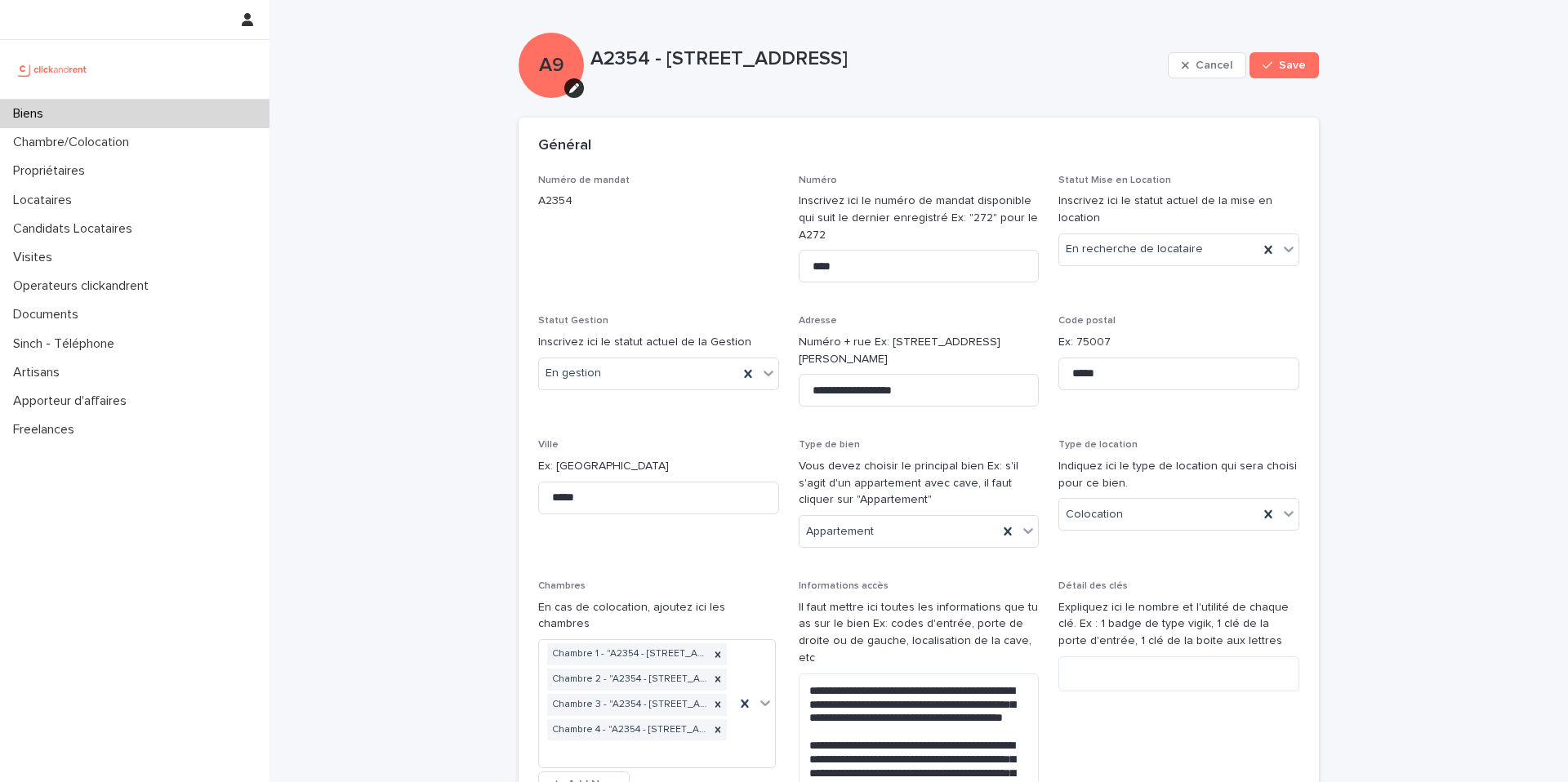
scroll to position [7152, 0]
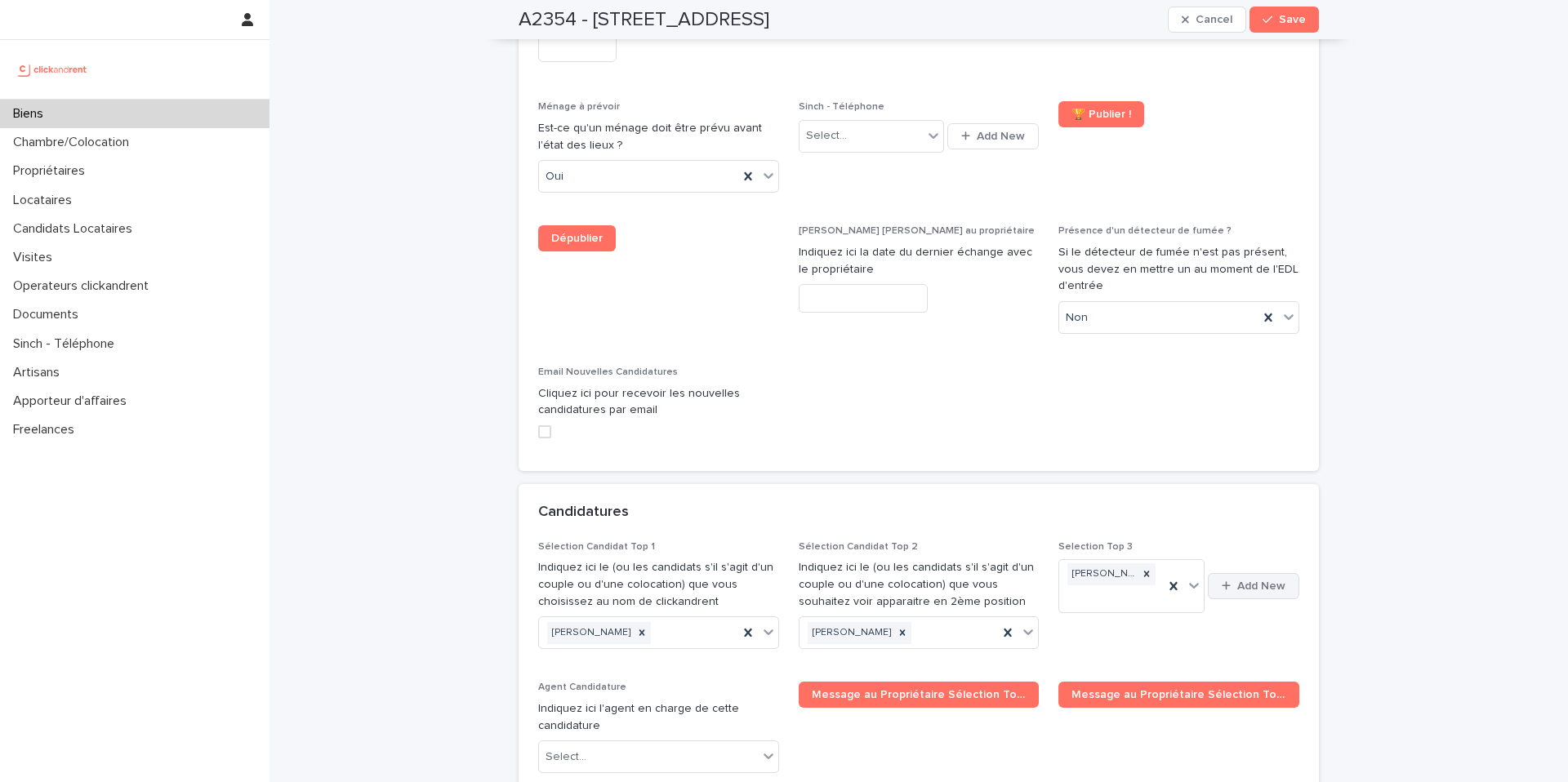
click at [1265, 580] on span "Add New" at bounding box center [1262, 586] width 48 height 11
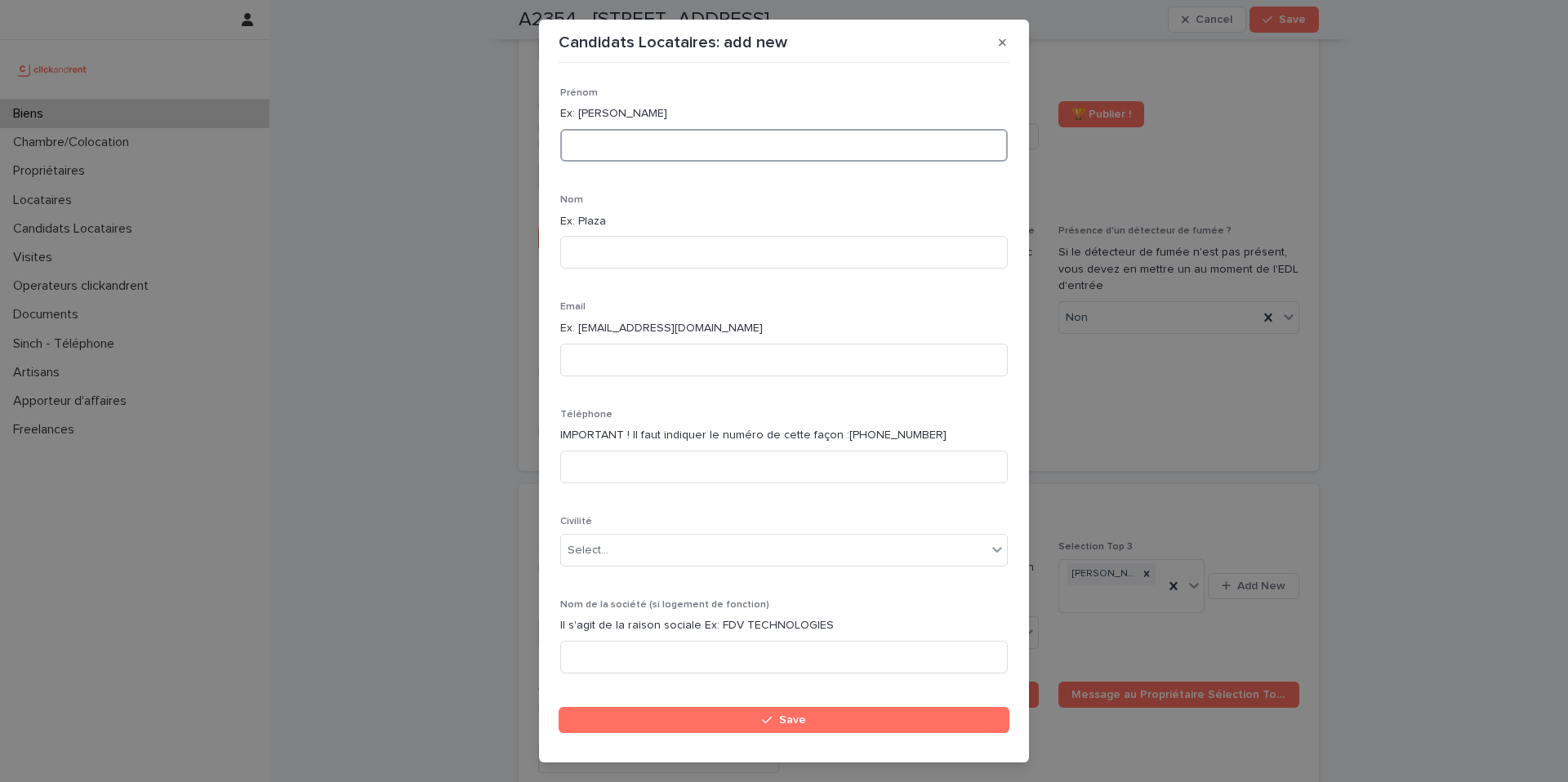
click at [764, 131] on input at bounding box center [784, 145] width 447 height 33
click at [619, 139] on input at bounding box center [784, 145] width 447 height 33
paste input "**********"
type input "**********"
click at [642, 258] on input at bounding box center [784, 253] width 447 height 33
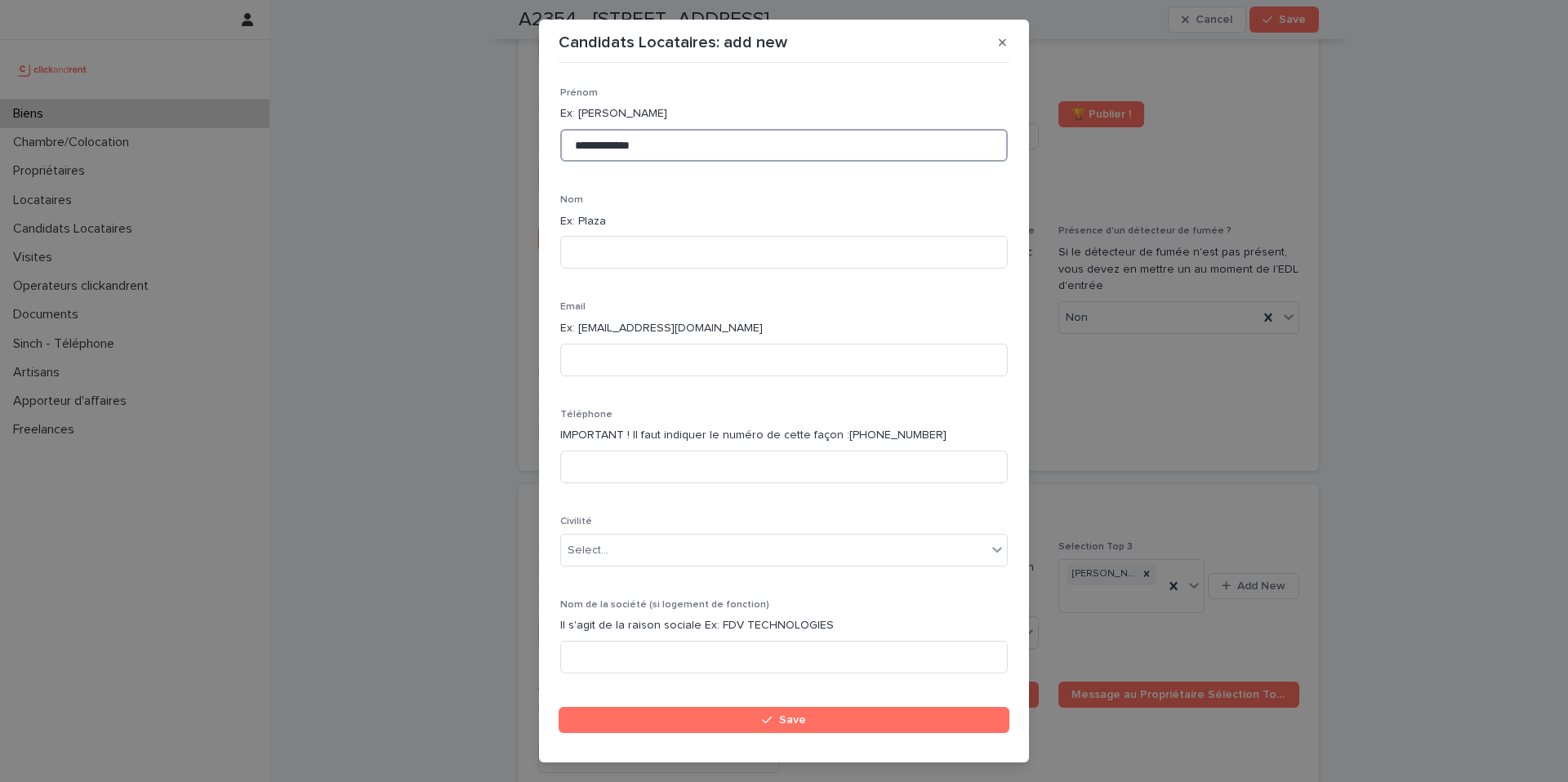
click at [678, 143] on input "**********" at bounding box center [784, 145] width 447 height 33
click at [1012, 46] on button "button" at bounding box center [1002, 42] width 27 height 26
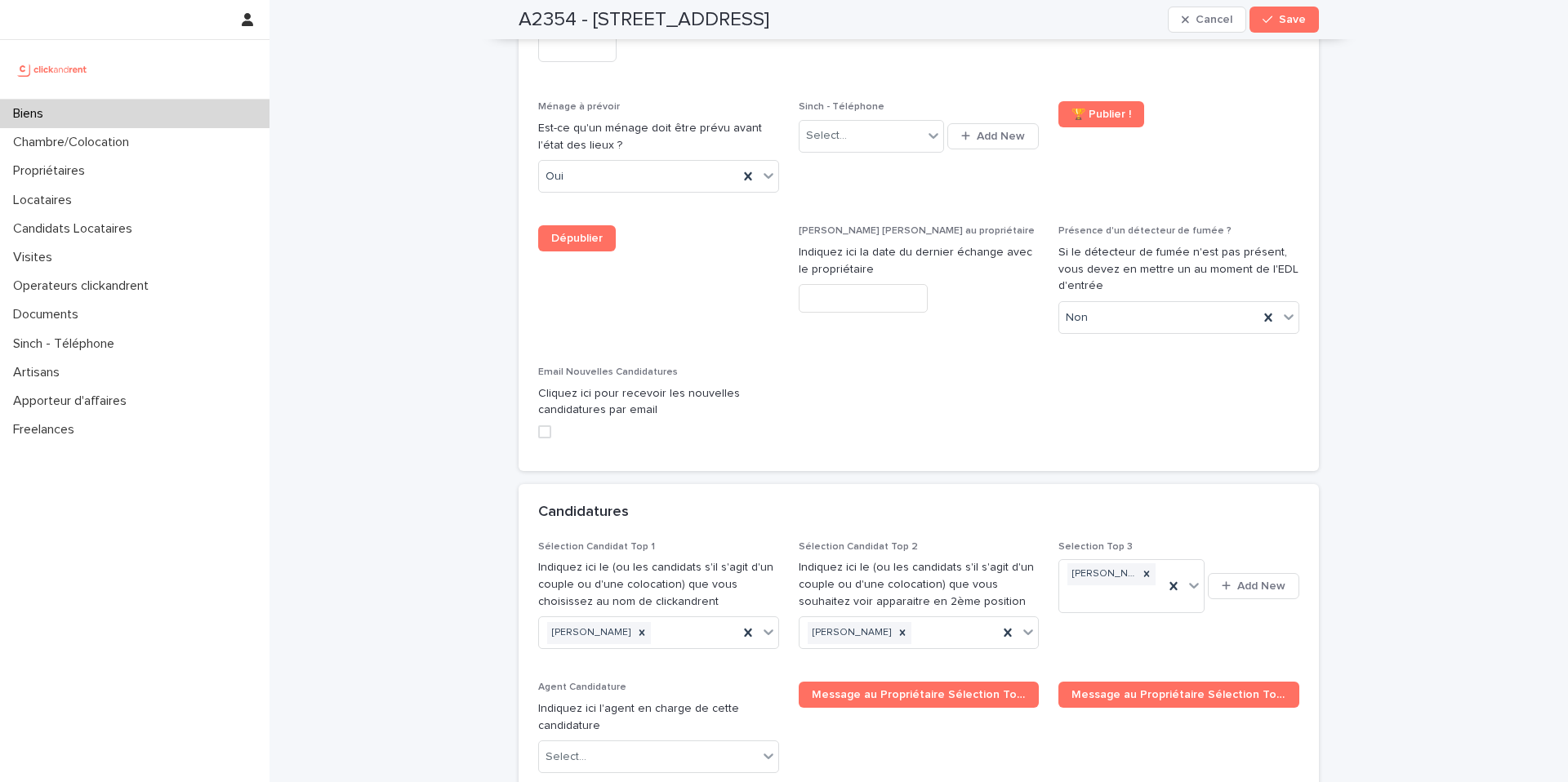
click at [179, 109] on div "Biens" at bounding box center [134, 113] width 269 height 29
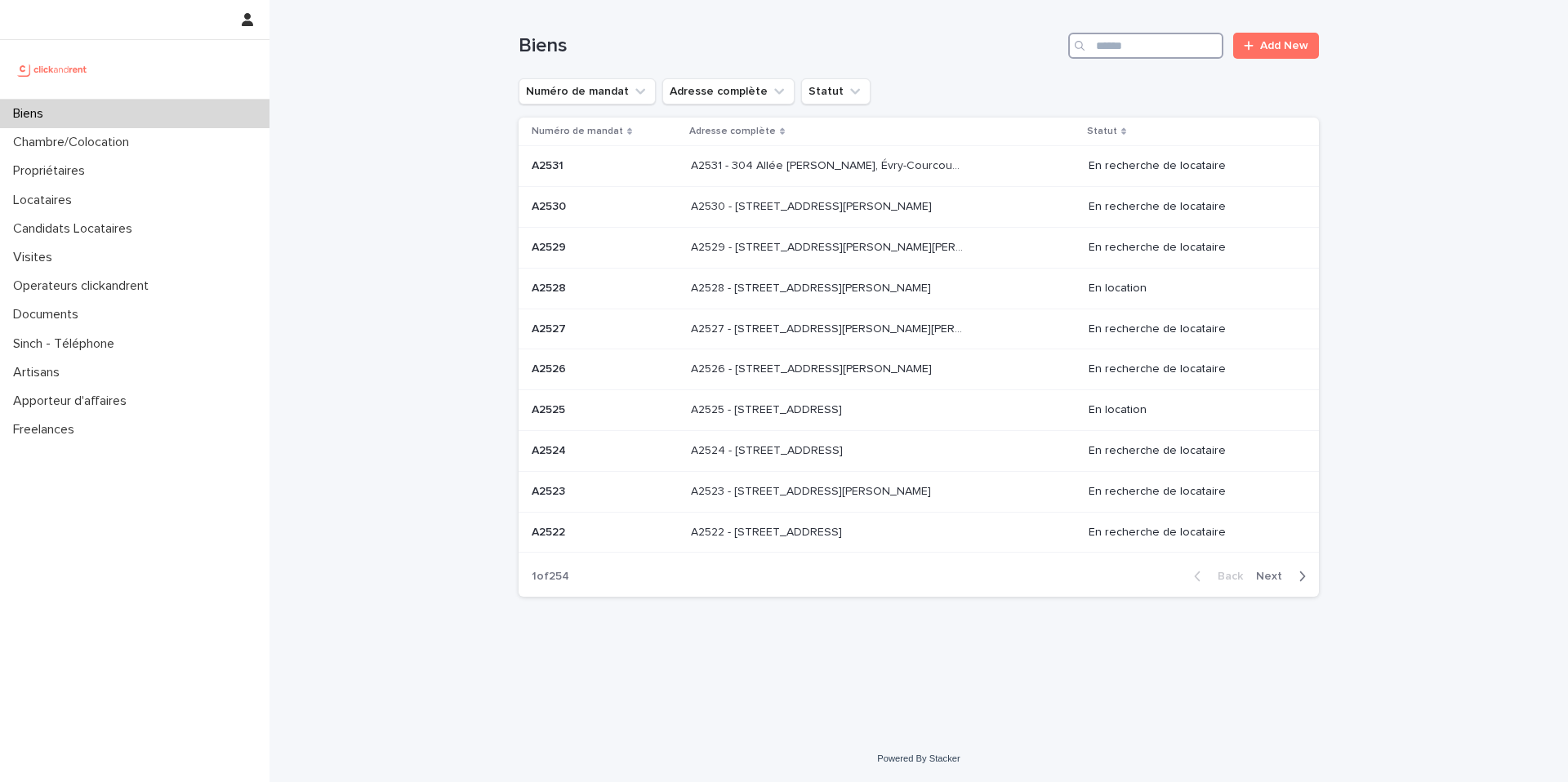
click at [1138, 33] on input "Search" at bounding box center [1146, 46] width 155 height 26
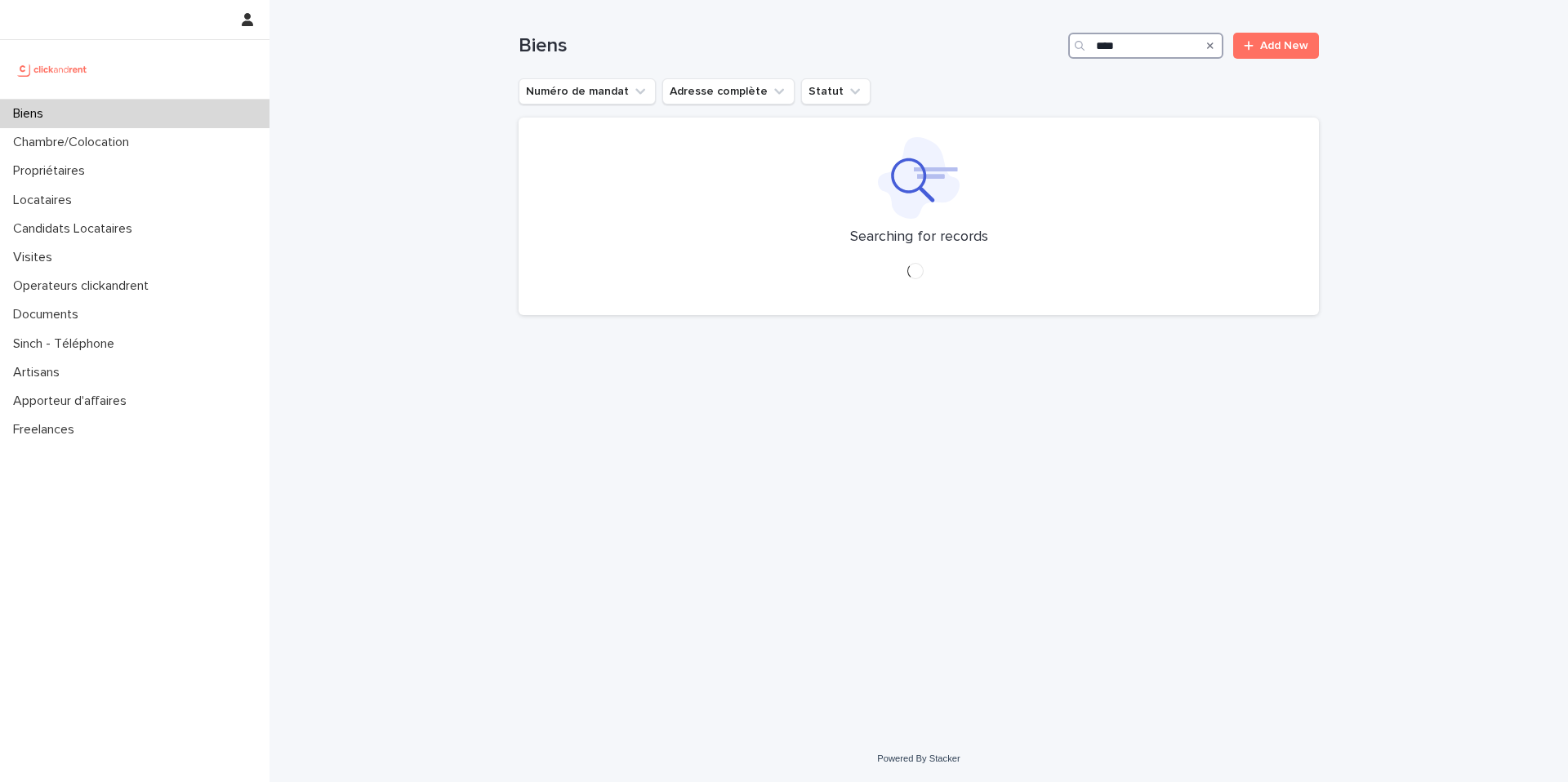
type input "*****"
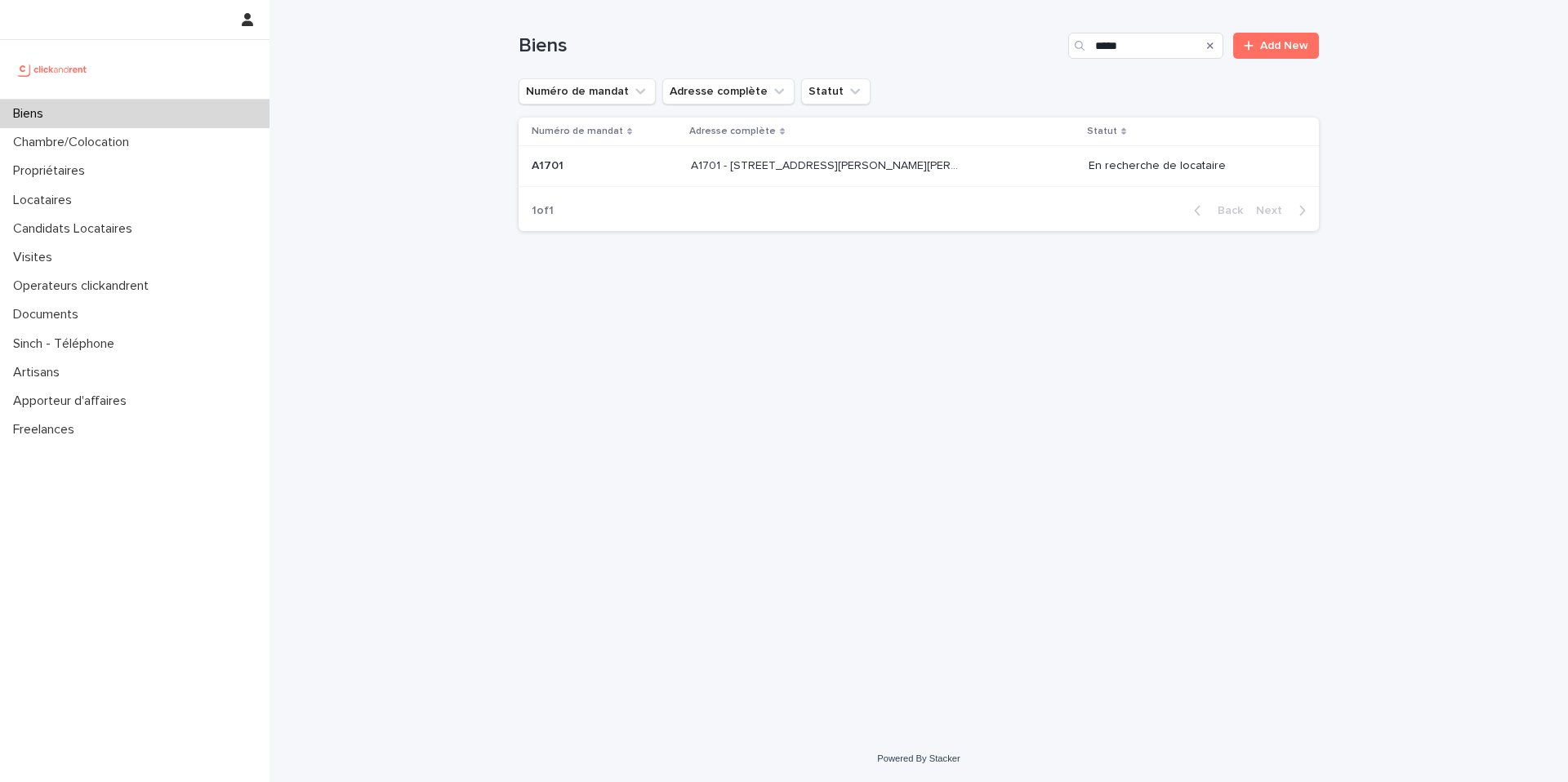
click at [954, 169] on p "A1701 - [STREET_ADDRESS][PERSON_NAME][PERSON_NAME]" at bounding box center [829, 164] width 275 height 17
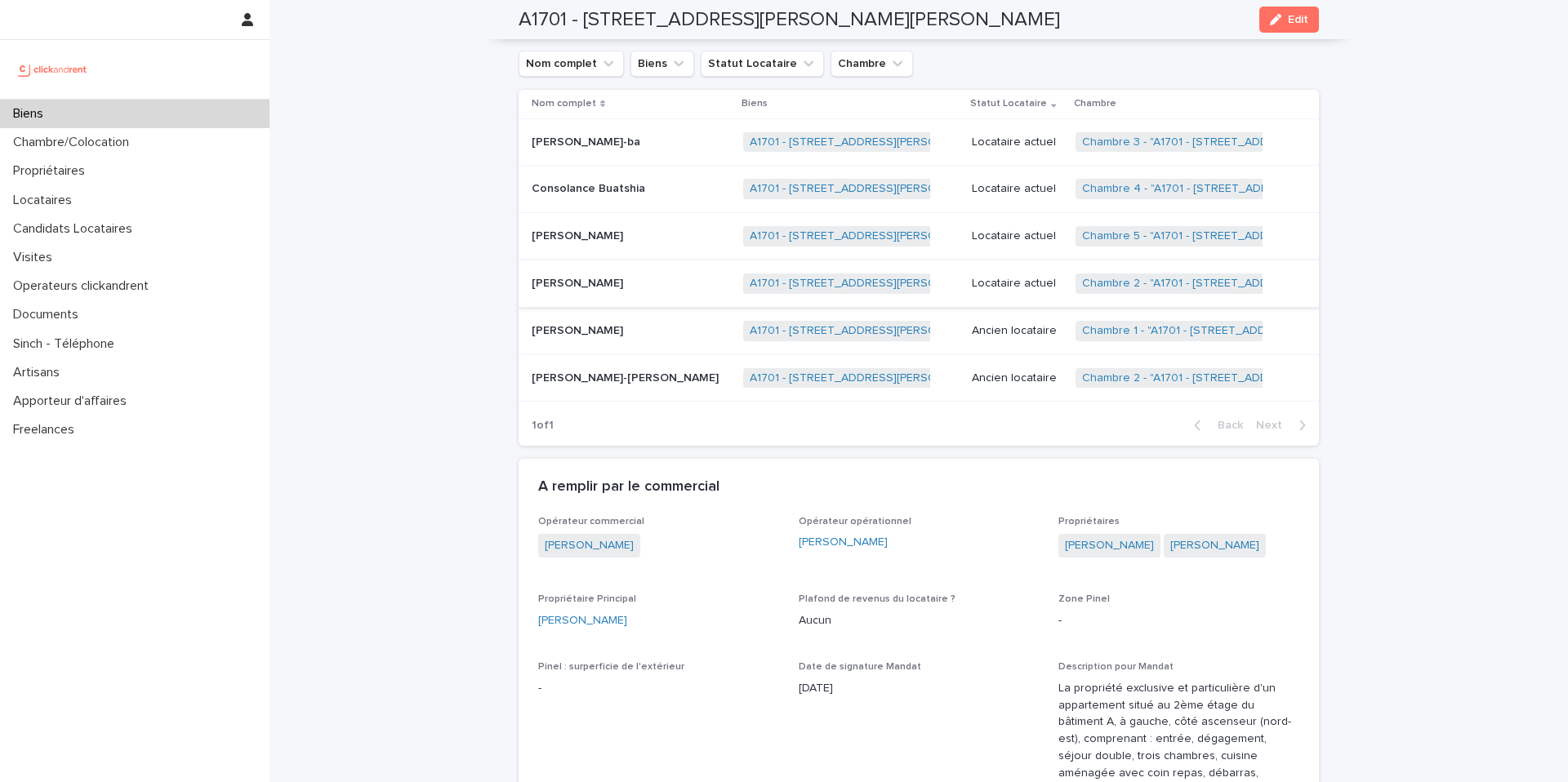
scroll to position [894, 0]
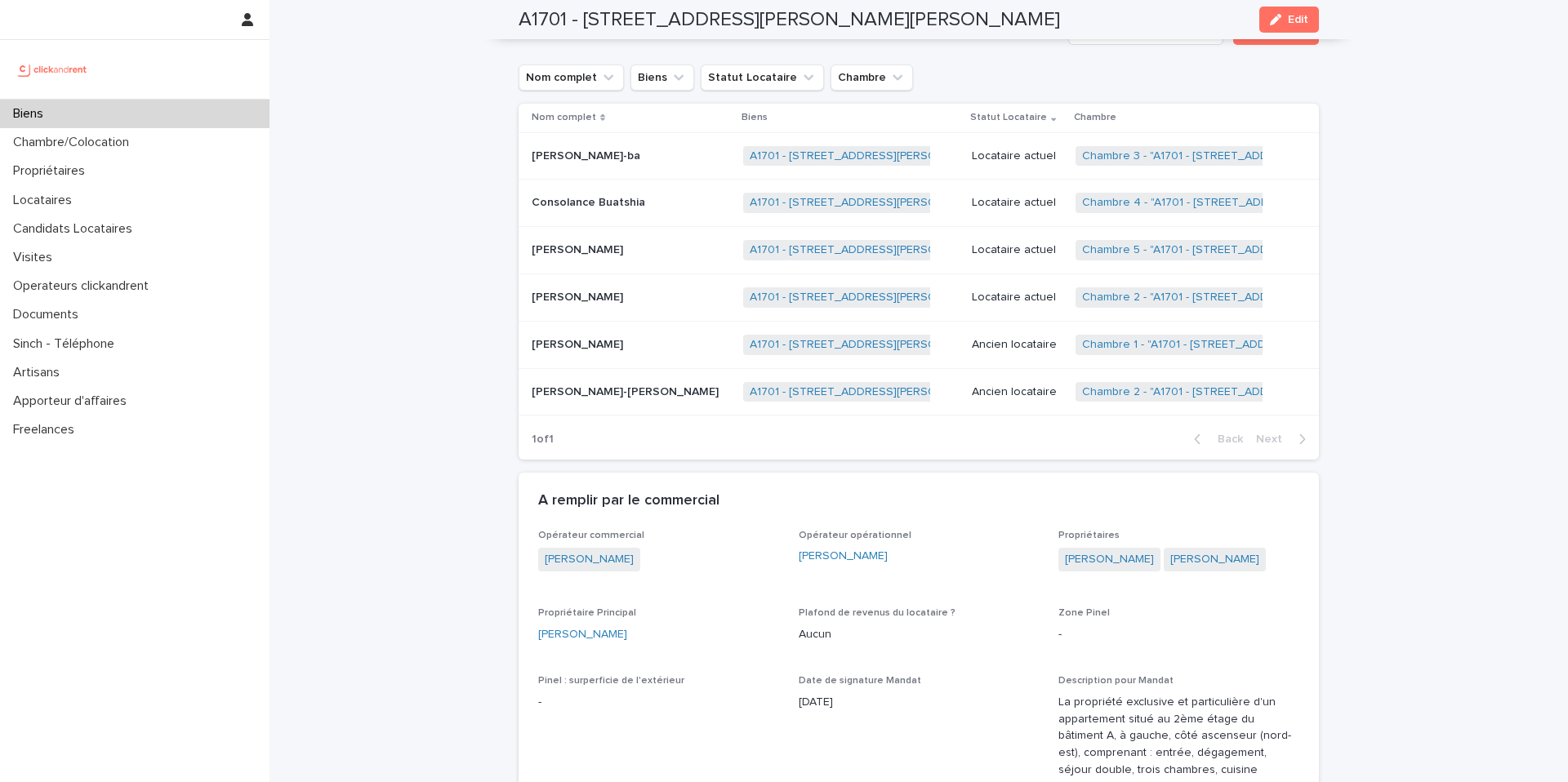
click at [128, 112] on div "Biens" at bounding box center [134, 113] width 269 height 29
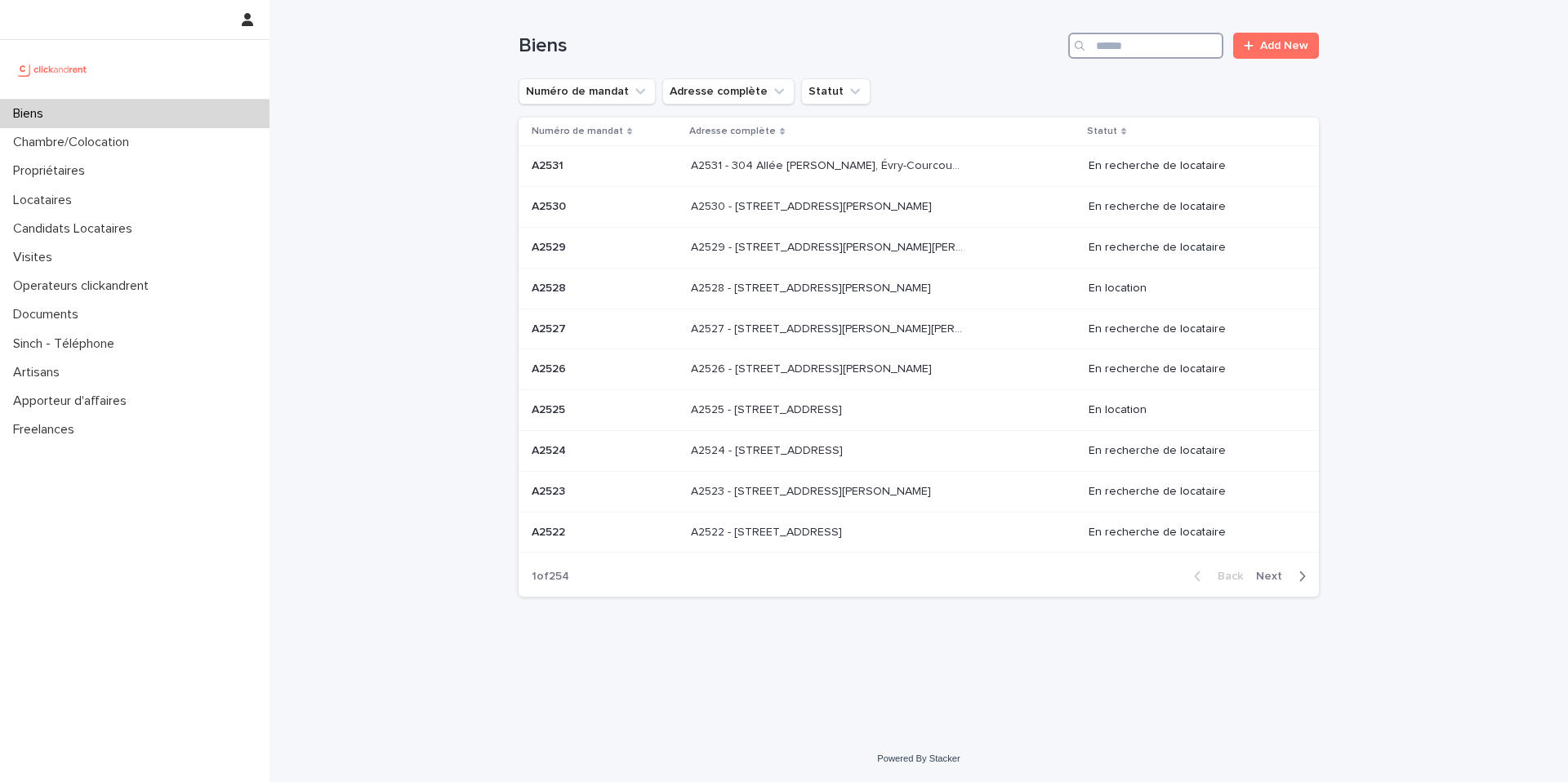
click at [1141, 41] on input "Search" at bounding box center [1146, 46] width 155 height 26
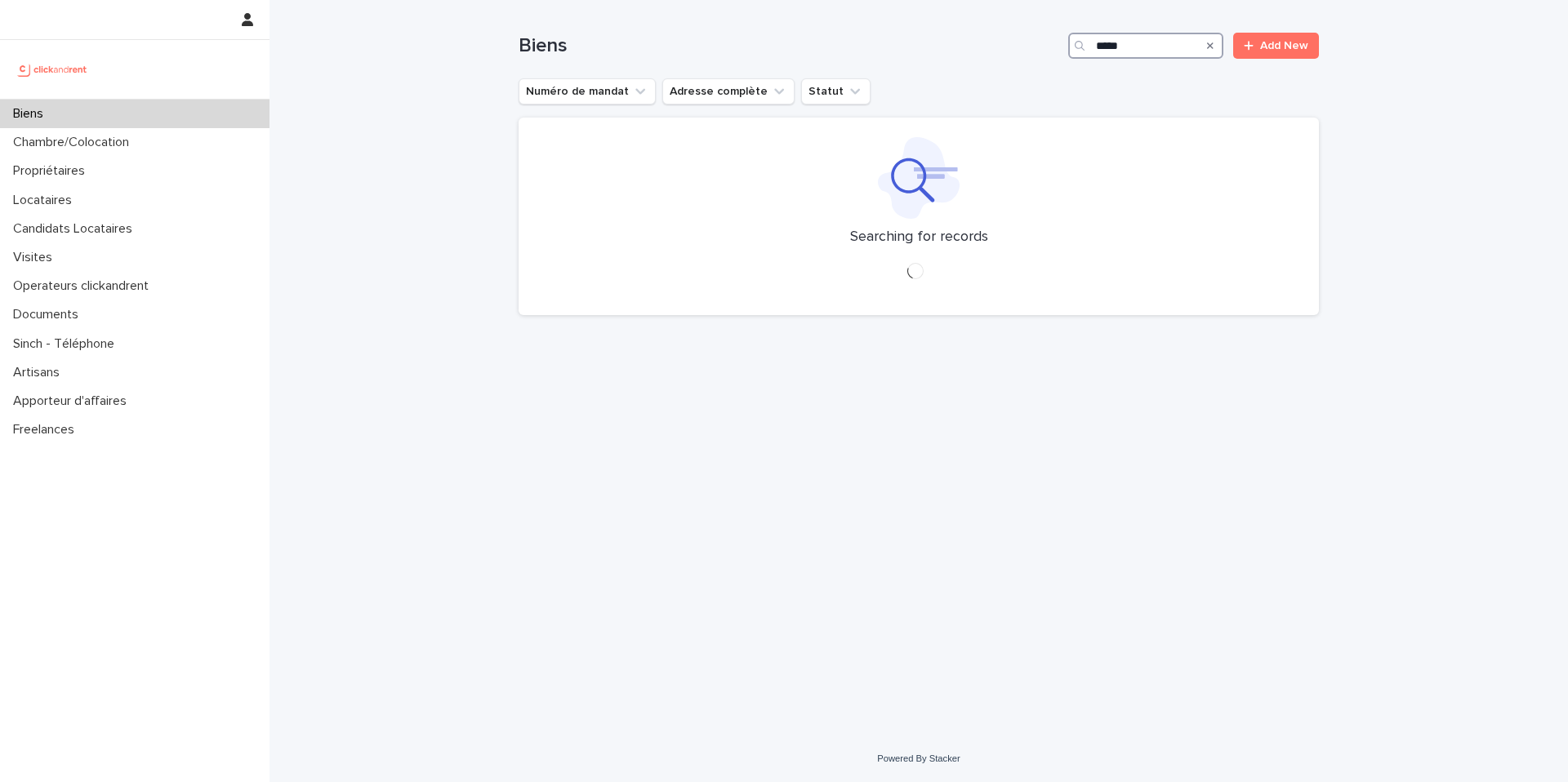
type input "*****"
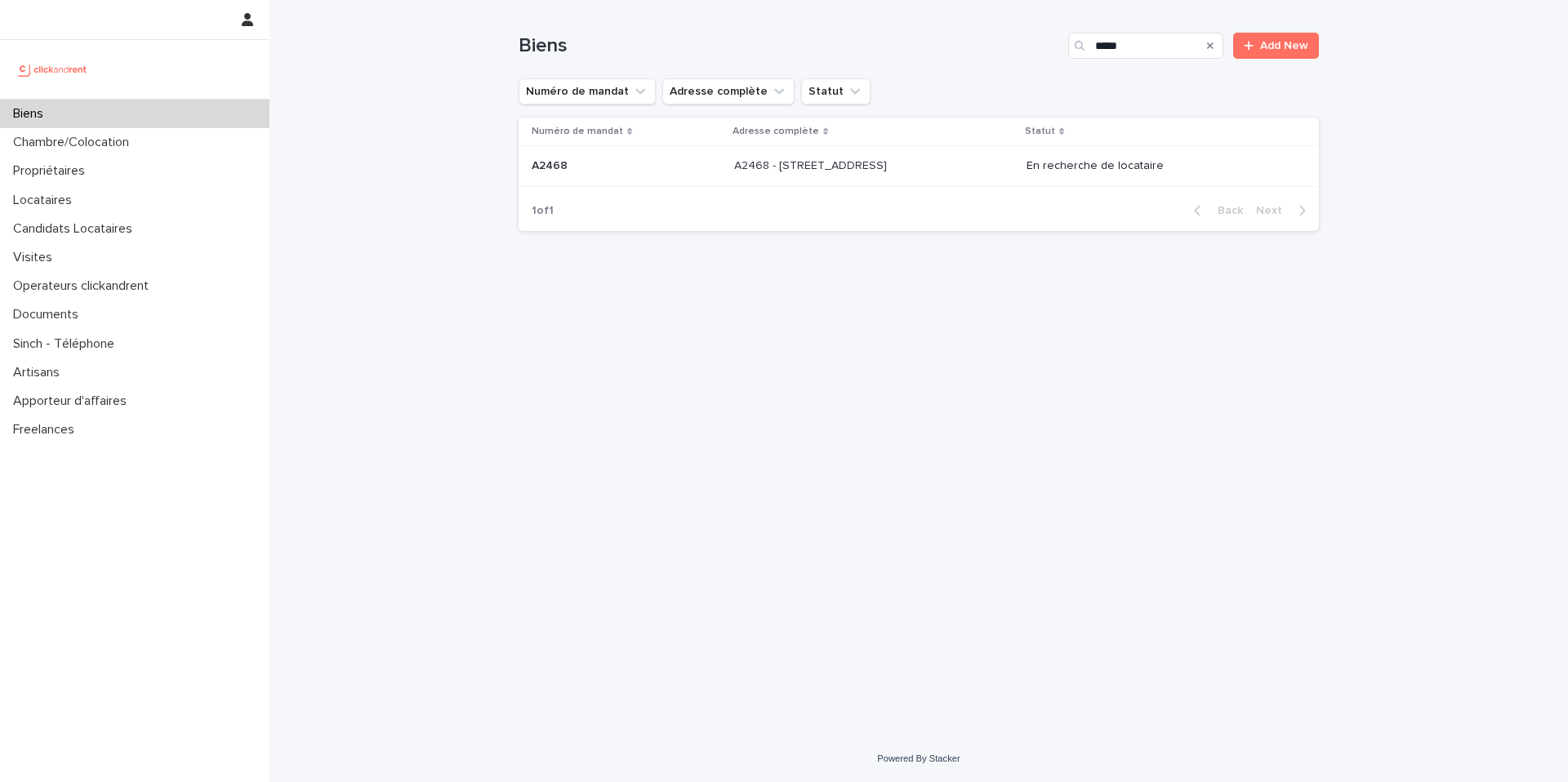
click at [958, 166] on p at bounding box center [871, 166] width 272 height 14
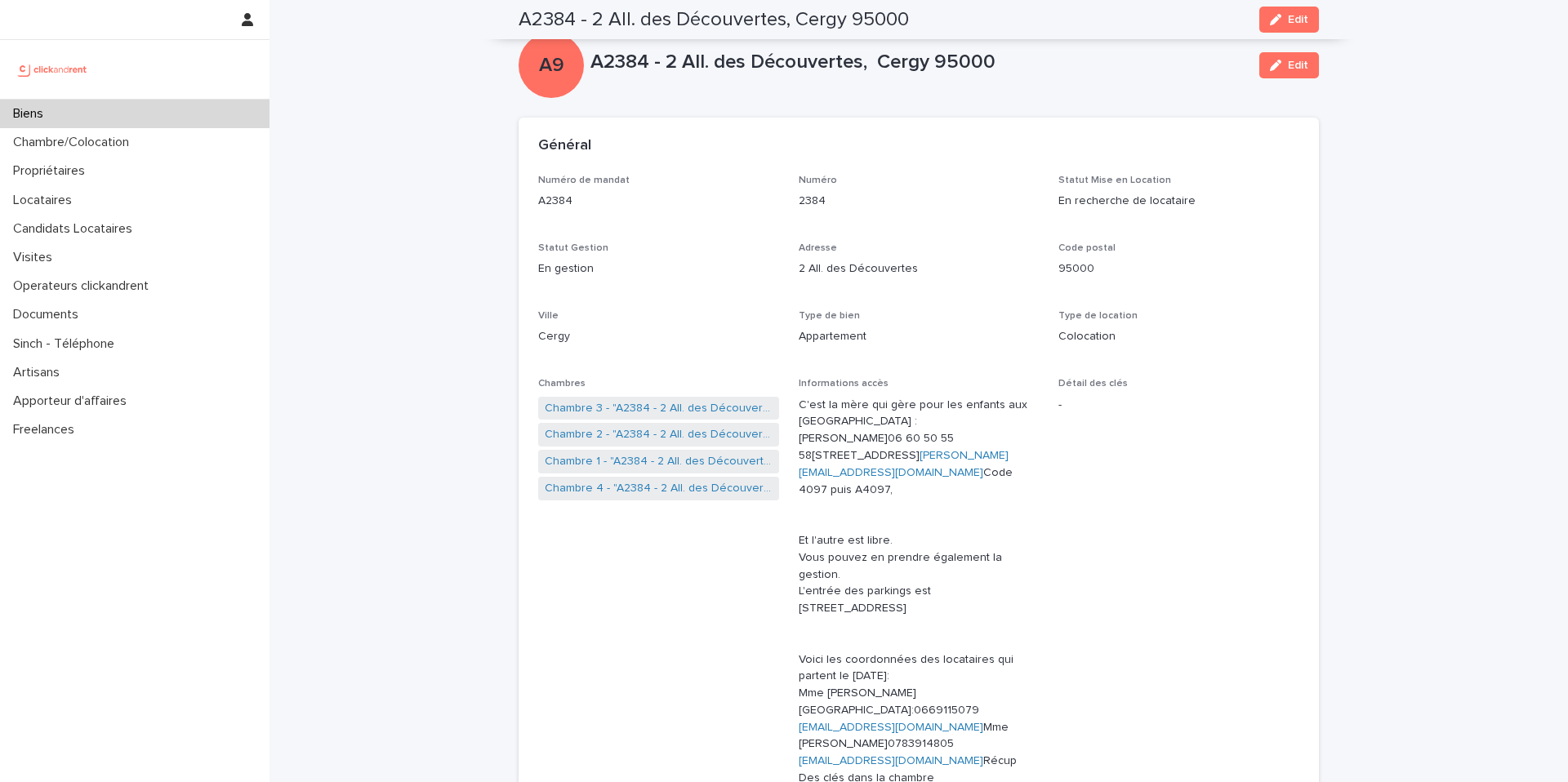
scroll to position [146, 0]
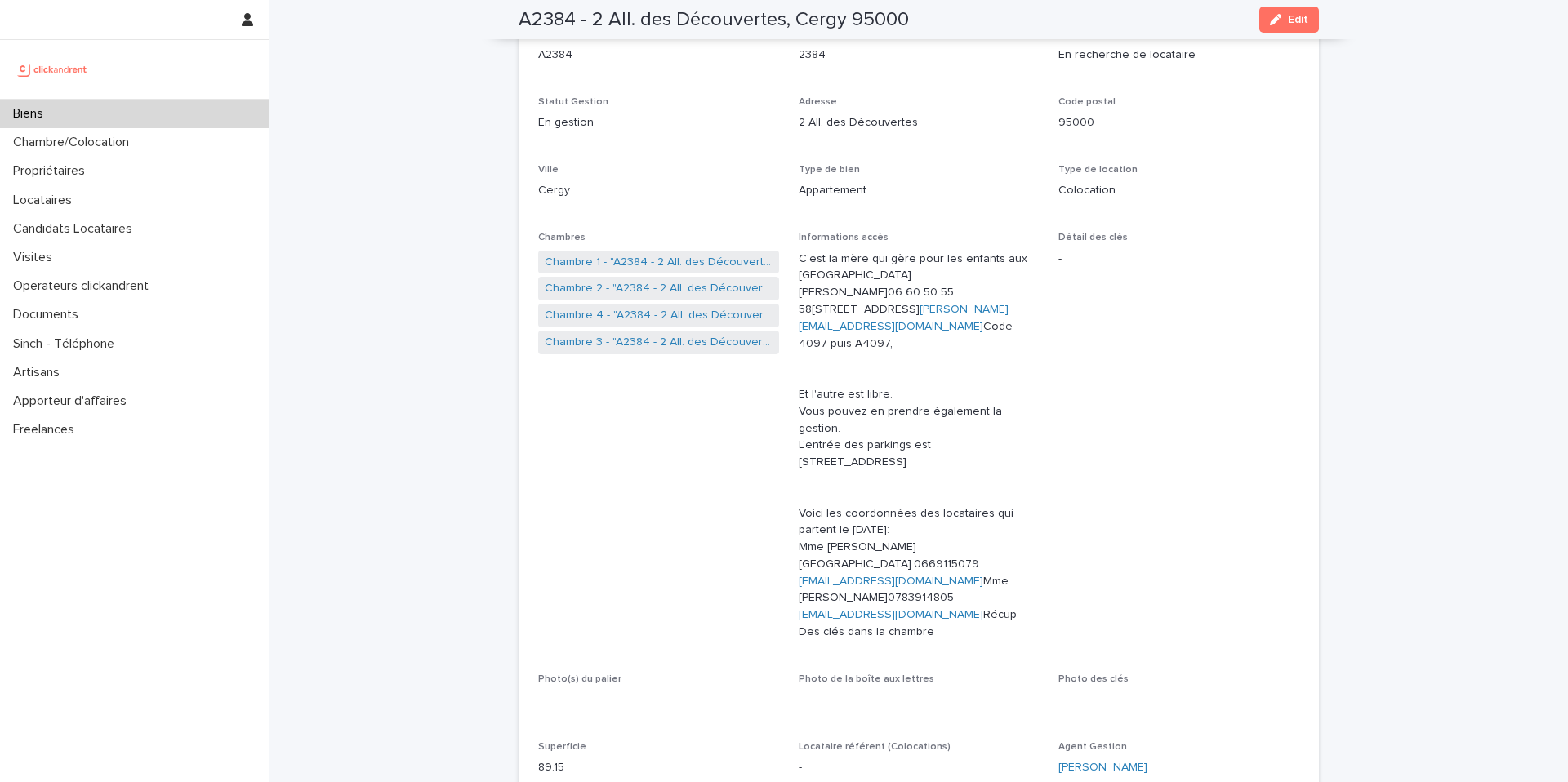
click at [125, 112] on div "Biens" at bounding box center [134, 113] width 269 height 29
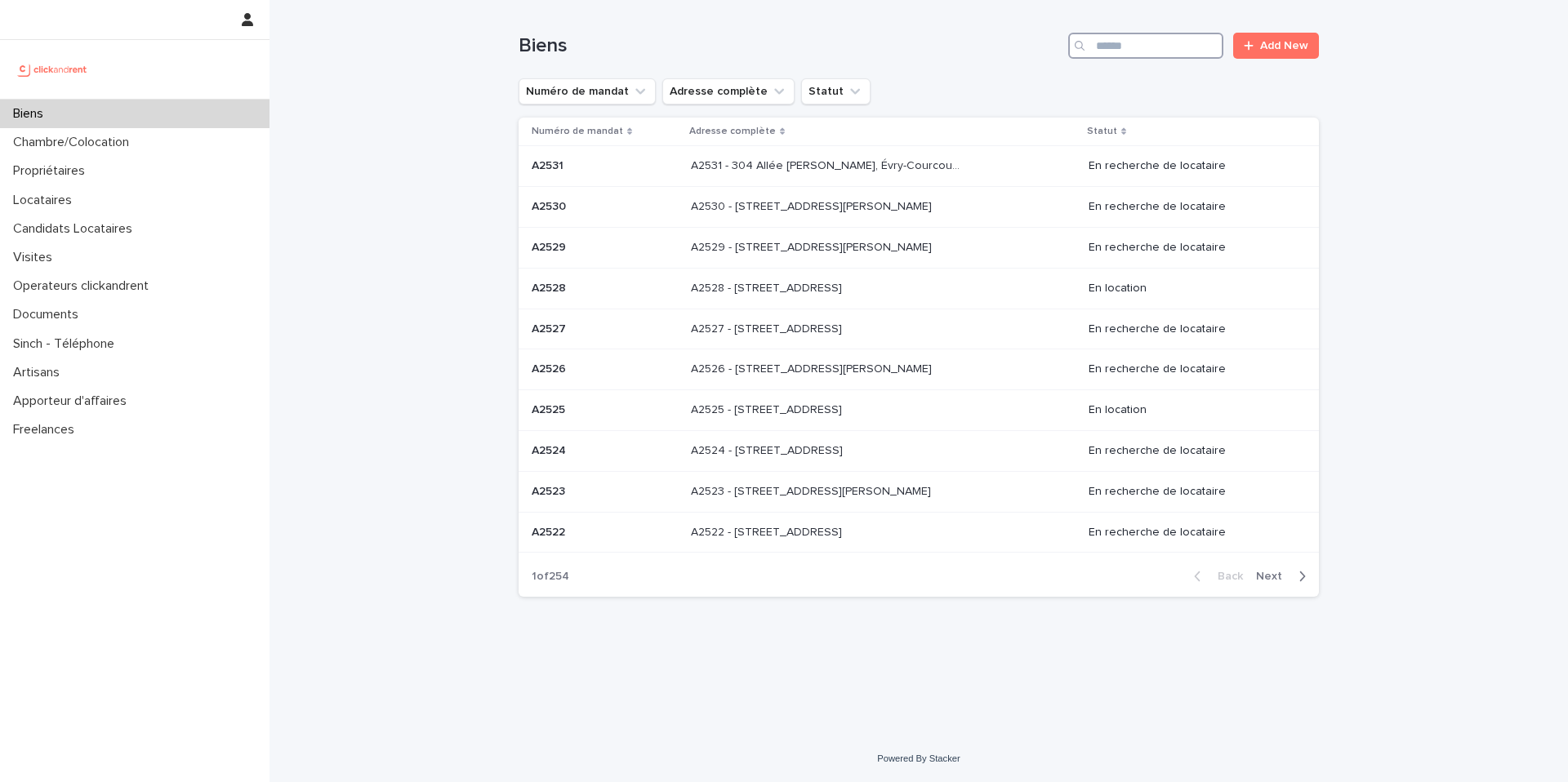
click at [1125, 38] on input "Search" at bounding box center [1146, 46] width 155 height 26
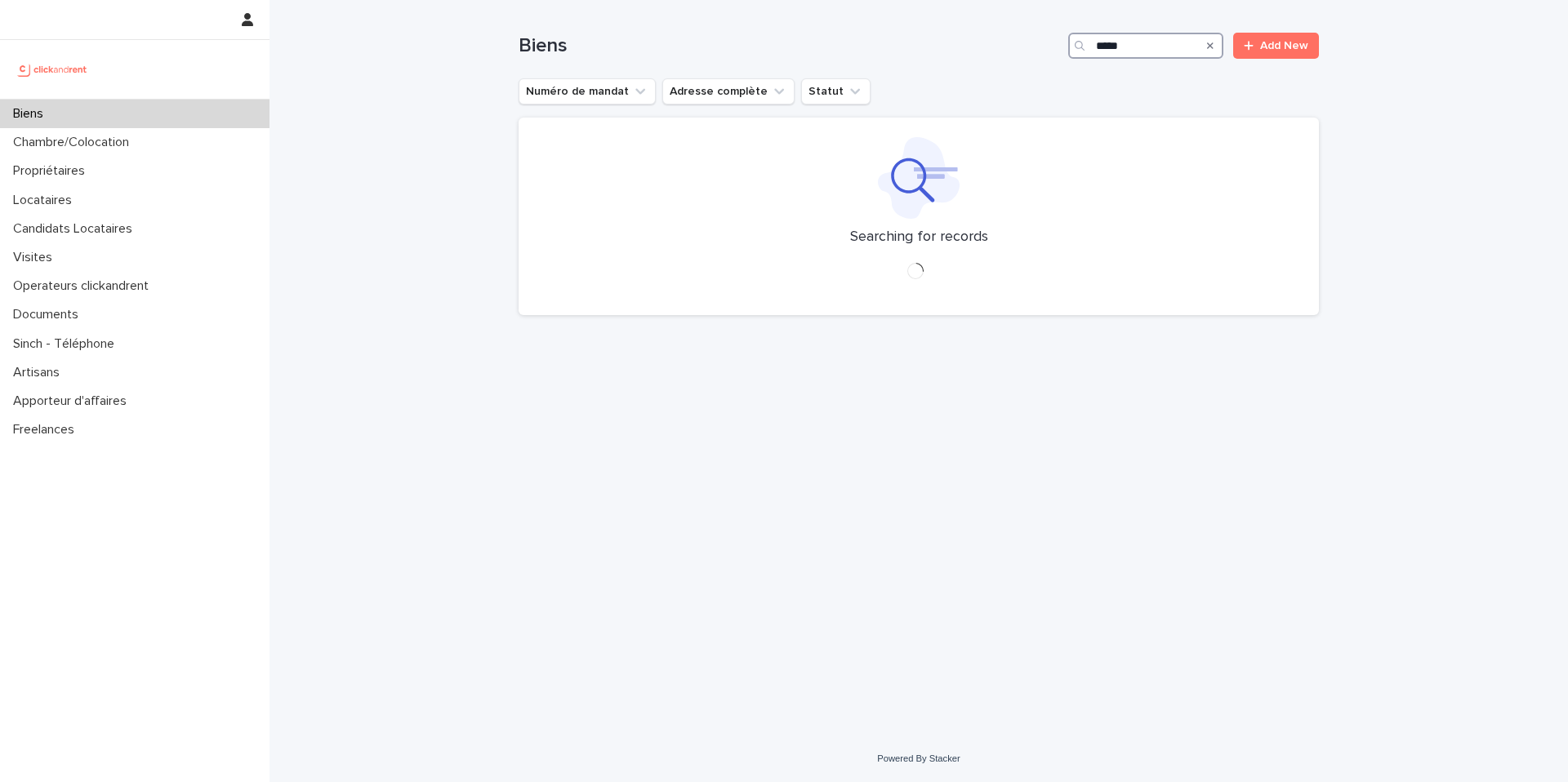
type input "*****"
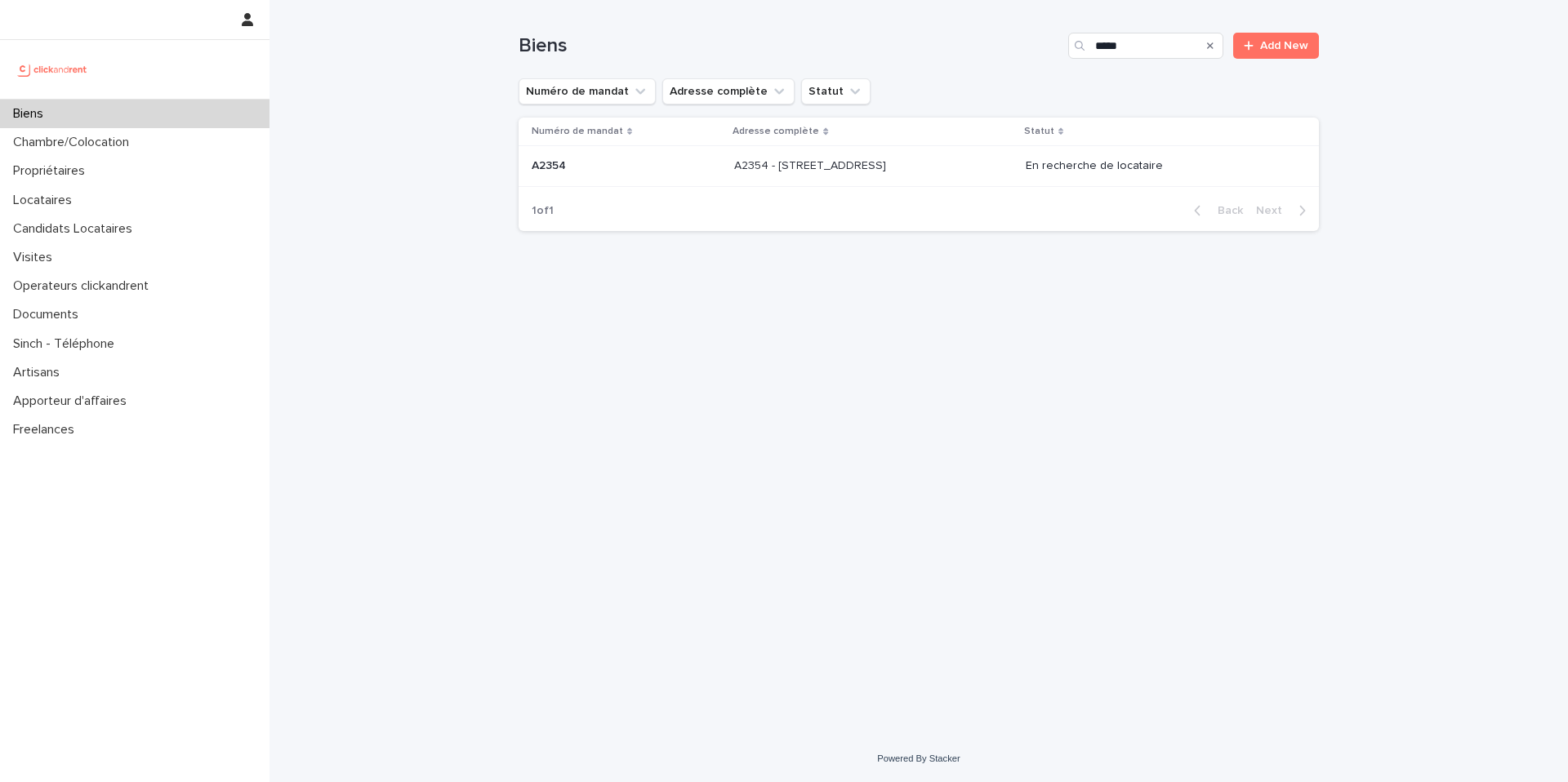
click at [977, 164] on div "A2354 - 2 place d'Allemagne, Massy 91300 A2354 - 2 place d'Allemagne, Massy 913…" at bounding box center [874, 166] width 279 height 27
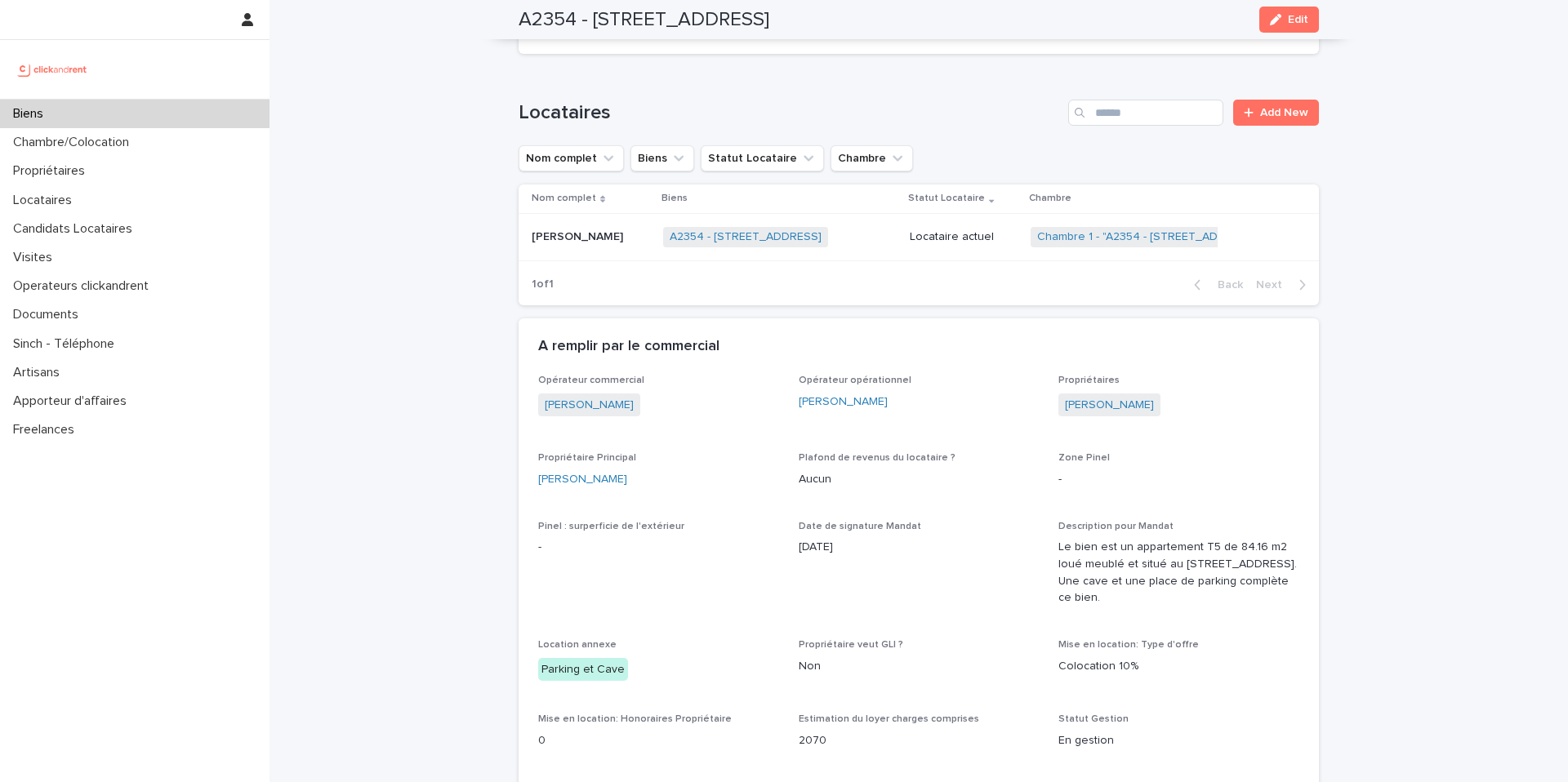
scroll to position [885, 0]
click at [1111, 404] on link "Damien Oillic" at bounding box center [1109, 401] width 89 height 17
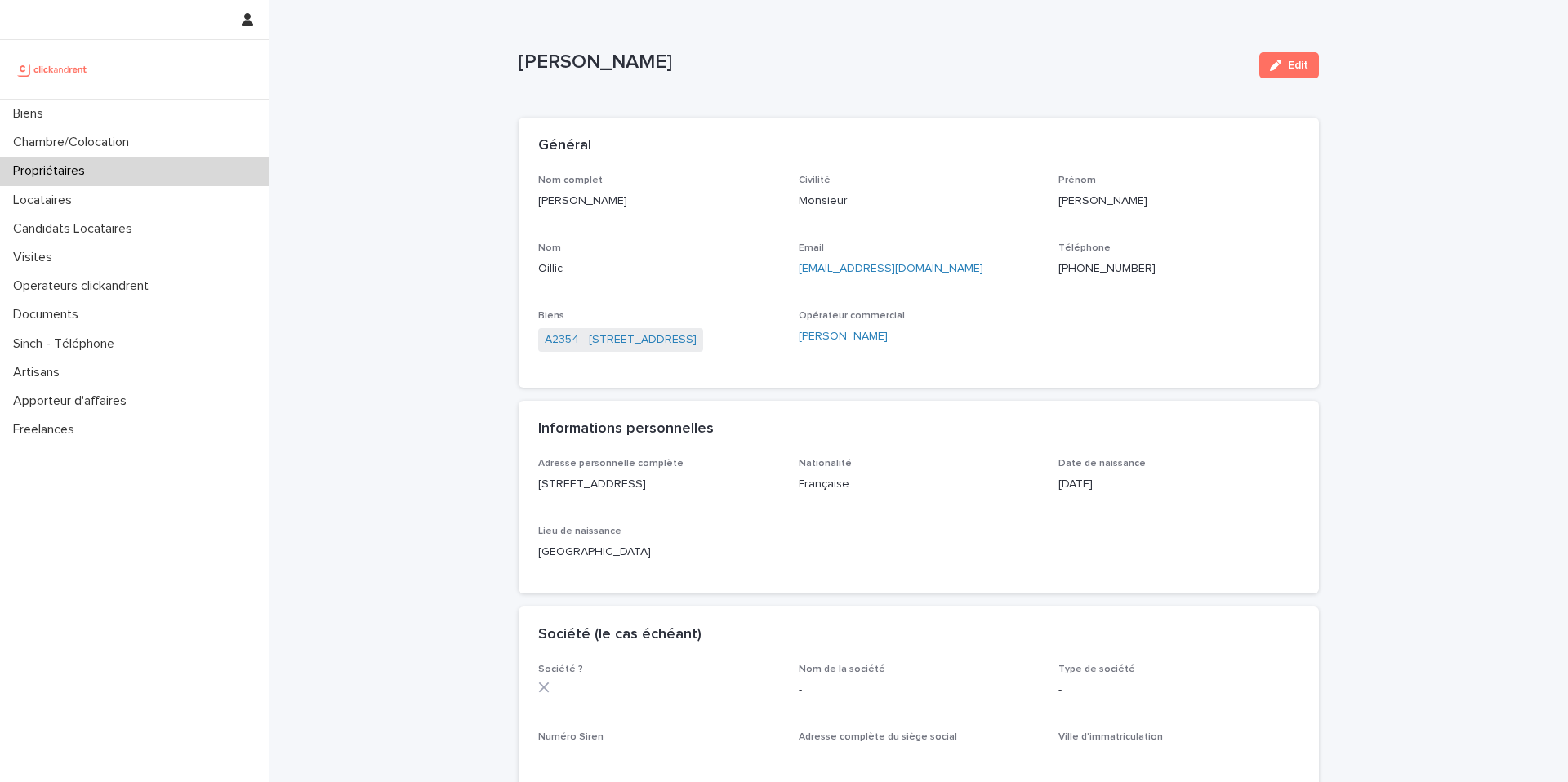
click at [1058, 266] on ringoverc2c-logo-84e06f14122c at bounding box center [1058, 268] width 0 height 11
click at [1058, 268] on ringoverc2c-logo-84e06f14122c at bounding box center [1058, 268] width 0 height 11
